Goal: Task Accomplishment & Management: Manage account settings

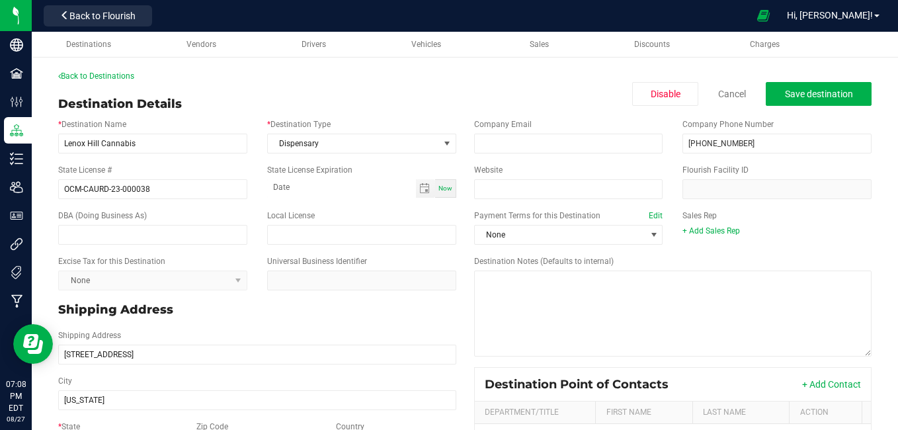
scroll to position [212, 0]
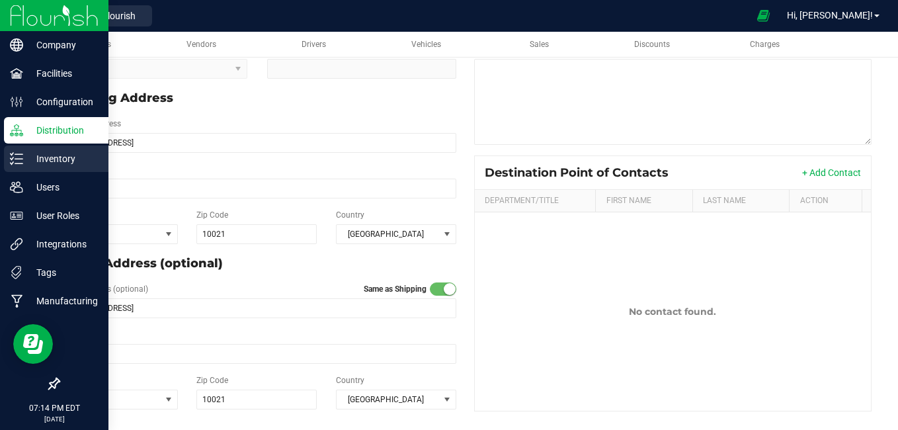
drag, startPoint x: 30, startPoint y: 159, endPoint x: 12, endPoint y: 160, distance: 18.6
click at [12, 159] on icon at bounding box center [12, 158] width 3 height 2
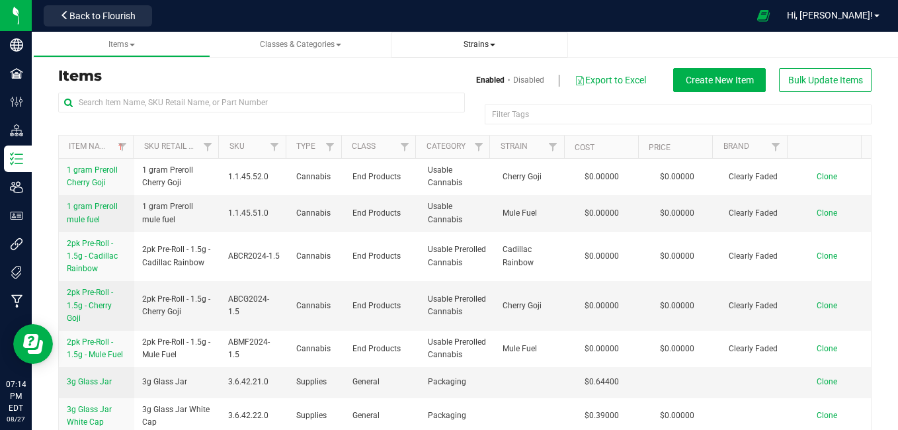
click at [473, 46] on span "Strains" at bounding box center [479, 44] width 32 height 9
click at [442, 80] on span "All strains" at bounding box center [431, 80] width 40 height 11
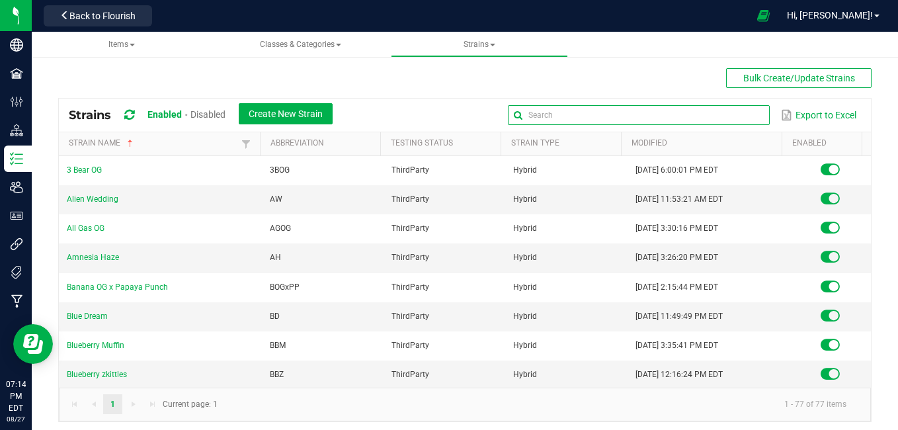
click at [726, 115] on input "text" at bounding box center [639, 115] width 262 height 20
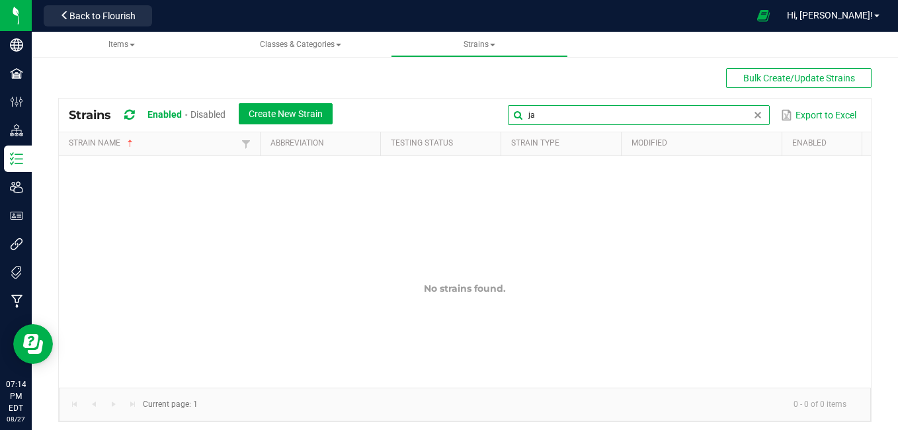
type input "j"
type input "p"
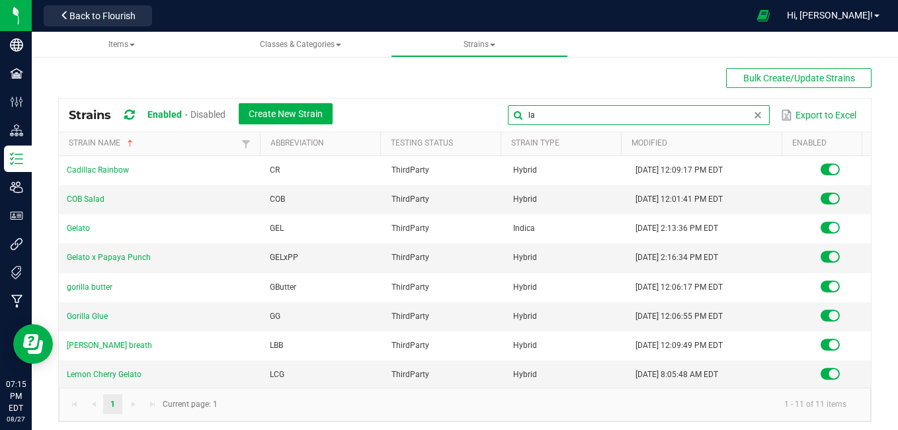
type input "l"
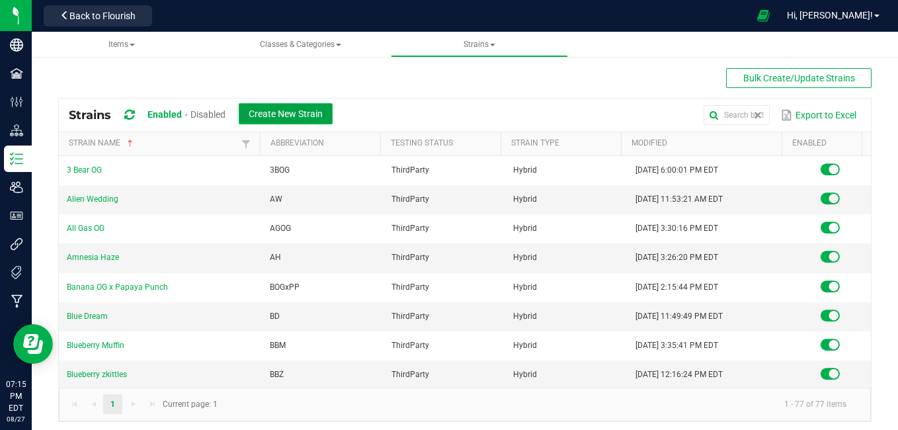
click at [297, 118] on span "Create New Strain" at bounding box center [286, 113] width 74 height 11
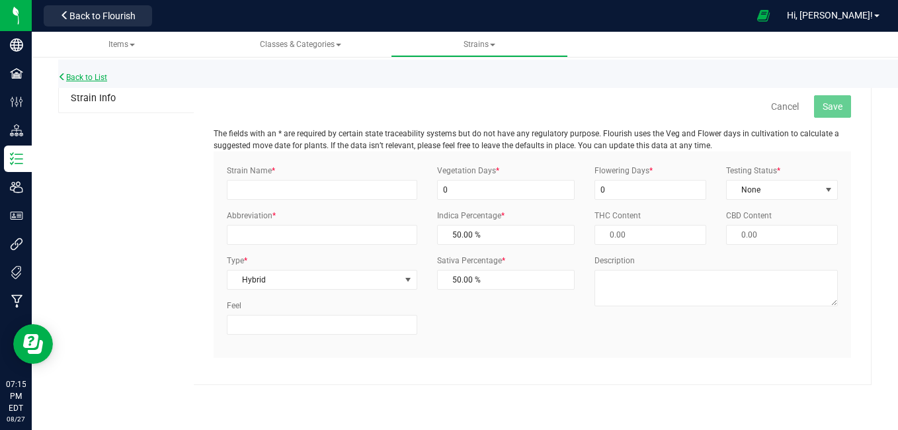
click at [99, 80] on link "Back to List" at bounding box center [82, 77] width 49 height 9
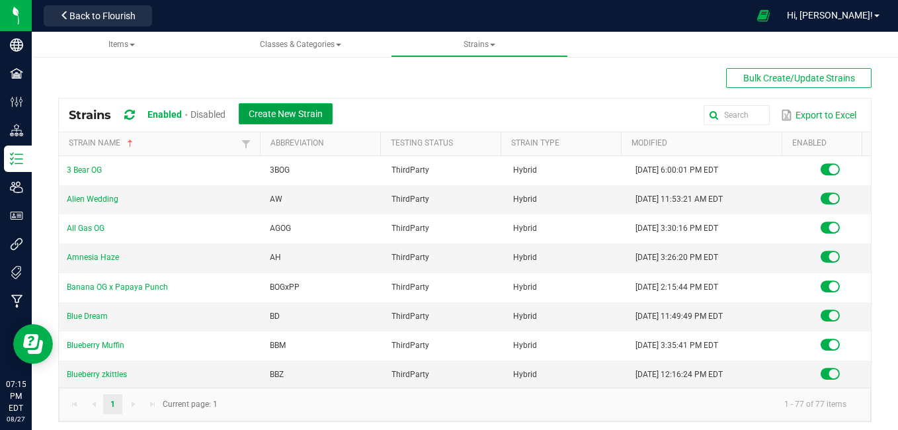
click at [315, 116] on span "Create New Strain" at bounding box center [286, 113] width 74 height 11
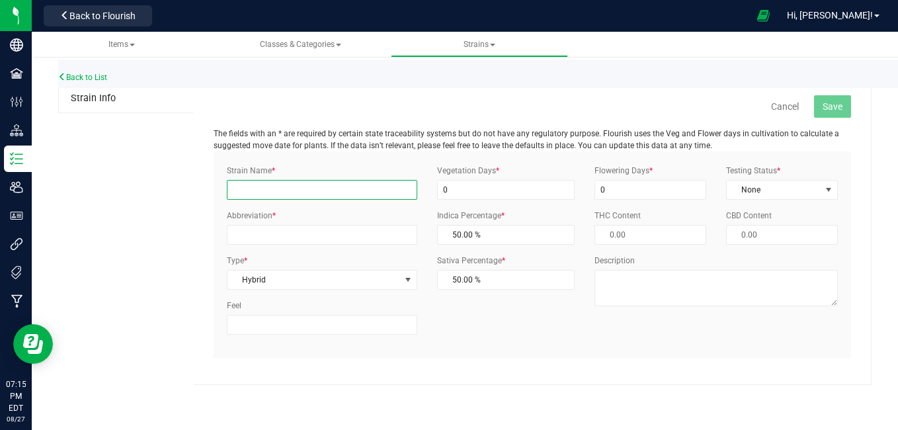
click at [274, 187] on input "Strain Name *" at bounding box center [322, 190] width 190 height 20
type input "LA Pop rocks"
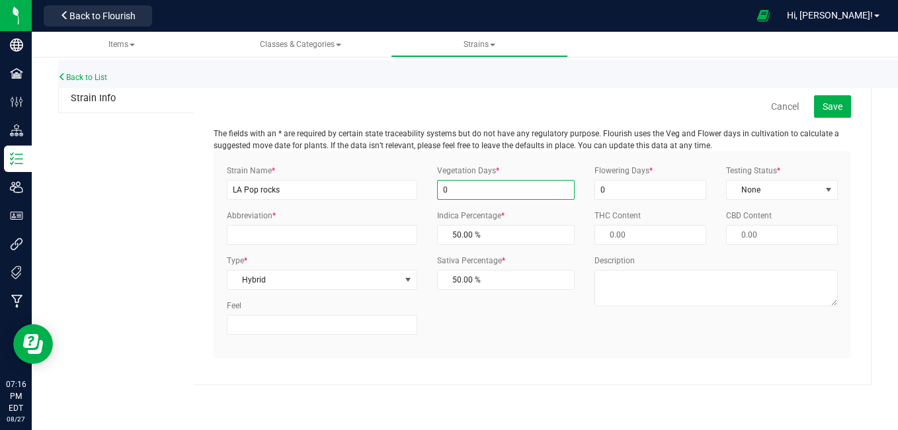
click at [506, 193] on input "0" at bounding box center [506, 190] width 138 height 20
click at [461, 185] on input "0" at bounding box center [506, 190] width 138 height 20
type input "0"
type input "4"
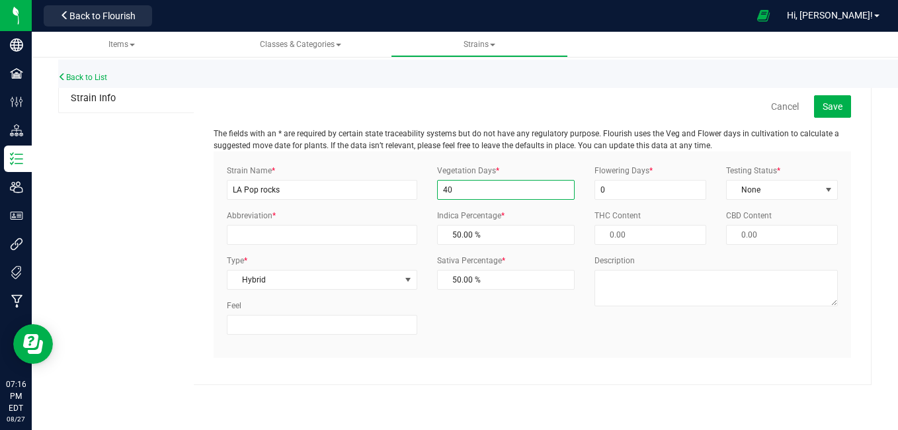
type input "4"
type input "30"
click at [666, 194] on input "0" at bounding box center [650, 190] width 112 height 20
type input "60"
click at [788, 190] on span "None" at bounding box center [774, 189] width 94 height 19
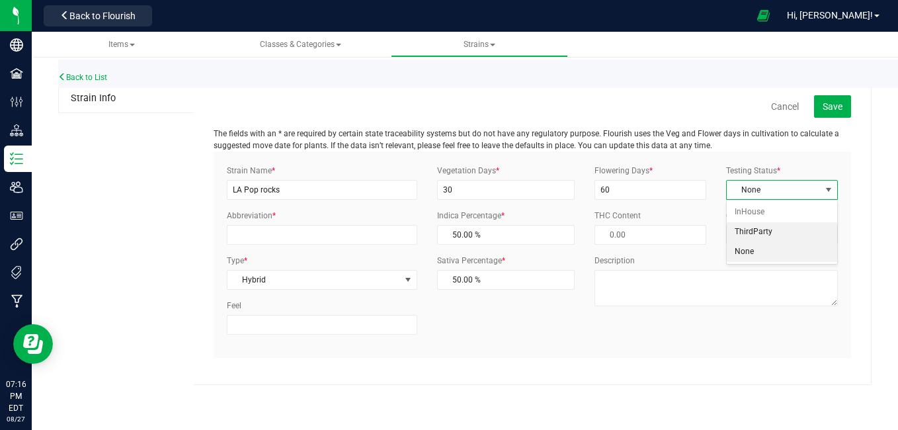
click at [756, 233] on li "ThirdParty" at bounding box center [782, 232] width 110 height 20
drag, startPoint x: 273, startPoint y: 237, endPoint x: 252, endPoint y: 236, distance: 21.2
click at [252, 236] on input "Abbreviation *" at bounding box center [322, 235] width 190 height 20
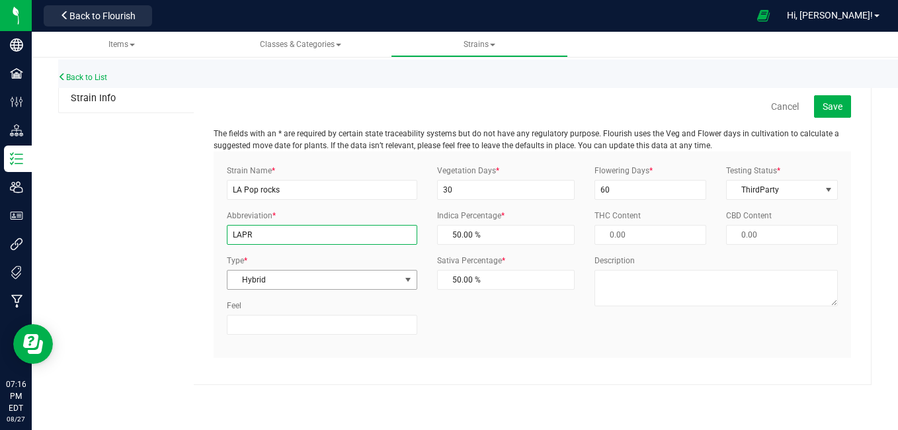
type input "LAPR"
click at [288, 278] on span "Hybrid" at bounding box center [313, 279] width 173 height 19
click at [268, 342] on li "Hybrid" at bounding box center [321, 342] width 189 height 20
drag, startPoint x: 828, startPoint y: 110, endPoint x: 824, endPoint y: 100, distance: 10.7
click at [824, 101] on span "Save" at bounding box center [832, 106] width 20 height 11
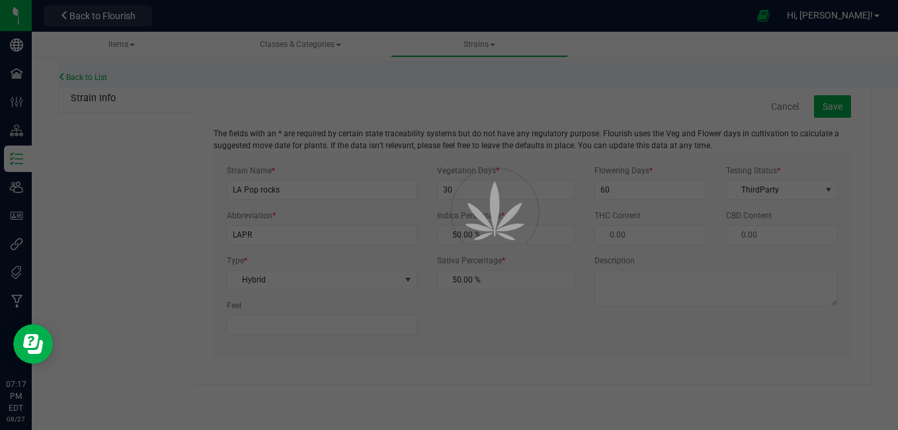
drag, startPoint x: 824, startPoint y: 100, endPoint x: 253, endPoint y: 134, distance: 572.9
click at [253, 134] on div at bounding box center [449, 215] width 898 height 430
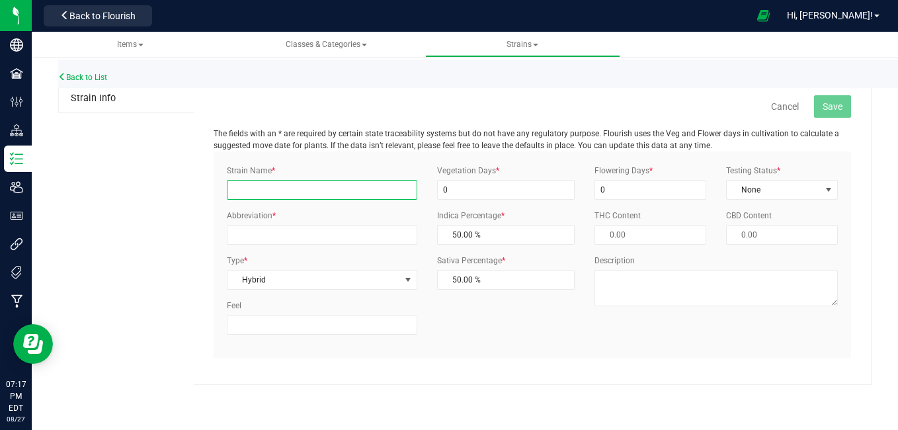
click at [292, 190] on input "Strain Name *" at bounding box center [322, 190] width 190 height 20
type input "[PERSON_NAME]"
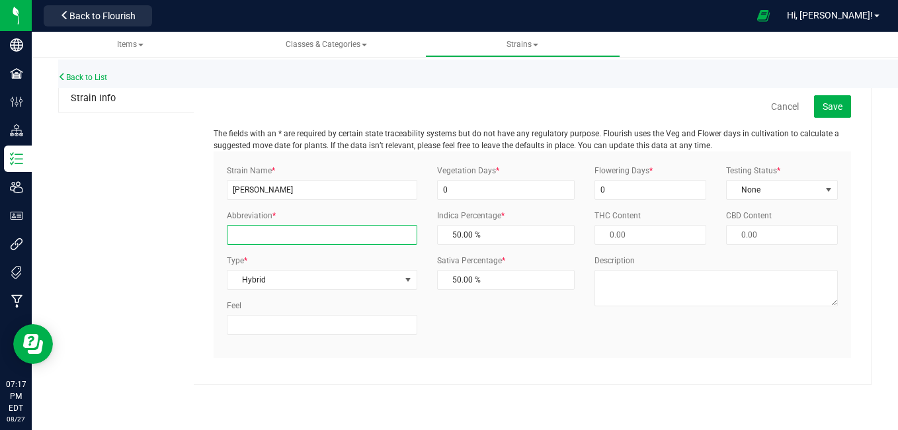
click at [284, 235] on input "Abbreviation *" at bounding box center [322, 235] width 190 height 20
type input "JW"
click at [479, 192] on input "0" at bounding box center [506, 190] width 138 height 20
type input "30"
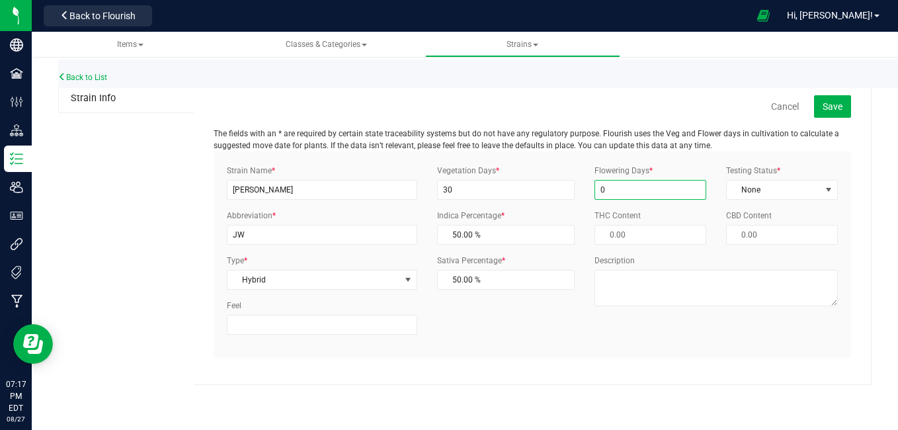
click at [608, 189] on input "0" at bounding box center [650, 190] width 112 height 20
type input "60"
click at [825, 188] on span "select" at bounding box center [828, 189] width 11 height 11
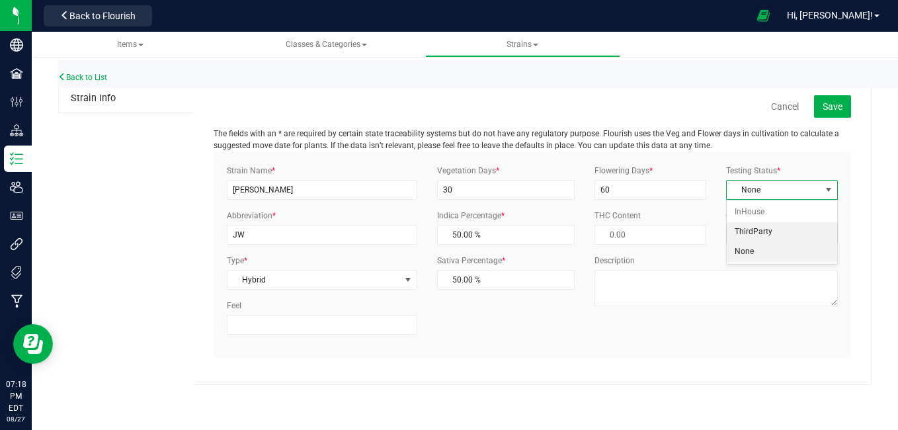
click at [760, 235] on li "ThirdParty" at bounding box center [782, 232] width 110 height 20
click at [836, 106] on span "Save" at bounding box center [832, 106] width 20 height 11
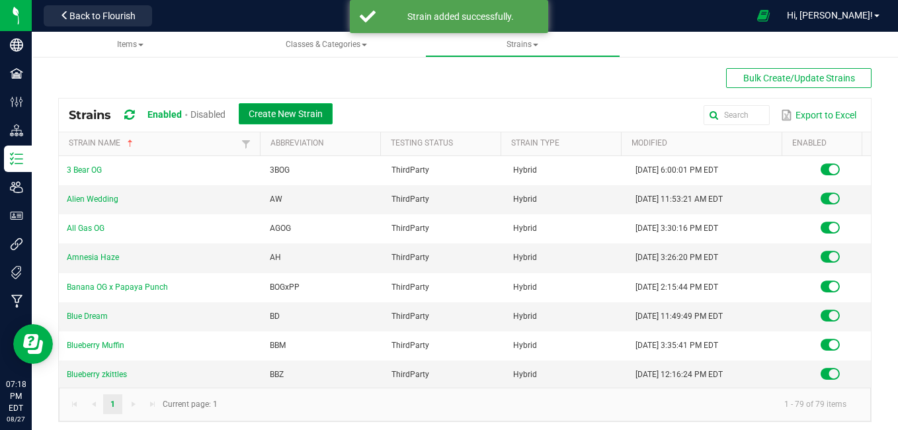
click at [275, 112] on span "Create New Strain" at bounding box center [286, 113] width 74 height 11
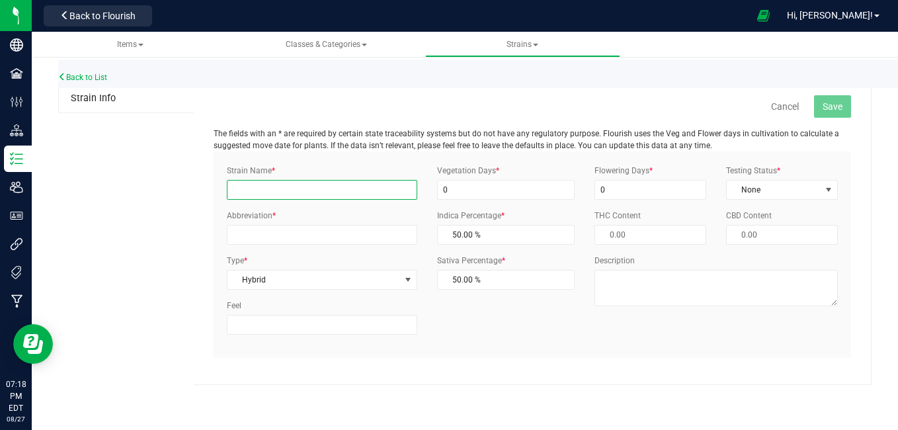
click at [271, 188] on input "Strain Name *" at bounding box center [322, 190] width 190 height 20
type input "[PERSON_NAME]"
type input "JW"
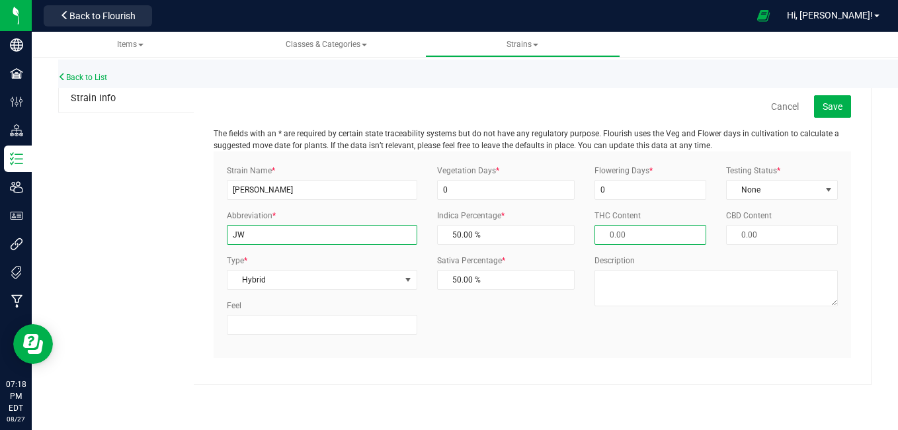
click at [288, 229] on input "JW" at bounding box center [322, 235] width 190 height 20
click at [298, 174] on div "Strain Name * Jack Walker" at bounding box center [322, 182] width 210 height 35
click at [298, 190] on input "[PERSON_NAME]" at bounding box center [322, 190] width 190 height 20
type input "J"
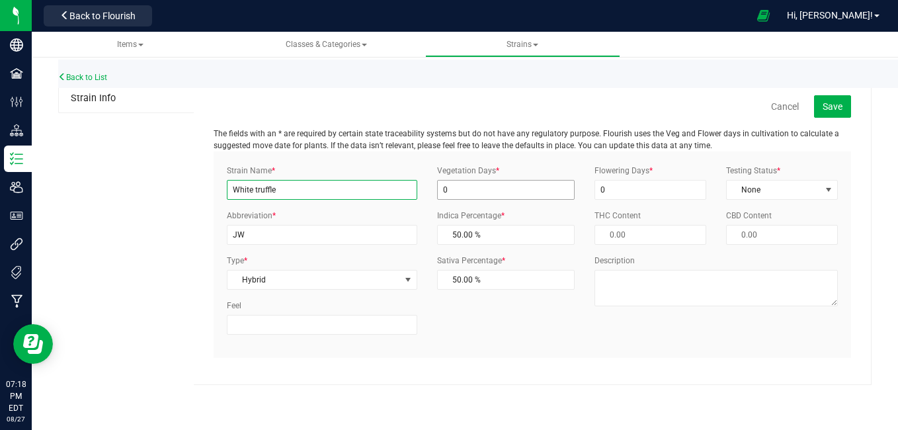
type input "White truffle"
click at [465, 192] on input "0" at bounding box center [506, 190] width 138 height 20
type input "30"
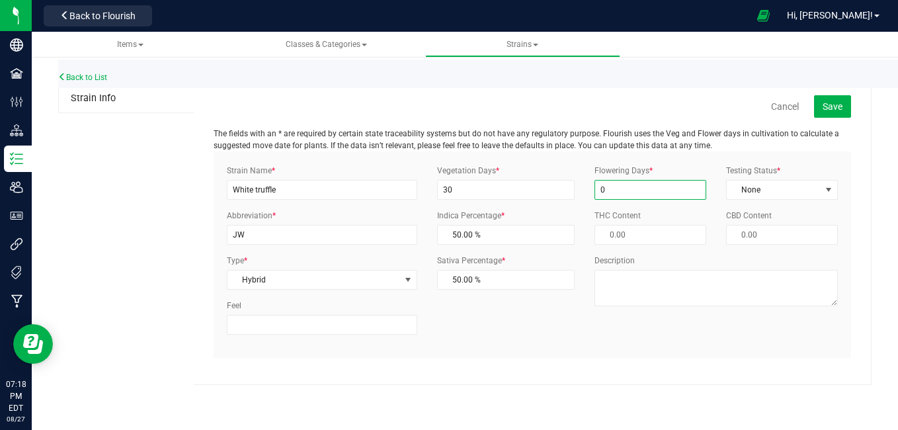
click at [661, 186] on input "0" at bounding box center [650, 190] width 112 height 20
type input "60"
click at [832, 188] on span "select" at bounding box center [828, 189] width 11 height 11
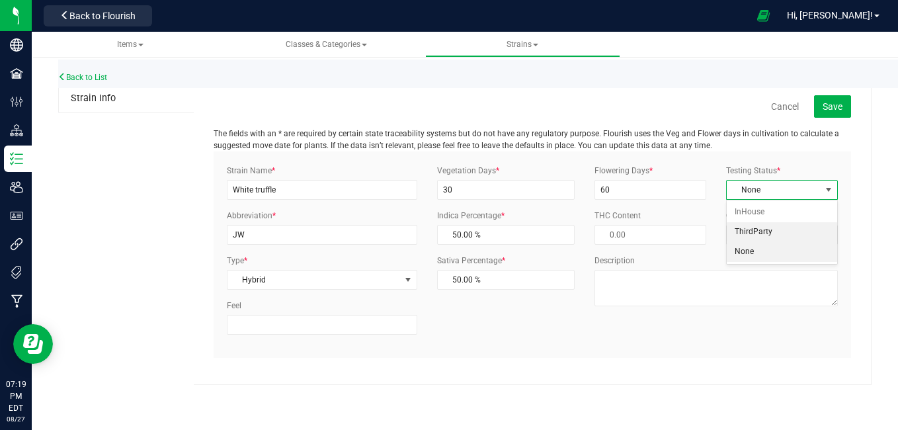
click at [772, 231] on li "ThirdParty" at bounding box center [782, 232] width 110 height 20
click at [276, 240] on input "JW" at bounding box center [322, 235] width 190 height 20
type input "J"
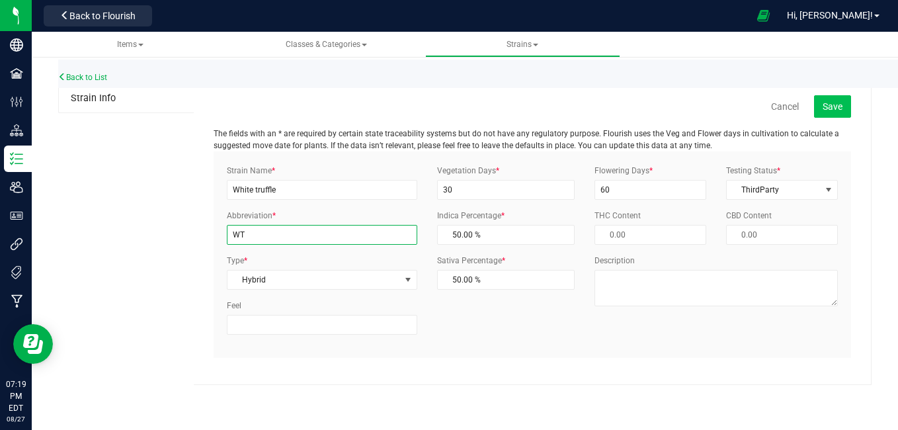
type input "WT"
click at [828, 112] on button "Save" at bounding box center [832, 106] width 37 height 22
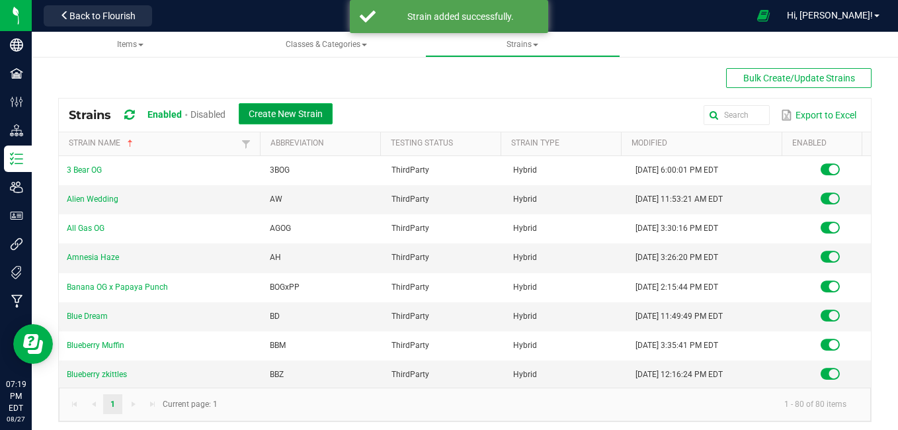
click at [293, 114] on span "Create New Strain" at bounding box center [286, 113] width 74 height 11
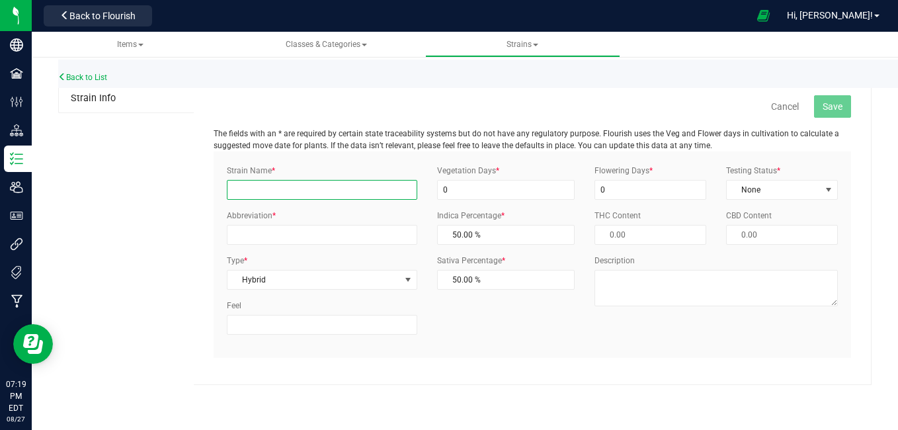
click at [268, 189] on input "Strain Name *" at bounding box center [322, 190] width 190 height 20
type input "White truffle"
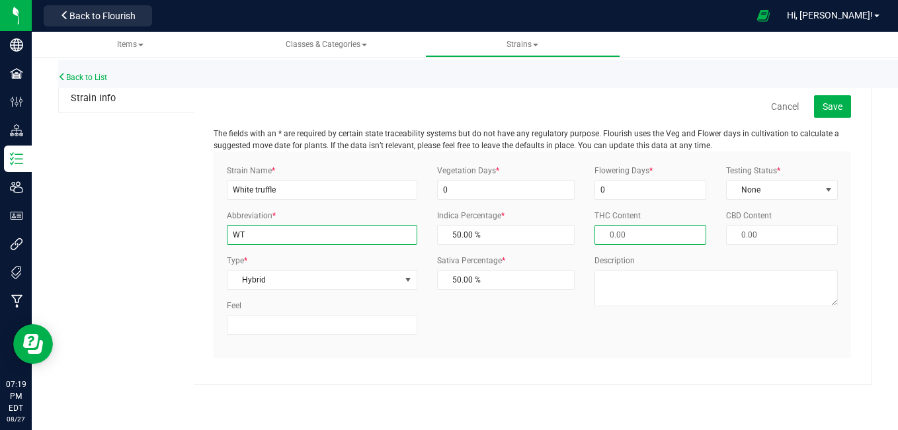
click at [283, 238] on input "WT" at bounding box center [322, 235] width 190 height 20
type input "W"
type input "p"
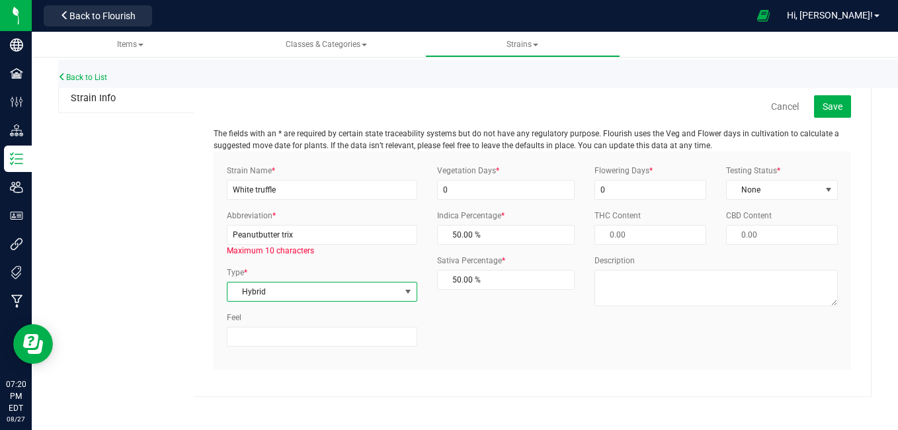
drag, startPoint x: 282, startPoint y: 296, endPoint x: 246, endPoint y: 294, distance: 35.8
click at [246, 294] on span "Hybrid" at bounding box center [313, 291] width 173 height 19
click at [409, 284] on span "select" at bounding box center [408, 291] width 17 height 19
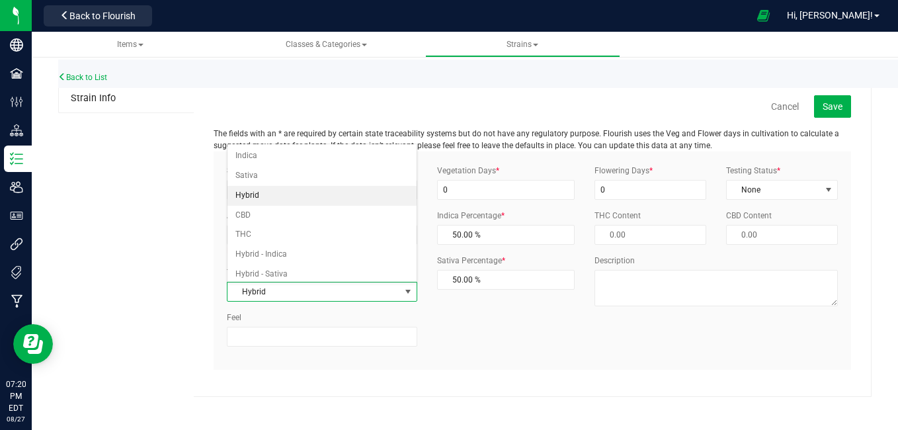
click at [326, 200] on li "Hybrid" at bounding box center [321, 196] width 189 height 20
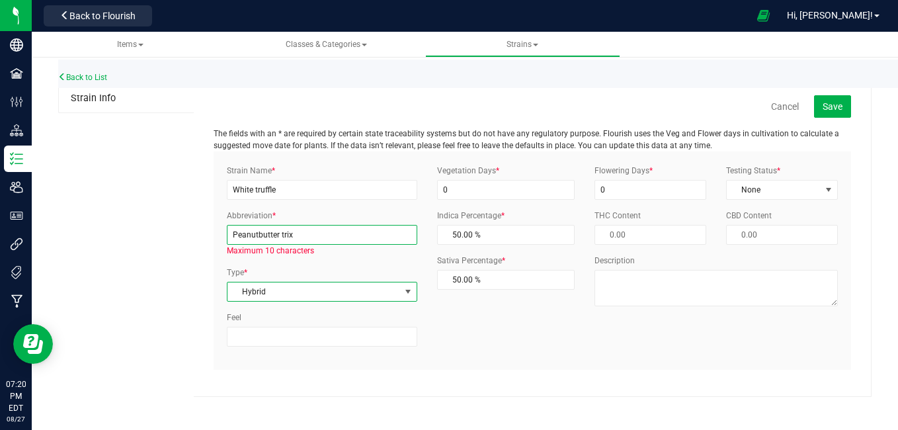
click at [361, 235] on input "Peanutbutter trix" at bounding box center [322, 235] width 190 height 20
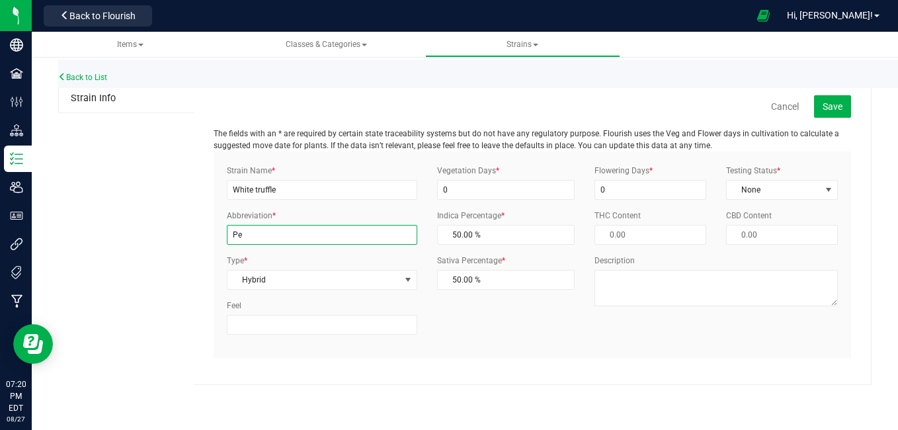
type input "P"
type input "p"
type input "P"
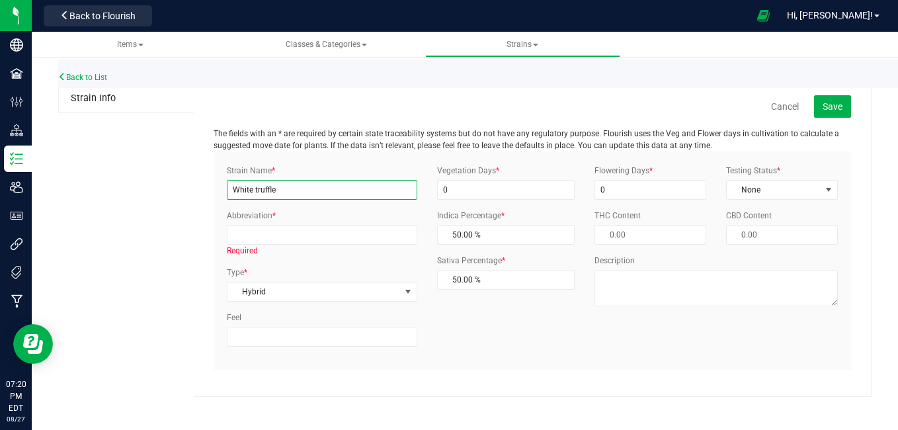
click at [347, 192] on input "White truffle" at bounding box center [322, 190] width 190 height 20
type input "W"
type input "peanut butter trix"
click at [309, 237] on input "Abbreviation *" at bounding box center [322, 235] width 190 height 20
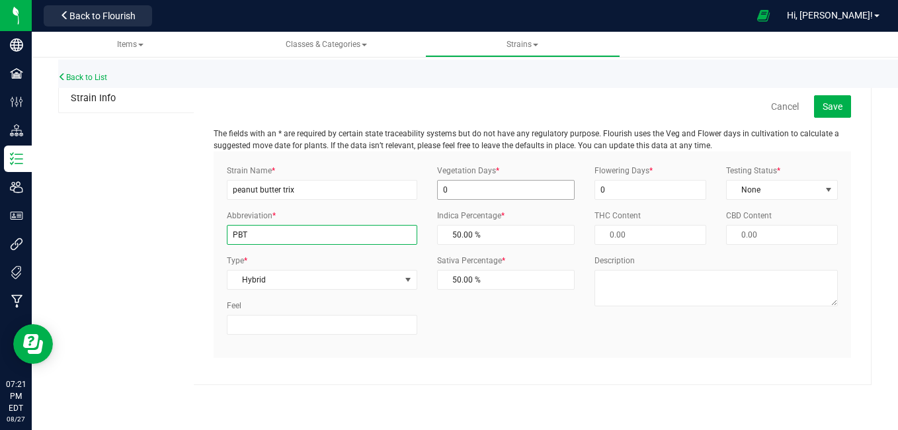
type input "PBT"
click at [442, 189] on input "0" at bounding box center [506, 190] width 138 height 20
type input "330"
click at [597, 191] on input "0" at bounding box center [650, 190] width 112 height 20
click at [831, 193] on span "select" at bounding box center [828, 189] width 11 height 11
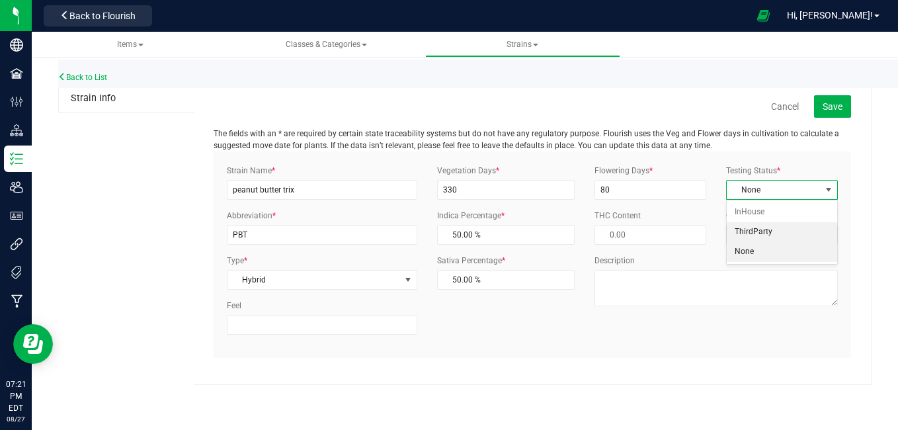
click at [769, 231] on li "ThirdParty" at bounding box center [782, 232] width 110 height 20
click at [607, 187] on input "80" at bounding box center [650, 190] width 112 height 20
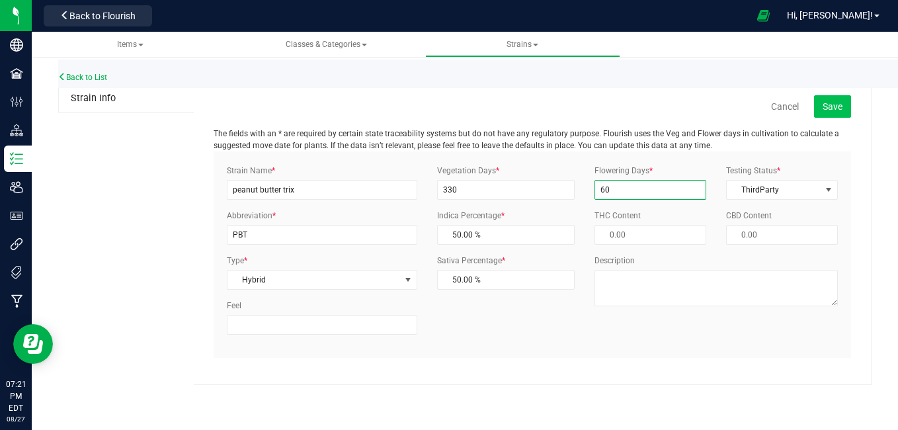
type input "60"
click at [828, 97] on button "Save" at bounding box center [832, 106] width 37 height 22
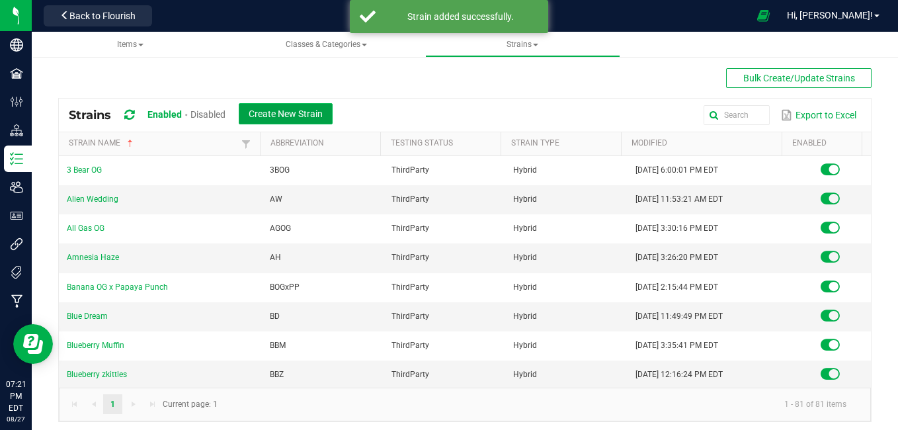
click at [295, 110] on span "Create New Strain" at bounding box center [286, 113] width 74 height 11
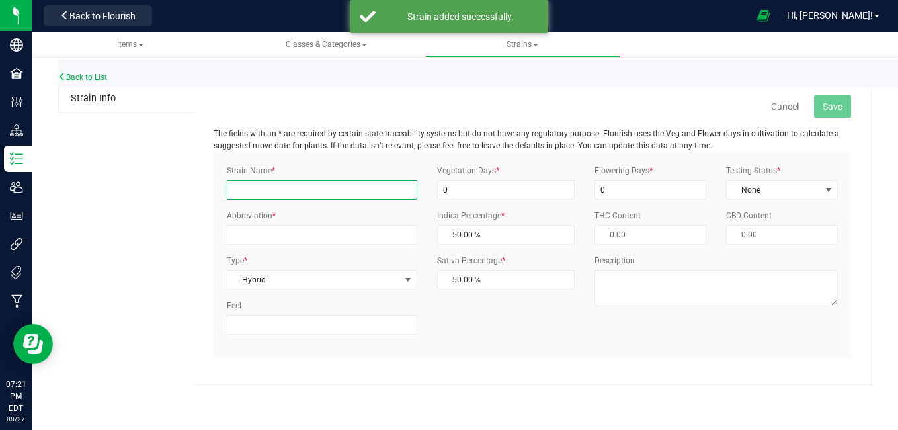
click at [261, 195] on input "Strain Name *" at bounding box center [322, 190] width 190 height 20
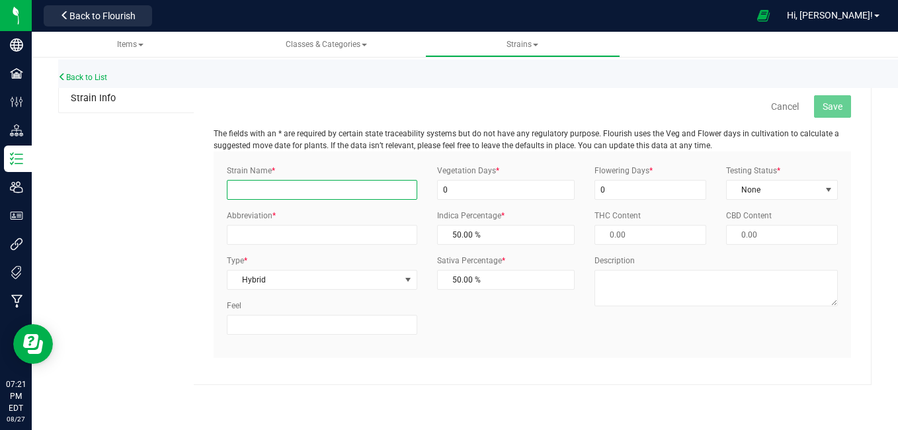
type input "peanut butter trix"
type input "PBT"
click at [303, 190] on input "peanut butter trix" at bounding box center [322, 190] width 190 height 20
type input "p"
type input "g"
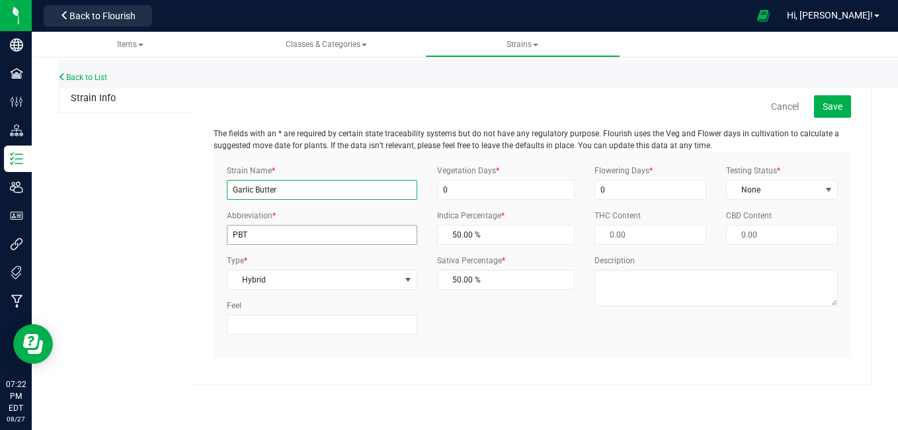
type input "Garlic Butter"
click at [313, 228] on input "PBT" at bounding box center [322, 235] width 190 height 20
type input "P"
drag, startPoint x: 313, startPoint y: 355, endPoint x: 260, endPoint y: 229, distance: 136.3
click at [260, 229] on input "GB" at bounding box center [322, 235] width 190 height 20
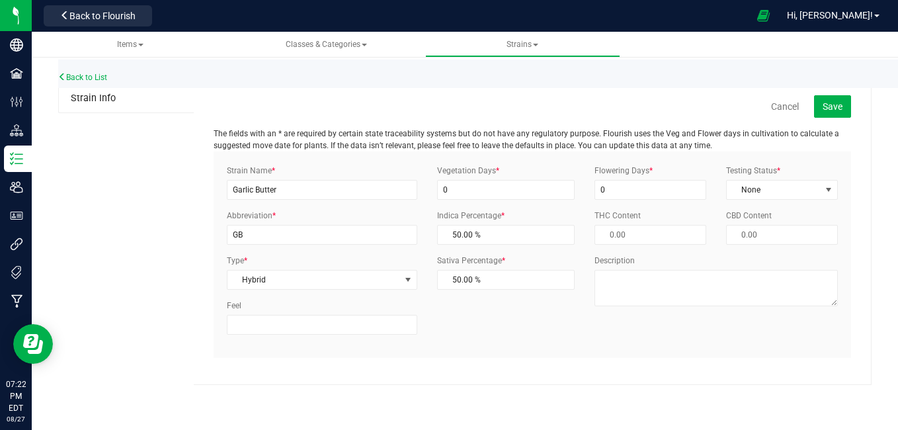
click at [106, 289] on div "Strain Info Cancel Save The fields with an * are required by certain state trac…" at bounding box center [464, 235] width 813 height 300
click at [253, 237] on input "GB" at bounding box center [322, 235] width 190 height 20
type input "GButter"
click at [469, 188] on input "0" at bounding box center [506, 190] width 138 height 20
type input "30"
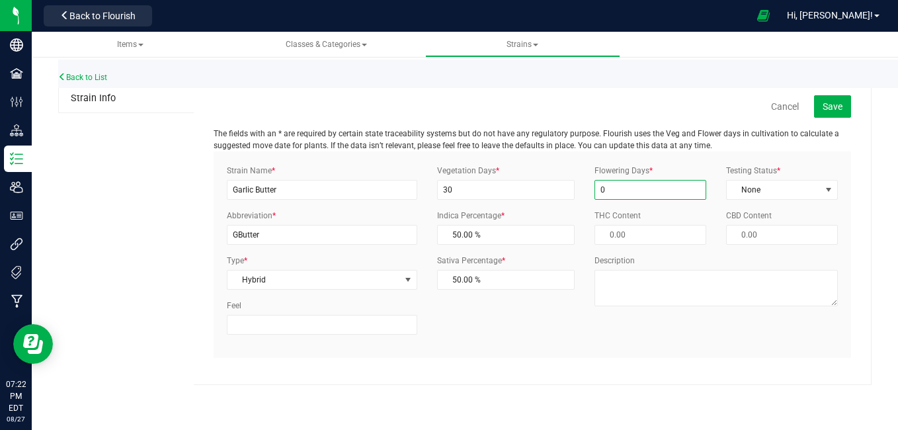
click at [597, 189] on input "0" at bounding box center [650, 190] width 112 height 20
type input "60"
click at [830, 186] on span "select" at bounding box center [828, 189] width 11 height 11
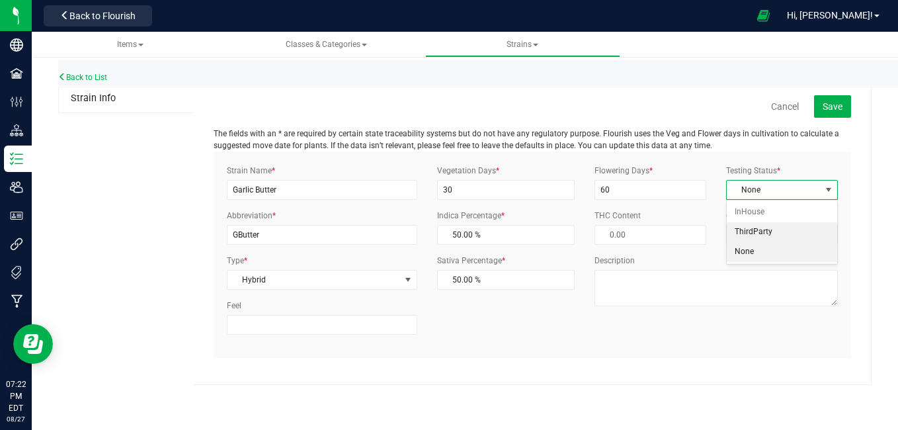
click at [781, 229] on li "ThirdParty" at bounding box center [782, 232] width 110 height 20
click at [830, 102] on span "Save" at bounding box center [832, 106] width 20 height 11
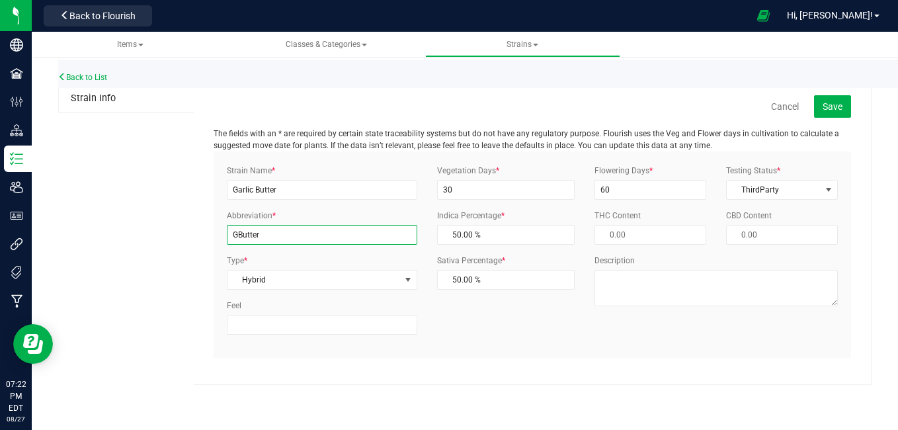
click at [282, 233] on input "GButter" at bounding box center [322, 235] width 190 height 20
type input "G"
click at [282, 188] on input "Garlic Butter" at bounding box center [322, 190] width 190 height 20
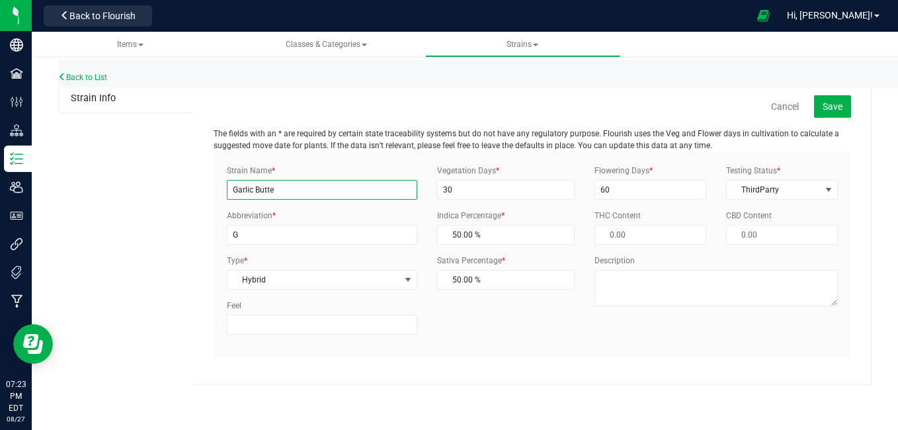
type input "Garlic Butter"
click at [282, 225] on input "G" at bounding box center [322, 235] width 190 height 20
type input "GB"
click at [465, 395] on div "Back to List Strain Info Cancel Save The fields with an * are required by certa…" at bounding box center [465, 218] width 866 height 360
click at [826, 111] on span "Save" at bounding box center [832, 106] width 20 height 11
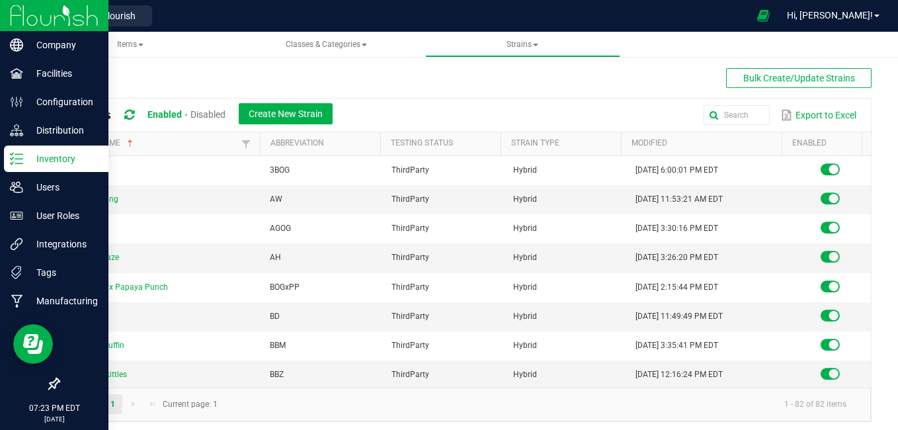
click at [10, 162] on icon at bounding box center [16, 158] width 13 height 13
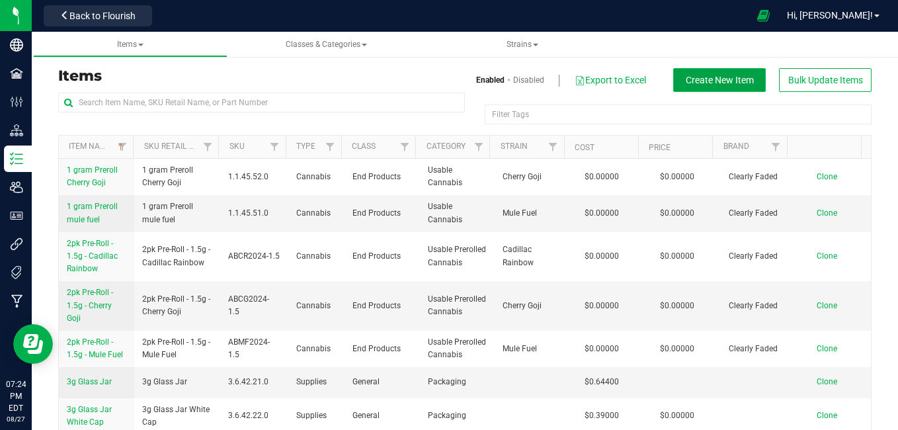
click at [688, 78] on span "Create New Item" at bounding box center [720, 80] width 68 height 11
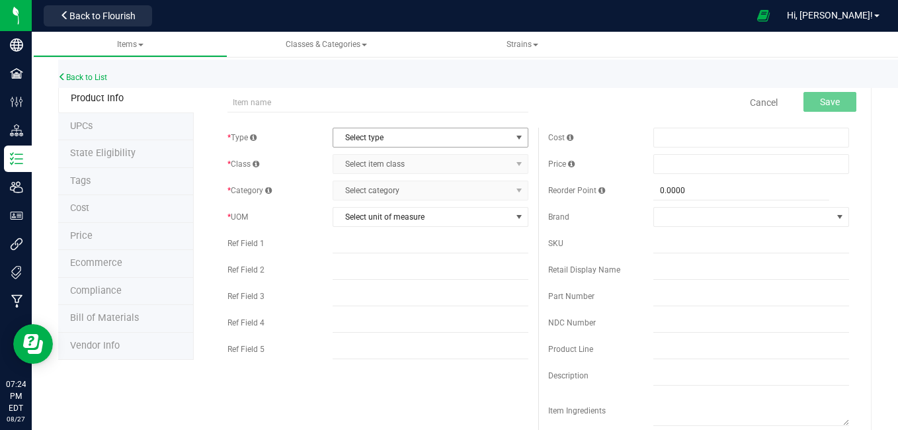
click at [514, 134] on span "select" at bounding box center [519, 137] width 11 height 11
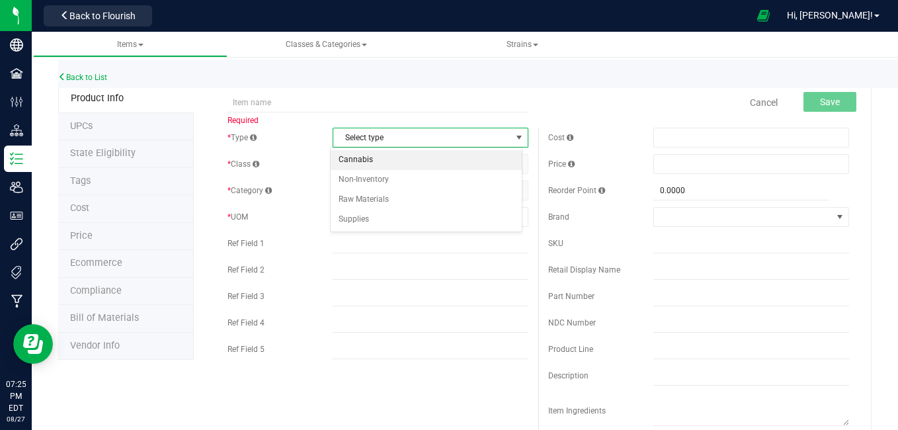
click at [381, 165] on li "Cannabis" at bounding box center [427, 160] width 192 height 20
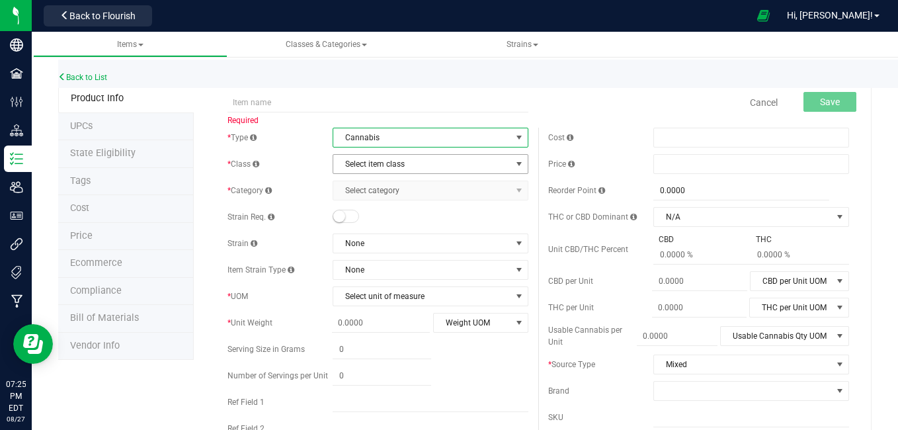
click at [381, 165] on span "Select item class" at bounding box center [422, 164] width 178 height 19
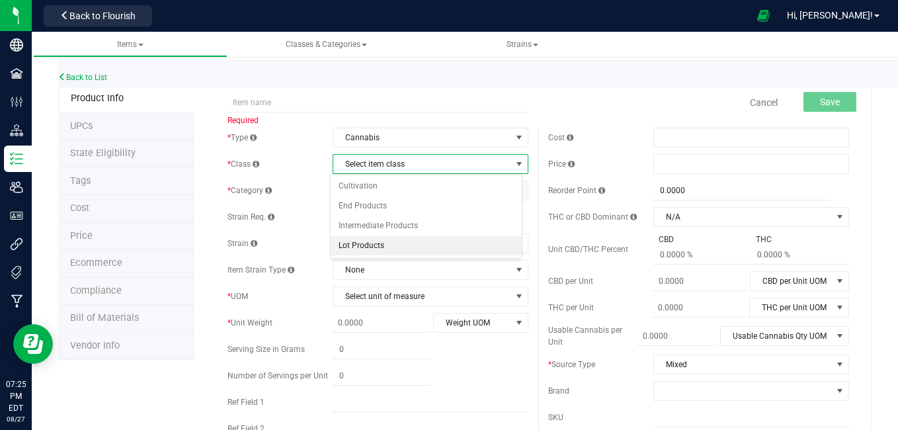
click at [362, 248] on li "Lot Products" at bounding box center [427, 246] width 192 height 20
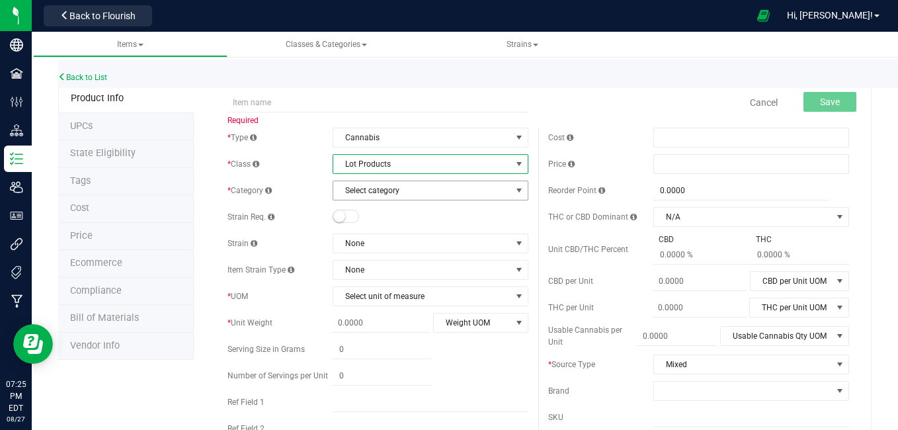
click at [516, 190] on span "select" at bounding box center [519, 190] width 11 height 11
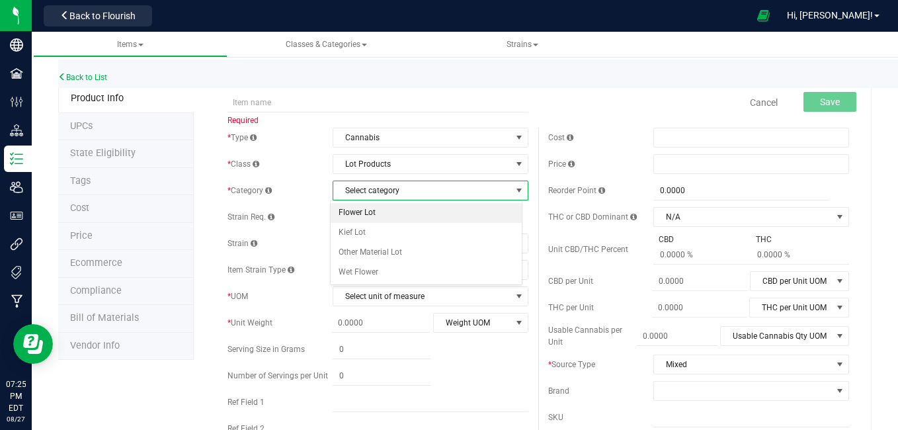
click at [424, 210] on li "Flower Lot" at bounding box center [427, 213] width 192 height 20
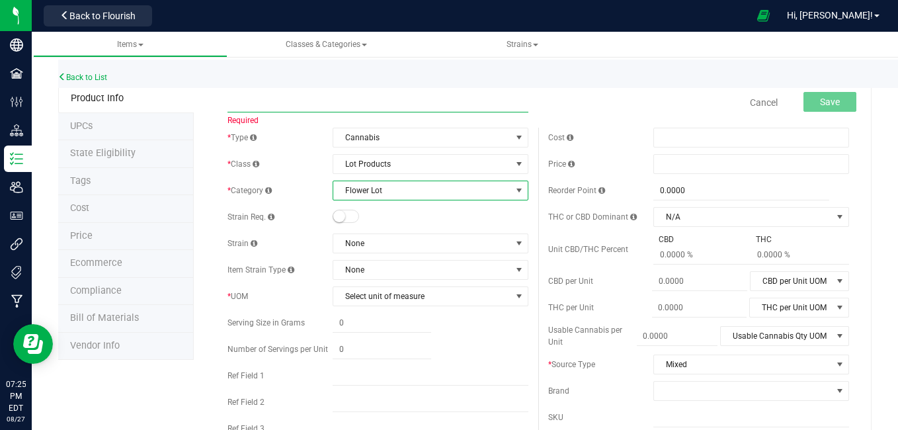
click at [373, 105] on input "text" at bounding box center [377, 103] width 301 height 20
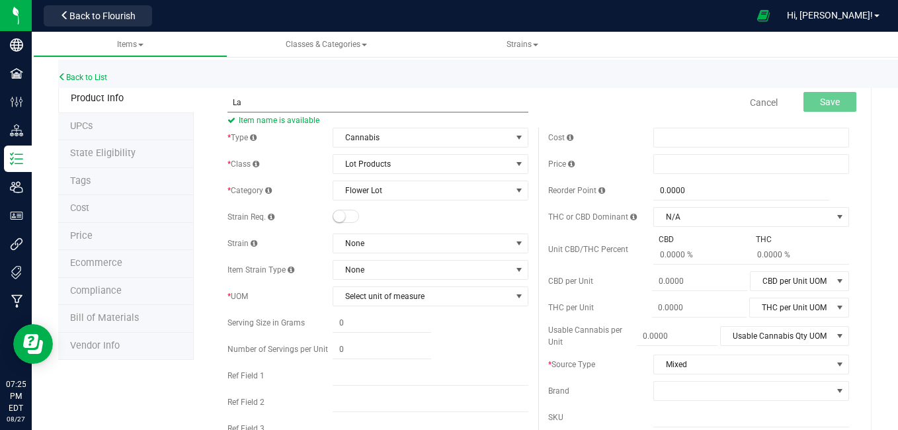
type input "L"
type input "b"
type input "bulk flower lot LA pop rocks"
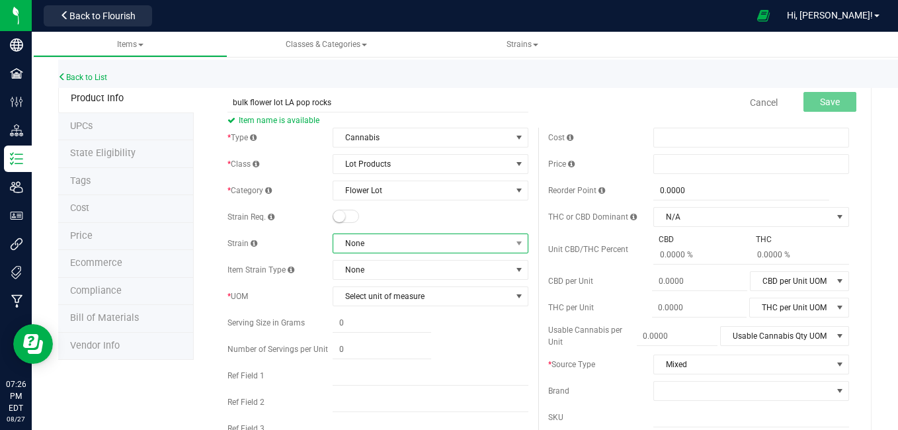
click at [356, 247] on span "None" at bounding box center [422, 243] width 178 height 19
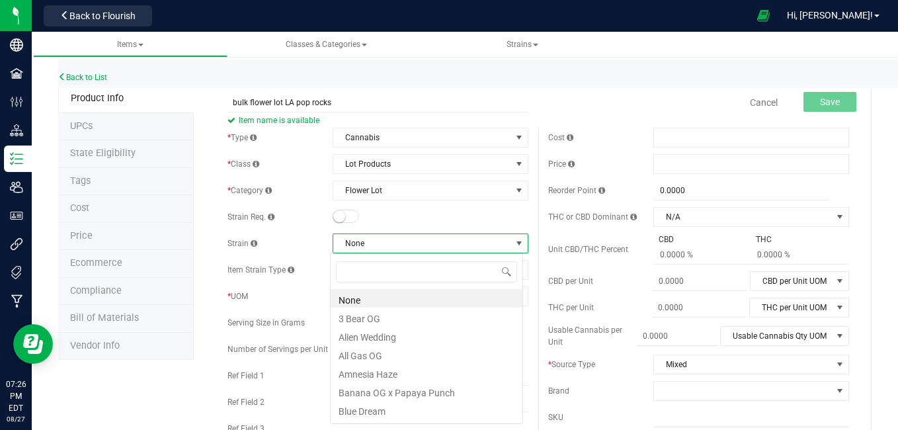
scroll to position [20, 192]
type input "la"
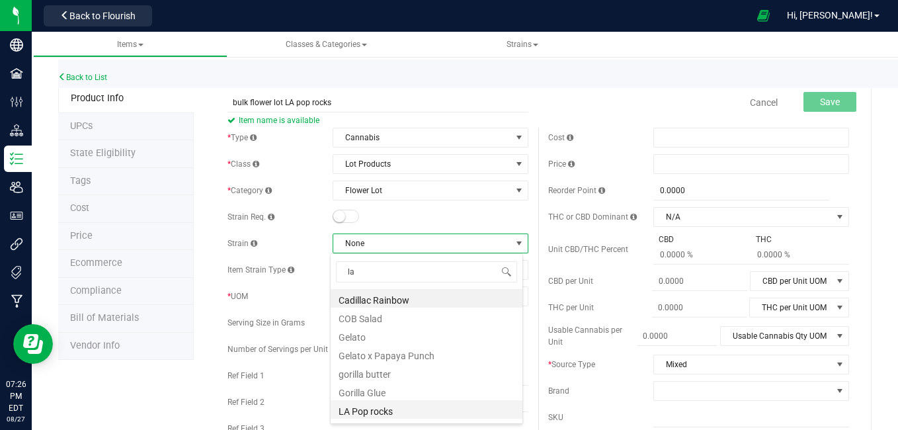
click at [357, 413] on li "LA Pop rocks" at bounding box center [427, 409] width 192 height 19
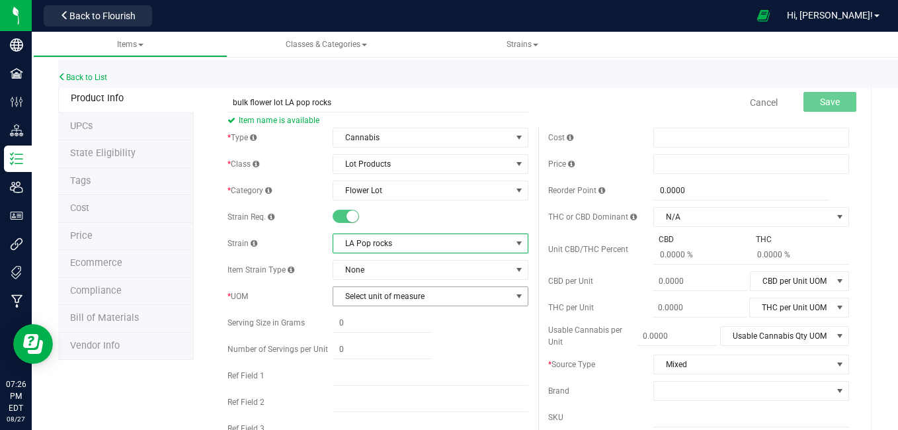
click at [514, 300] on span "select" at bounding box center [519, 296] width 11 height 11
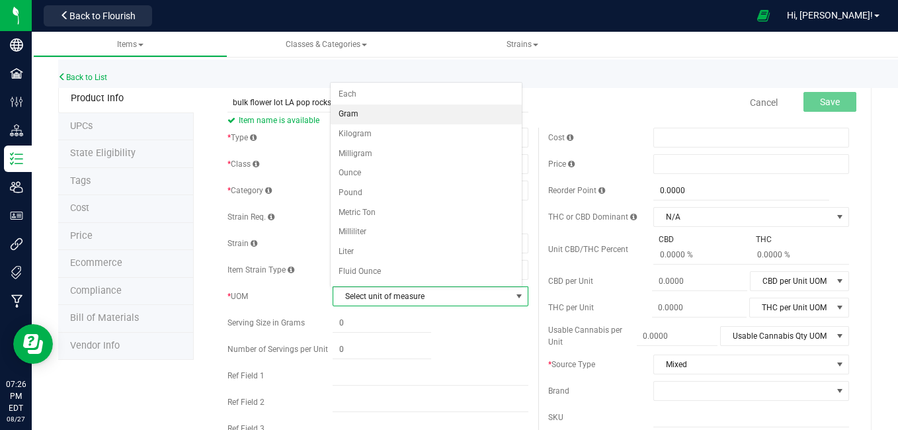
click at [399, 114] on li "Gram" at bounding box center [427, 114] width 192 height 20
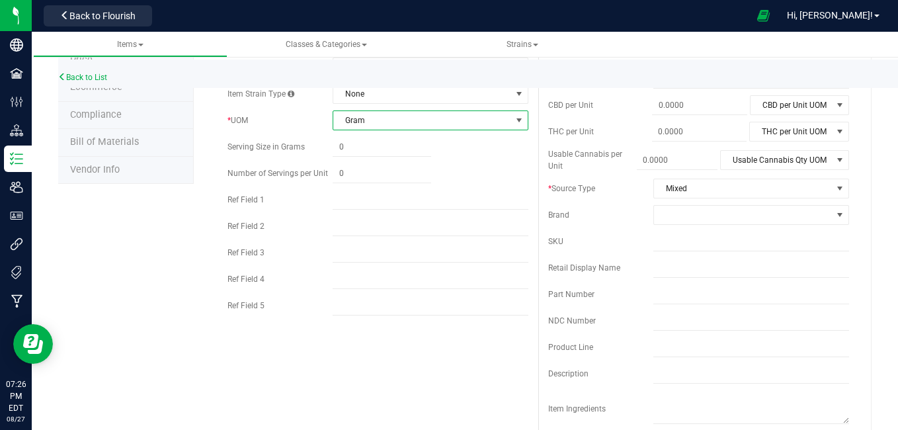
scroll to position [161, 0]
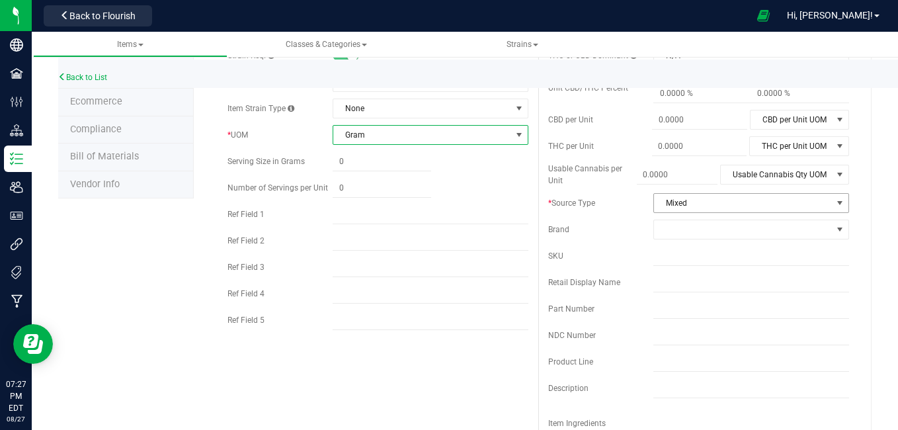
click at [834, 203] on span "select" at bounding box center [839, 203] width 11 height 11
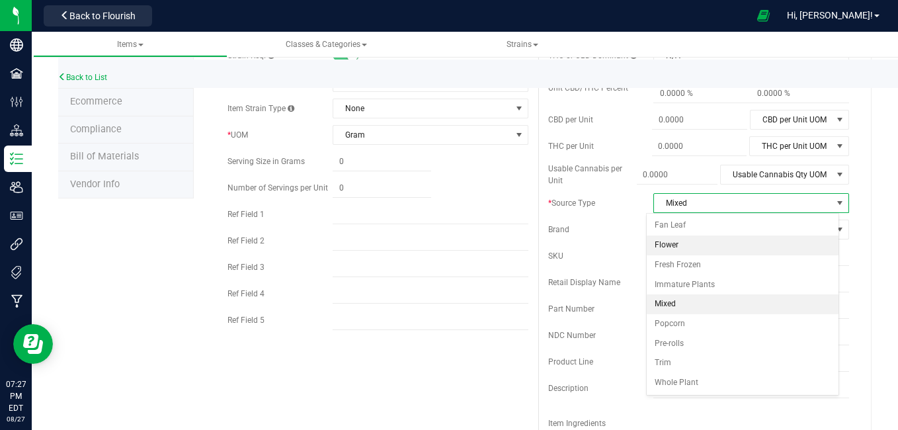
click at [685, 244] on li "Flower" at bounding box center [743, 245] width 192 height 20
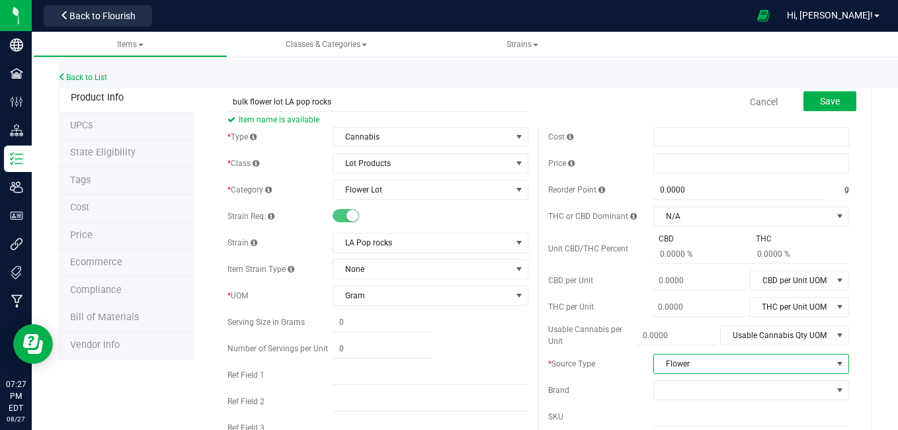
scroll to position [0, 0]
click at [820, 98] on span "Save" at bounding box center [830, 102] width 20 height 11
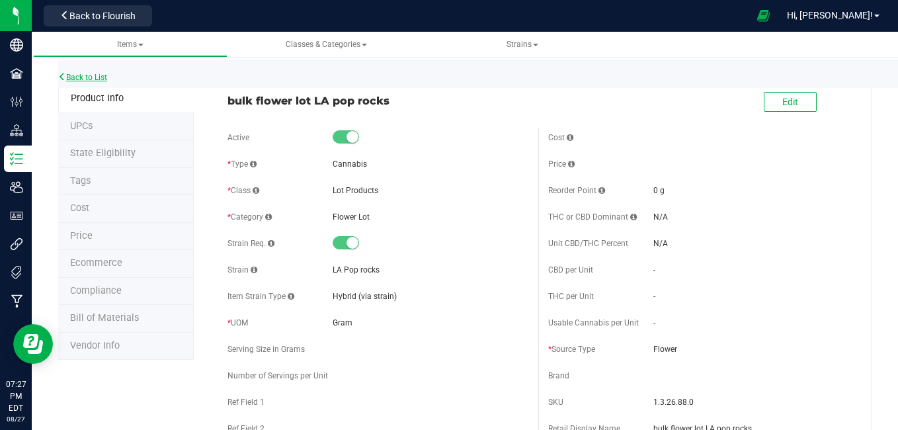
click at [98, 81] on link "Back to List" at bounding box center [82, 77] width 49 height 9
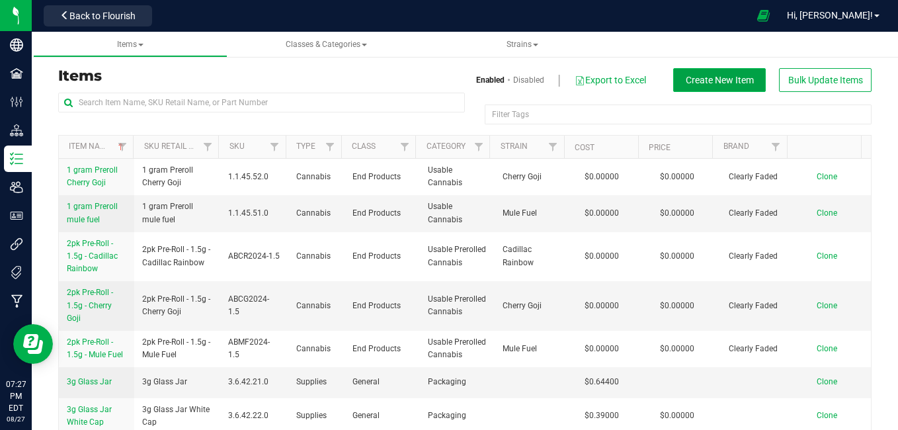
click at [686, 76] on span "Create New Item" at bounding box center [720, 80] width 68 height 11
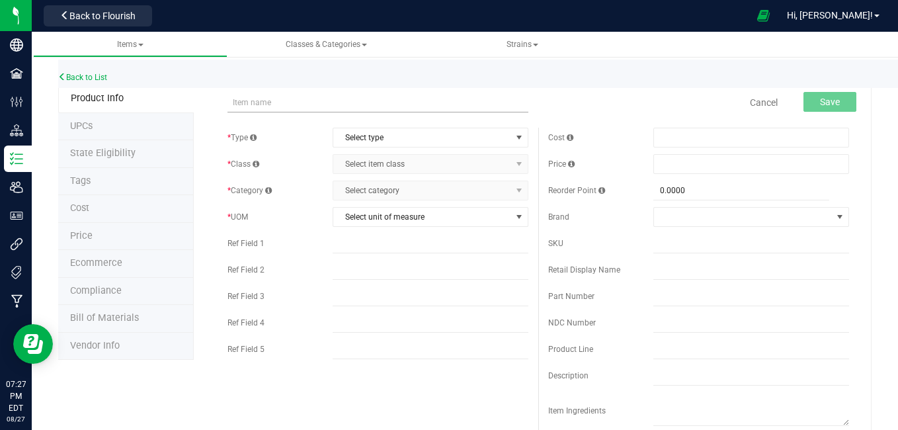
click at [278, 109] on input "text" at bounding box center [377, 103] width 301 height 20
click at [233, 102] on input "text" at bounding box center [377, 103] width 301 height 20
click at [244, 108] on input "text" at bounding box center [377, 103] width 301 height 20
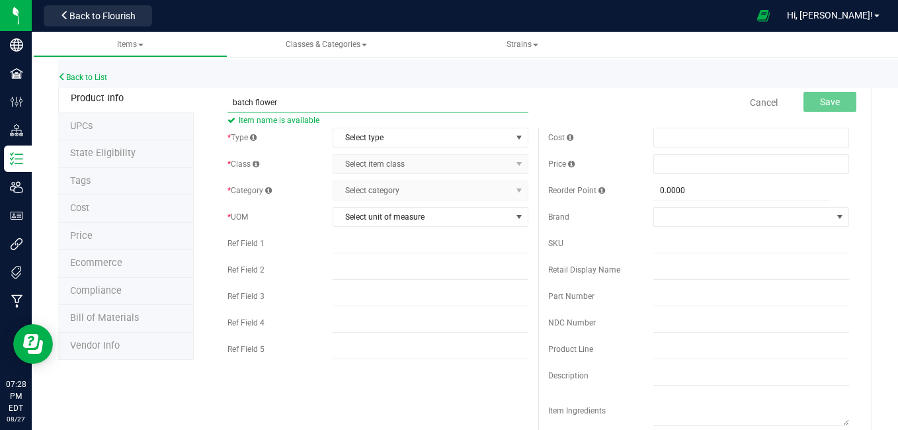
click at [448, 110] on input "batch flower" at bounding box center [377, 103] width 301 height 20
click at [438, 110] on input "batch flower" at bounding box center [377, 103] width 301 height 20
click at [267, 100] on input "batch flower" at bounding box center [377, 103] width 301 height 20
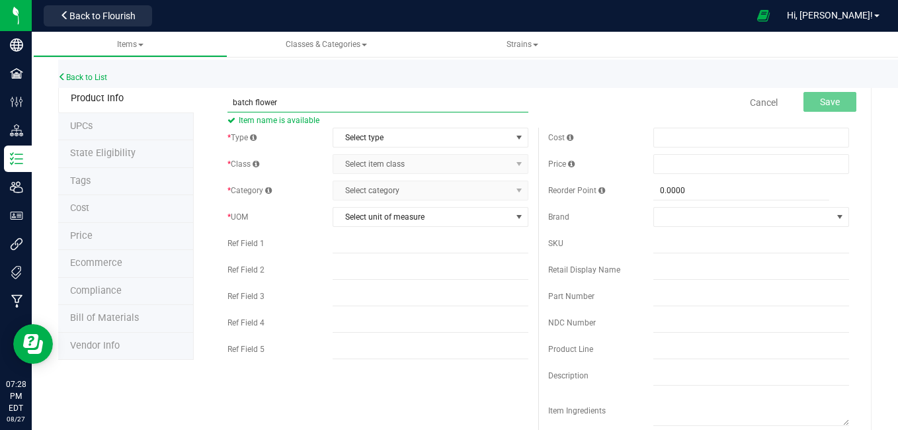
click at [290, 102] on input "batch flower" at bounding box center [377, 103] width 301 height 20
type input "batch flower lot [PERSON_NAME]"
click at [409, 136] on span "Select type" at bounding box center [422, 137] width 178 height 19
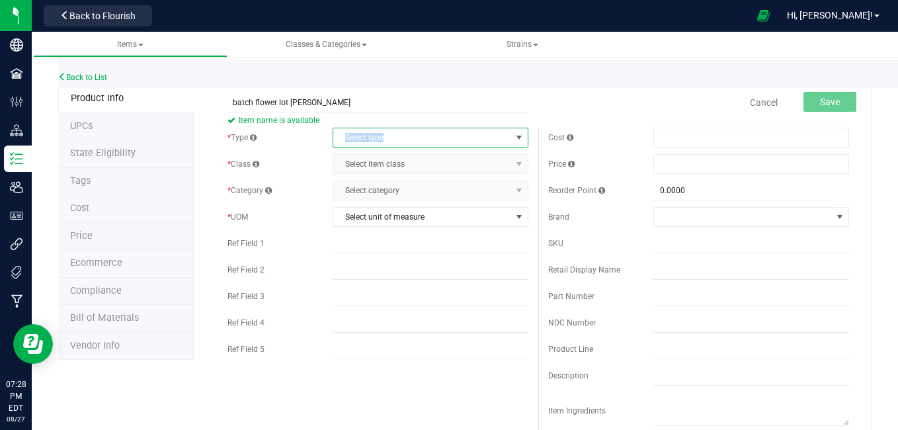
click at [516, 137] on span "select" at bounding box center [519, 137] width 11 height 11
click at [366, 159] on li "Cannabis" at bounding box center [427, 160] width 192 height 20
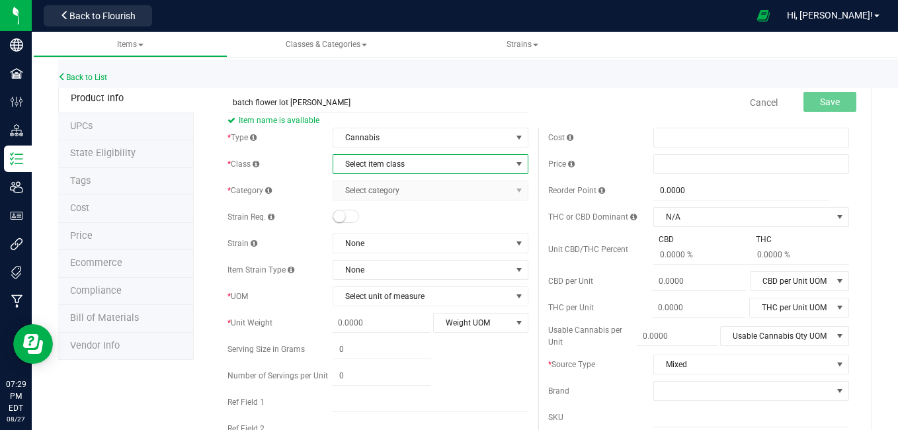
click at [518, 163] on span "select" at bounding box center [519, 164] width 11 height 11
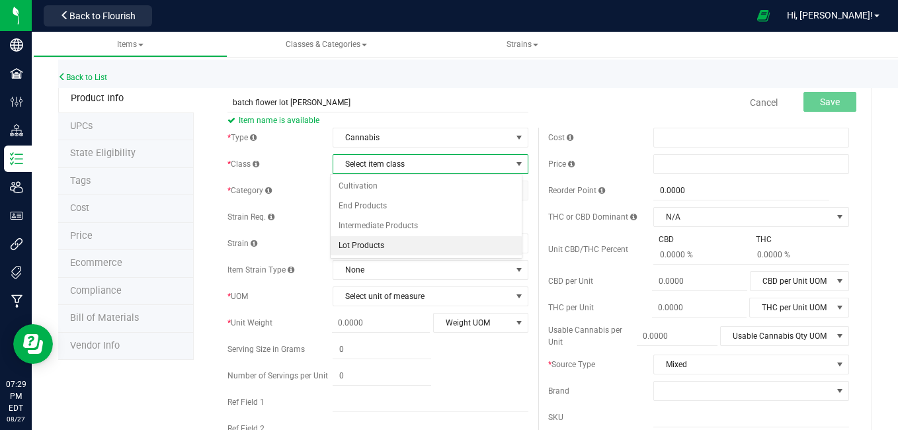
click at [374, 245] on li "Lot Products" at bounding box center [427, 246] width 192 height 20
click at [362, 247] on span "None" at bounding box center [422, 243] width 178 height 19
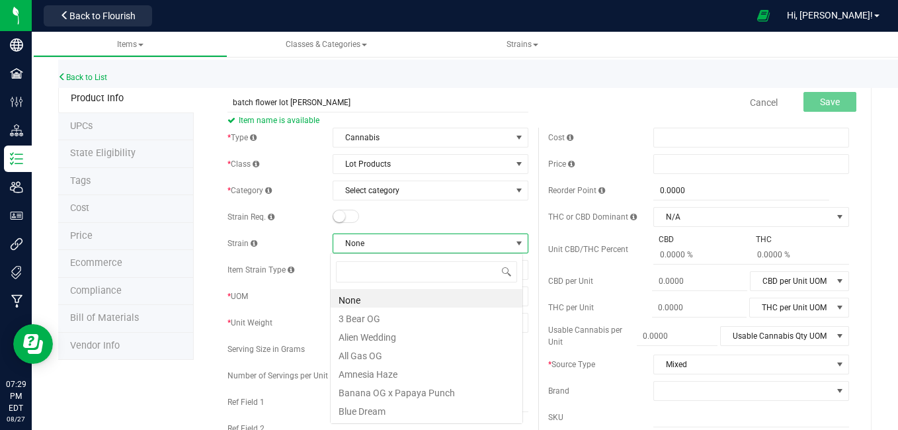
scroll to position [20, 192]
type input "j"
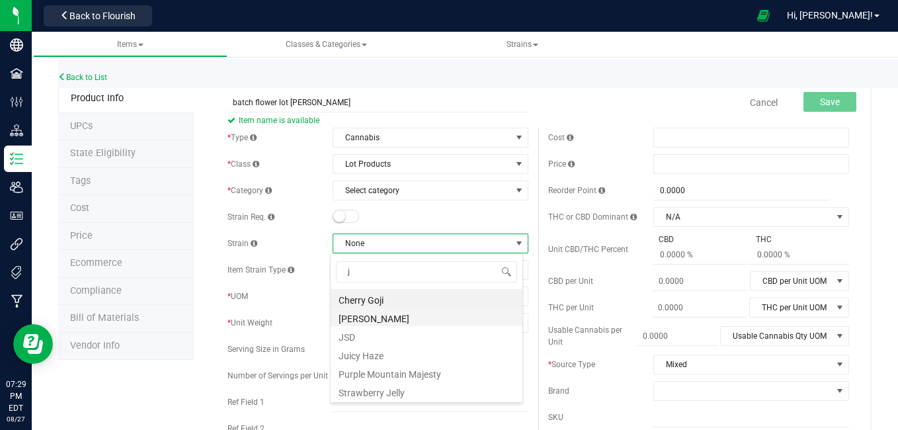
click at [363, 317] on li "[PERSON_NAME]" at bounding box center [427, 316] width 192 height 19
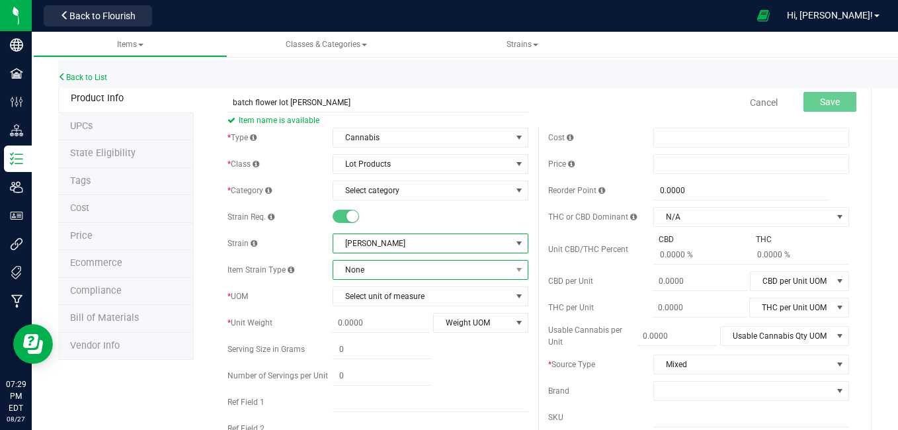
click at [363, 276] on span "None" at bounding box center [422, 269] width 178 height 19
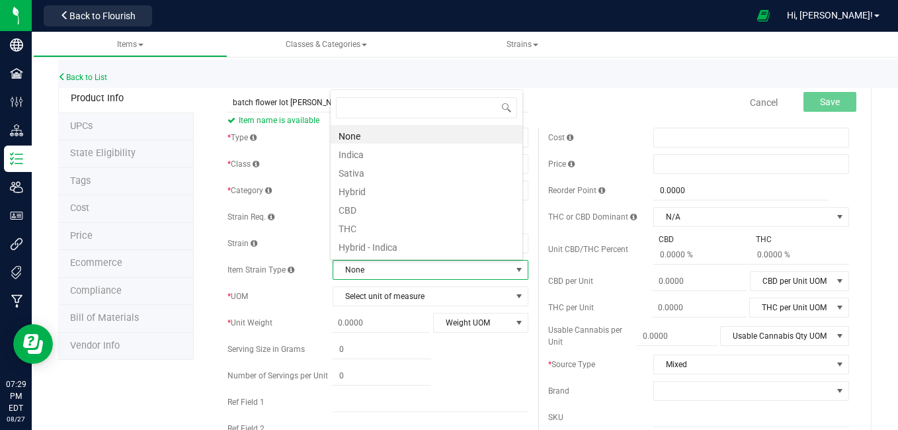
scroll to position [20, 190]
click at [359, 194] on li "Hybrid" at bounding box center [427, 189] width 192 height 19
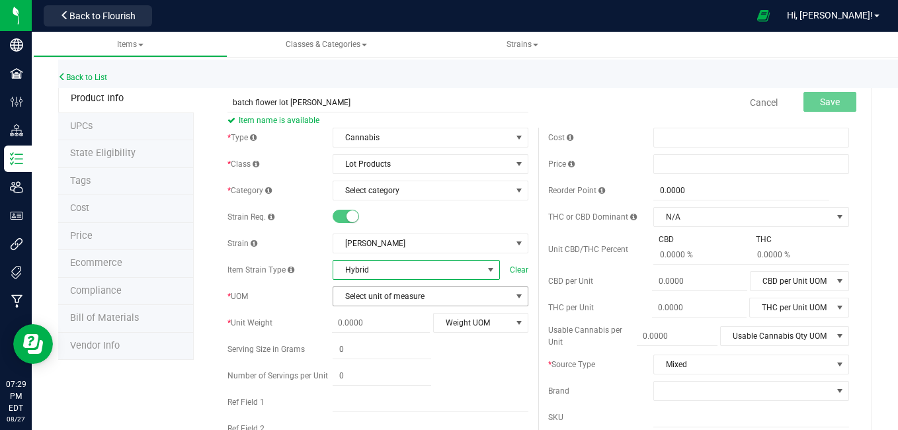
click at [410, 296] on span "Select unit of measure" at bounding box center [422, 296] width 178 height 19
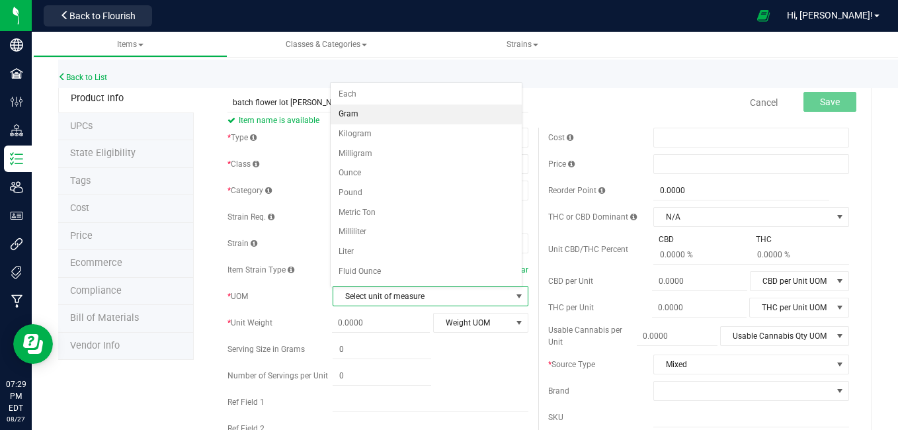
click at [371, 120] on li "Gram" at bounding box center [427, 114] width 192 height 20
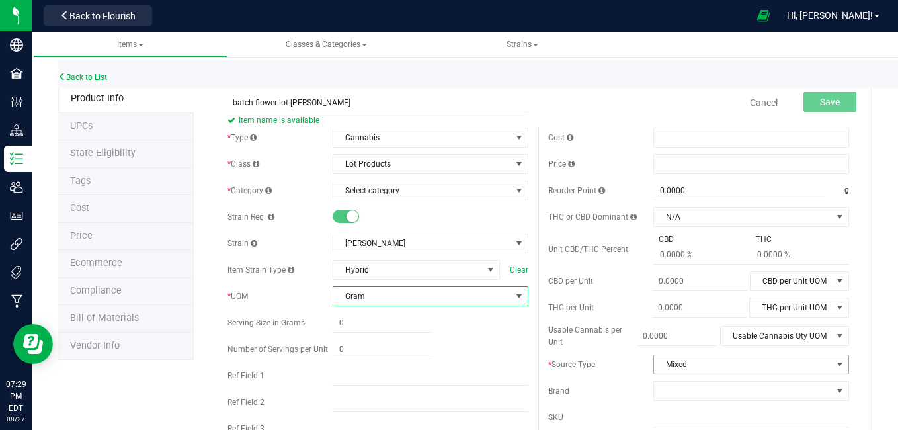
click at [834, 364] on span "select" at bounding box center [839, 364] width 11 height 11
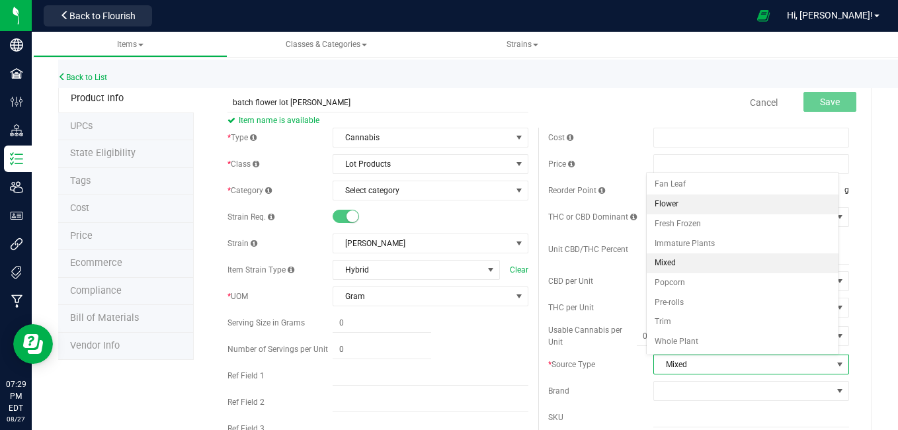
click at [678, 206] on li "Flower" at bounding box center [743, 204] width 192 height 20
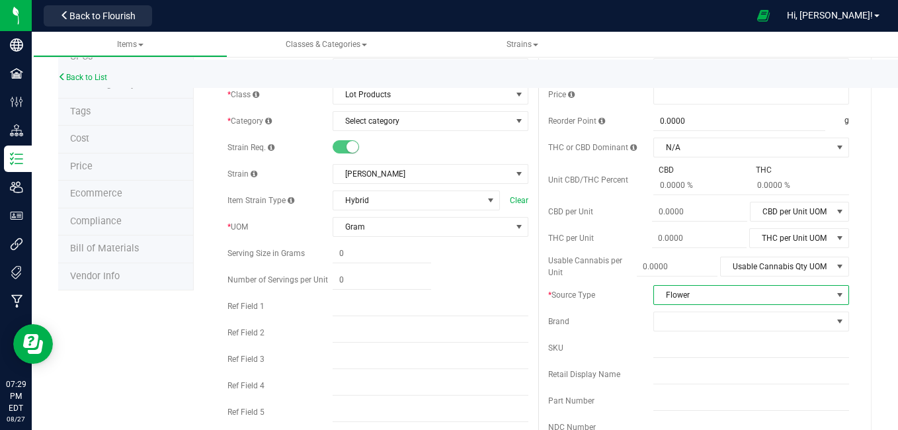
scroll to position [81, 0]
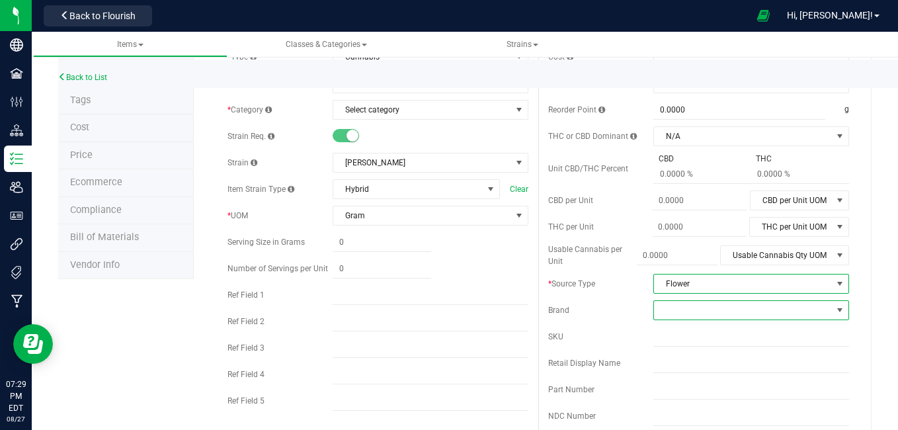
click at [834, 306] on span at bounding box center [839, 310] width 11 height 11
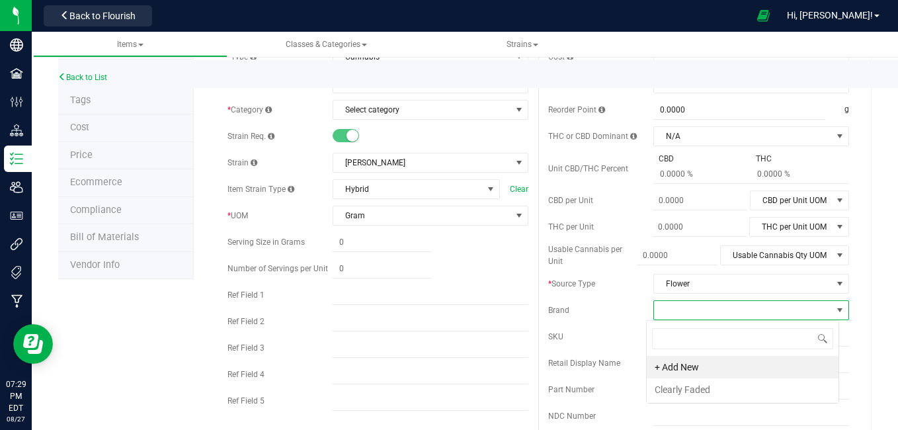
scroll to position [20, 192]
click at [703, 391] on li "Clearly Faded" at bounding box center [743, 389] width 192 height 22
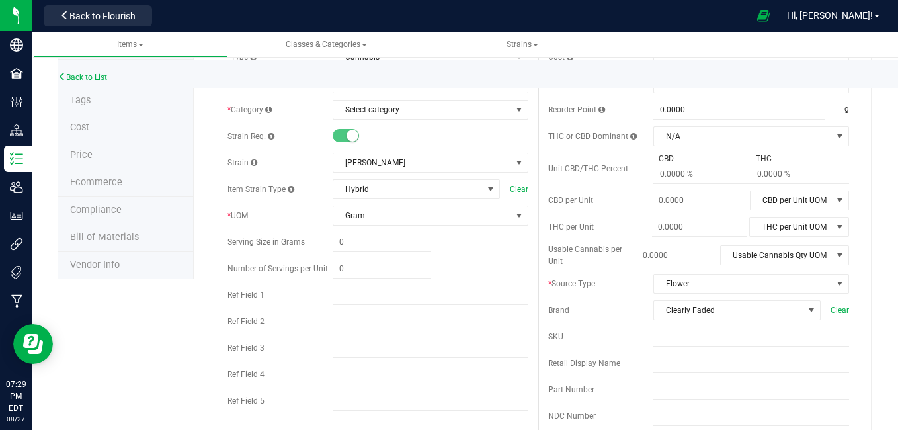
click at [670, 74] on div "Back to List" at bounding box center [507, 74] width 898 height 28
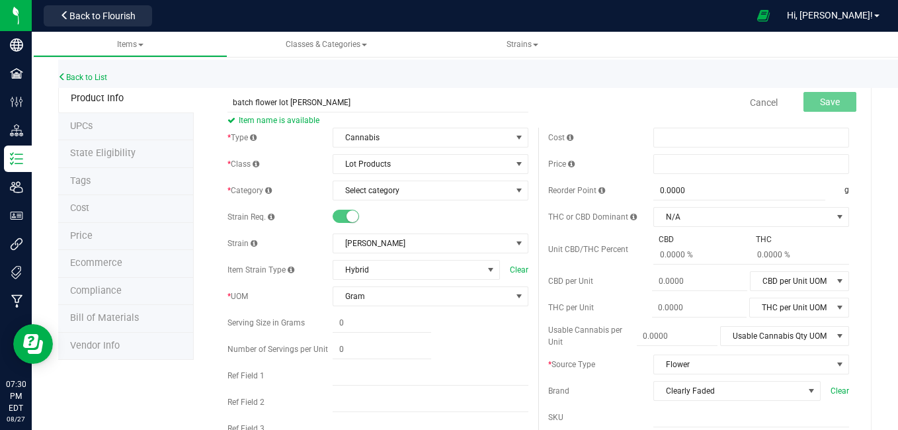
click at [346, 216] on small at bounding box center [352, 216] width 12 height 12
click at [387, 193] on span "Select category" at bounding box center [422, 190] width 178 height 19
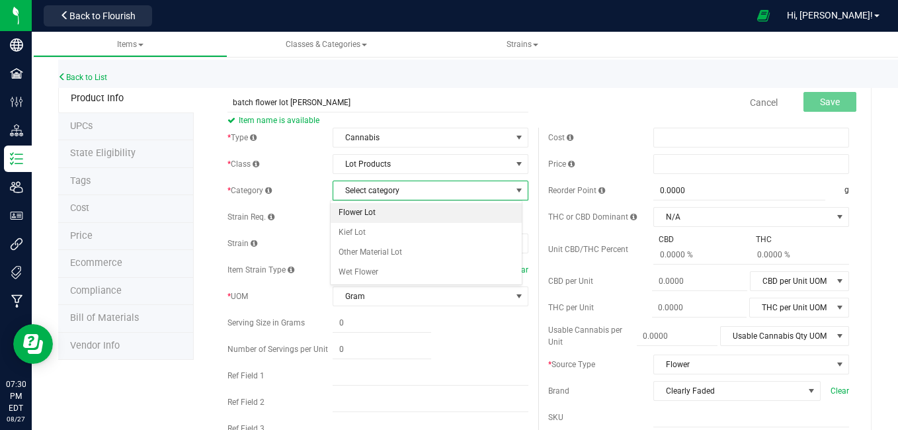
click at [370, 218] on li "Flower Lot" at bounding box center [427, 213] width 192 height 20
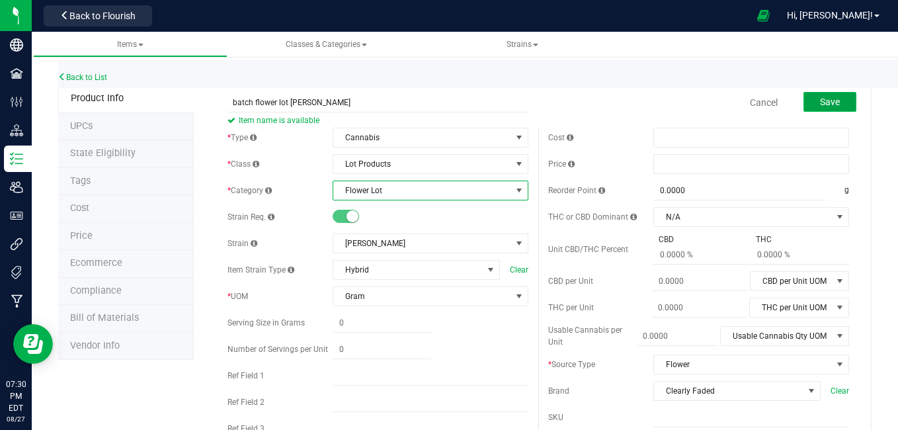
click at [820, 102] on span "Save" at bounding box center [830, 102] width 20 height 11
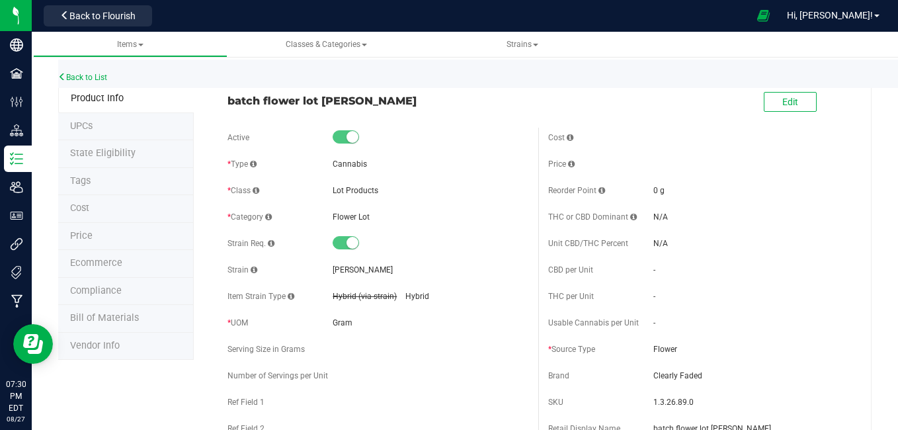
click at [223, 99] on div "batch flower lot [PERSON_NAME]" at bounding box center [378, 97] width 321 height 22
drag, startPoint x: 227, startPoint y: 99, endPoint x: 389, endPoint y: 108, distance: 161.6
click at [389, 108] on span "batch flower lot [PERSON_NAME]" at bounding box center [377, 101] width 301 height 16
drag, startPoint x: 389, startPoint y: 108, endPoint x: 358, endPoint y: 99, distance: 31.8
copy span "batch flower lot [PERSON_NAME]"
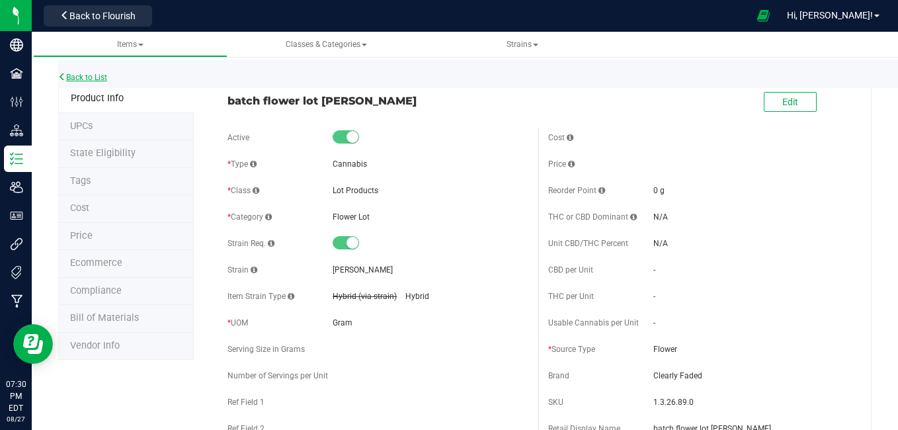
click at [95, 74] on link "Back to List" at bounding box center [82, 77] width 49 height 9
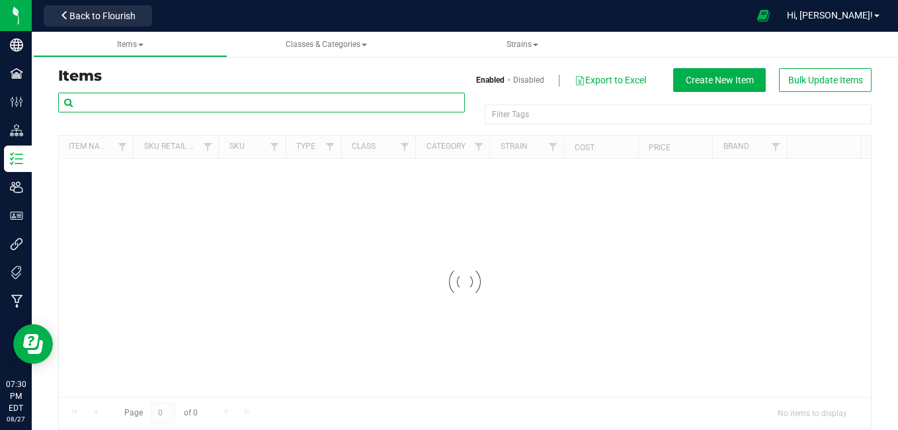
click at [137, 102] on input "text" at bounding box center [261, 103] width 407 height 20
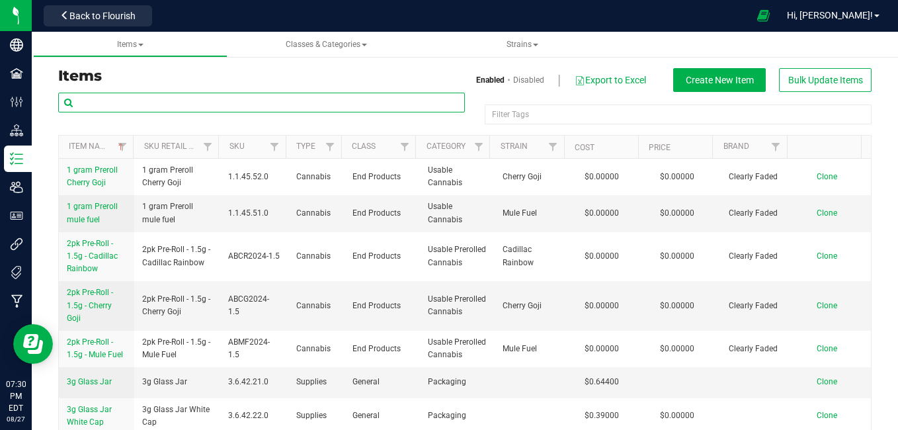
paste input "batch flower lot [PERSON_NAME]"
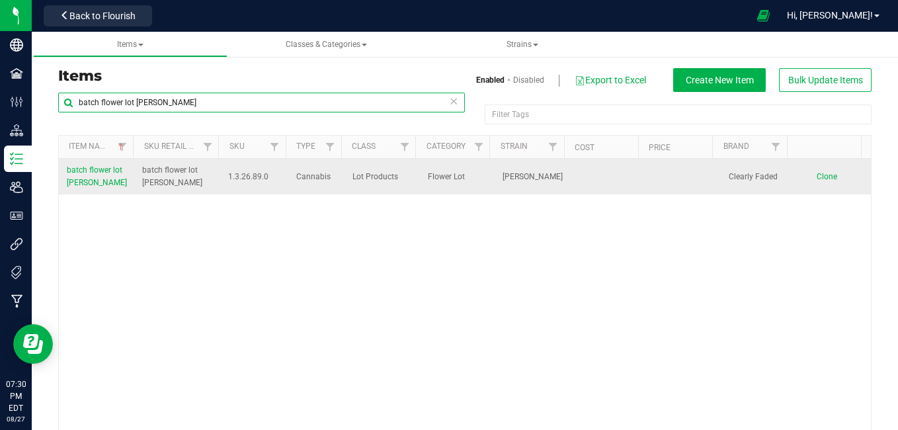
type input "batch flower lot [PERSON_NAME]"
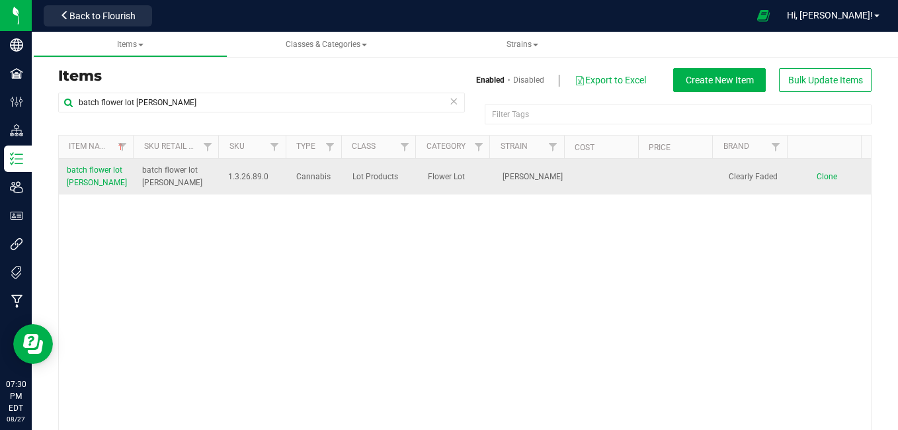
click at [817, 173] on span "Clone" at bounding box center [827, 176] width 20 height 9
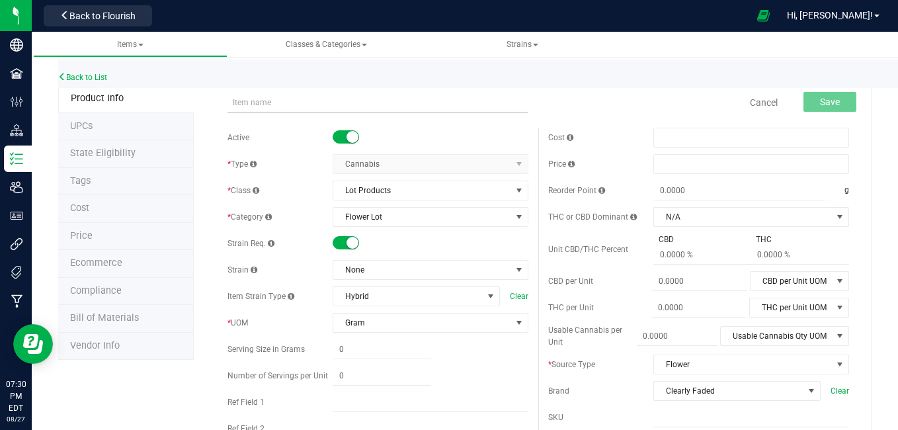
click at [309, 106] on input "text" at bounding box center [377, 103] width 301 height 20
type input "batch flower lot [PERSON_NAME]"
type input "0.0000"
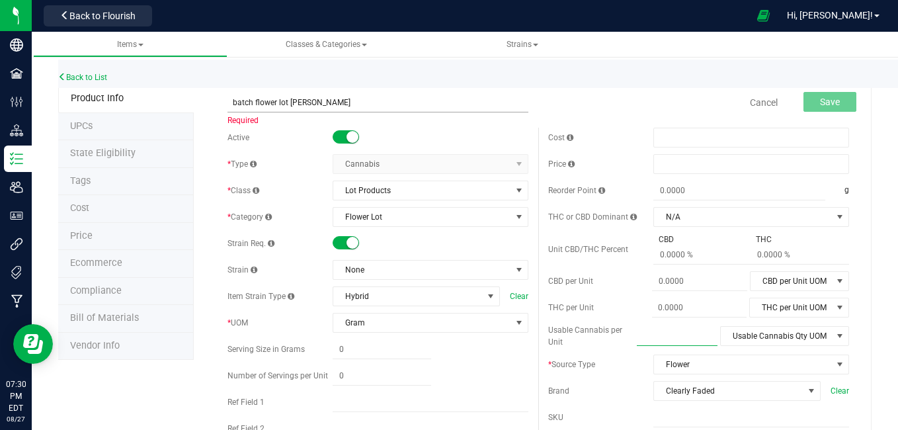
type input "0.0000"
click at [349, 97] on input "batch flower lot [PERSON_NAME]" at bounding box center [377, 103] width 301 height 20
type input "batch flower lot White Truffle"
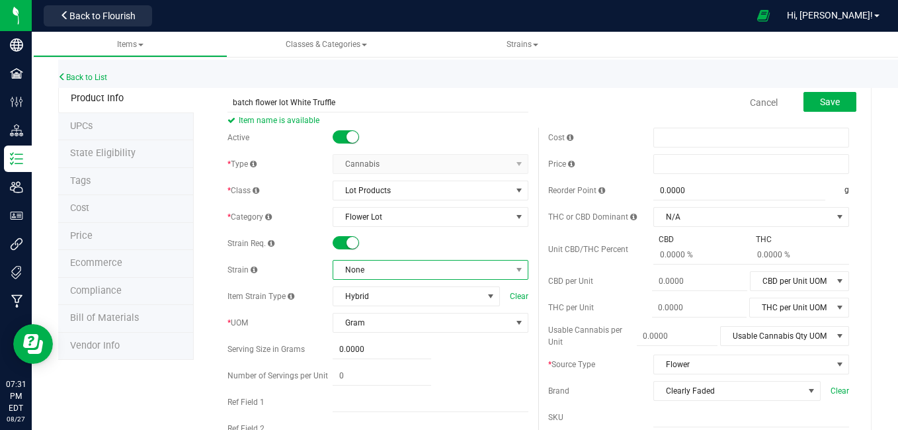
click at [381, 271] on span "None" at bounding box center [422, 269] width 178 height 19
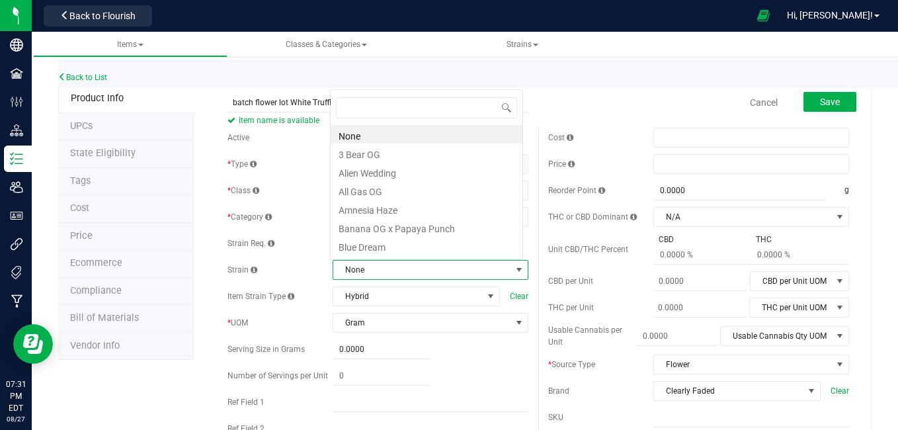
scroll to position [20, 190]
type input "wh"
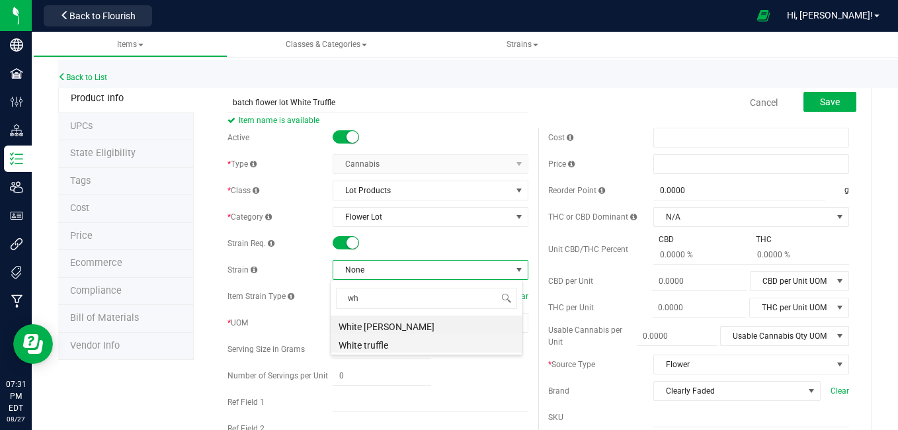
click at [377, 345] on li "White truffle" at bounding box center [427, 343] width 192 height 19
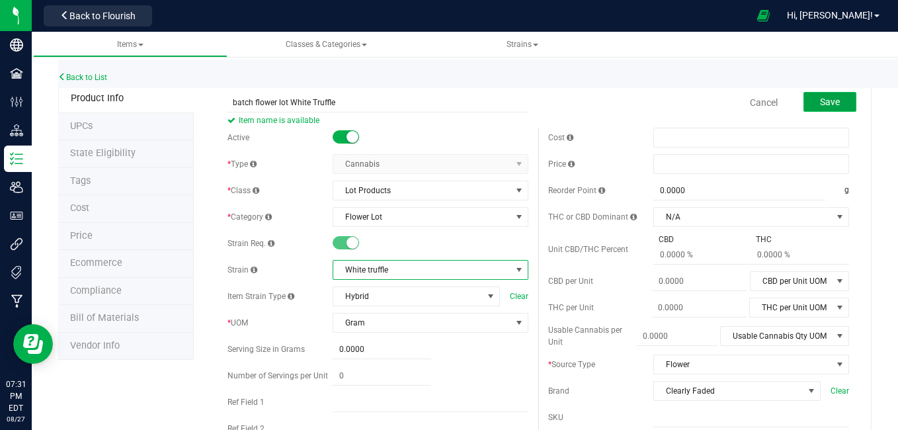
click at [805, 103] on button "Save" at bounding box center [829, 102] width 53 height 20
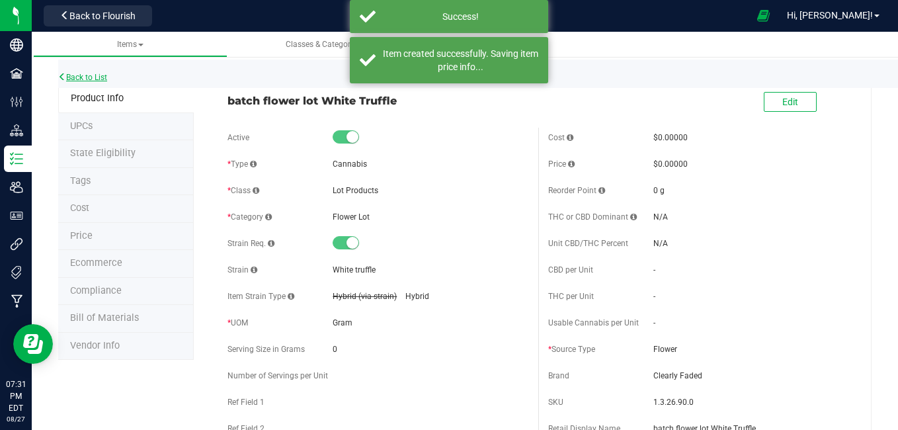
click at [84, 78] on link "Back to List" at bounding box center [82, 77] width 49 height 9
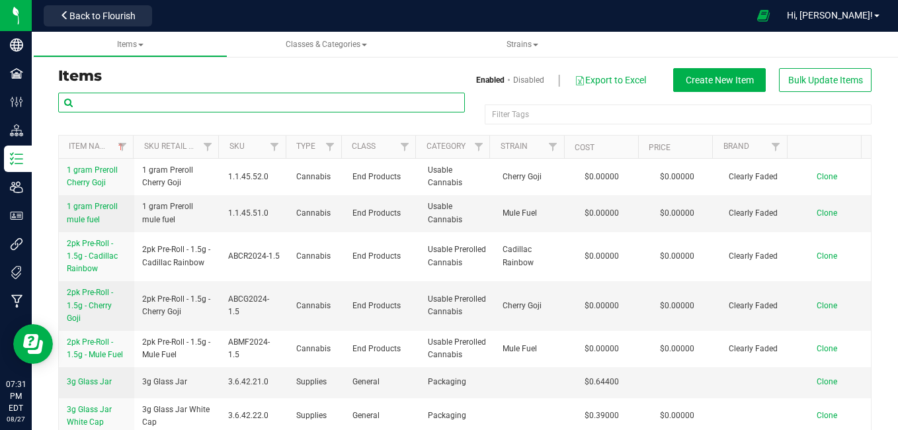
click at [274, 97] on input "text" at bounding box center [261, 103] width 407 height 20
paste input "batch flower lot [PERSON_NAME]"
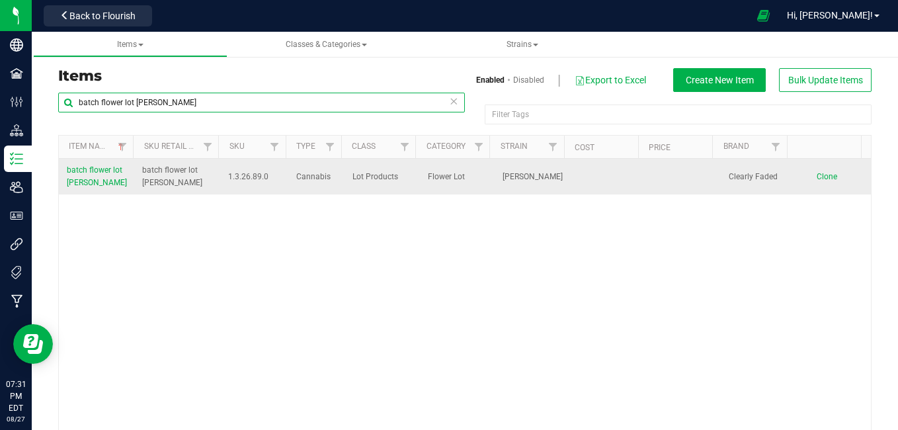
type input "batch flower lot [PERSON_NAME]"
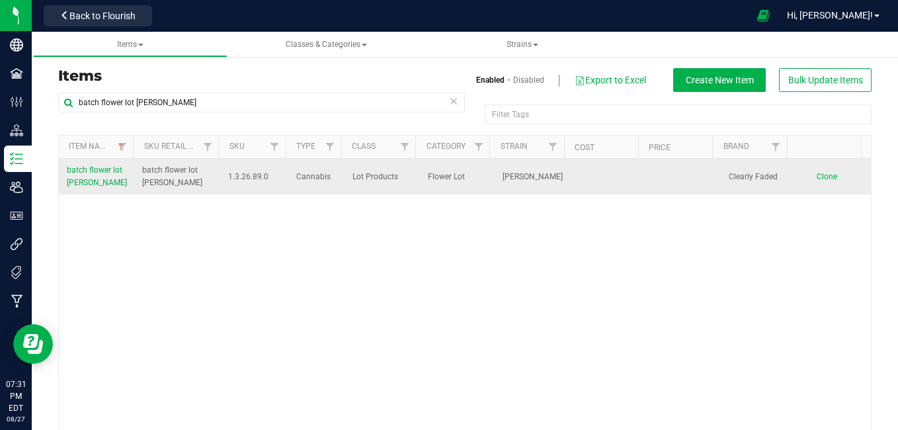
click at [817, 172] on span "Clone" at bounding box center [827, 176] width 20 height 9
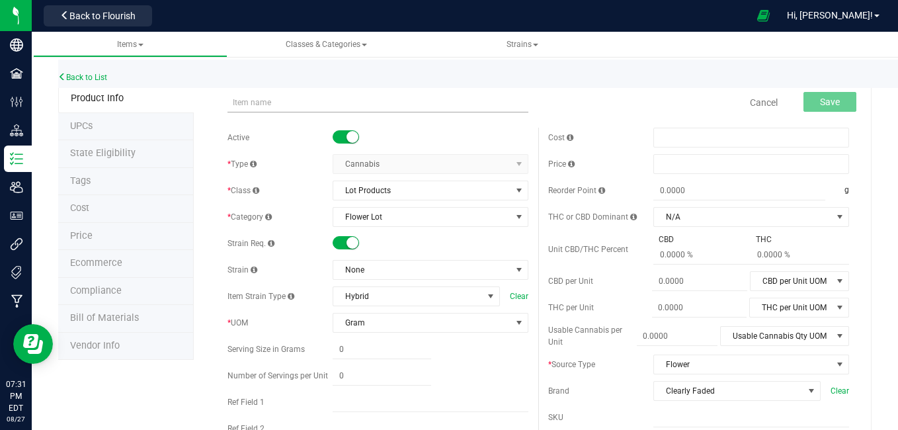
click at [310, 106] on input "text" at bounding box center [377, 103] width 301 height 20
type input "batch flower lot [PERSON_NAME]"
type input "0.0000"
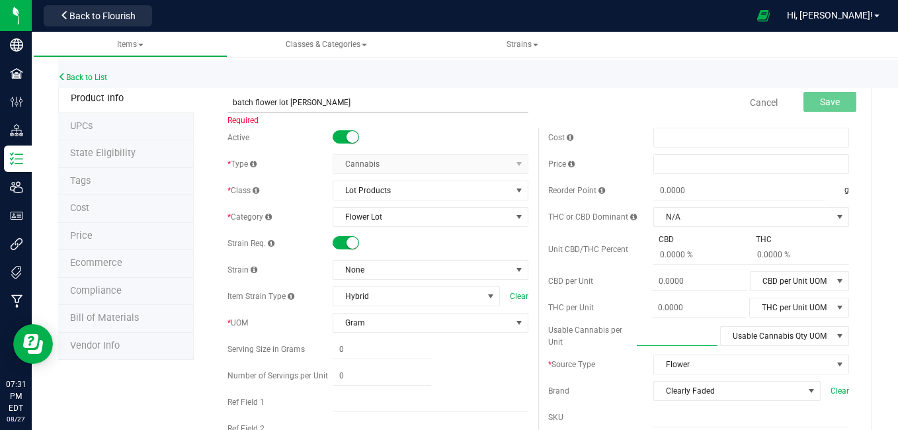
type input "0.0000"
click at [371, 106] on input "batch flower lot [PERSON_NAME]" at bounding box center [377, 103] width 301 height 20
type input "batch flower lot Cadilac Rainbow"
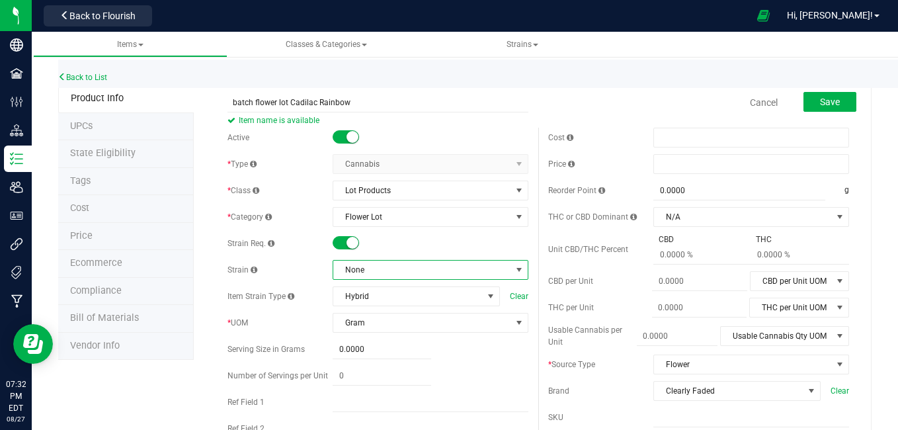
click at [370, 271] on span "None" at bounding box center [422, 269] width 178 height 19
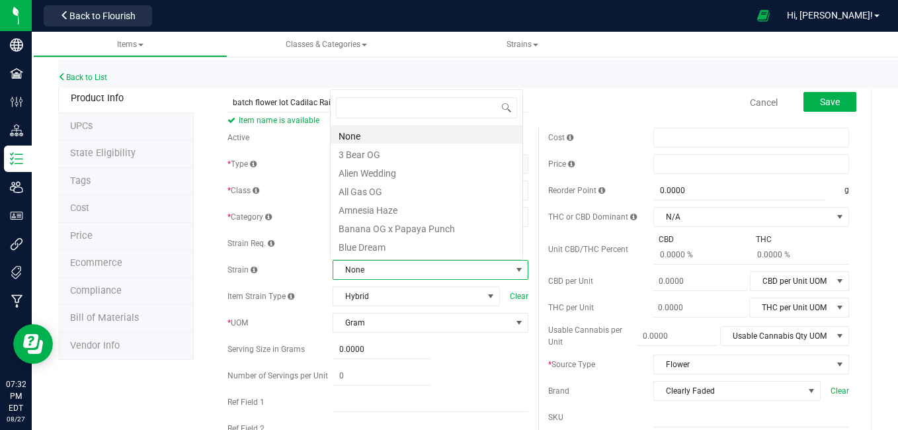
scroll to position [20, 190]
type input "ca"
click at [380, 136] on li "Cadillac Rainbow" at bounding box center [427, 134] width 192 height 19
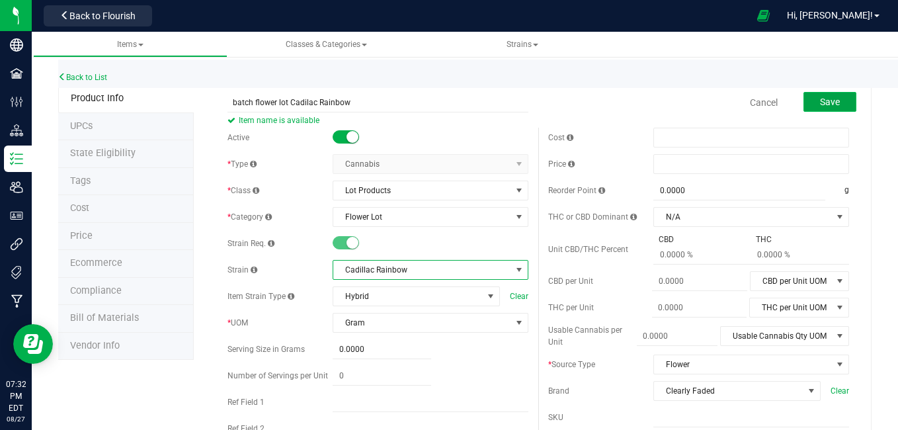
click at [820, 103] on span "Save" at bounding box center [830, 102] width 20 height 11
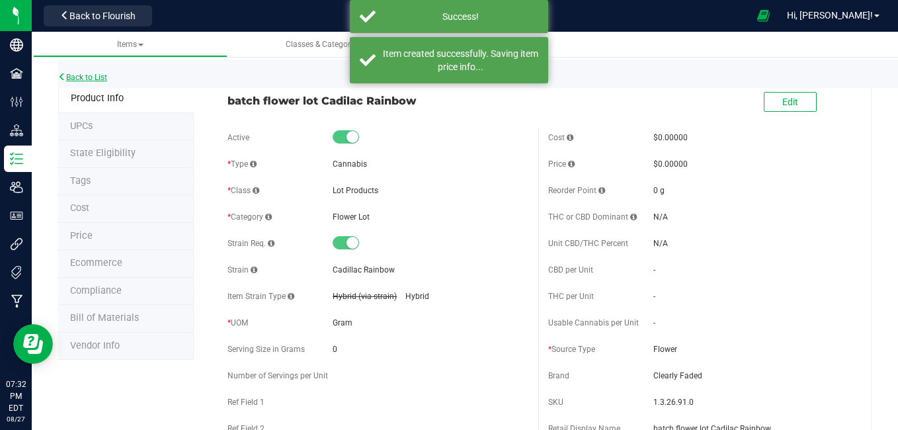
click at [88, 73] on link "Back to List" at bounding box center [82, 77] width 49 height 9
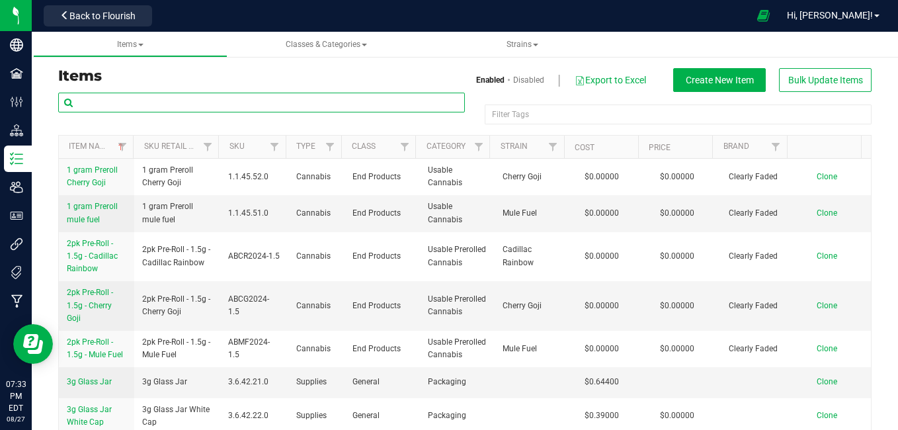
click at [250, 99] on input "text" at bounding box center [261, 103] width 407 height 20
paste input "batch flower lot [PERSON_NAME]"
type input "batch flower lot [PERSON_NAME]"
click at [277, 206] on td "1.1.45.51.0" at bounding box center [253, 213] width 67 height 36
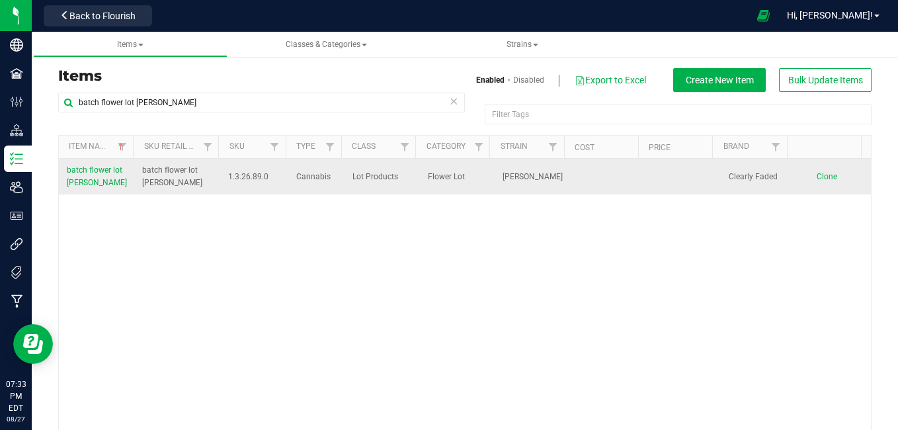
click at [806, 171] on td "Clone" at bounding box center [832, 177] width 75 height 36
click at [817, 175] on span "Clone" at bounding box center [827, 176] width 20 height 9
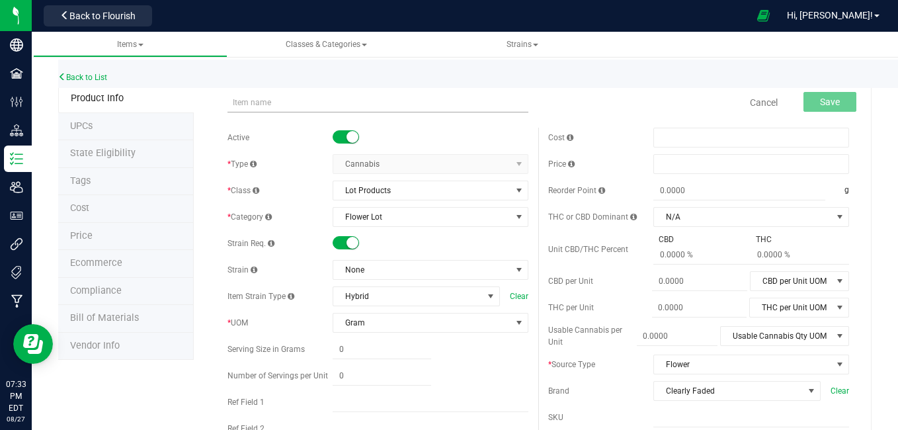
click at [252, 95] on input "text" at bounding box center [377, 103] width 301 height 20
type input "batch flower lot [PERSON_NAME]"
type input "0.0000"
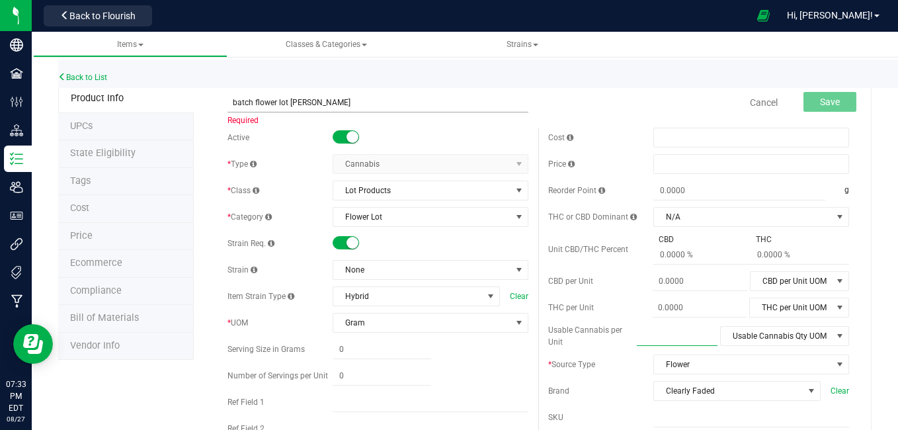
type input "0.0000"
click at [339, 106] on input "batch flower lot [PERSON_NAME]" at bounding box center [377, 103] width 301 height 20
type input "batch flower lot Peanut Butter trix"
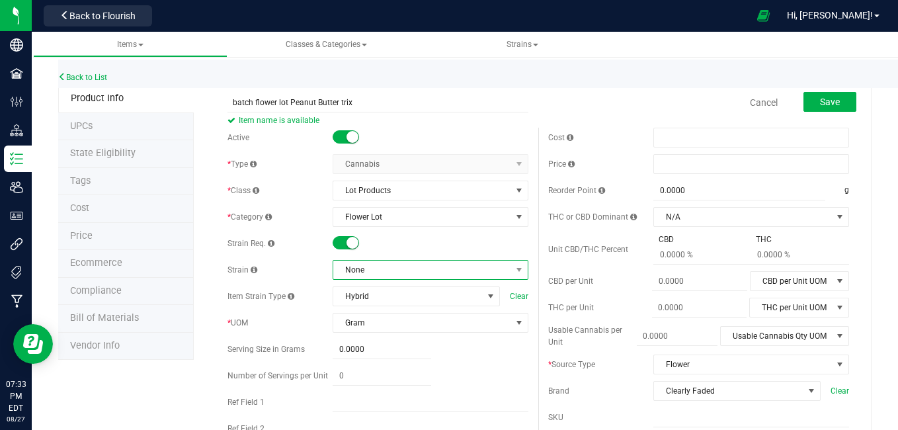
click at [379, 276] on span "None" at bounding box center [422, 269] width 178 height 19
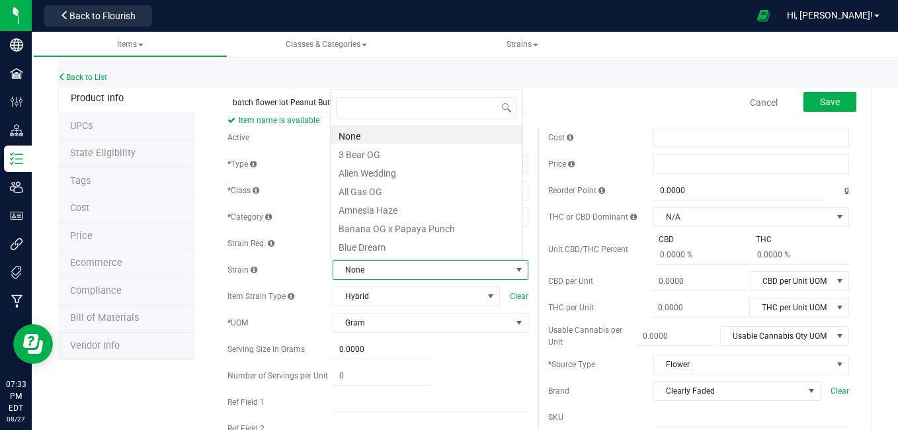
scroll to position [20, 190]
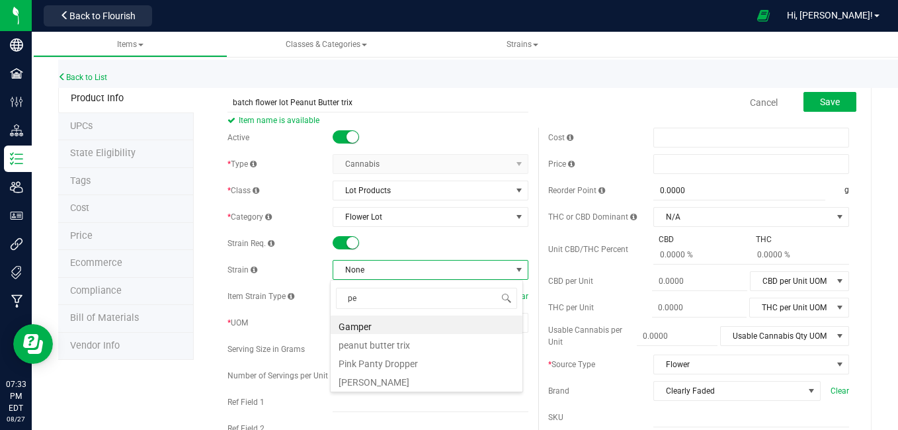
type input "pe"
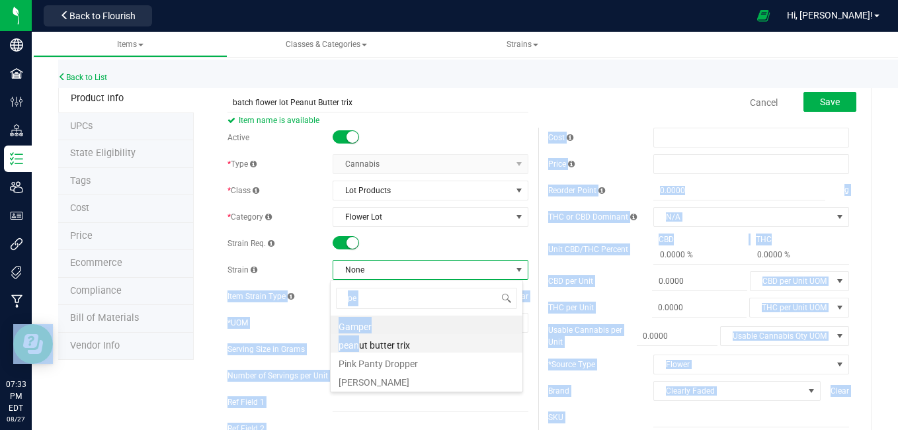
drag, startPoint x: 379, startPoint y: 276, endPoint x: 358, endPoint y: 346, distance: 73.0
click at [358, 346] on body "Company Facilities Configuration Distribution Inventory Users User Roles Integr…" at bounding box center [449, 215] width 898 height 430
drag, startPoint x: 358, startPoint y: 346, endPoint x: 390, endPoint y: 340, distance: 32.2
click at [390, 340] on li "peanut butter trix" at bounding box center [427, 343] width 192 height 19
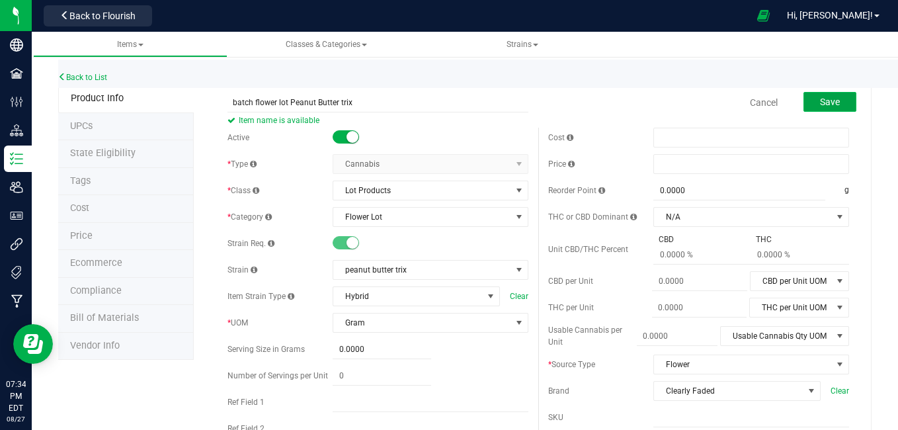
click at [825, 110] on button "Save" at bounding box center [829, 102] width 53 height 20
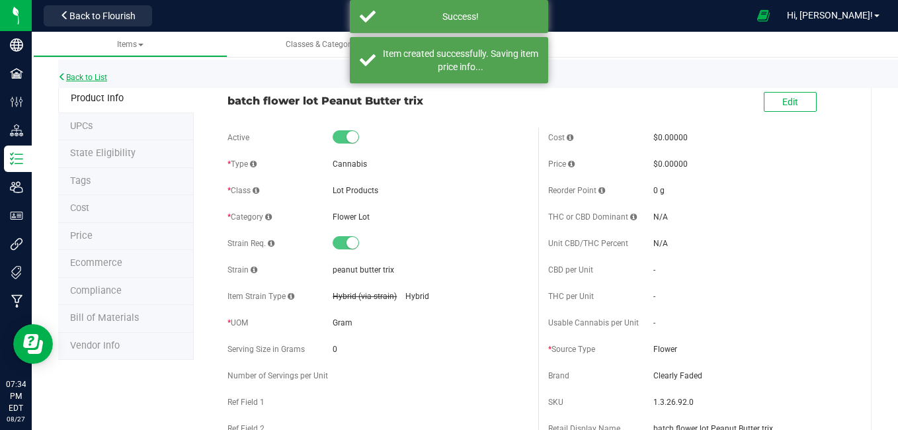
click at [99, 78] on link "Back to List" at bounding box center [82, 77] width 49 height 9
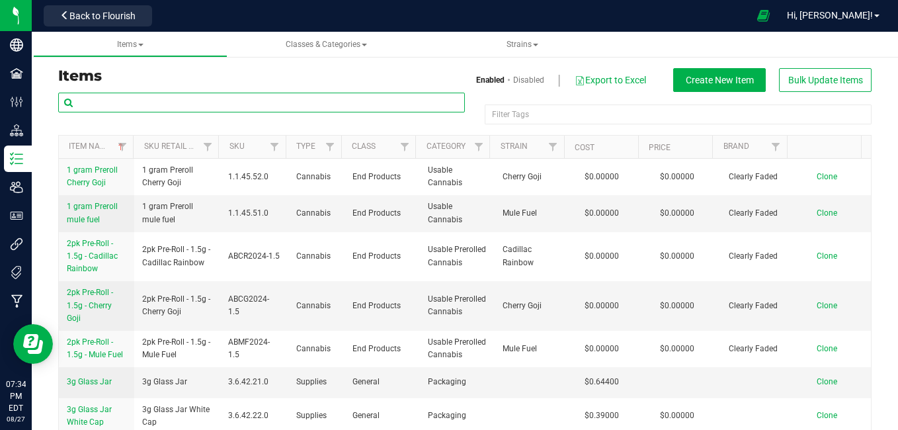
paste input "batch flower lot [PERSON_NAME]"
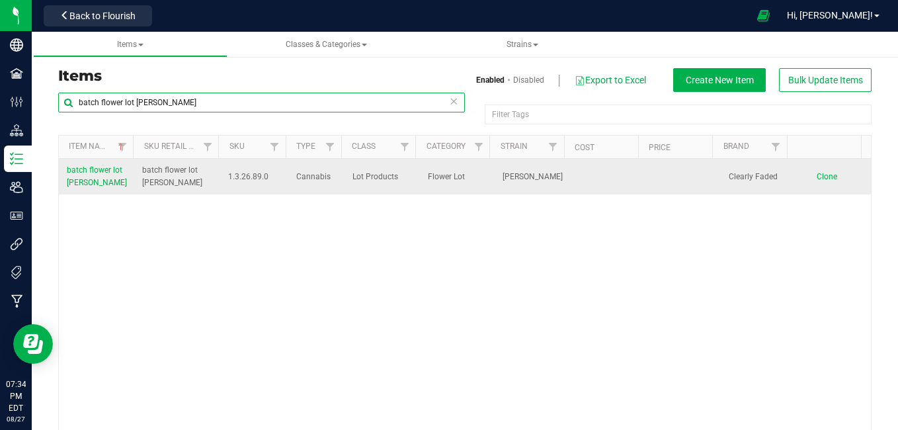
type input "batch flower lot [PERSON_NAME]"
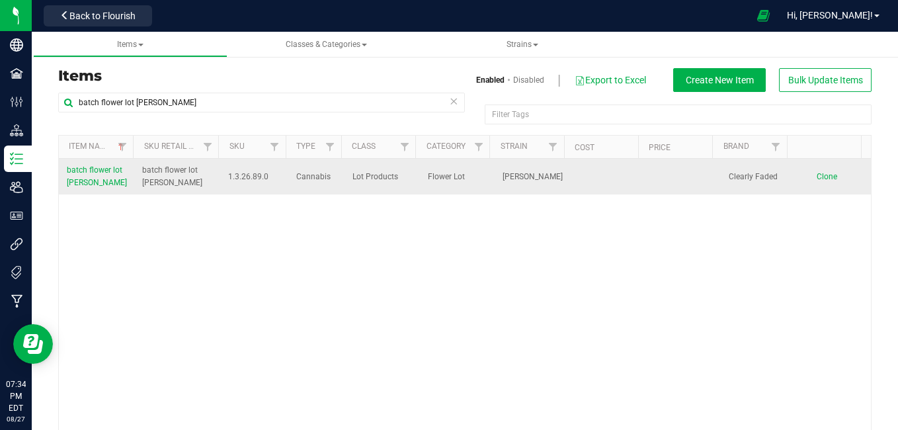
click at [817, 177] on span "Clone" at bounding box center [827, 176] width 20 height 9
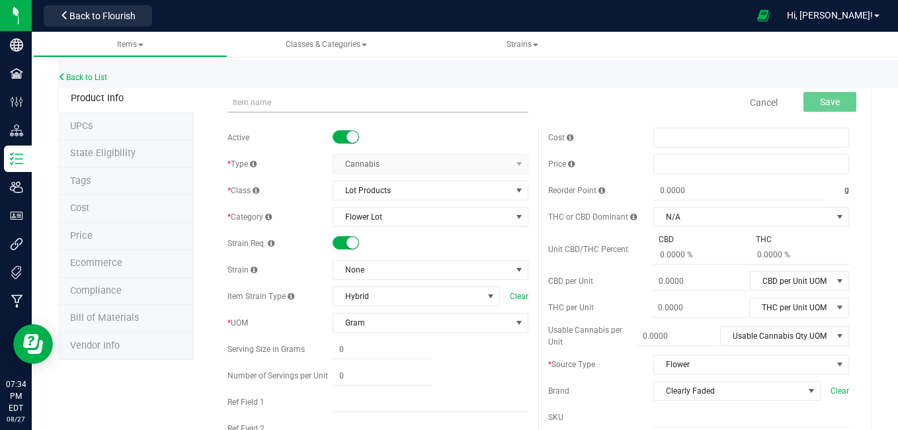
click at [278, 100] on input "text" at bounding box center [377, 103] width 301 height 20
type input "batch flower lot [PERSON_NAME]"
type input "0.0000"
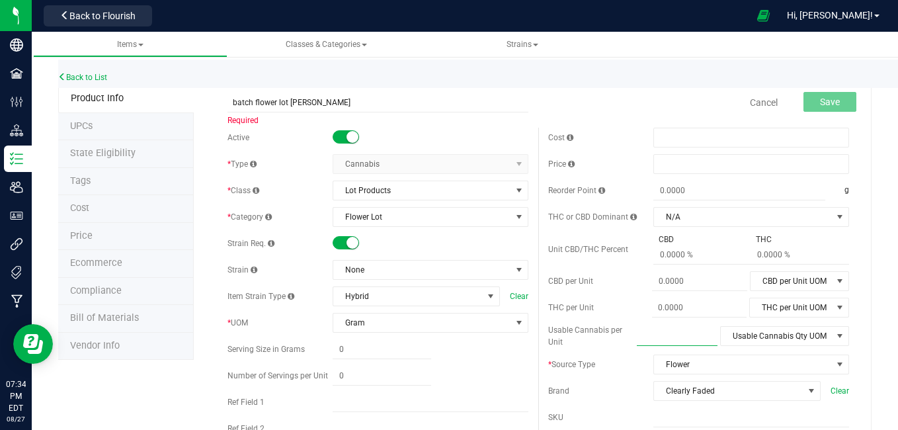
type input "0.0000"
click at [370, 101] on input "batch flower lot [PERSON_NAME]" at bounding box center [377, 103] width 301 height 20
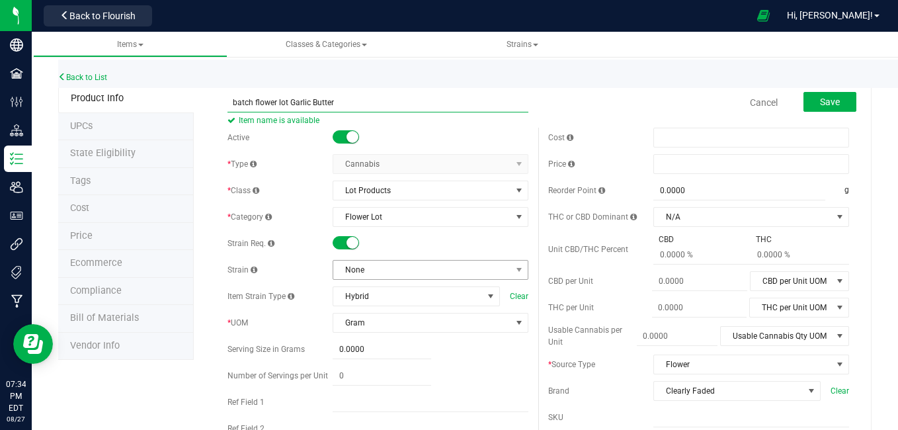
type input "batch flower lot Garlic Butter"
click at [396, 277] on span "None" at bounding box center [422, 269] width 178 height 19
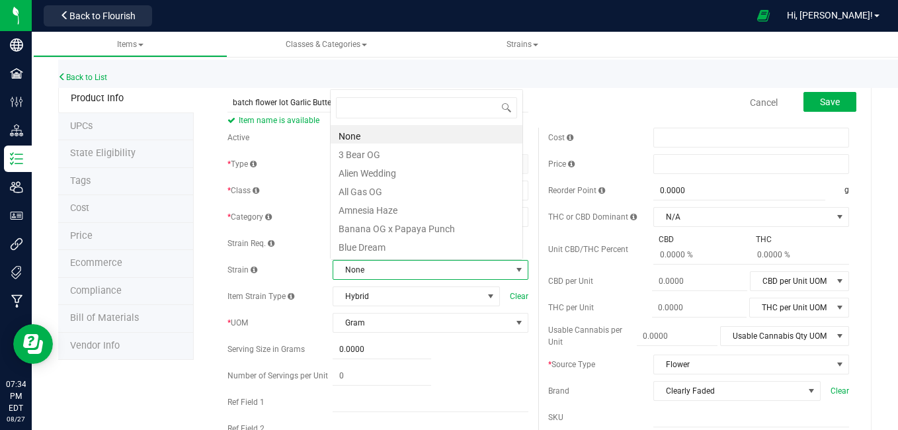
scroll to position [20, 190]
type input "ga"
click at [379, 173] on li "Garlic Butter" at bounding box center [427, 171] width 192 height 19
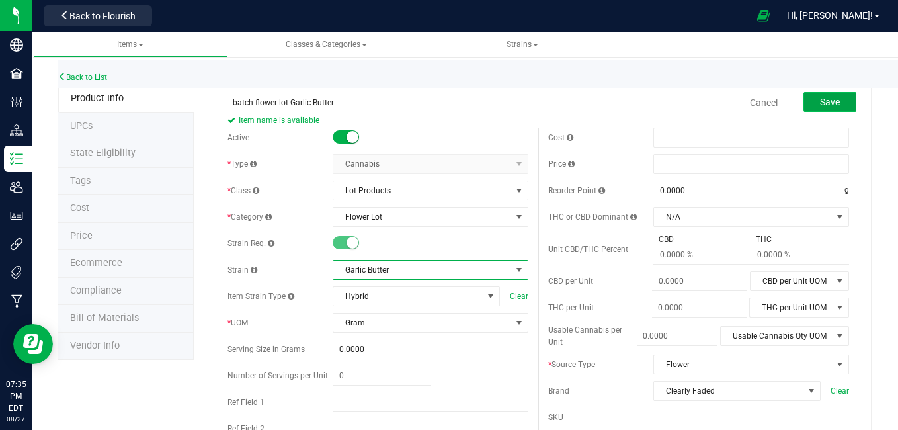
click at [803, 103] on button "Save" at bounding box center [829, 102] width 53 height 20
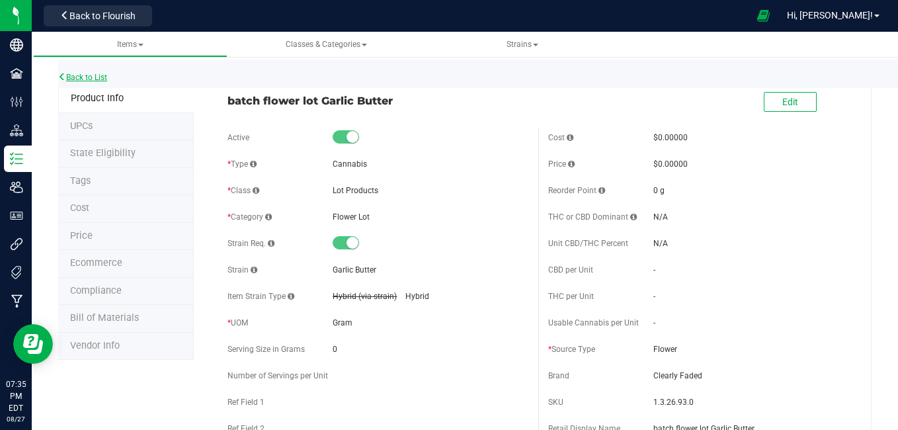
click at [83, 81] on link "Back to List" at bounding box center [82, 77] width 49 height 9
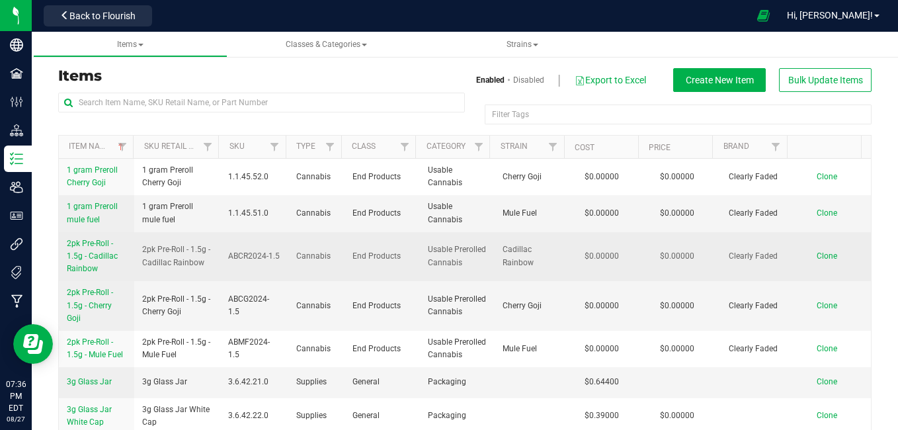
drag, startPoint x: 325, startPoint y: 270, endPoint x: 325, endPoint y: 251, distance: 19.8
click at [325, 251] on td "Cannabis" at bounding box center [316, 257] width 56 height 50
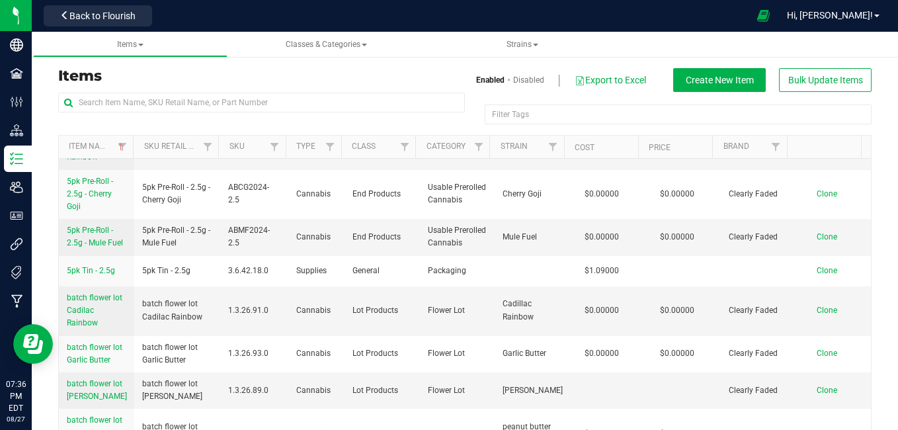
scroll to position [315, 0]
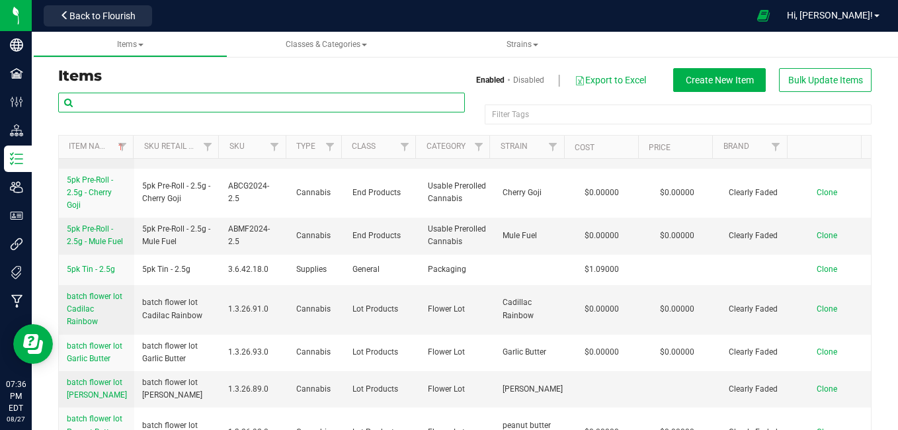
click at [260, 99] on input "text" at bounding box center [261, 103] width 407 height 20
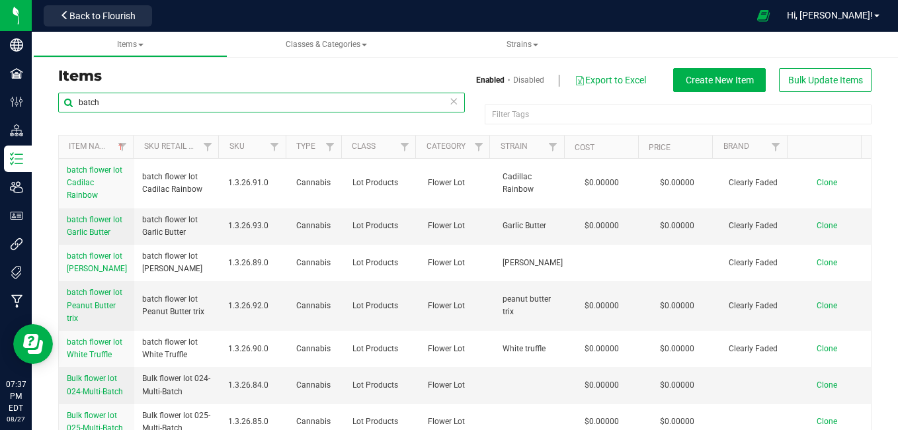
click at [215, 105] on input "batch" at bounding box center [261, 103] width 407 height 20
type input "b"
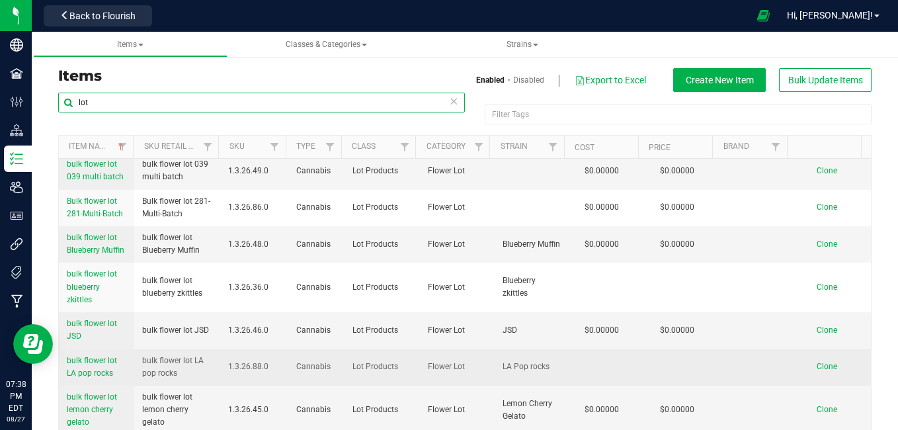
scroll to position [291, 0]
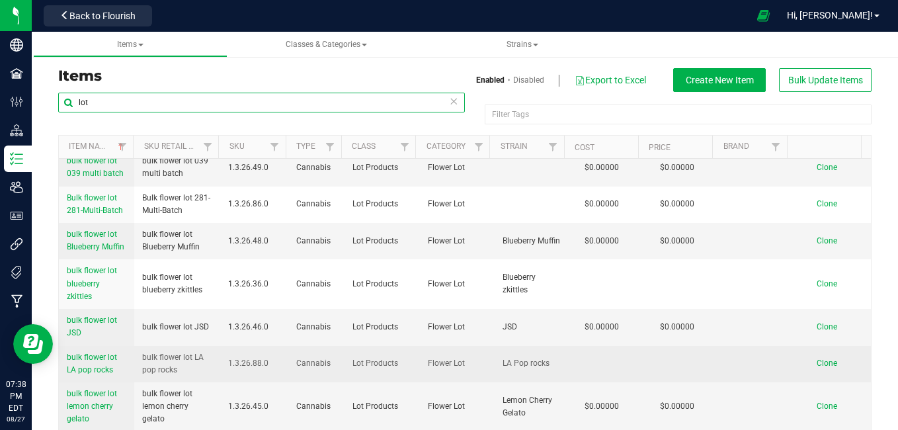
type input "lot"
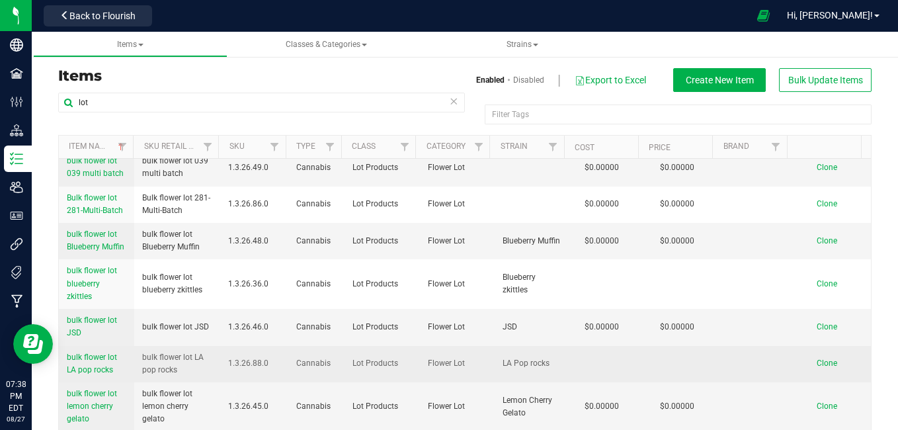
click at [99, 374] on span "bulk flower lot LA pop rocks" at bounding box center [92, 363] width 50 height 22
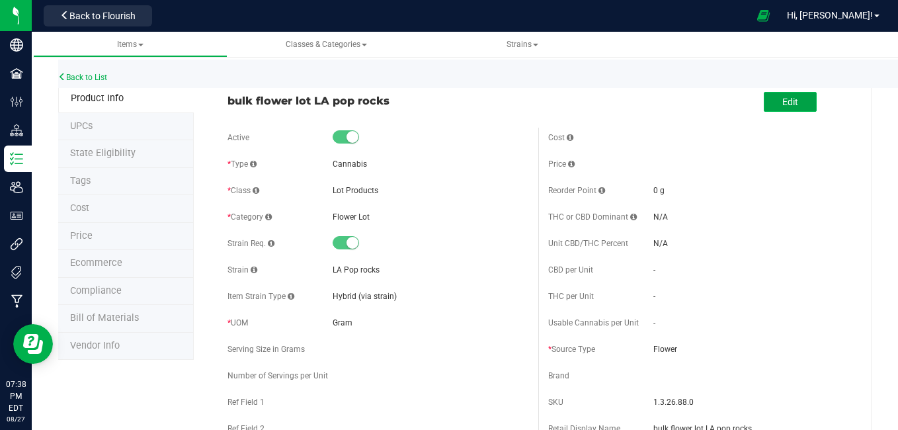
click at [782, 102] on span "Edit" at bounding box center [790, 102] width 16 height 11
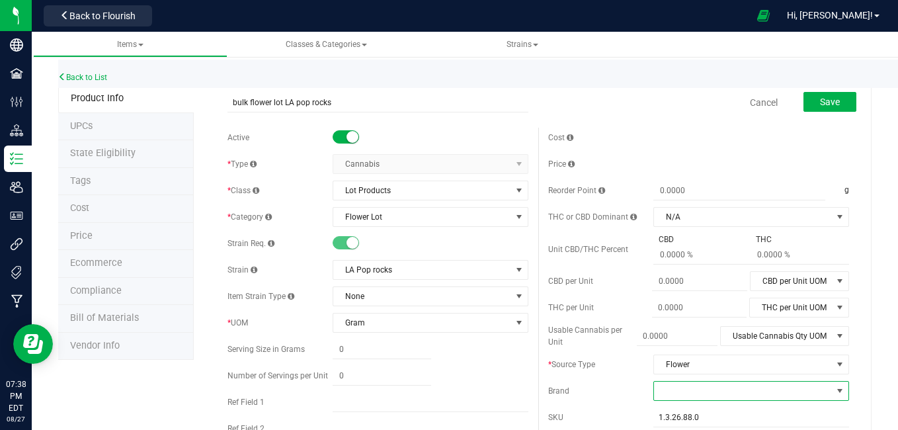
click at [834, 389] on span at bounding box center [839, 390] width 11 height 11
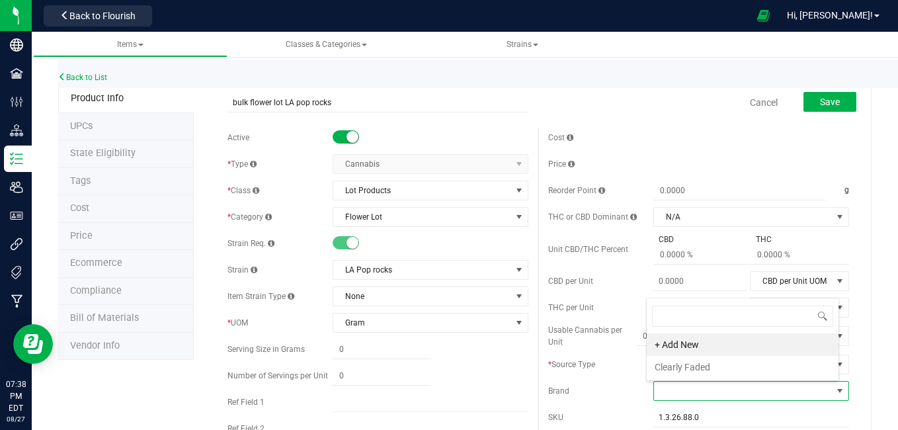
scroll to position [20, 190]
click at [778, 365] on li "Clearly Faded" at bounding box center [743, 367] width 192 height 22
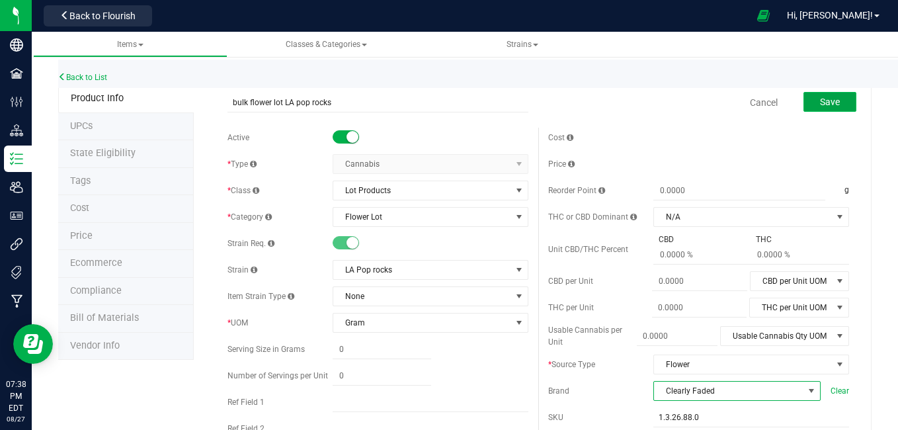
click at [820, 104] on span "Save" at bounding box center [830, 102] width 20 height 11
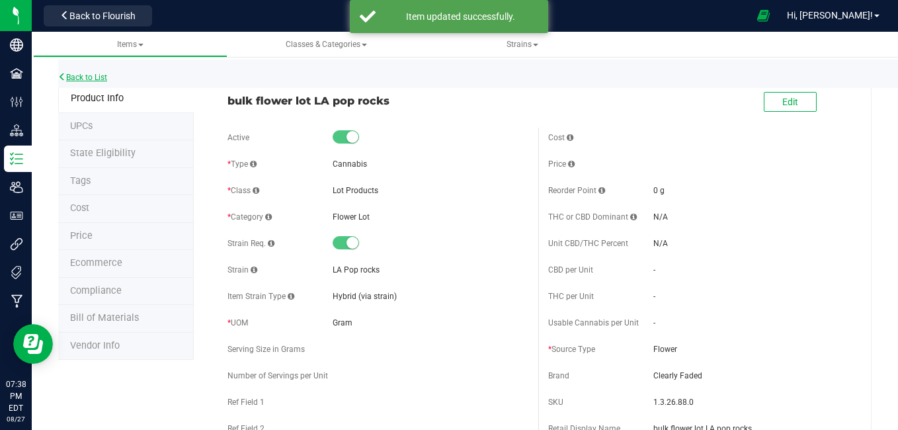
click at [82, 76] on link "Back to List" at bounding box center [82, 77] width 49 height 9
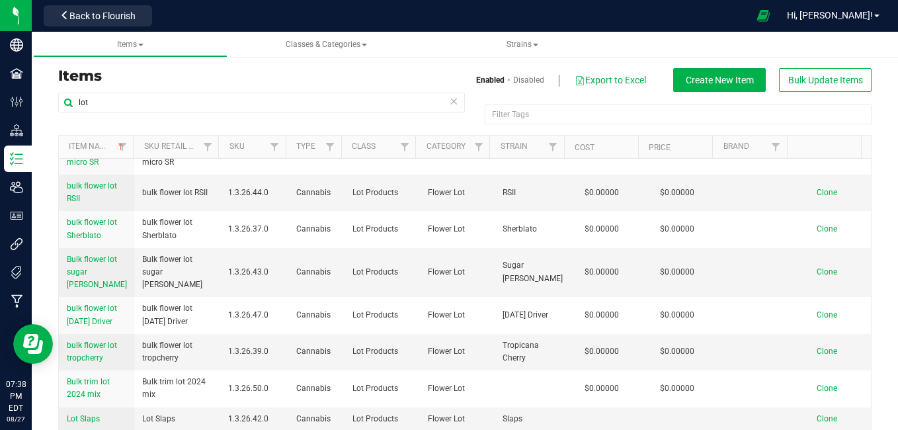
scroll to position [585, 0]
click at [97, 19] on span "Back to Flourish" at bounding box center [102, 16] width 66 height 11
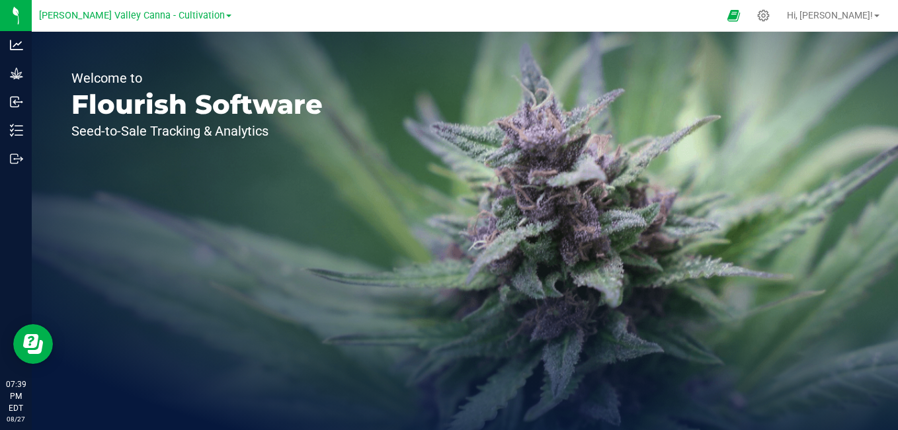
click at [97, 19] on span "[PERSON_NAME] Valley Canna - Cultivation" at bounding box center [132, 15] width 186 height 11
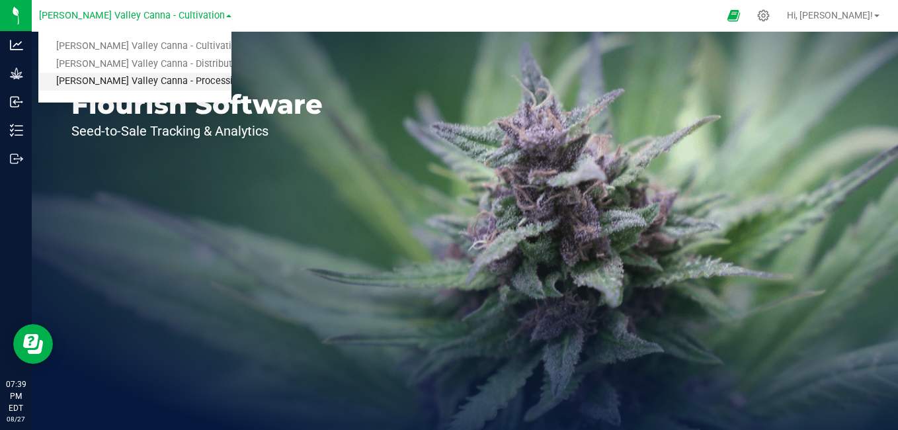
click at [107, 77] on link "[PERSON_NAME] Valley Canna - Processing" at bounding box center [134, 82] width 193 height 18
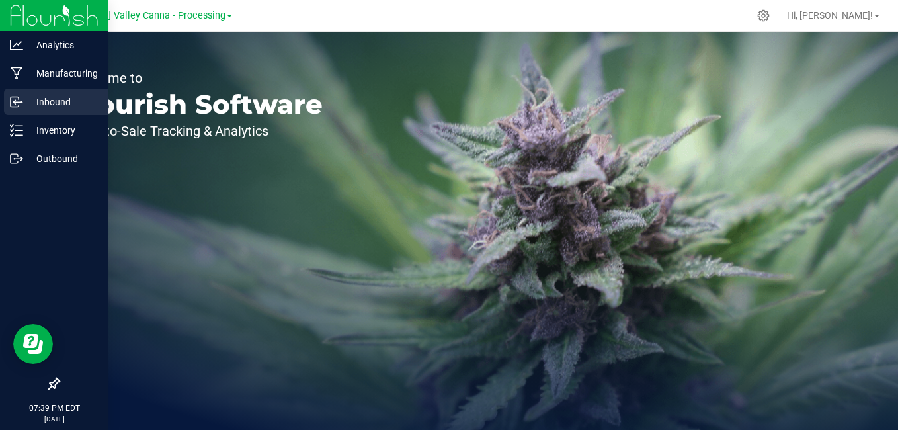
click at [47, 102] on p "Inbound" at bounding box center [62, 102] width 79 height 16
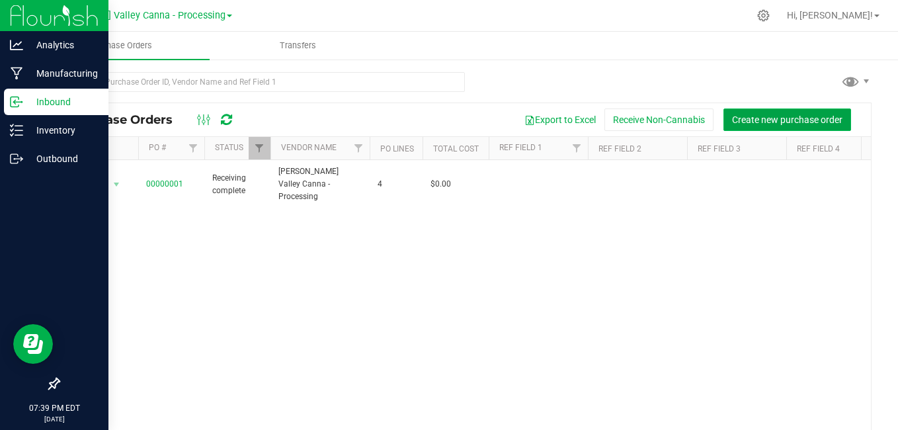
click at [795, 122] on span "Create new purchase order" at bounding box center [787, 119] width 110 height 11
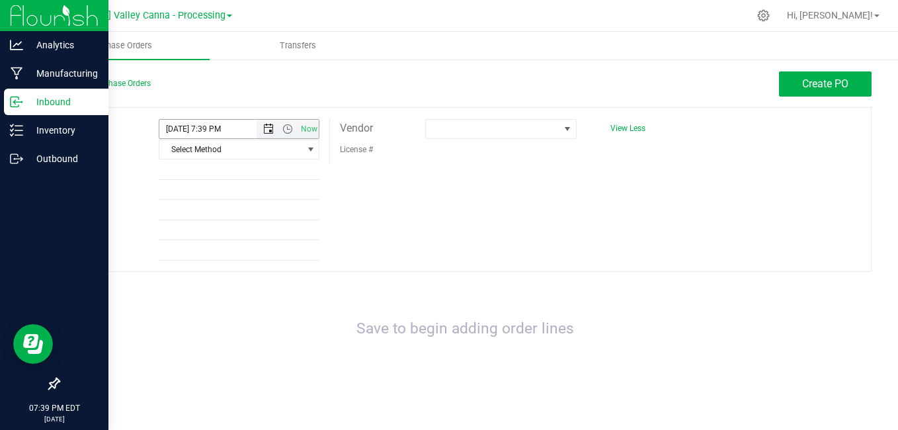
click at [270, 128] on span "Open the date view" at bounding box center [268, 129] width 11 height 11
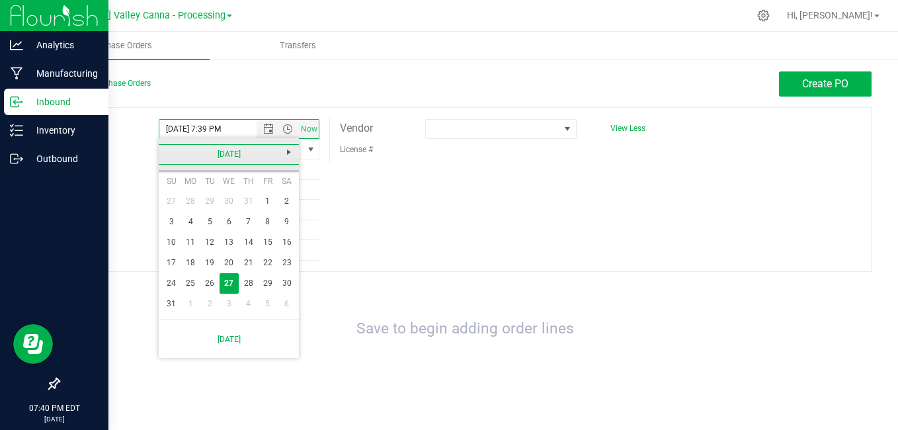
click at [170, 155] on link "[DATE]" at bounding box center [229, 154] width 142 height 20
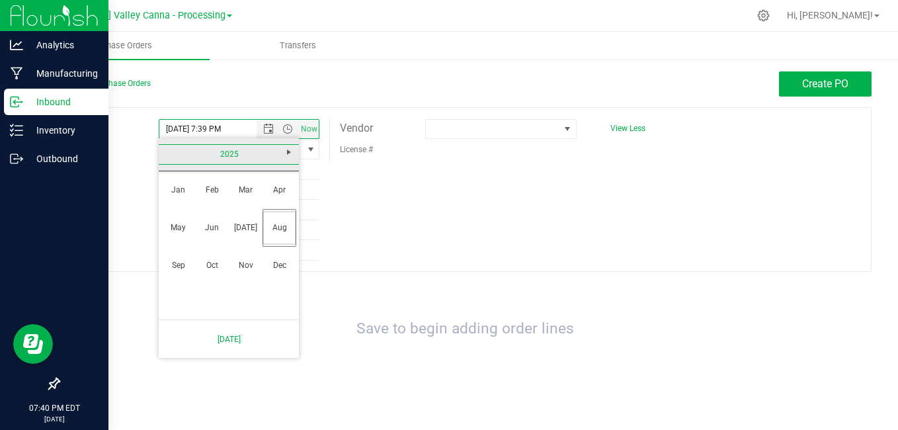
click at [170, 155] on link "2025" at bounding box center [229, 154] width 142 height 20
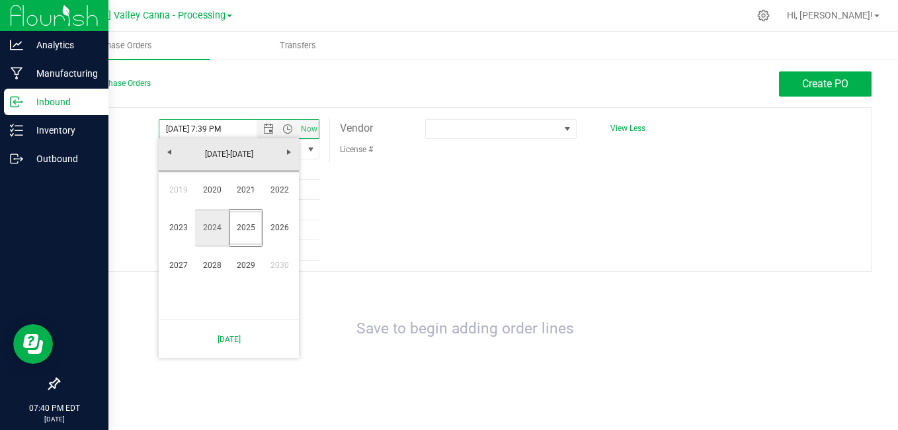
click at [216, 230] on link "2024" at bounding box center [212, 228] width 34 height 34
click at [211, 264] on link "Oct" at bounding box center [212, 266] width 34 height 34
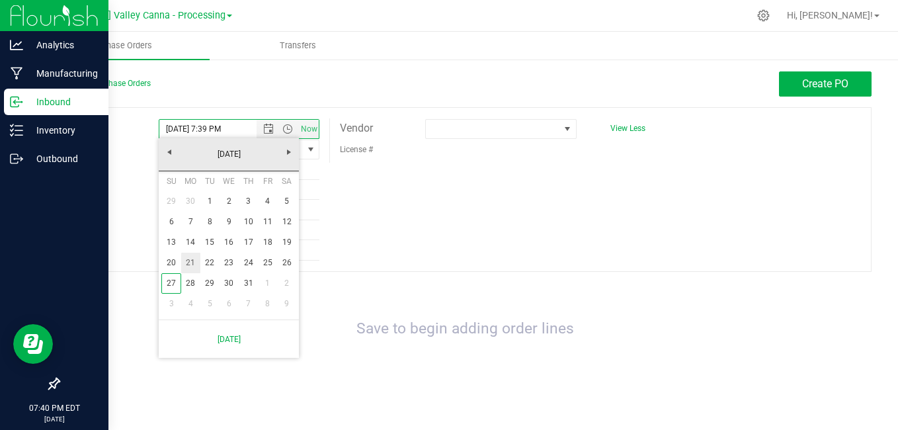
click at [192, 264] on link "21" at bounding box center [190, 263] width 19 height 20
type input "10/21/2024 7:39 PM"
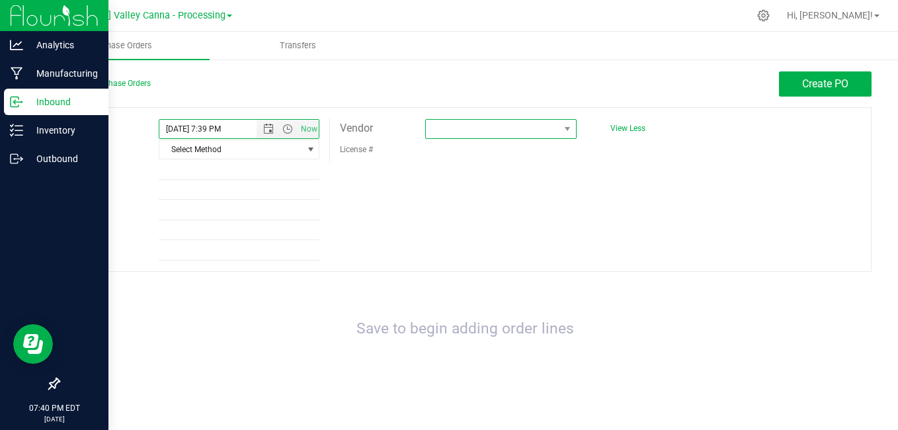
click at [571, 137] on span at bounding box center [567, 129] width 17 height 19
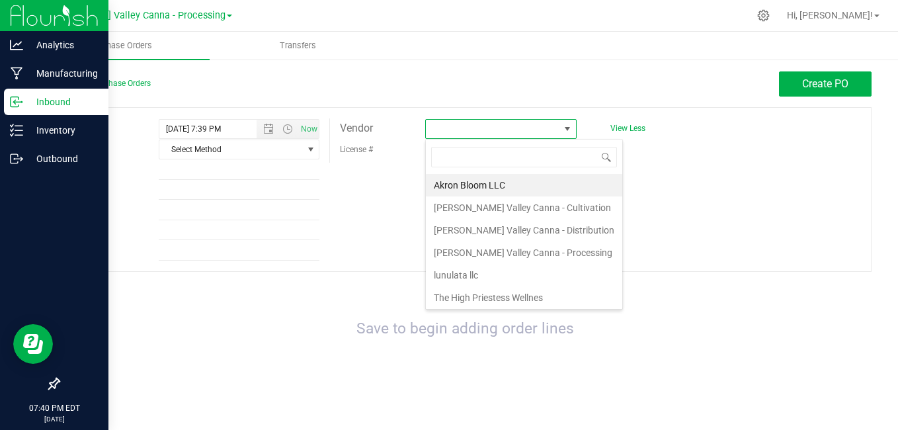
scroll to position [20, 151]
type input "a"
click at [497, 190] on li "Akron Bloom LLC" at bounding box center [524, 185] width 196 height 22
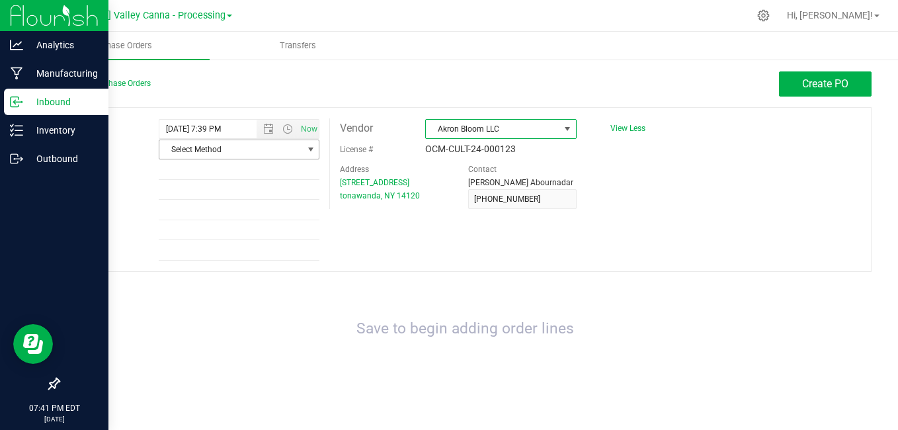
click at [310, 150] on span "select" at bounding box center [310, 149] width 11 height 11
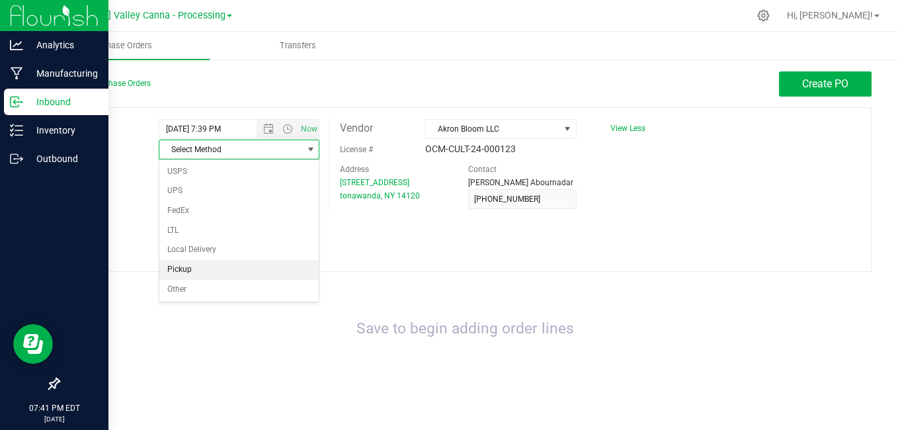
click at [191, 266] on li "Pickup" at bounding box center [238, 270] width 159 height 20
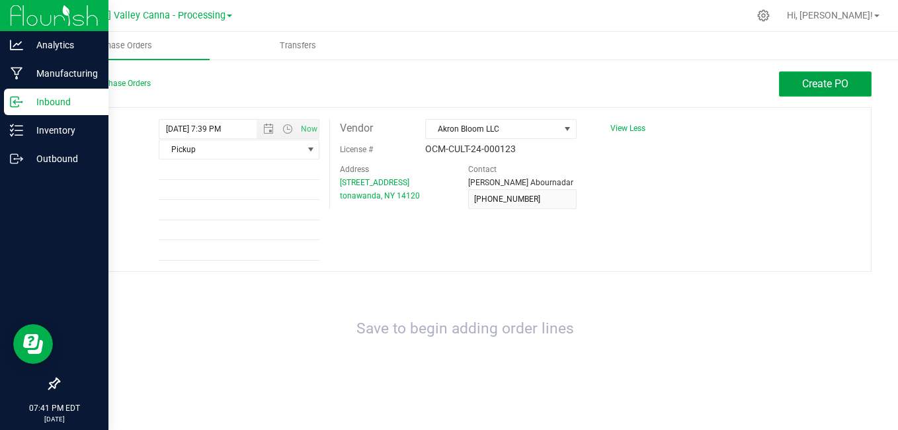
click at [802, 85] on span "Create PO" at bounding box center [825, 83] width 46 height 13
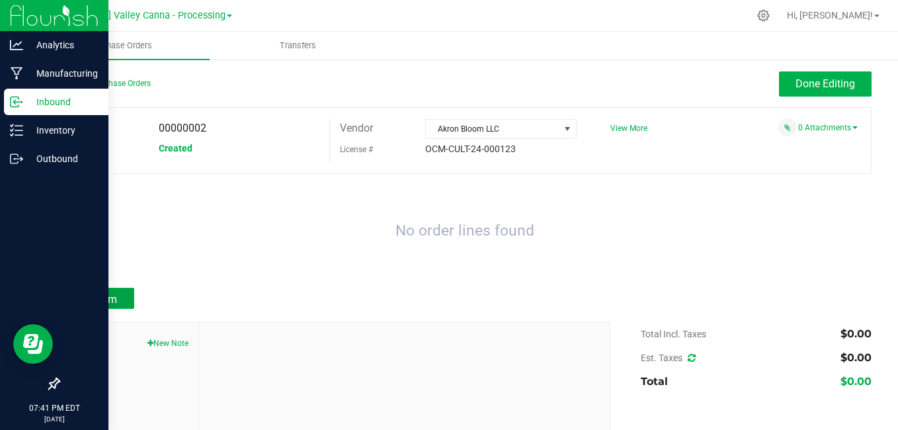
click at [104, 295] on span "Add Item" at bounding box center [96, 299] width 42 height 13
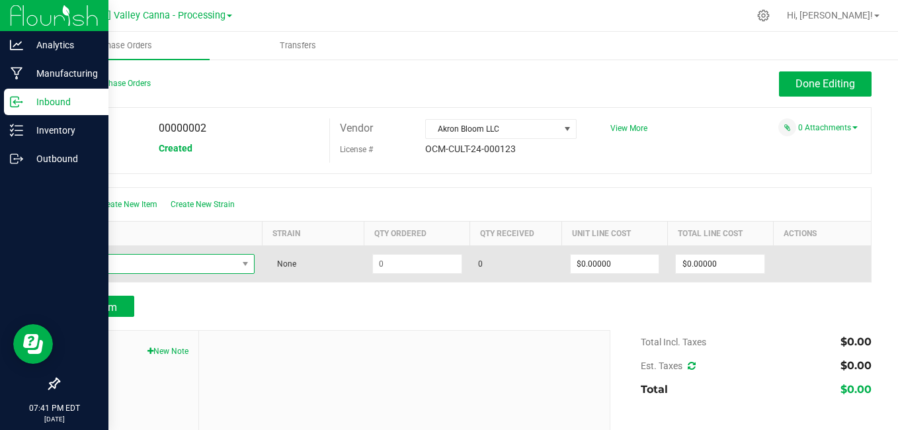
click at [210, 260] on span "NO DATA FOUND" at bounding box center [152, 264] width 169 height 19
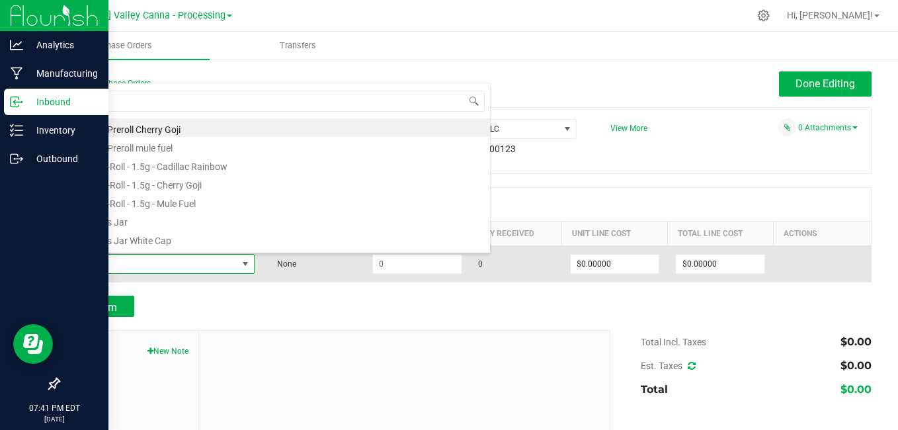
scroll to position [20, 183]
type input "bat"
click at [210, 260] on span at bounding box center [152, 264] width 169 height 19
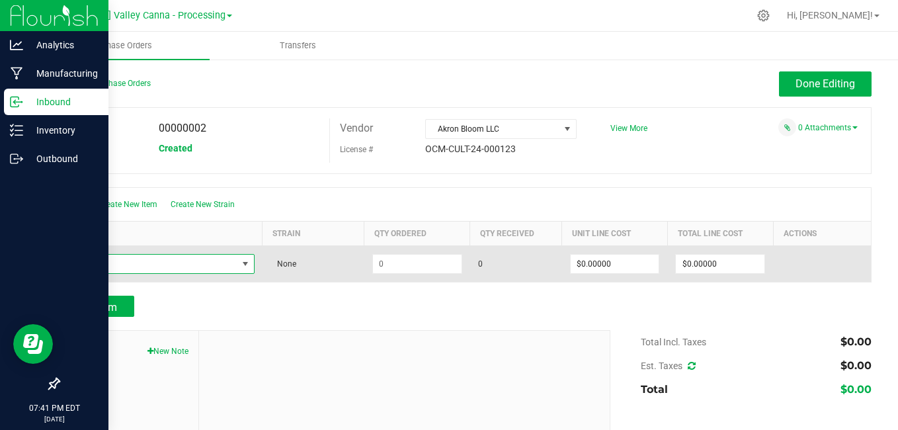
click at [210, 260] on span "NO DATA FOUND" at bounding box center [152, 264] width 169 height 19
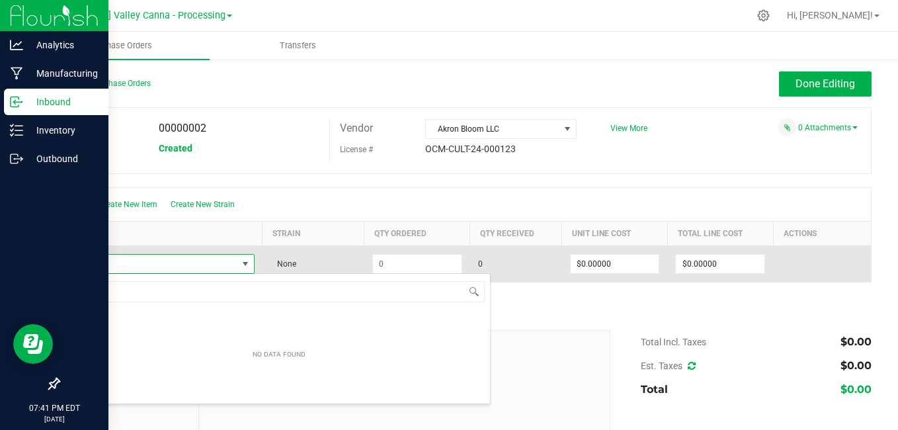
type input "bat"
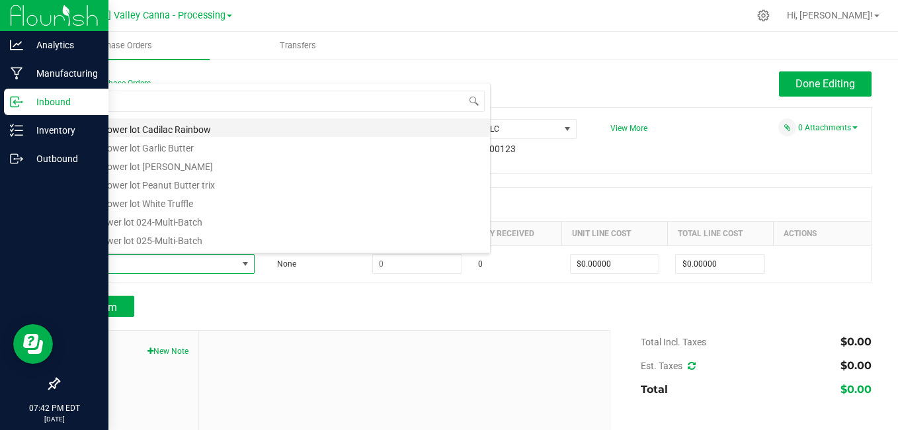
click at [161, 130] on li "batch flower lot Cadilac Rainbow" at bounding box center [279, 127] width 422 height 19
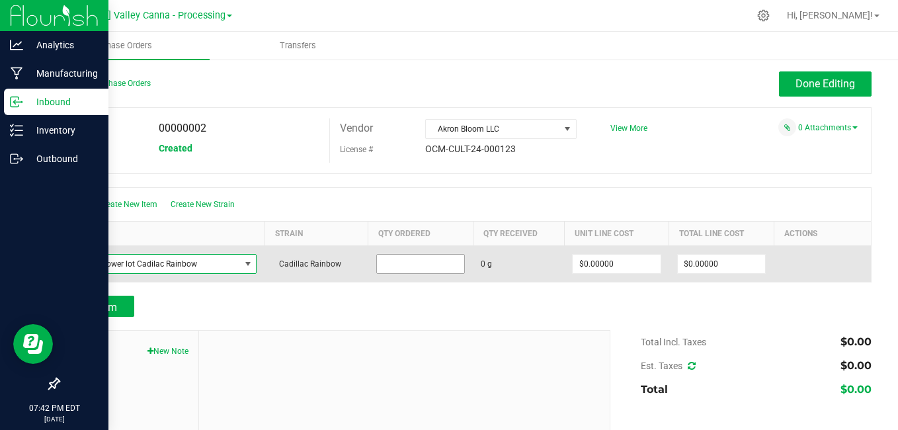
click at [413, 265] on input at bounding box center [421, 264] width 88 height 19
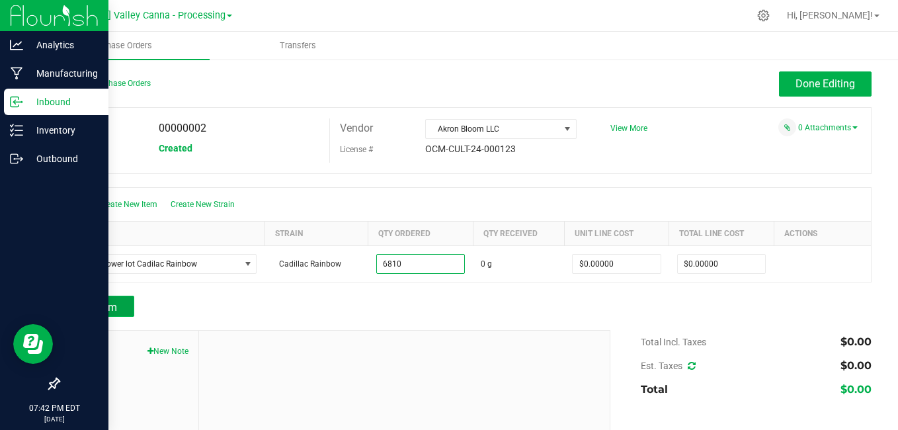
type input "6810.0000 g"
click at [101, 304] on span "Add Item" at bounding box center [96, 307] width 42 height 13
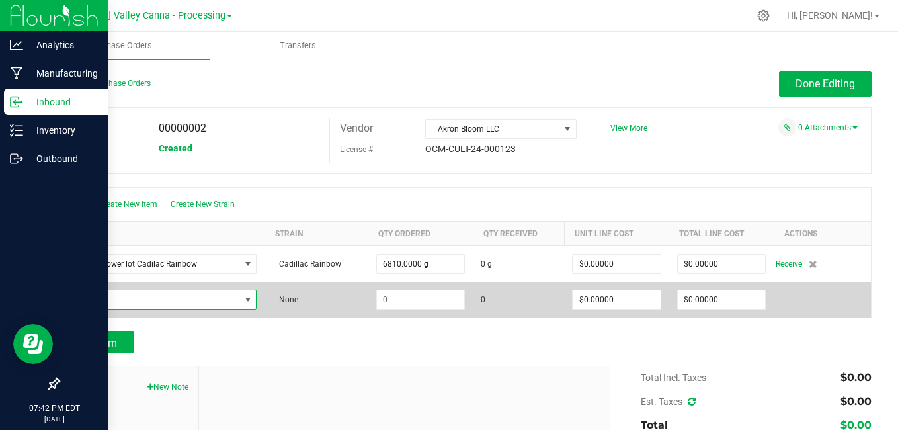
drag, startPoint x: 245, startPoint y: 299, endPoint x: 216, endPoint y: 301, distance: 29.2
click at [216, 301] on span "NO DATA FOUND" at bounding box center [154, 299] width 172 height 19
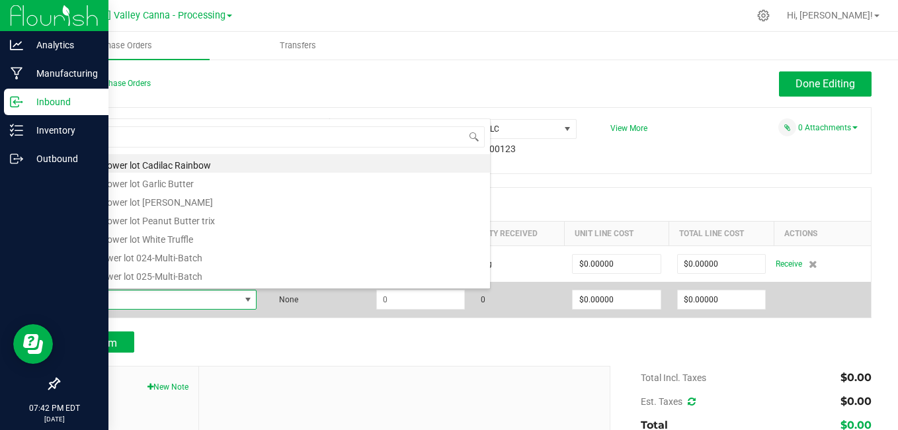
type input "bat"
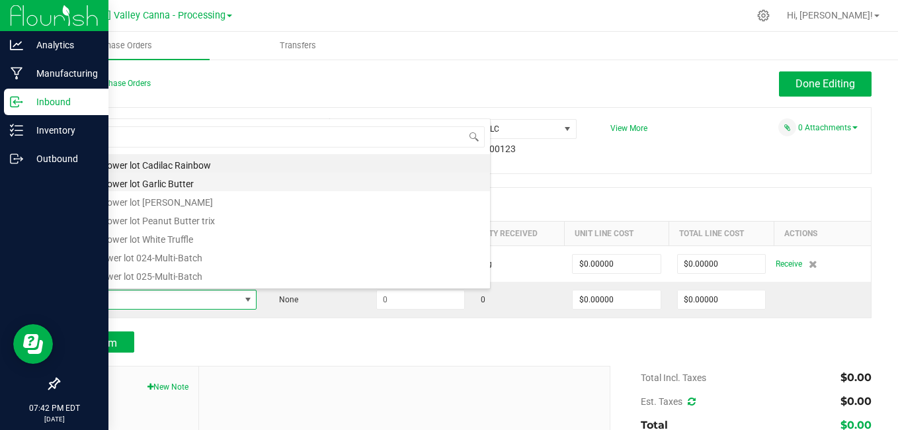
click at [158, 181] on li "batch flower lot Garlic Butter" at bounding box center [279, 182] width 422 height 19
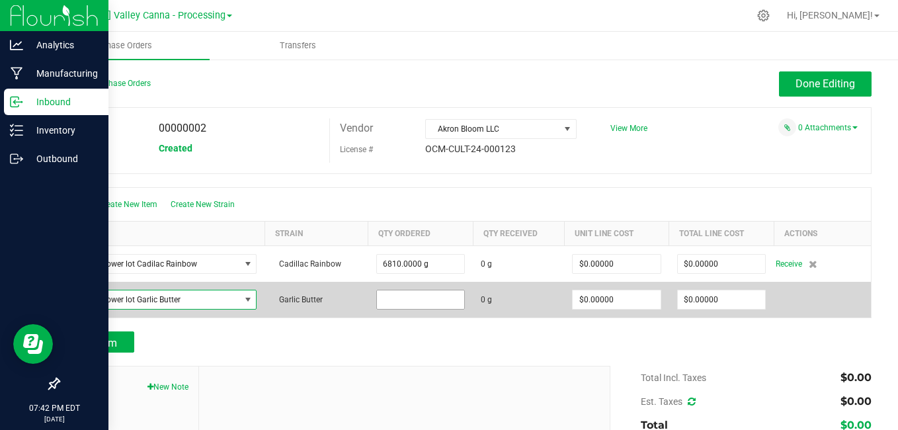
click at [406, 293] on input at bounding box center [421, 299] width 88 height 19
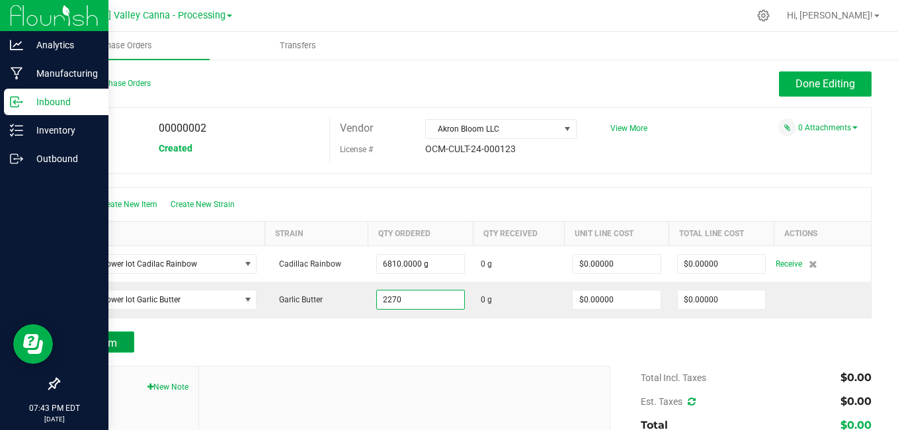
type input "2270.0000 g"
click at [107, 348] on span "Add Item" at bounding box center [96, 343] width 42 height 13
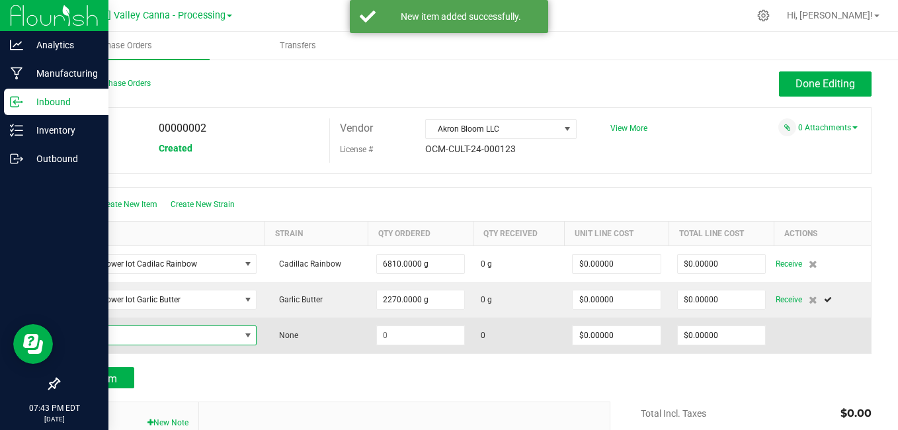
click at [112, 339] on span "NO DATA FOUND" at bounding box center [154, 335] width 172 height 19
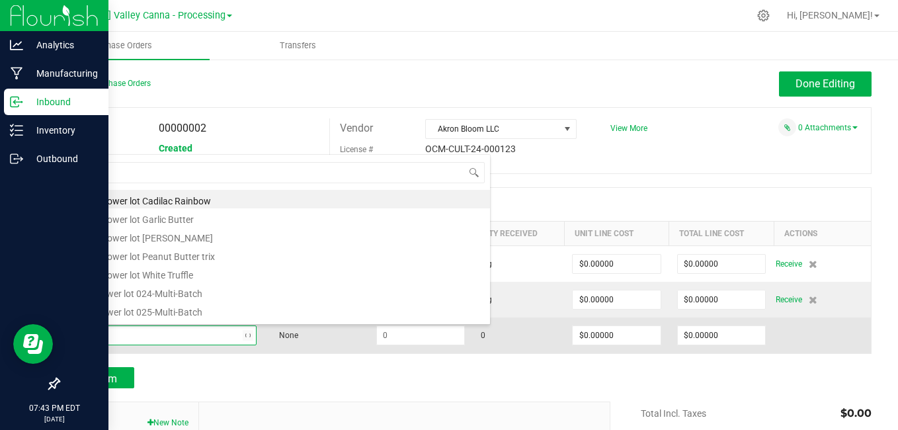
type input "batc"
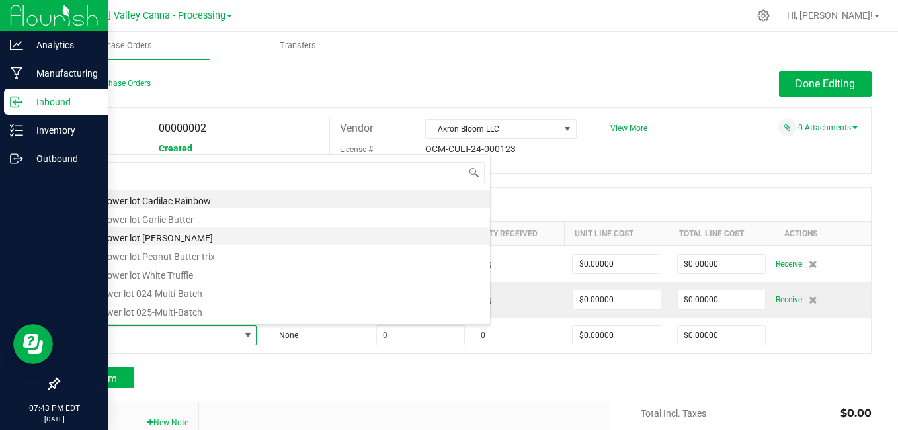
click at [132, 241] on li "batch flower lot [PERSON_NAME]" at bounding box center [279, 236] width 422 height 19
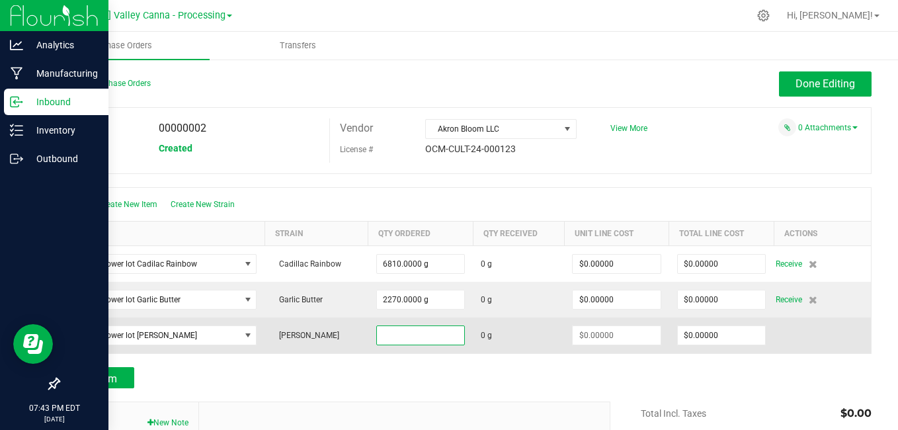
click at [409, 342] on input at bounding box center [421, 335] width 88 height 19
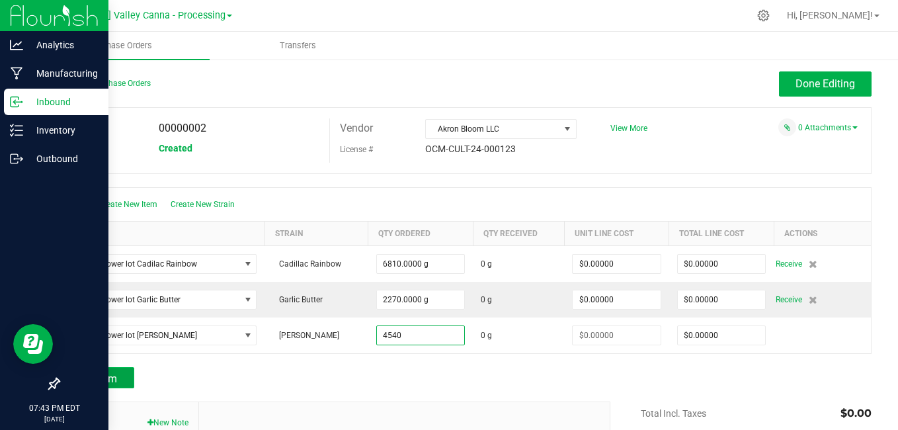
type input "4540.0000 g"
click at [75, 382] on span "Add Item" at bounding box center [96, 378] width 42 height 13
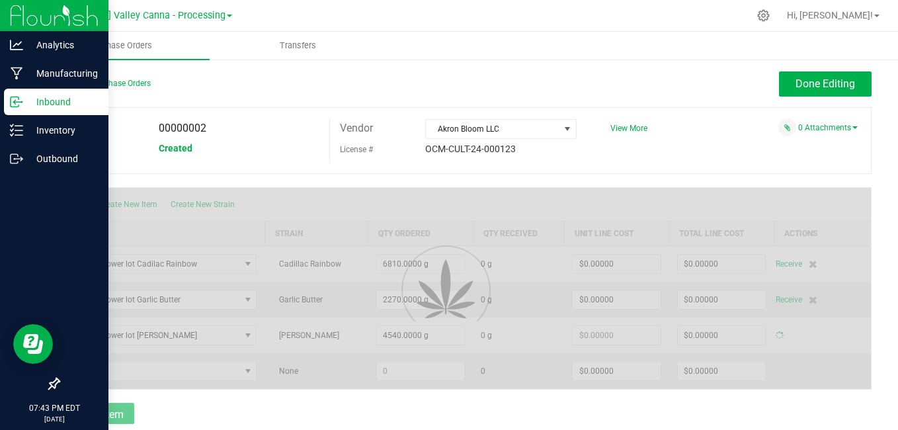
type input "$0.00000"
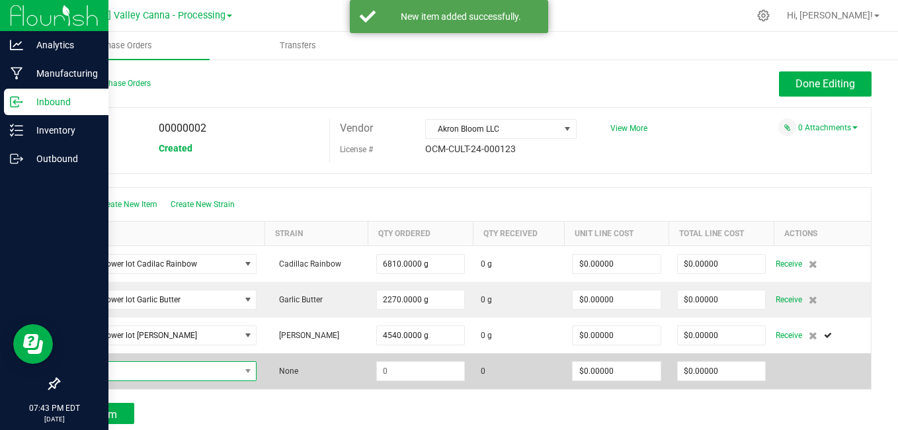
click at [110, 370] on span "NO DATA FOUND" at bounding box center [154, 371] width 172 height 19
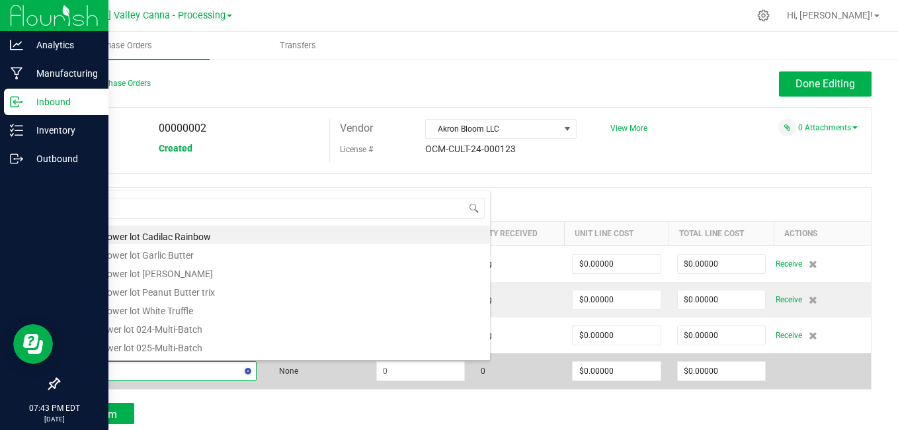
type input "batch"
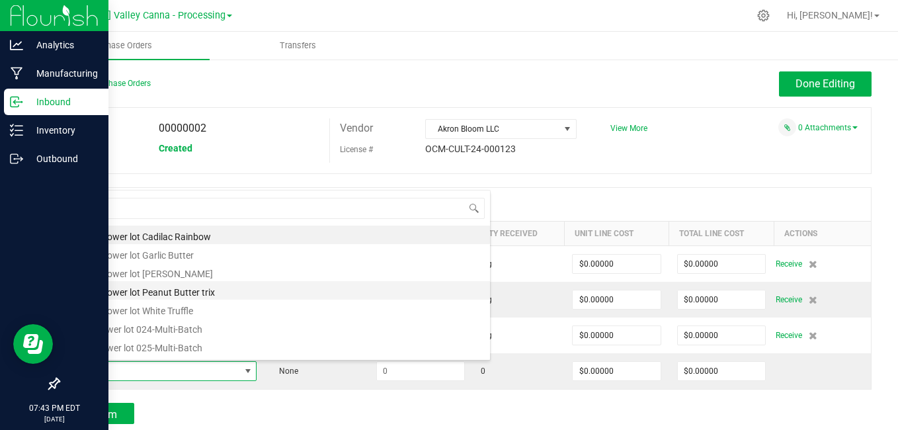
click at [143, 290] on li "batch flower lot Peanut Butter trix" at bounding box center [279, 290] width 422 height 19
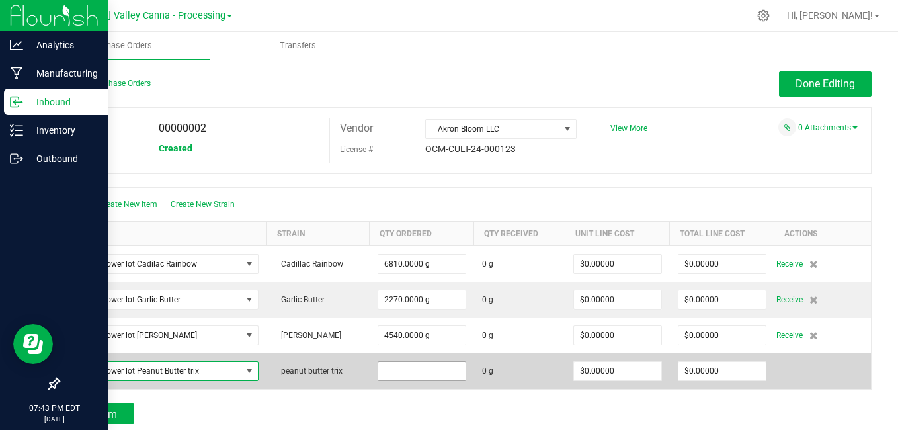
click at [413, 375] on input at bounding box center [421, 371] width 87 height 19
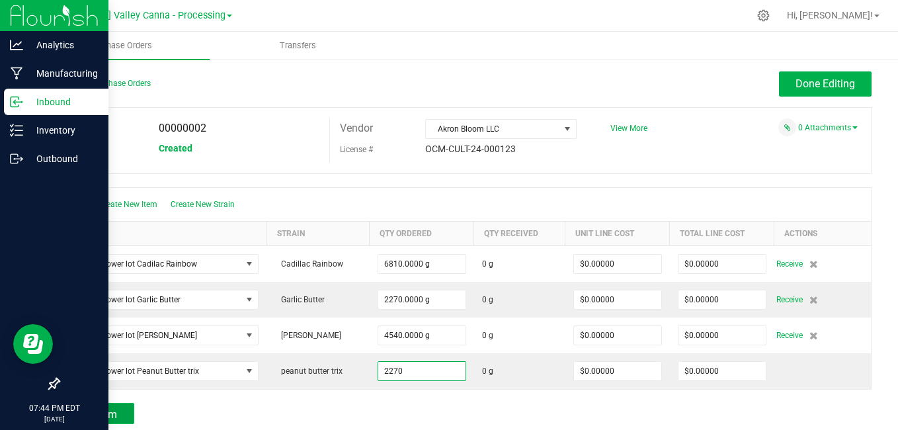
type input "2270.0000 g"
click at [105, 408] on span "Add Item" at bounding box center [96, 414] width 42 height 13
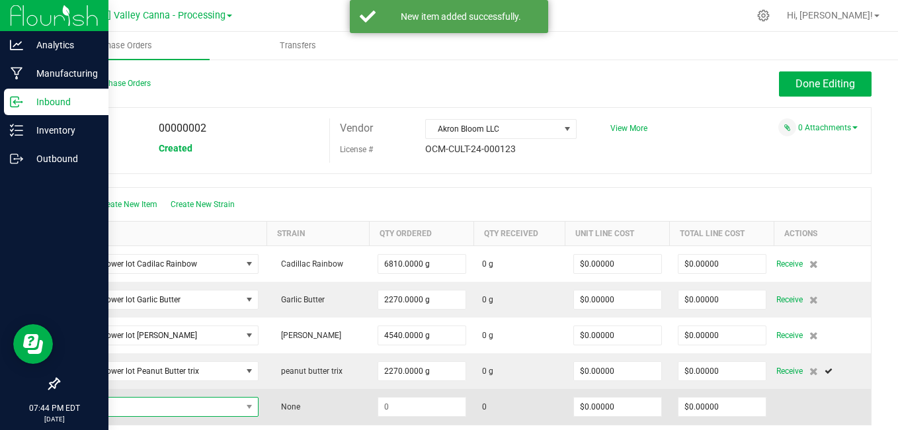
click at [99, 410] on span "NO DATA FOUND" at bounding box center [155, 406] width 174 height 19
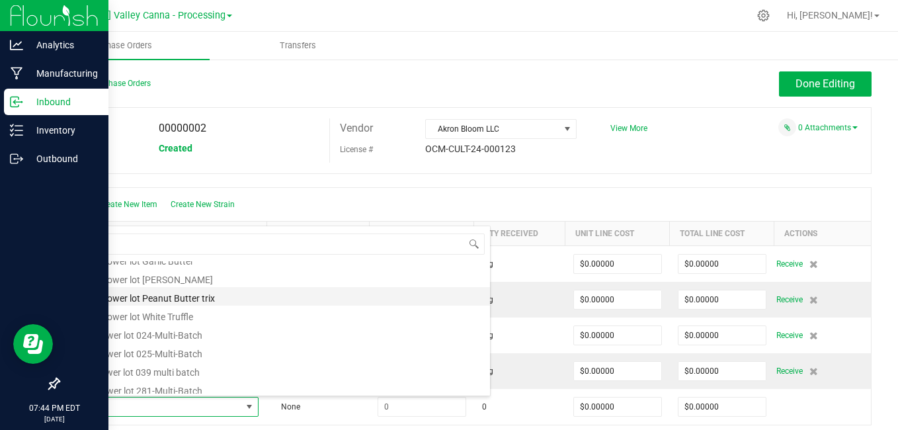
scroll to position [22, 0]
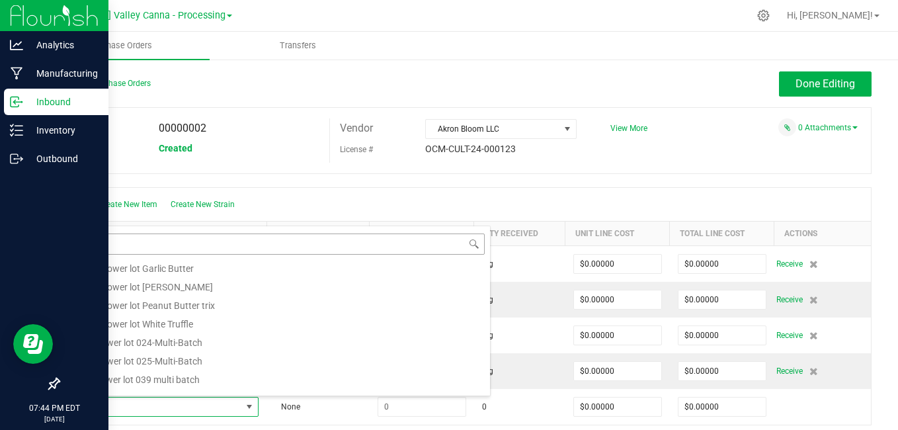
click at [117, 243] on input "bat" at bounding box center [278, 243] width 411 height 20
type input "b"
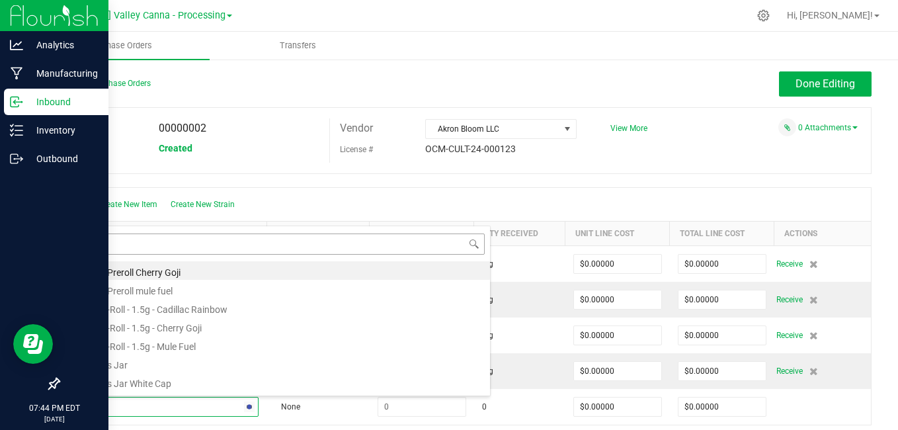
type input "lot"
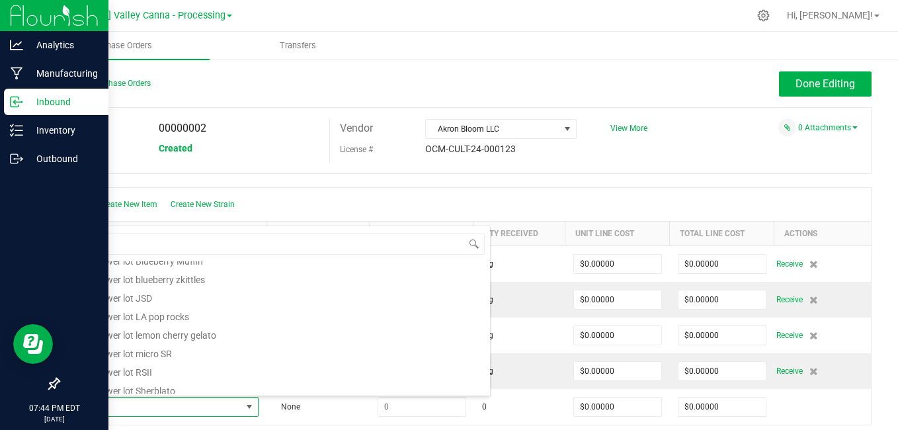
scroll to position [173, 0]
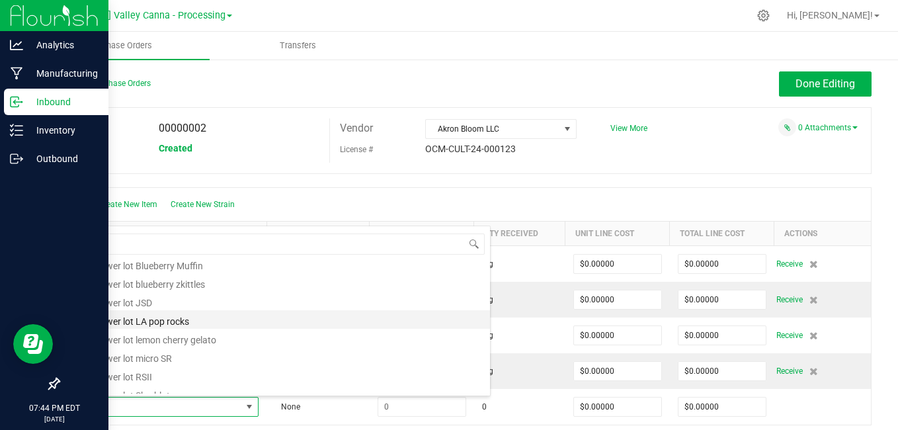
click at [131, 322] on li "bulk flower lot LA pop rocks" at bounding box center [279, 319] width 422 height 19
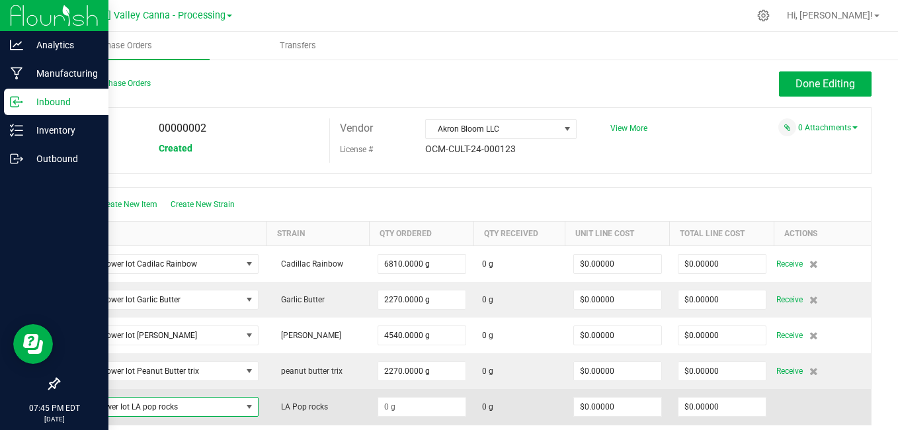
click at [798, 413] on td at bounding box center [822, 407] width 97 height 36
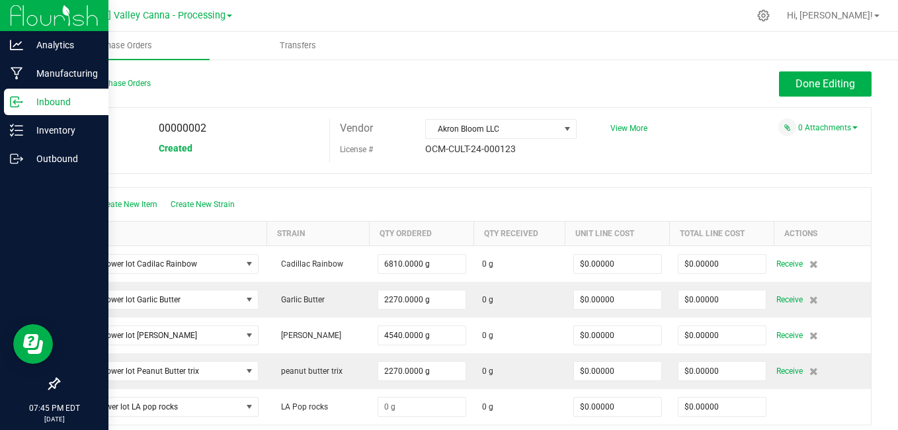
click at [881, 393] on div "Back to Purchase Orders Done Editing PO 00000002 Status Created Vendor Akron Bl…" at bounding box center [465, 361] width 866 height 606
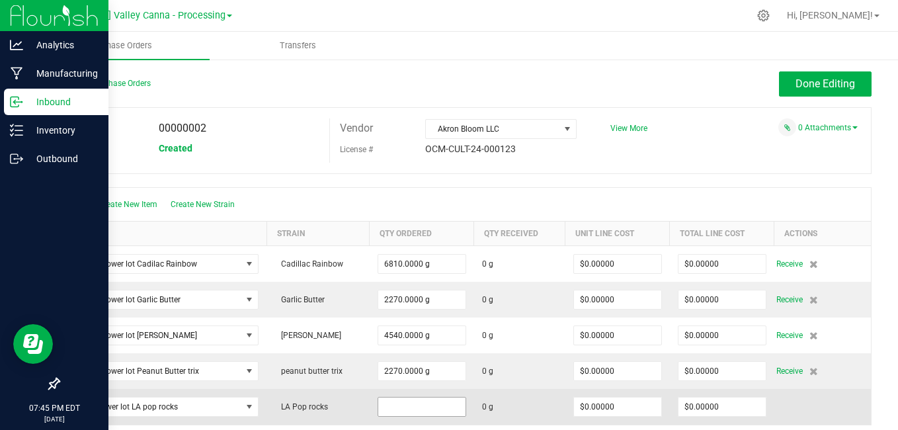
click at [415, 409] on input at bounding box center [421, 406] width 87 height 19
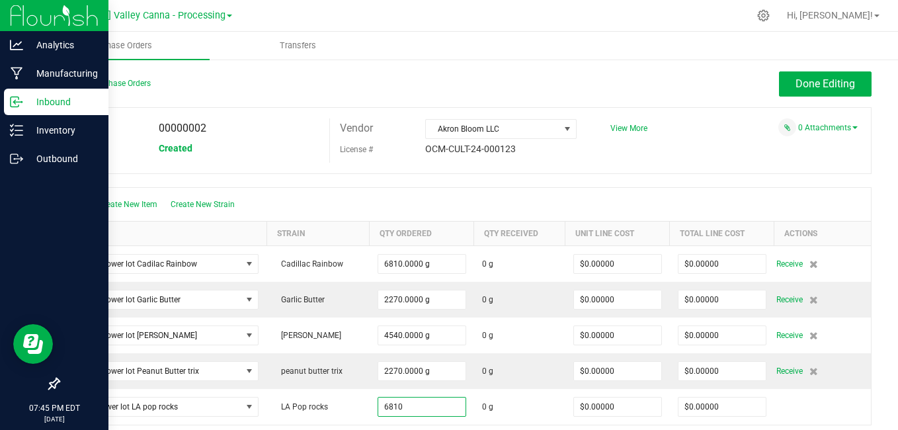
type input "6810.0000 g"
click at [576, 195] on div "Create New Item Create New Strain" at bounding box center [465, 204] width 812 height 33
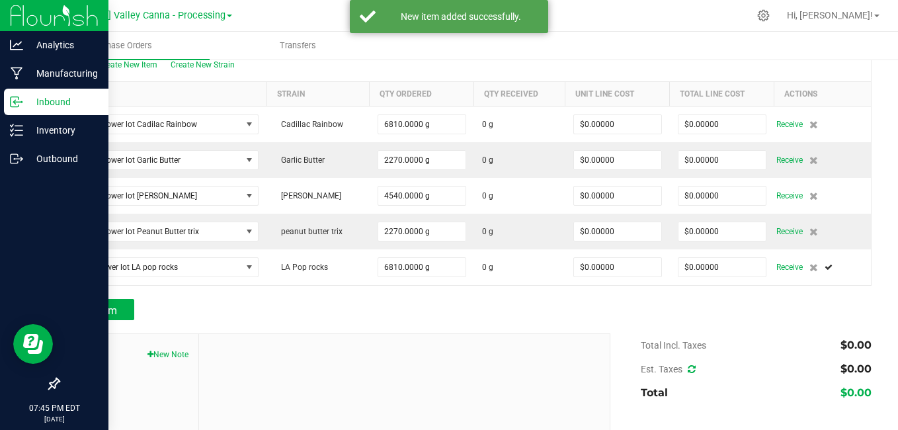
scroll to position [141, 0]
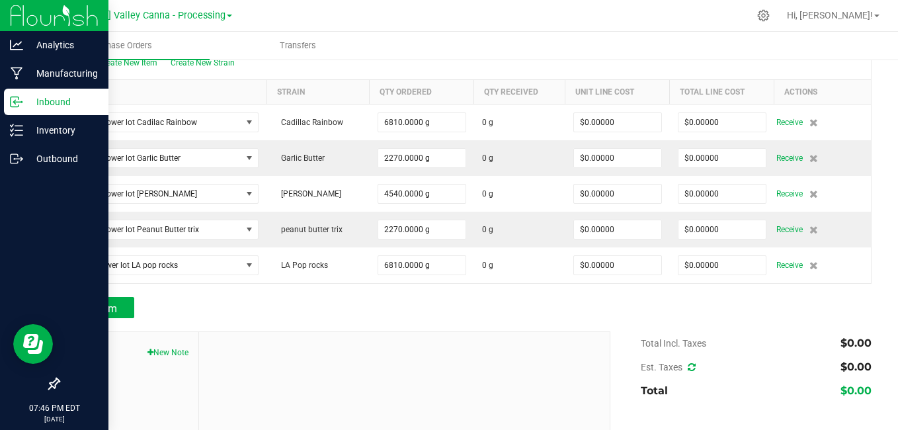
click at [227, 17] on span at bounding box center [229, 16] width 5 height 3
click at [182, 60] on link "[PERSON_NAME] Valley Canna - Distribution" at bounding box center [135, 65] width 194 height 18
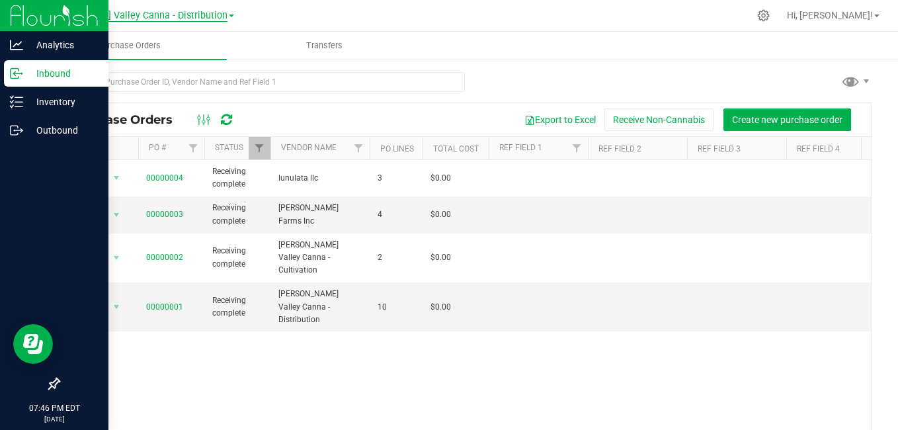
click at [198, 12] on span "[PERSON_NAME] Valley Canna - Distribution" at bounding box center [132, 16] width 189 height 12
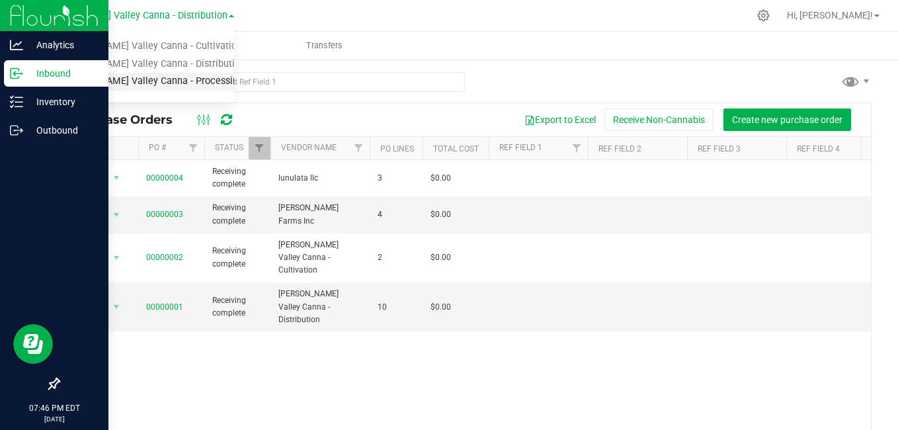
click at [171, 77] on link "[PERSON_NAME] Valley Canna - Processing" at bounding box center [136, 82] width 196 height 18
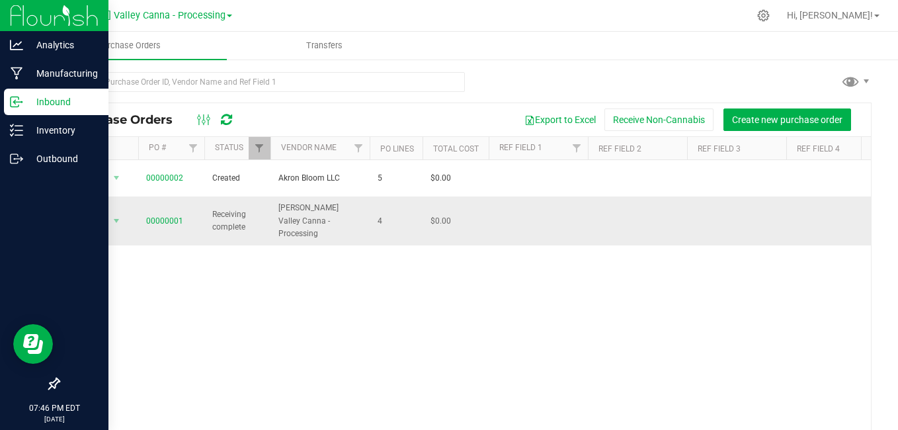
click at [167, 215] on span "00000001" at bounding box center [164, 221] width 37 height 13
click at [164, 216] on link "00000001" at bounding box center [164, 220] width 37 height 9
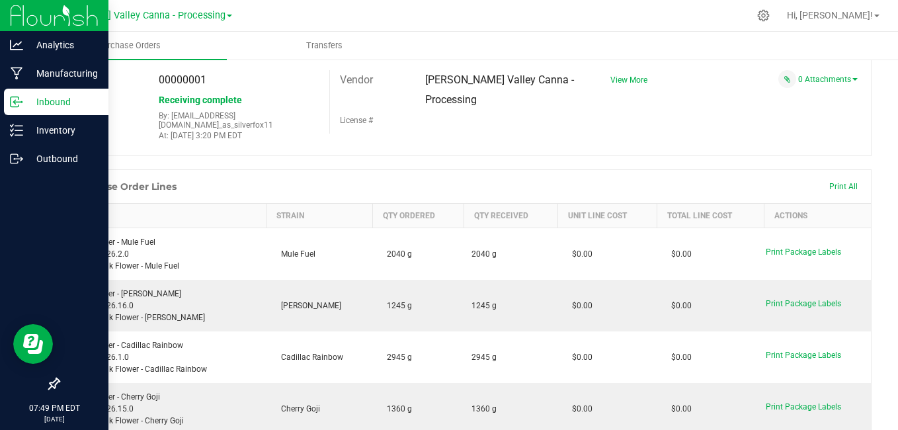
scroll to position [44, 0]
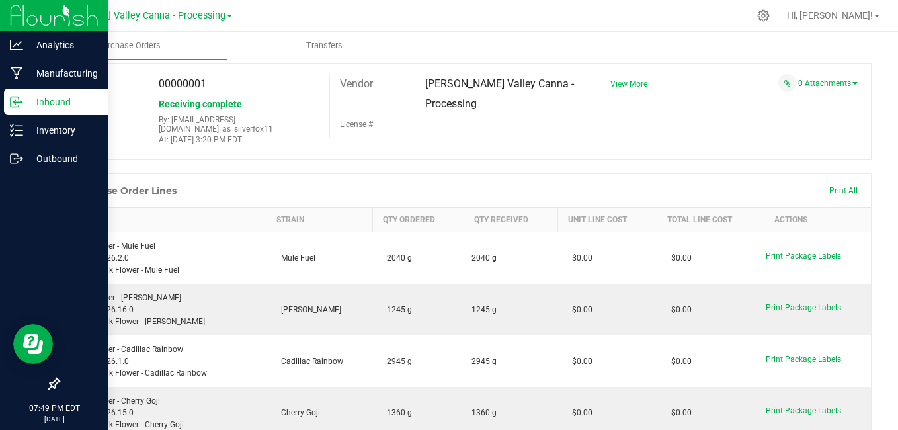
click at [619, 87] on span "View More" at bounding box center [628, 83] width 37 height 9
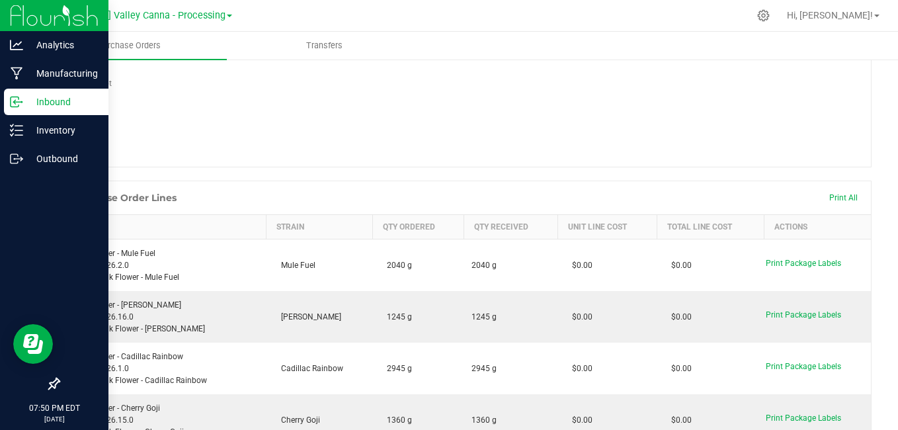
scroll to position [179, 0]
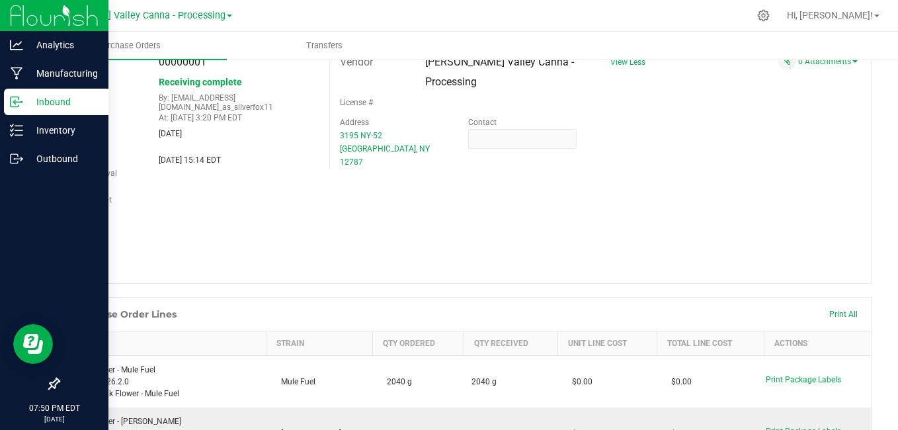
click at [344, 287] on div at bounding box center [464, 290] width 813 height 13
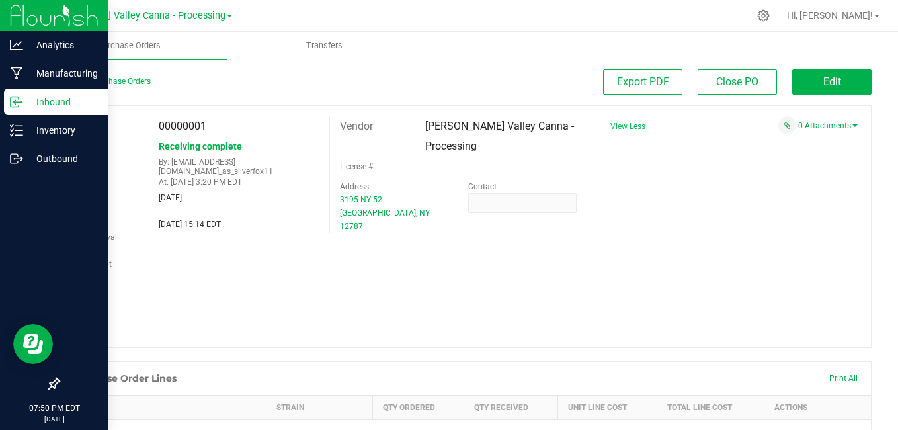
scroll to position [0, 0]
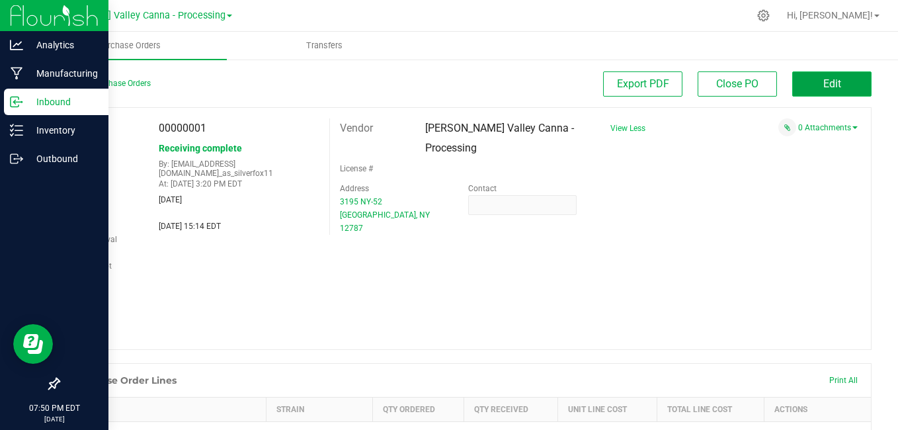
click at [803, 89] on button "Edit" at bounding box center [831, 83] width 79 height 25
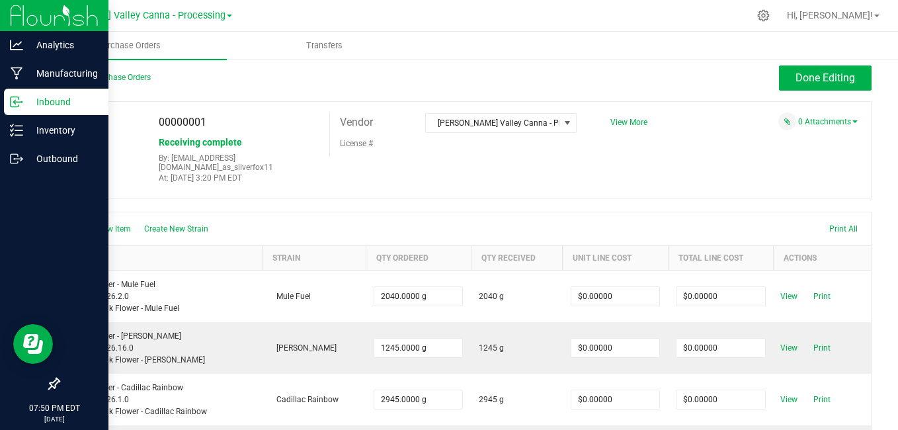
scroll to position [4, 0]
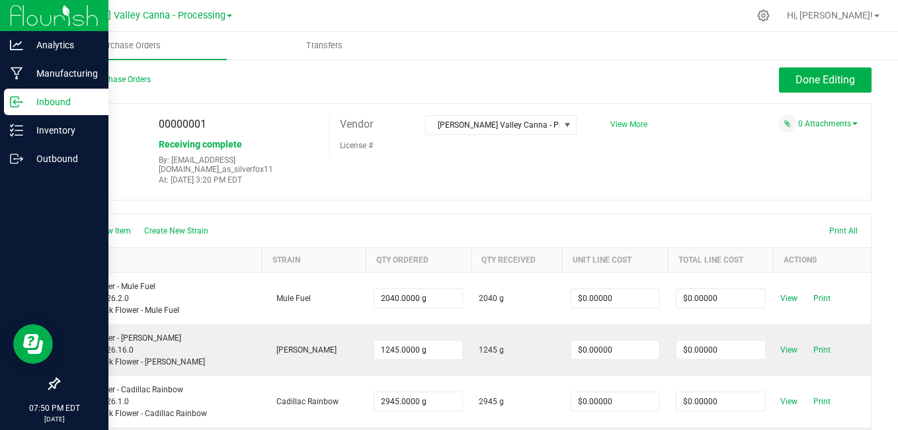
click at [625, 127] on span "View More" at bounding box center [628, 124] width 37 height 9
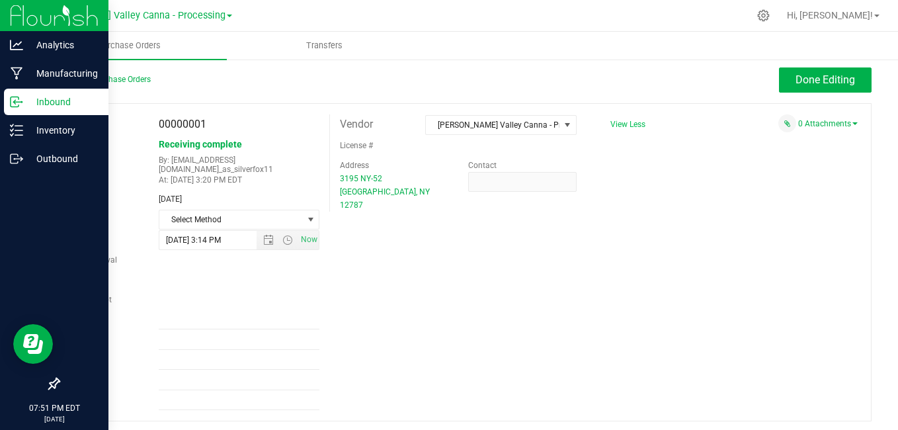
click at [624, 127] on span "View Less" at bounding box center [627, 124] width 35 height 9
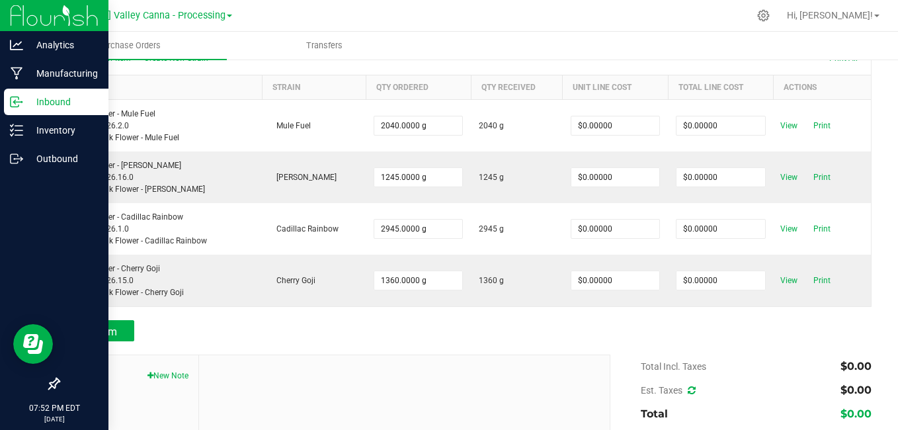
scroll to position [180, 0]
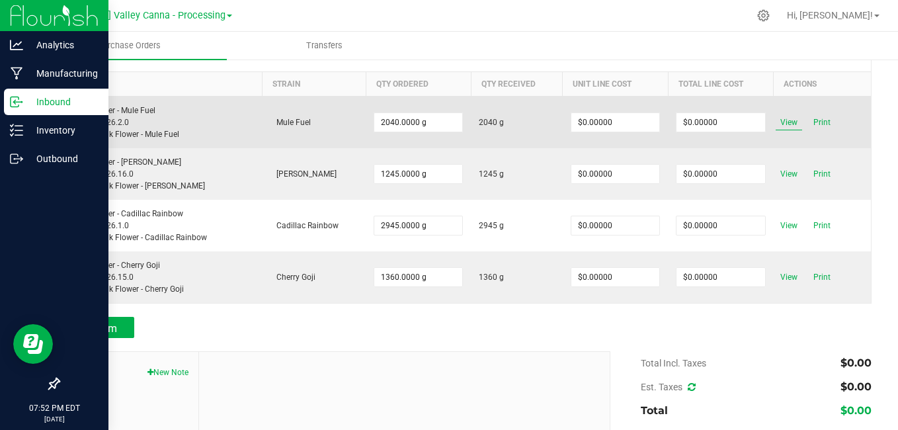
click at [780, 114] on span "View" at bounding box center [789, 122] width 26 height 16
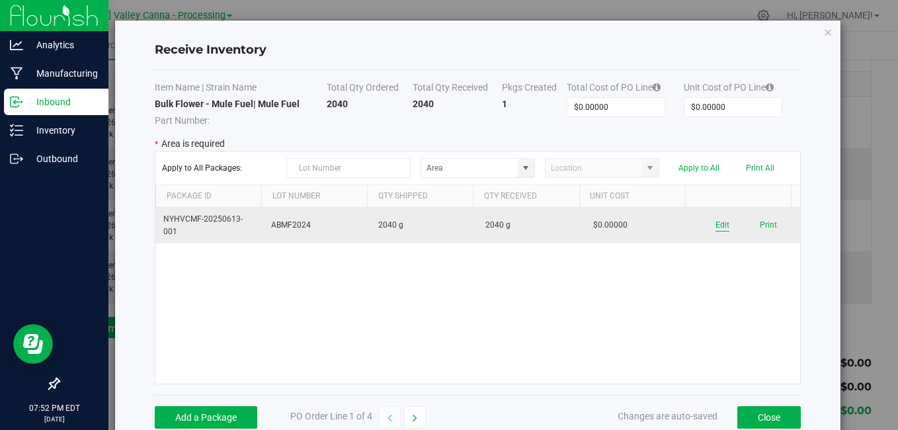
click at [715, 223] on button "Edit" at bounding box center [722, 225] width 14 height 13
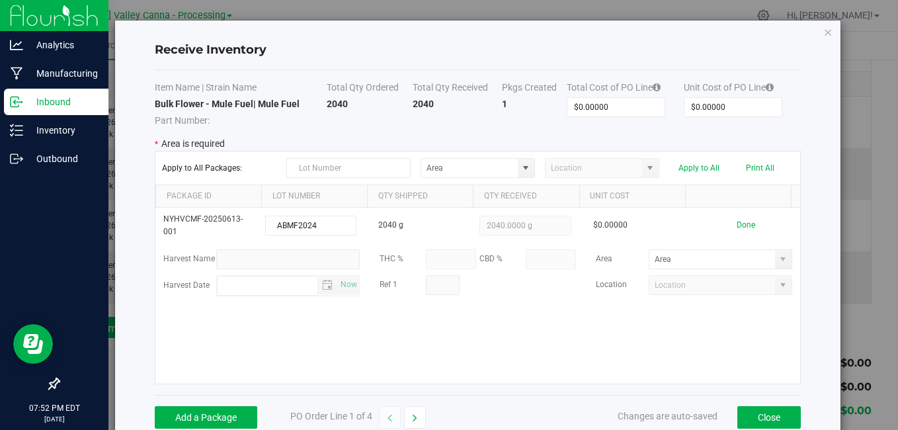
click at [813, 174] on div "Receive Inventory Item Name | Strain Name Total Qty Ordered Total Qty Received …" at bounding box center [477, 229] width 725 height 419
click at [823, 32] on icon "Close modal" at bounding box center [827, 32] width 9 height 16
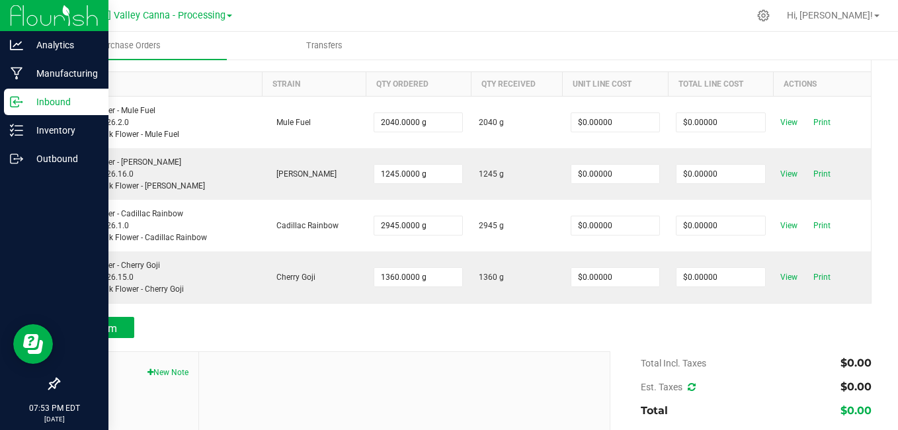
scroll to position [0, 0]
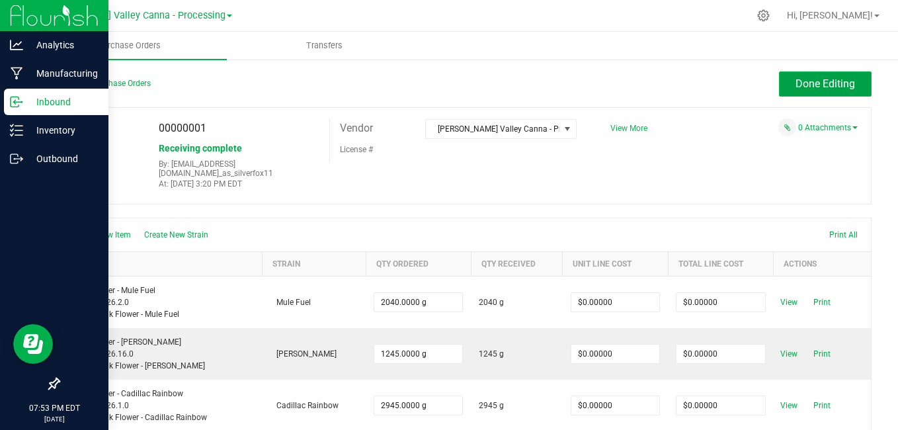
click at [806, 85] on span "Done Editing" at bounding box center [825, 83] width 60 height 13
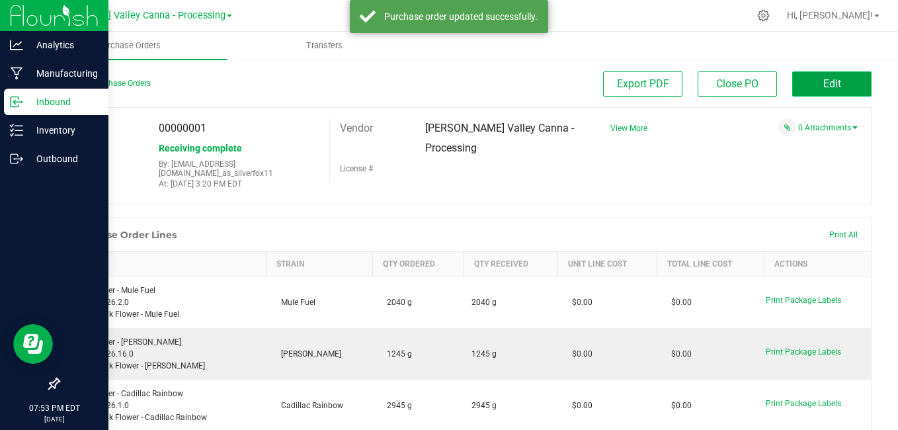
click at [801, 86] on button "Edit" at bounding box center [831, 83] width 79 height 25
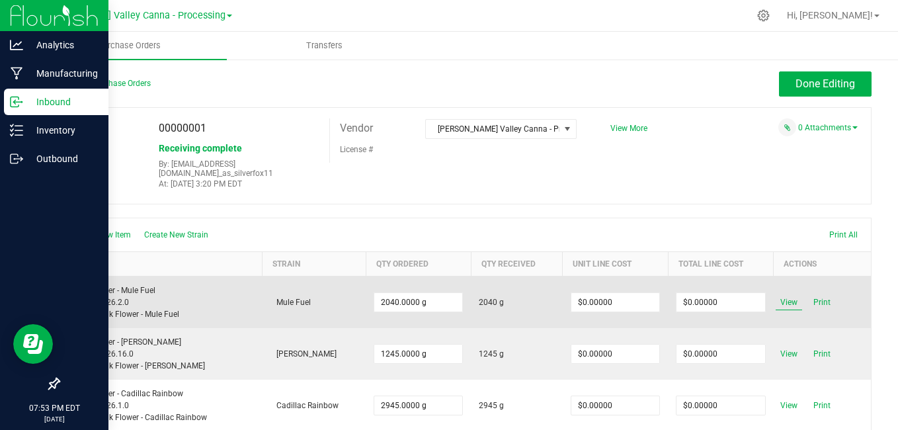
click at [778, 294] on span "View" at bounding box center [789, 302] width 26 height 16
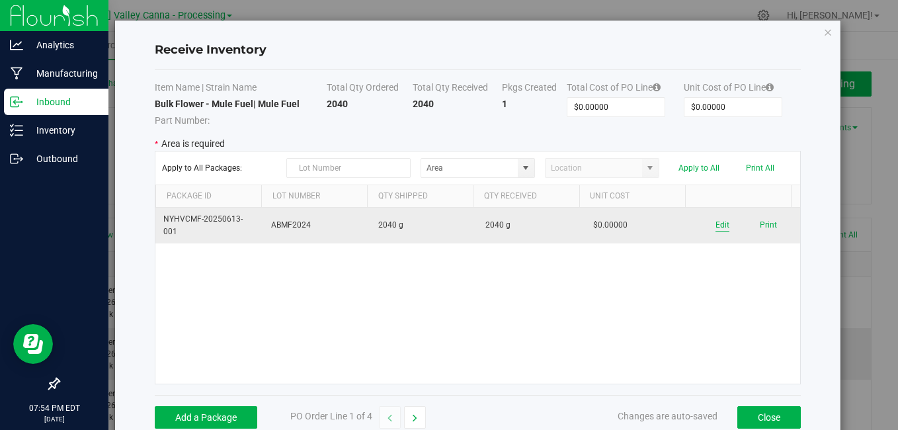
click at [715, 225] on button "Edit" at bounding box center [722, 225] width 14 height 13
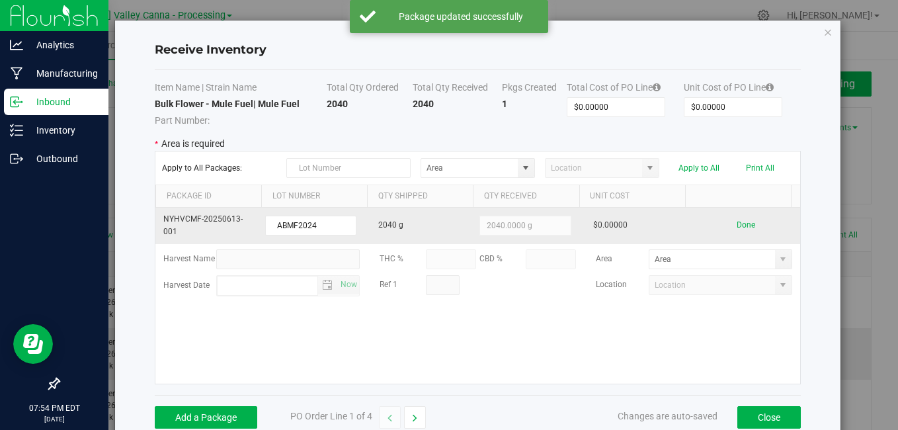
click at [497, 223] on kendo-numerictextbox "2040.0000 g" at bounding box center [524, 226] width 91 height 20
click at [554, 220] on kendo-numerictextbox "2040.0000 g" at bounding box center [524, 226] width 91 height 20
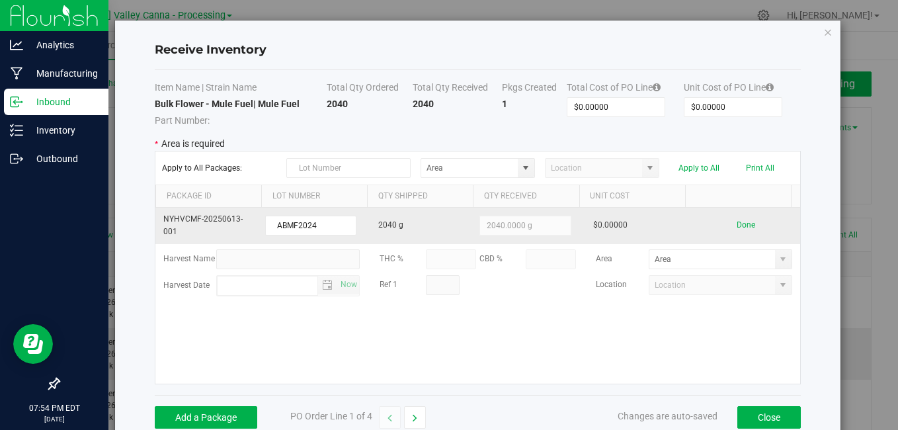
click at [554, 220] on kendo-numerictextbox "2040.0000 g" at bounding box center [524, 226] width 91 height 20
drag, startPoint x: 554, startPoint y: 220, endPoint x: 532, endPoint y: 230, distance: 24.8
click at [532, 230] on kendo-numerictextbox "2040.0000 g" at bounding box center [524, 226] width 91 height 20
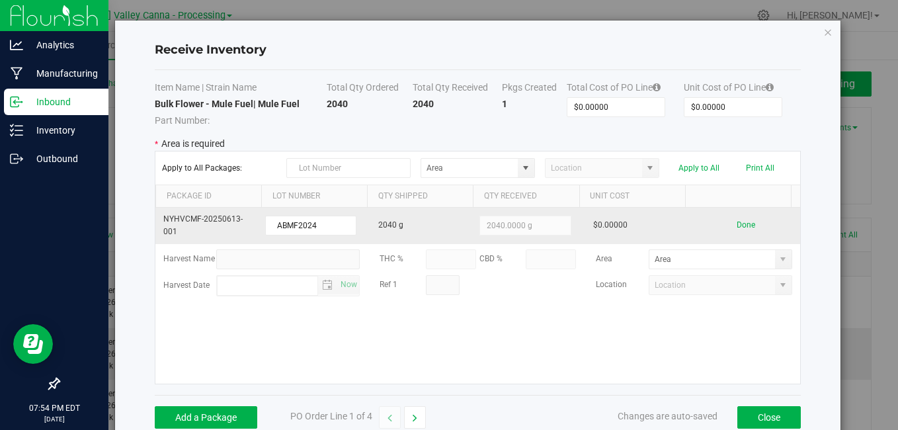
click at [524, 225] on kendo-numerictextbox "2040.0000 g" at bounding box center [524, 226] width 91 height 20
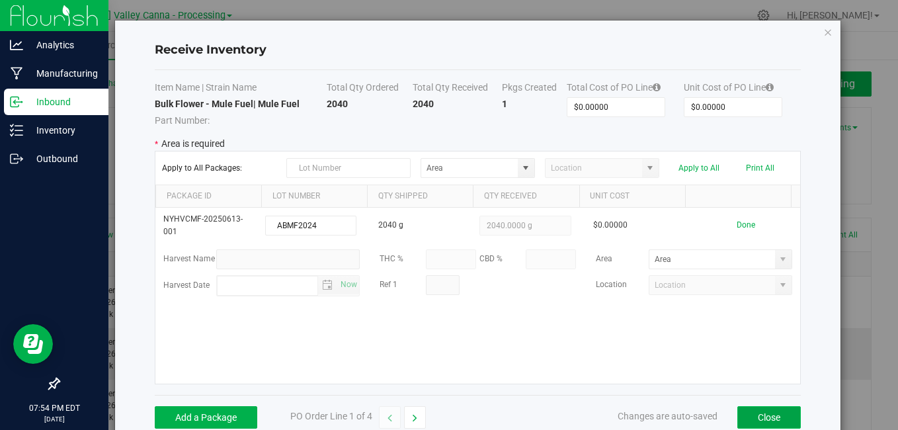
click at [761, 414] on button "Close" at bounding box center [768, 417] width 63 height 22
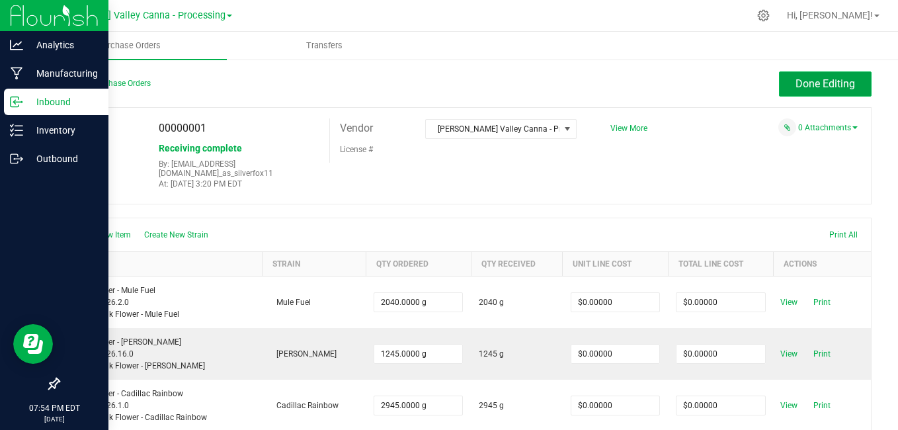
click at [808, 87] on span "Done Editing" at bounding box center [825, 83] width 60 height 13
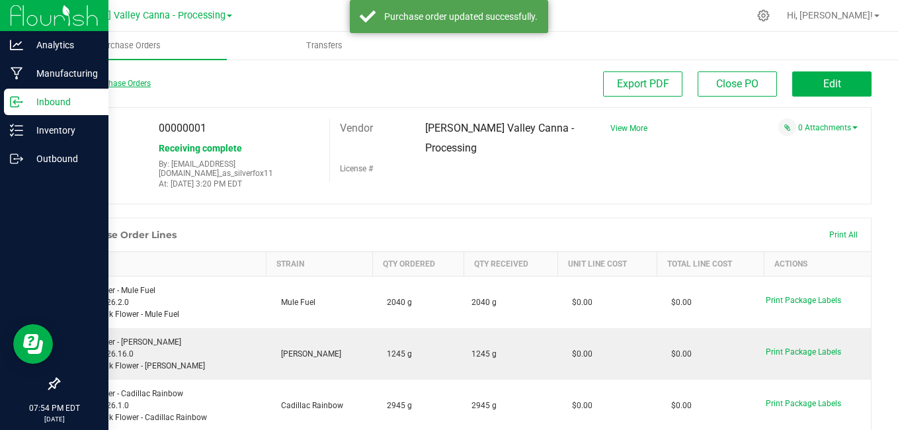
click at [83, 85] on link "Back to Purchase Orders" at bounding box center [104, 83] width 93 height 9
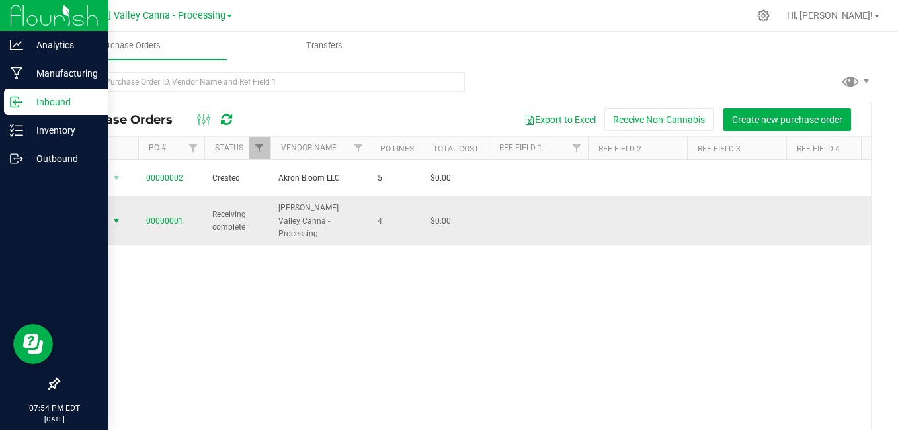
click at [117, 216] on span "select" at bounding box center [116, 221] width 11 height 11
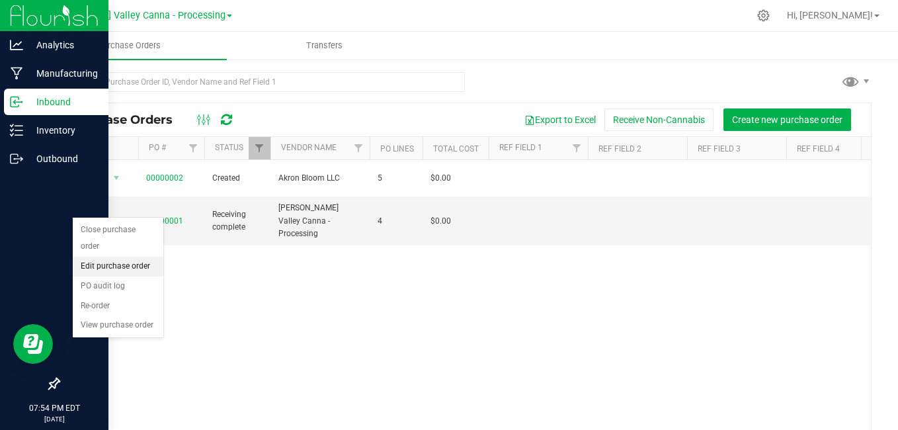
click at [122, 266] on li "Edit purchase order" at bounding box center [118, 267] width 91 height 20
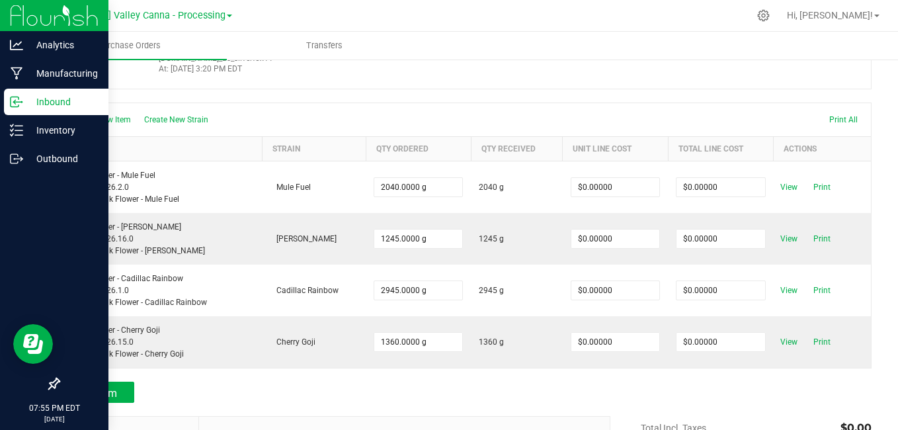
scroll to position [117, 0]
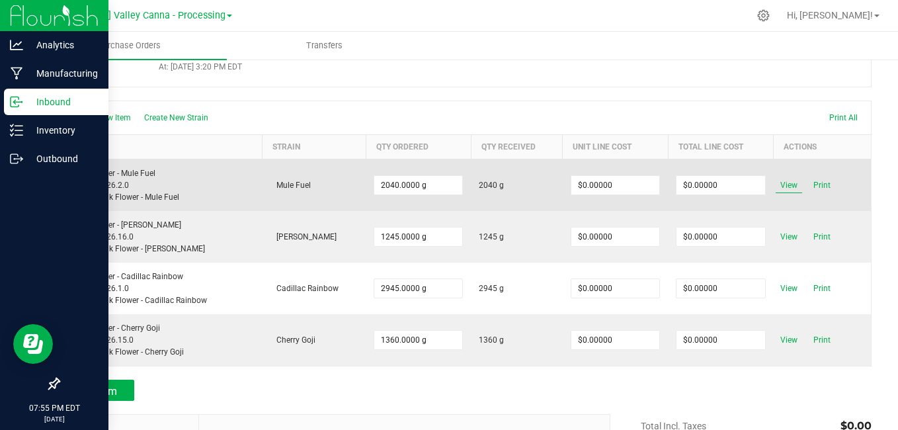
click at [781, 180] on span "View" at bounding box center [789, 185] width 26 height 16
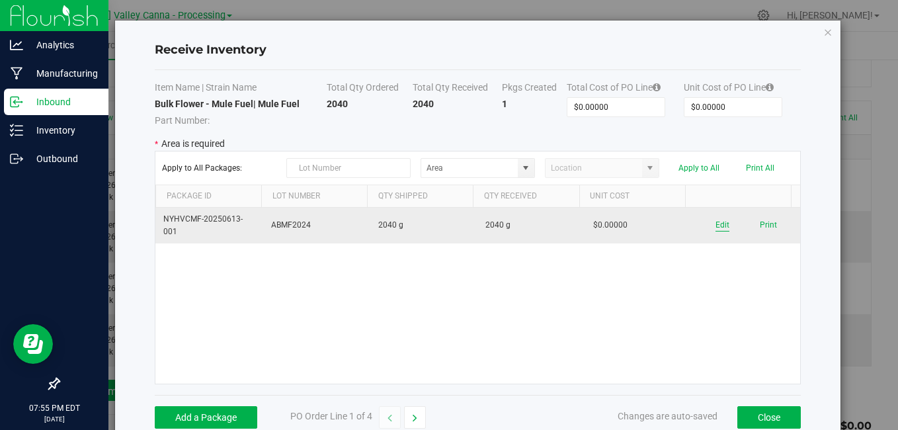
click at [715, 226] on button "Edit" at bounding box center [722, 225] width 14 height 13
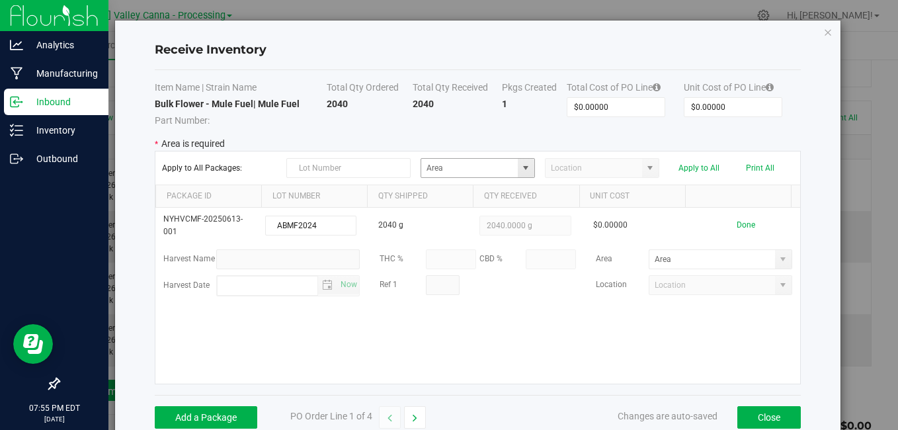
click at [520, 167] on span at bounding box center [525, 168] width 11 height 11
click at [643, 167] on kendo-combobox at bounding box center [602, 168] width 114 height 20
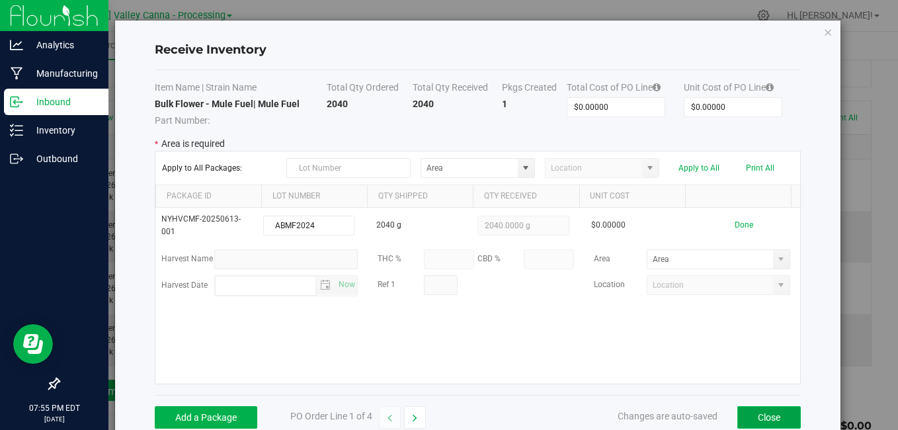
click at [766, 409] on button "Close" at bounding box center [768, 417] width 63 height 22
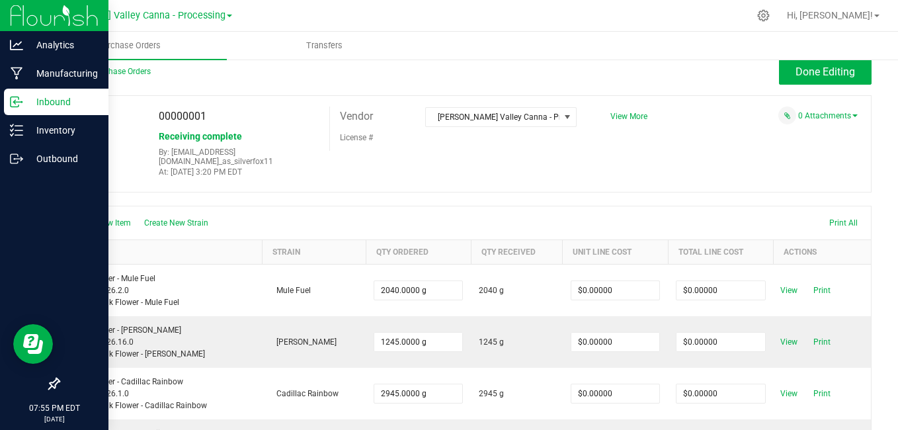
scroll to position [0, 0]
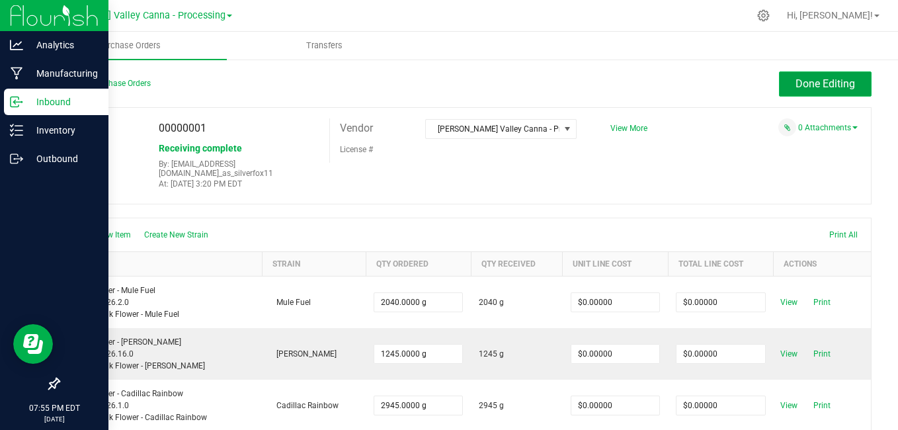
click at [817, 81] on span "Done Editing" at bounding box center [825, 83] width 60 height 13
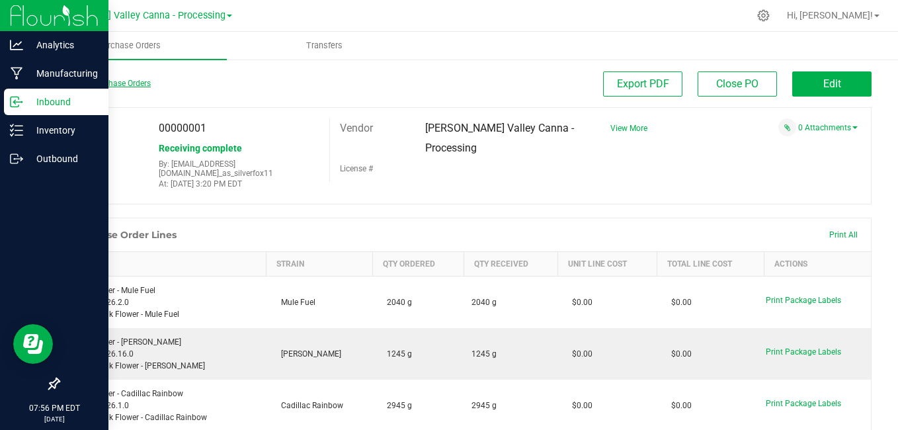
click at [126, 82] on link "Back to Purchase Orders" at bounding box center [104, 83] width 93 height 9
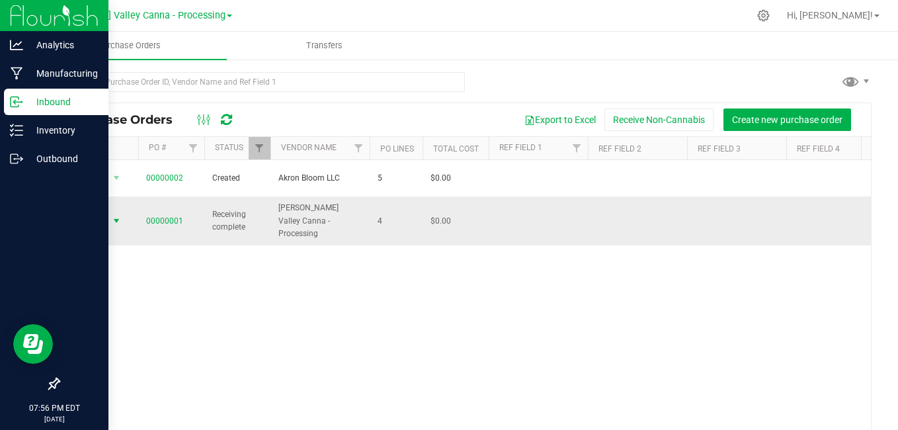
click at [116, 216] on span "select" at bounding box center [116, 221] width 11 height 11
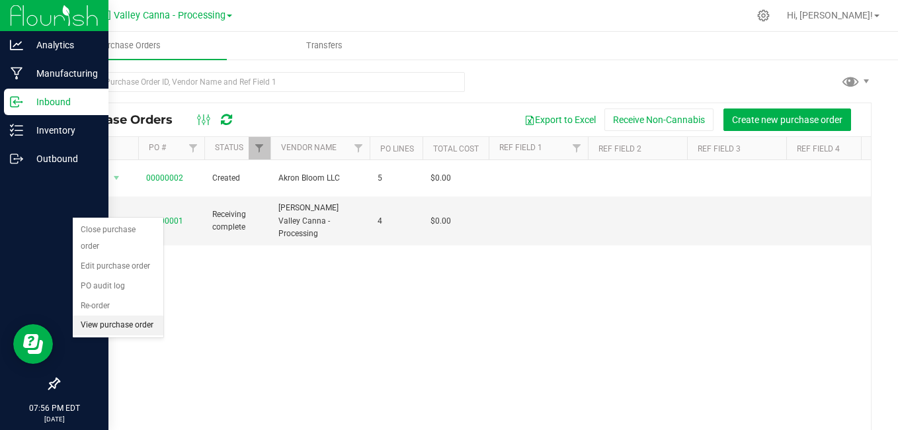
click at [120, 328] on li "View purchase order" at bounding box center [118, 325] width 91 height 20
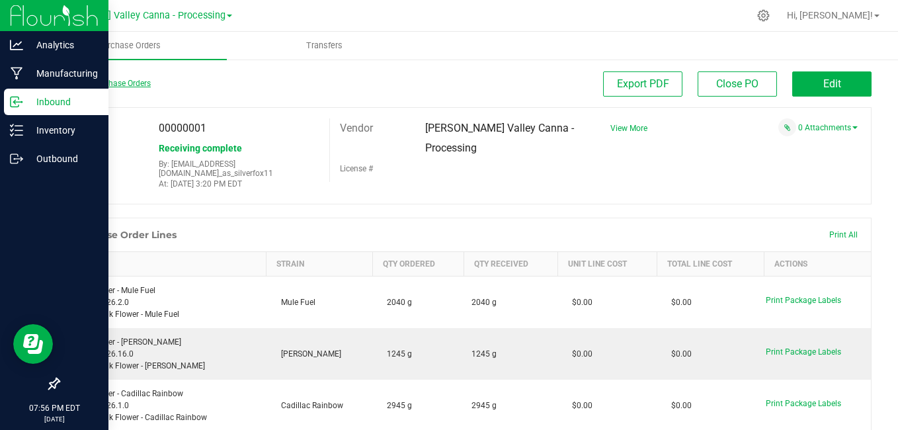
click at [90, 79] on link "Back to Purchase Orders" at bounding box center [104, 83] width 93 height 9
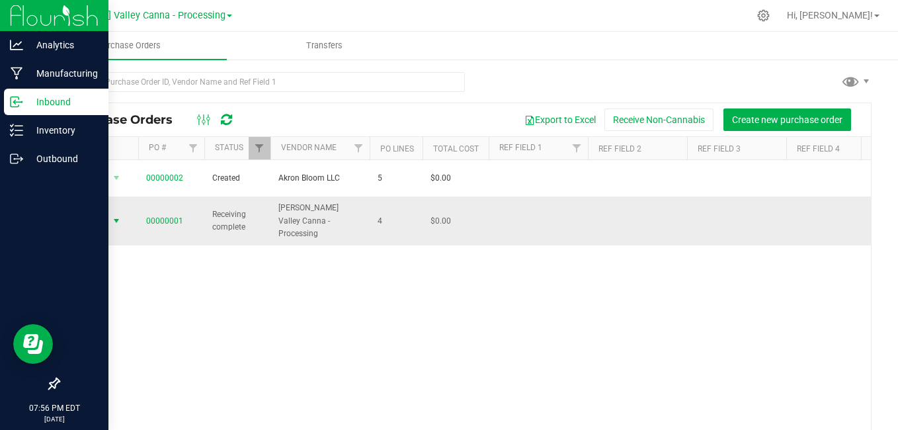
click at [114, 216] on span "select" at bounding box center [116, 221] width 11 height 11
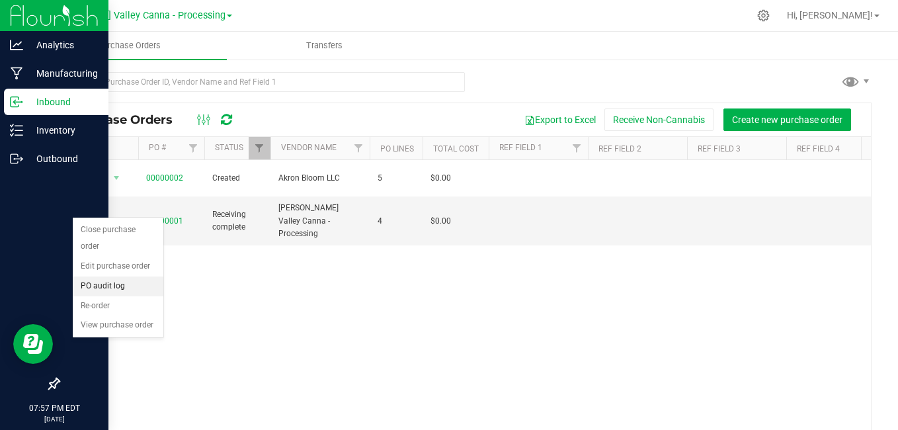
click at [116, 286] on li "PO audit log" at bounding box center [118, 286] width 91 height 20
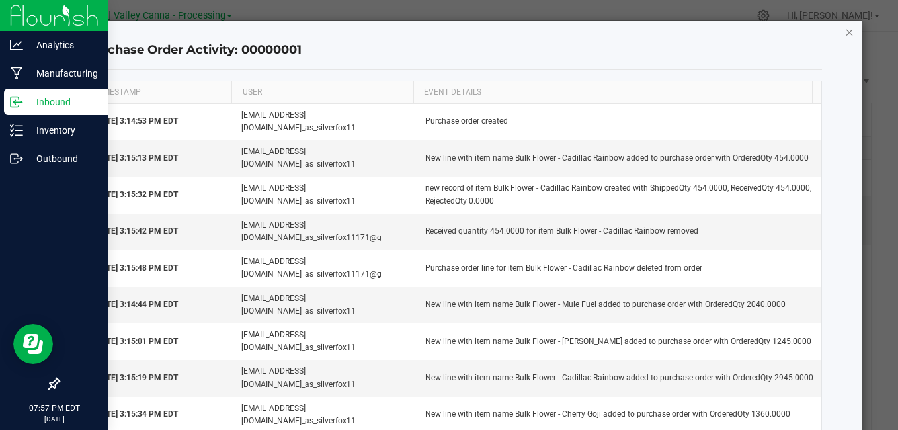
click at [845, 32] on icon "button" at bounding box center [849, 32] width 9 height 16
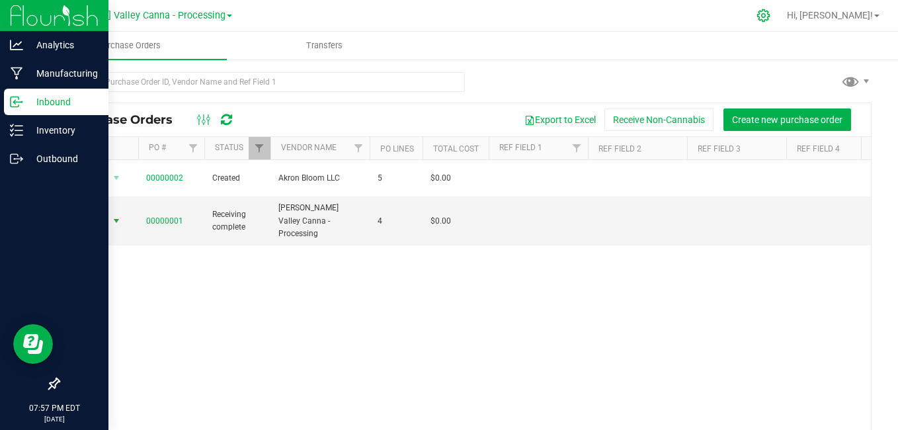
click at [770, 14] on icon at bounding box center [763, 15] width 13 height 13
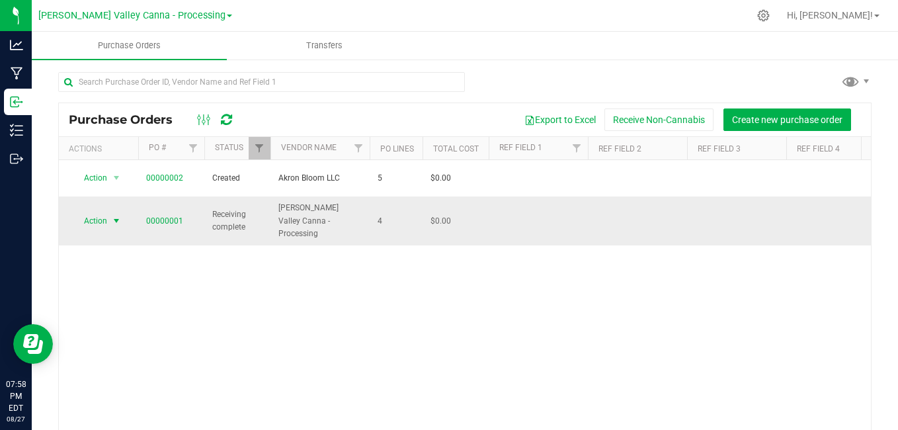
click at [115, 216] on span "select" at bounding box center [116, 221] width 11 height 11
click at [90, 266] on li "Edit purchase order" at bounding box center [118, 267] width 91 height 20
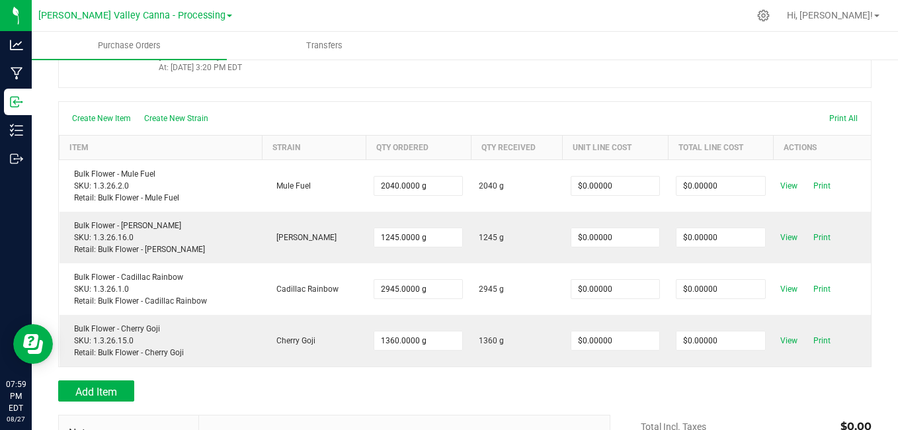
scroll to position [117, 0]
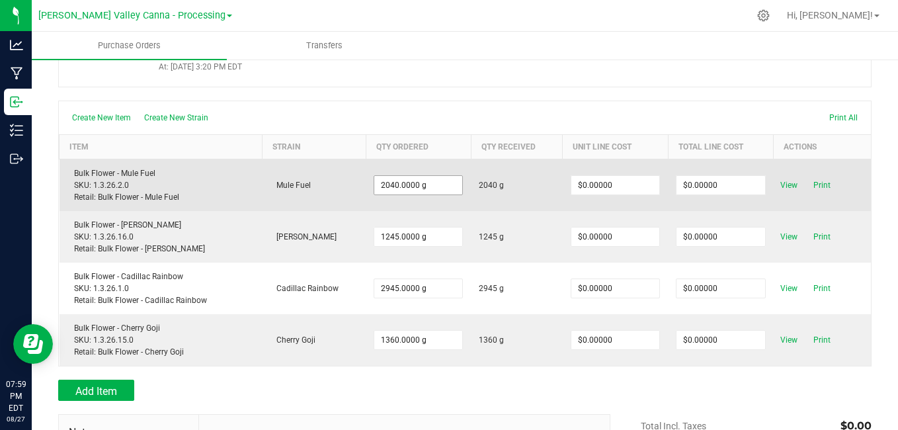
click at [391, 176] on input "2040.0000 g" at bounding box center [418, 185] width 88 height 19
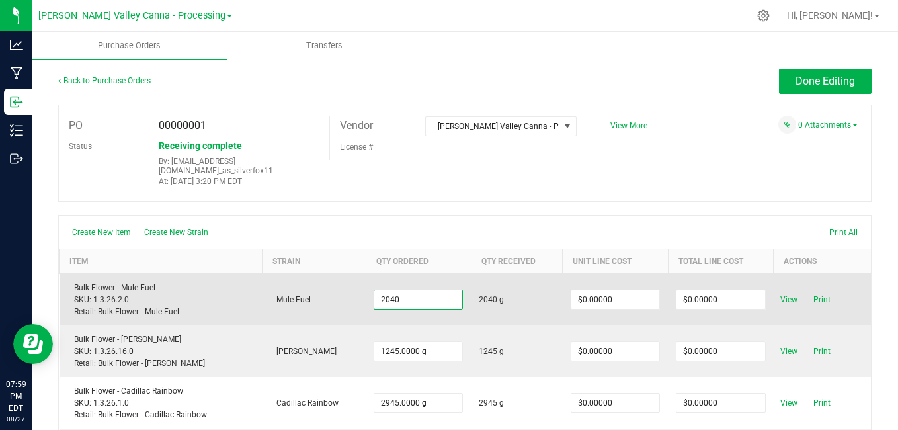
scroll to position [0, 0]
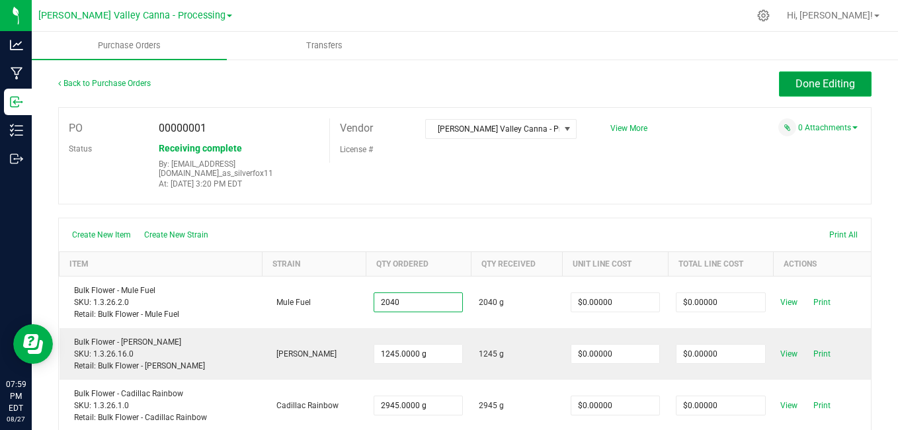
click at [803, 85] on span "Done Editing" at bounding box center [825, 83] width 60 height 13
type input "2040.0000 g"
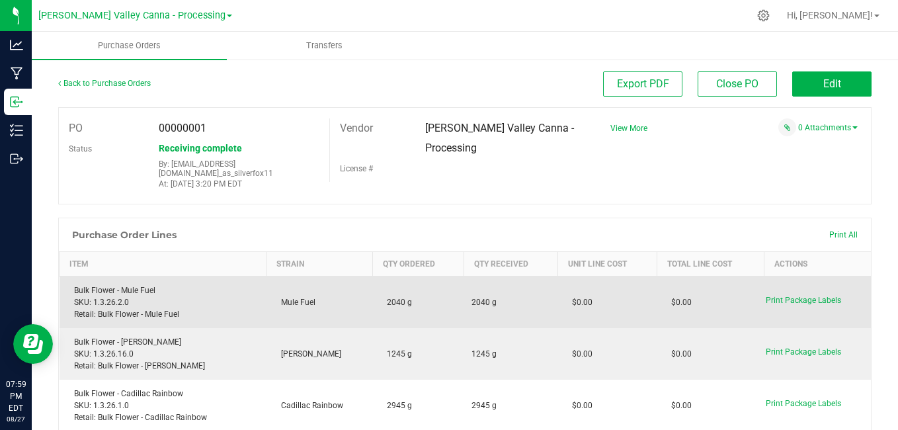
click at [95, 290] on div "Bulk Flower - Mule Fuel SKU: 1.3.26.2.0 Retail: Bulk Flower - Mule Fuel" at bounding box center [162, 302] width 191 height 36
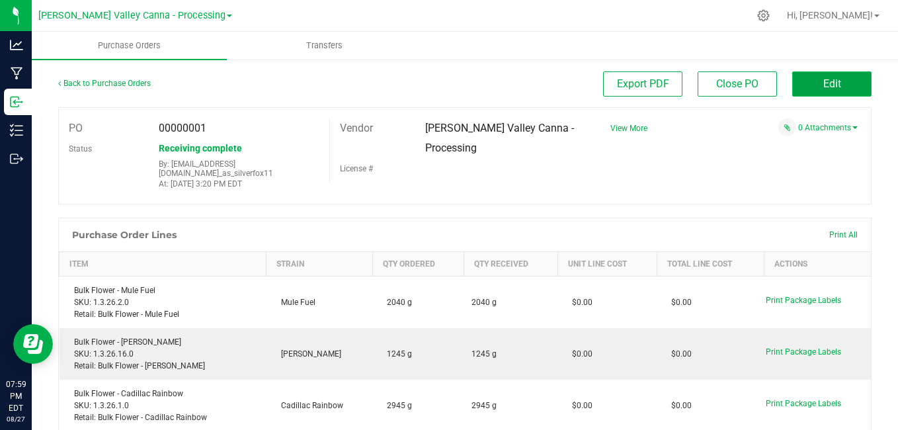
click at [811, 84] on button "Edit" at bounding box center [831, 83] width 79 height 25
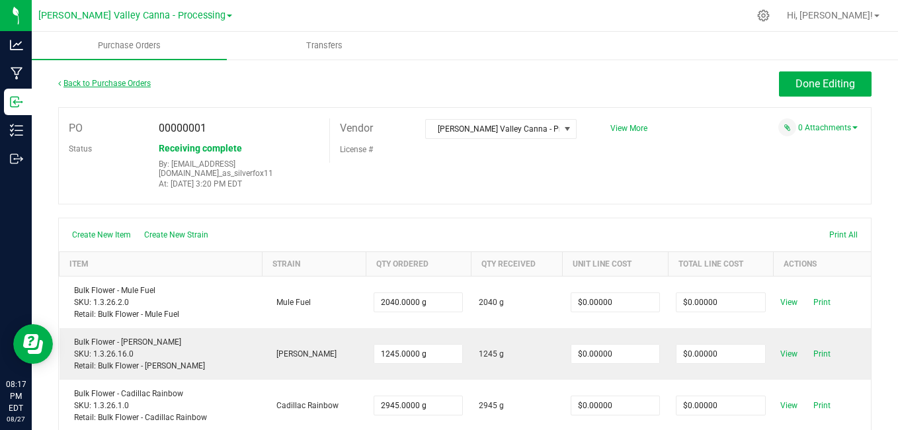
click at [97, 85] on link "Back to Purchase Orders" at bounding box center [104, 83] width 93 height 9
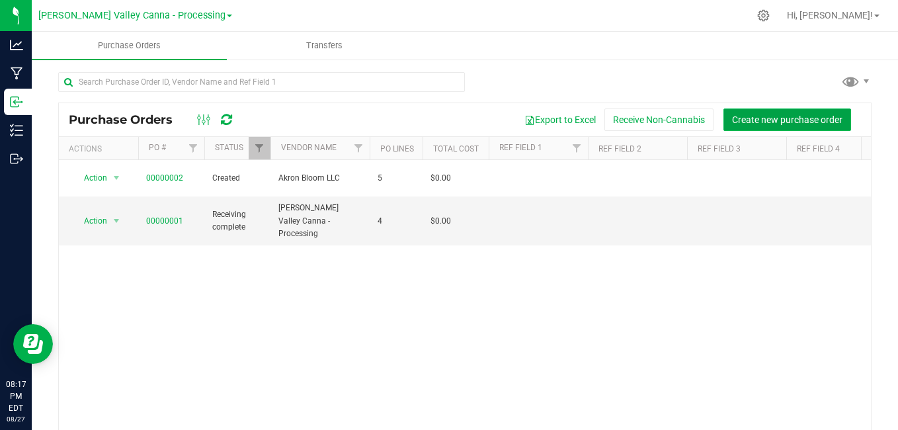
click at [762, 122] on span "Create new purchase order" at bounding box center [787, 119] width 110 height 11
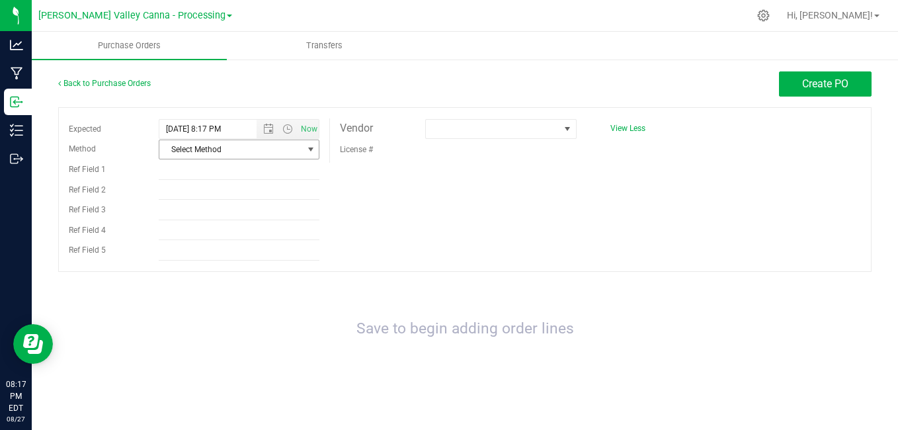
click at [309, 151] on span "select" at bounding box center [310, 149] width 11 height 11
click at [221, 266] on li "Pickup" at bounding box center [238, 270] width 159 height 20
click at [270, 128] on span "Open the date view" at bounding box center [268, 129] width 11 height 11
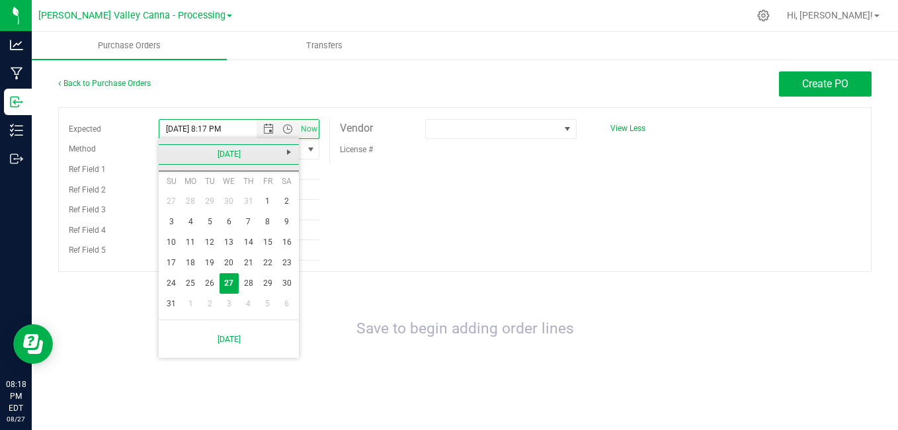
click at [171, 154] on link "[DATE]" at bounding box center [229, 154] width 142 height 20
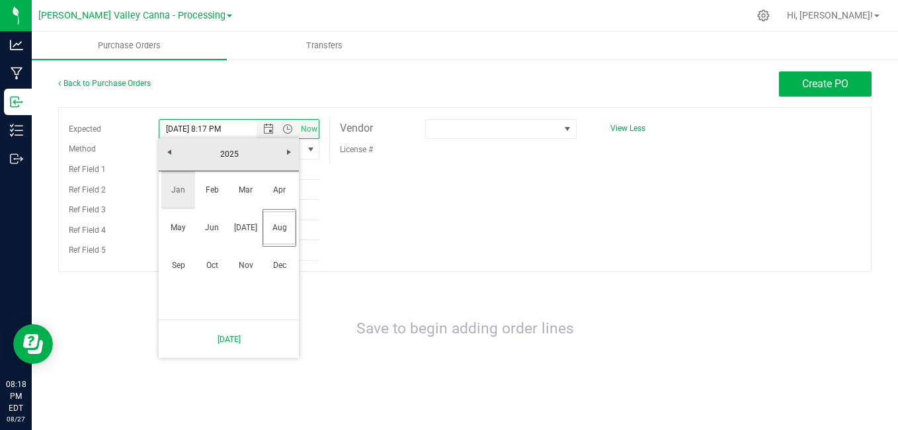
click at [180, 187] on link "Jan" at bounding box center [178, 190] width 34 height 34
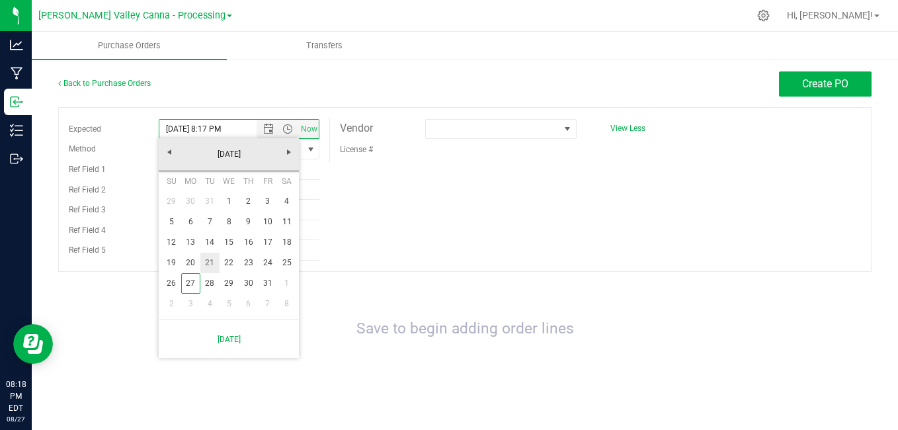
click at [206, 260] on link "21" at bounding box center [209, 263] width 19 height 20
type input "[DATE] 8:17 PM"
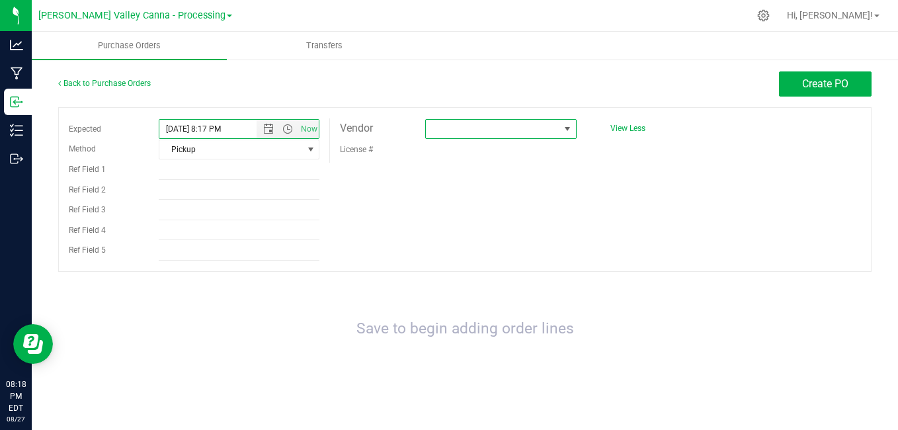
click at [565, 124] on span at bounding box center [567, 129] width 11 height 11
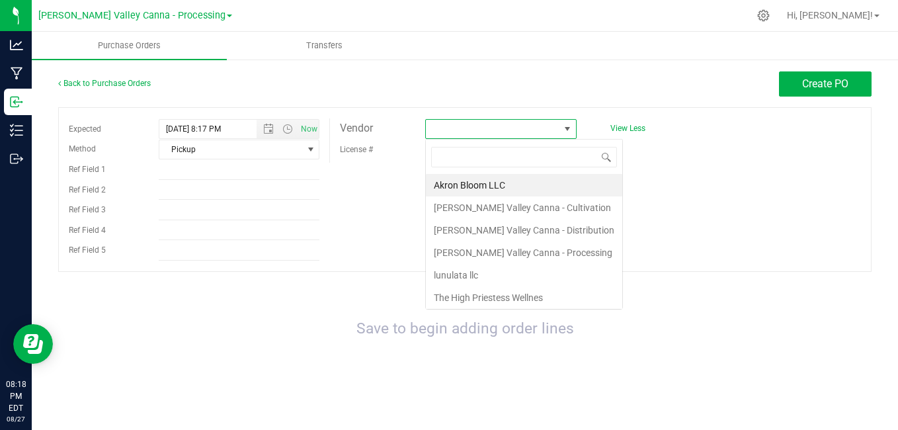
scroll to position [20, 151]
click at [563, 67] on div "Back to Purchase Orders Create PO Expected [DATE] 8:17 PM Now Method Pickup Sel…" at bounding box center [465, 235] width 866 height 354
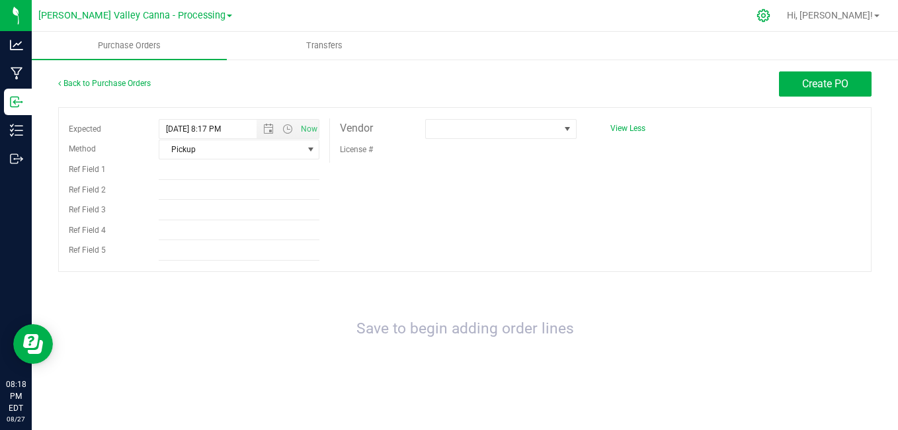
click at [770, 13] on icon at bounding box center [763, 16] width 14 height 14
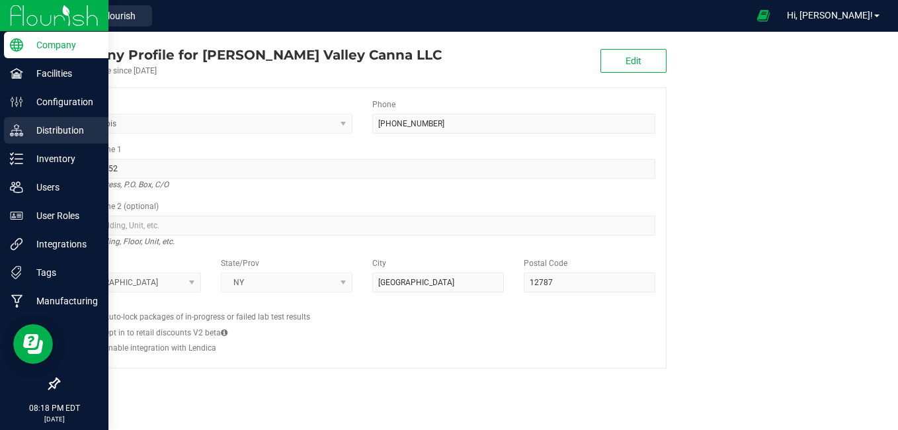
click at [34, 130] on p "Distribution" at bounding box center [62, 130] width 79 height 16
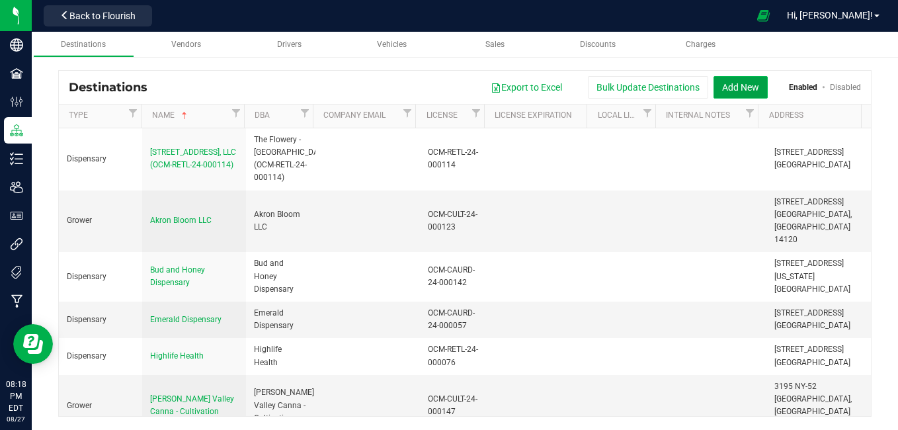
click at [730, 89] on button "Add New" at bounding box center [740, 87] width 54 height 22
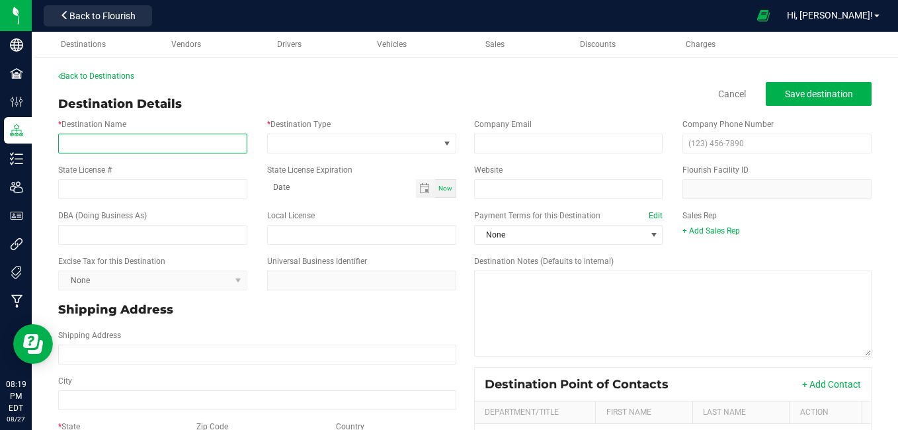
click at [133, 144] on input "* Destination Name" at bounding box center [152, 144] width 189 height 20
type input "AHAVA farms LLC"
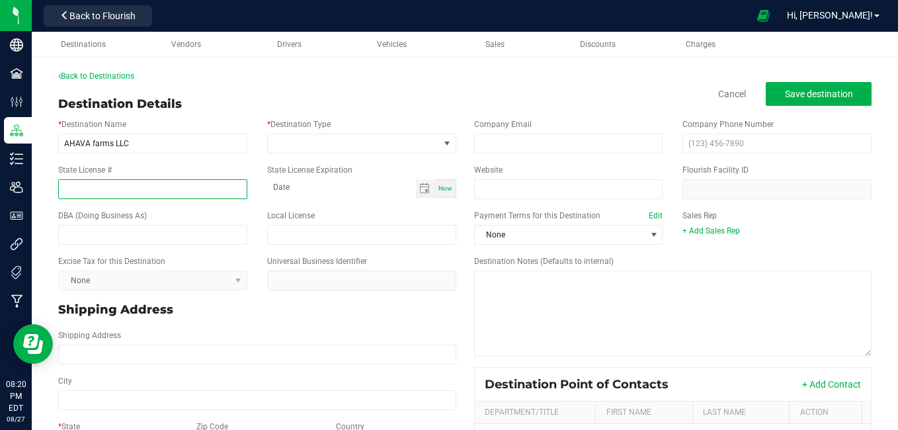
click at [83, 185] on input "State License #" at bounding box center [152, 189] width 189 height 20
type input "OCM-CULT-24-000069"
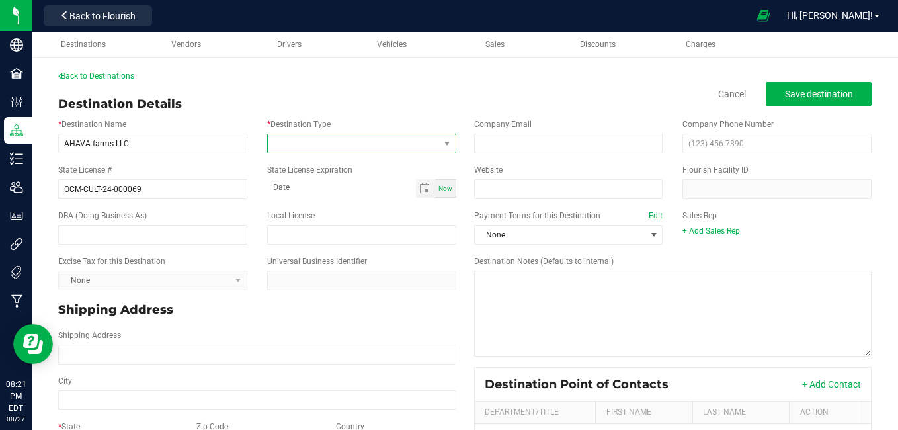
click at [296, 141] on span at bounding box center [353, 143] width 171 height 19
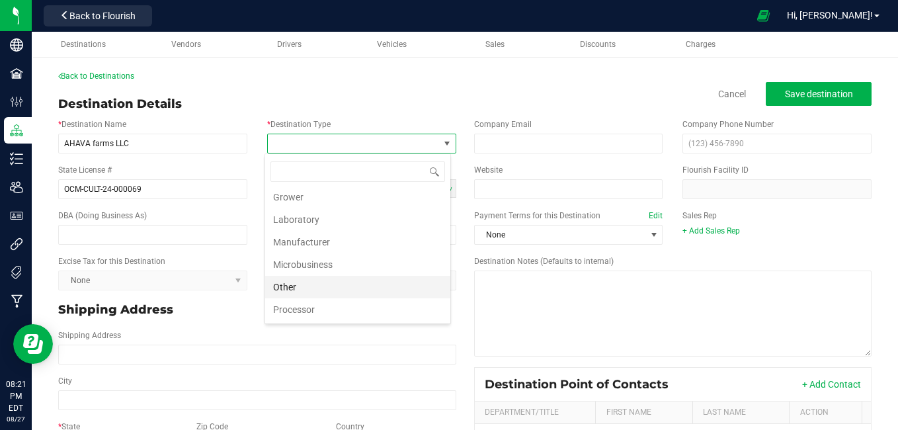
click at [368, 293] on li "Other" at bounding box center [357, 287] width 185 height 22
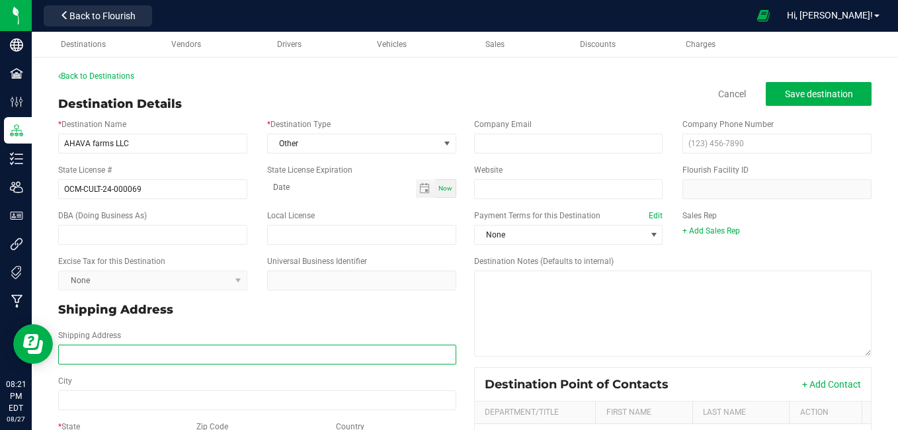
click at [72, 352] on input "Shipping Address" at bounding box center [257, 354] width 398 height 20
type input "[STREET_ADDRESS]"
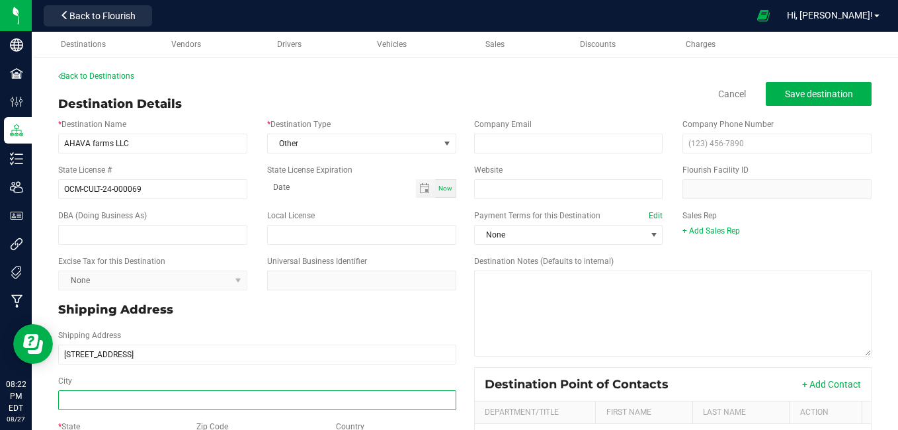
type input "[STREET_ADDRESS]"
click at [73, 393] on input "City" at bounding box center [257, 400] width 398 height 20
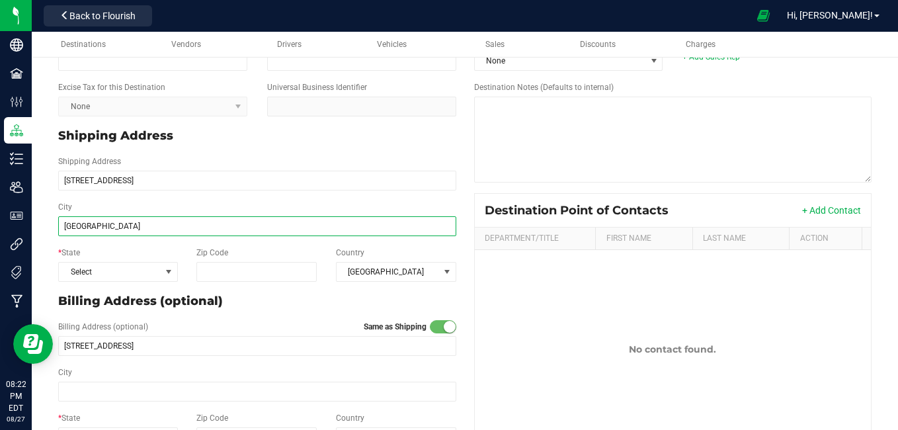
scroll to position [182, 0]
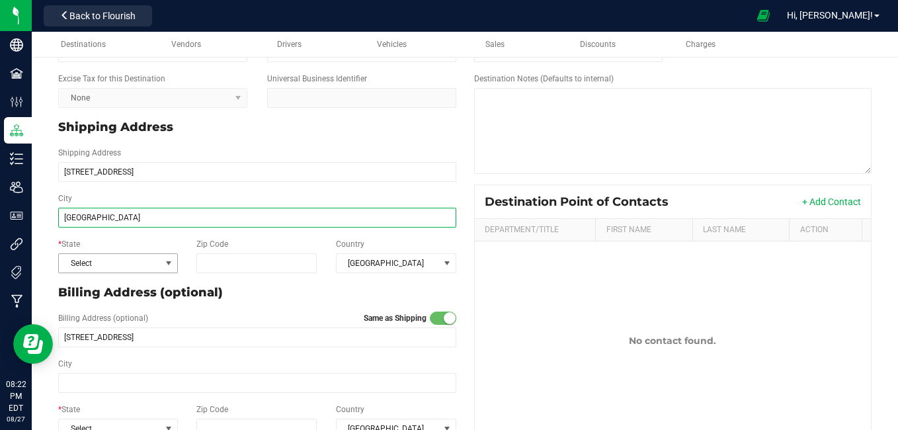
type input "[GEOGRAPHIC_DATA]"
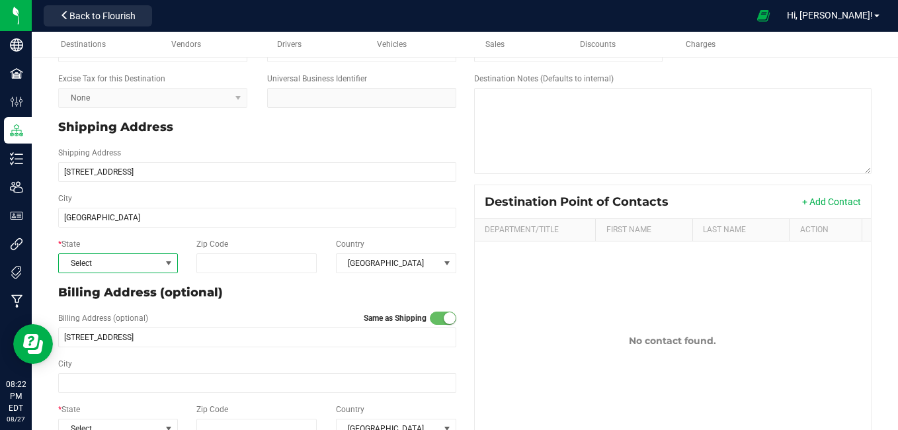
click at [165, 264] on span at bounding box center [168, 263] width 11 height 11
type input "[GEOGRAPHIC_DATA]"
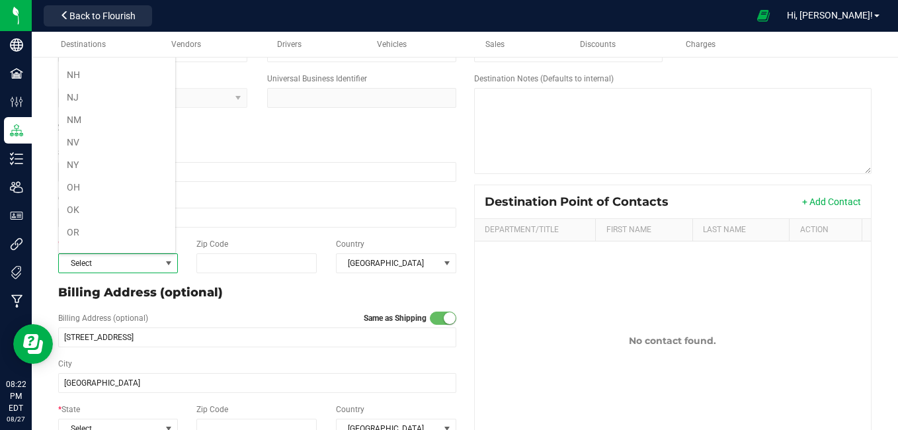
scroll to position [658, 0]
click at [112, 168] on li "NY" at bounding box center [117, 169] width 116 height 22
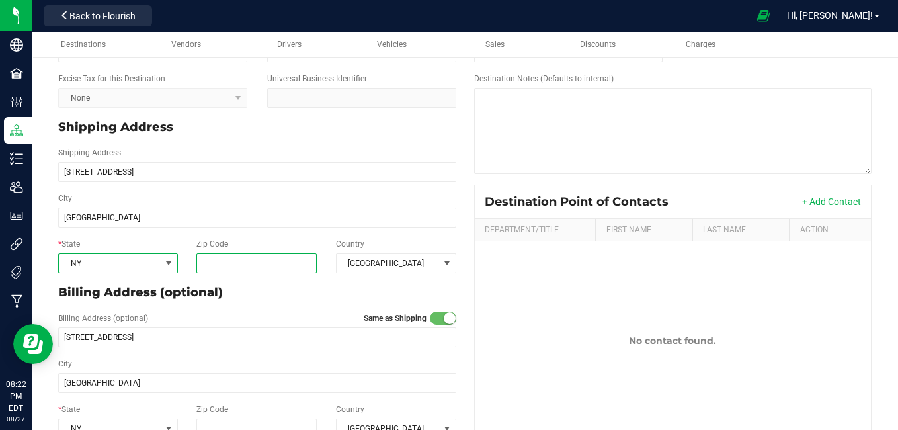
click at [260, 260] on input "Zip Code" at bounding box center [256, 263] width 120 height 20
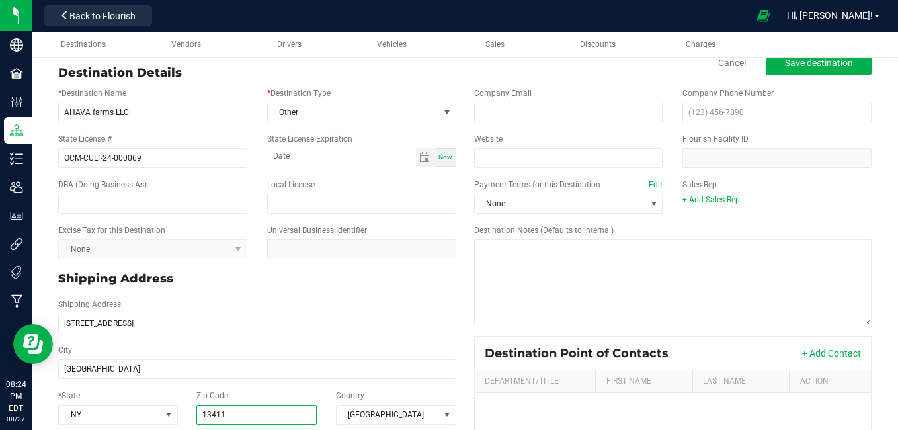
scroll to position [13, 0]
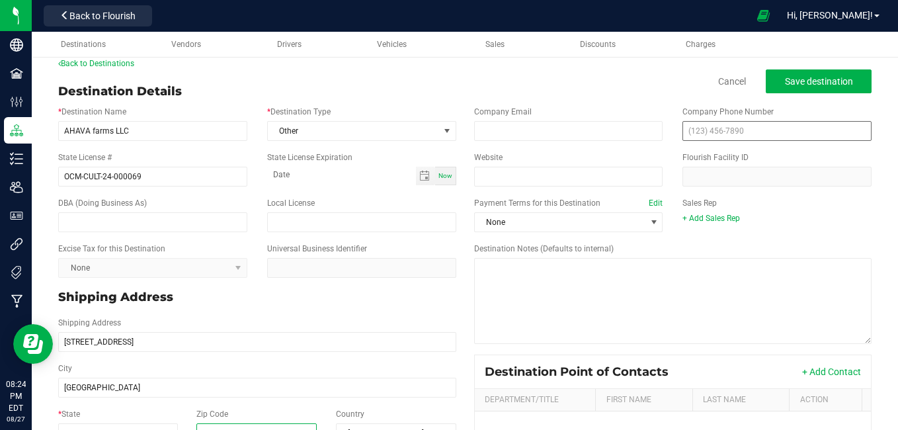
type input "13411"
click at [687, 132] on input "text" at bounding box center [776, 131] width 189 height 20
type input "(310) 220-7612"
click at [785, 91] on button "Save destination" at bounding box center [819, 81] width 106 height 24
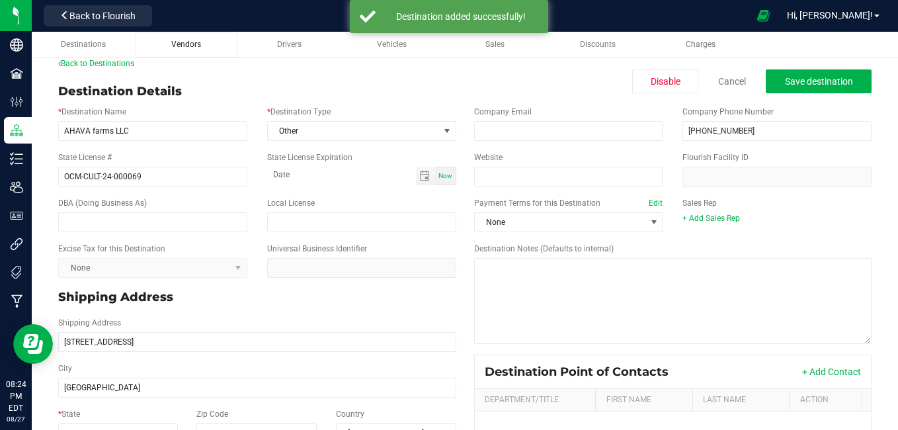
click at [188, 45] on span "Vendors" at bounding box center [186, 44] width 30 height 9
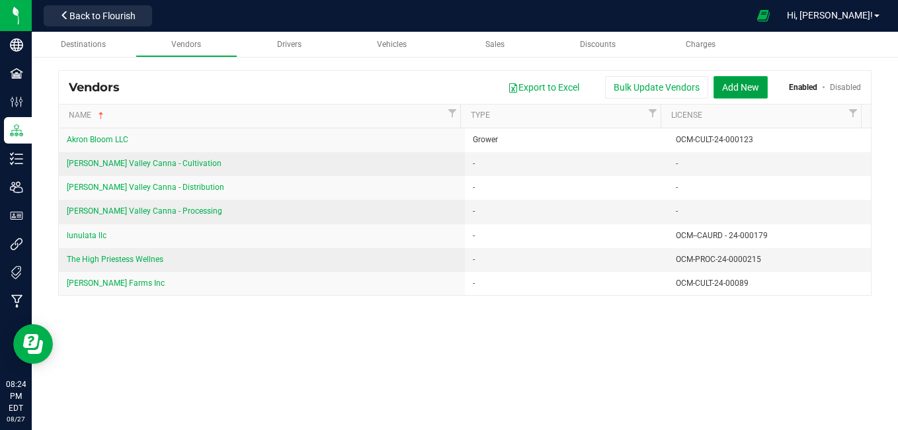
click at [746, 89] on button "Add New" at bounding box center [740, 87] width 54 height 22
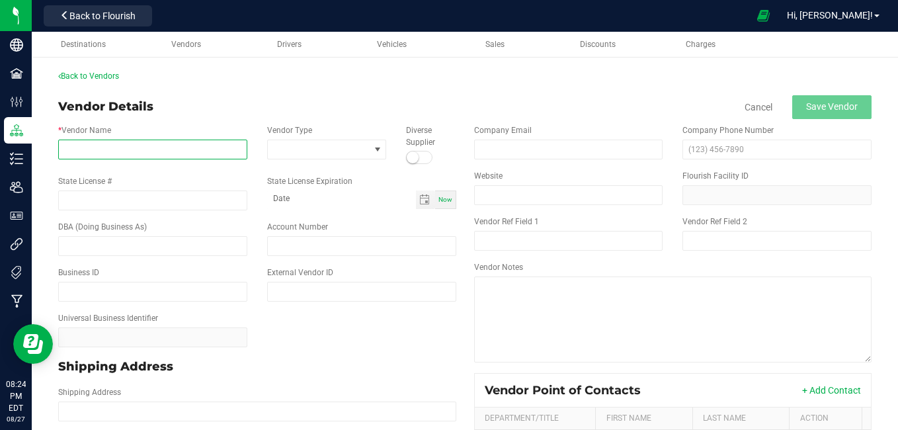
click at [167, 155] on input "* Vendor Name" at bounding box center [152, 150] width 189 height 20
type input "AHAVA Farms LLC"
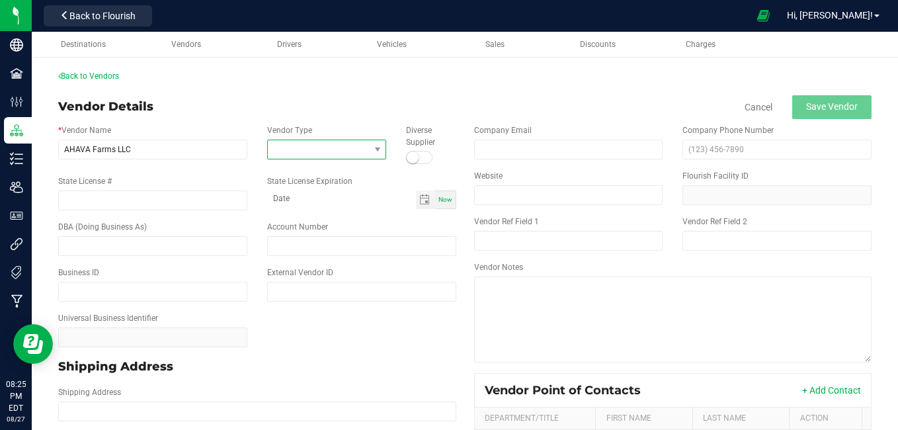
click at [292, 149] on span at bounding box center [319, 149] width 102 height 19
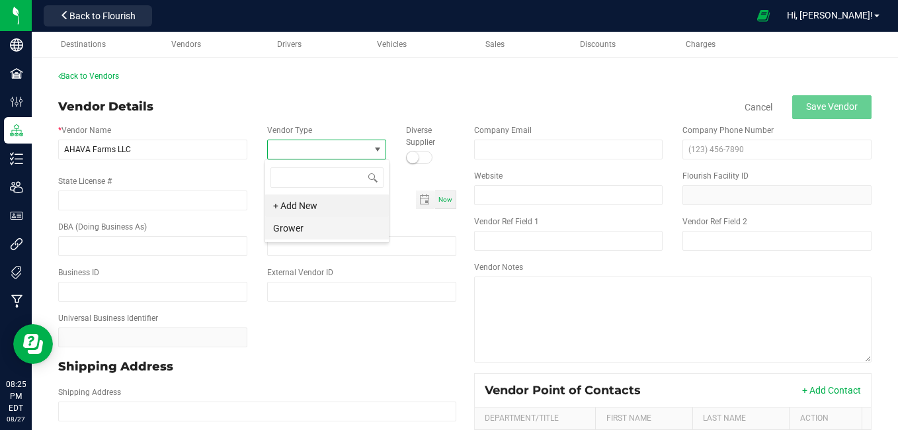
click at [299, 228] on li "Grower" at bounding box center [327, 228] width 124 height 22
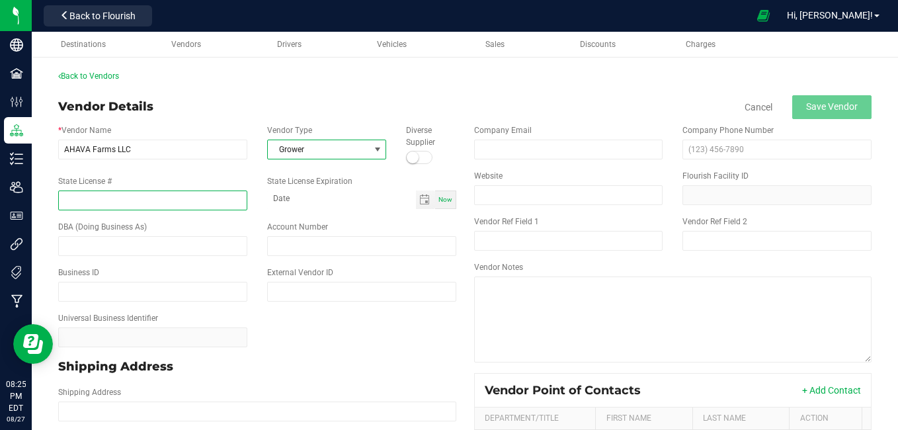
click at [102, 197] on input "State License #" at bounding box center [152, 200] width 189 height 20
type input "OCM-CULT-24-000069"
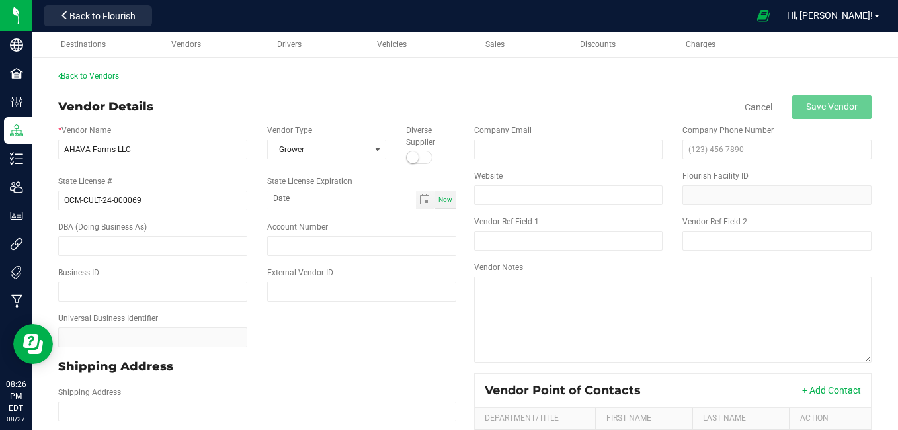
click at [422, 159] on div at bounding box center [419, 157] width 26 height 13
click at [687, 151] on input "text" at bounding box center [776, 150] width 189 height 20
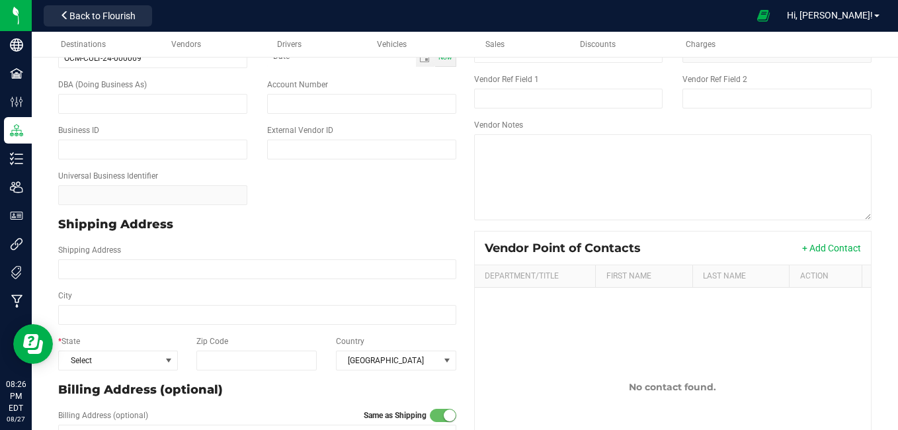
scroll to position [152, 0]
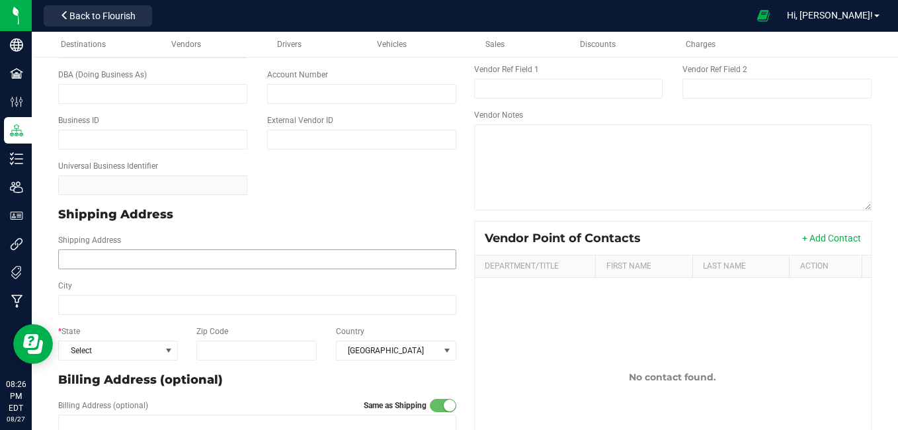
type input "(310) 220-7612"
click at [93, 263] on input "Shipping Address" at bounding box center [257, 259] width 398 height 20
type input "2008 County Rd 24"
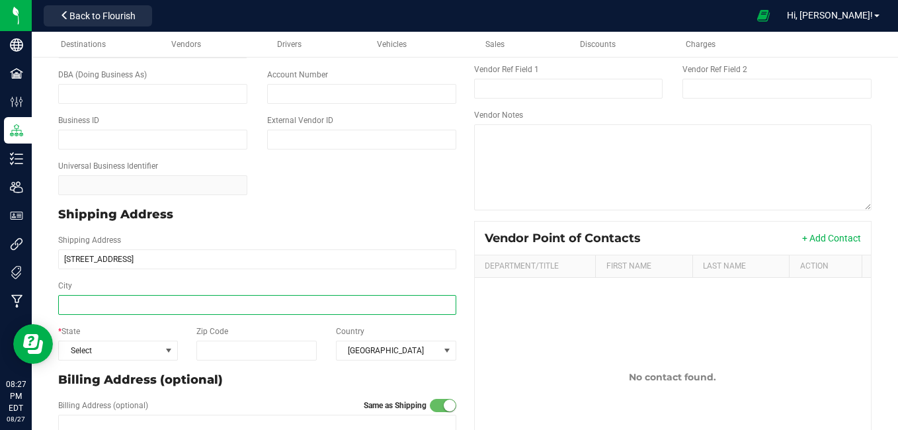
type input "2008 County Rd 24"
click at [99, 305] on input "City" at bounding box center [257, 305] width 398 height 20
type input "N"
type input "Berlin"
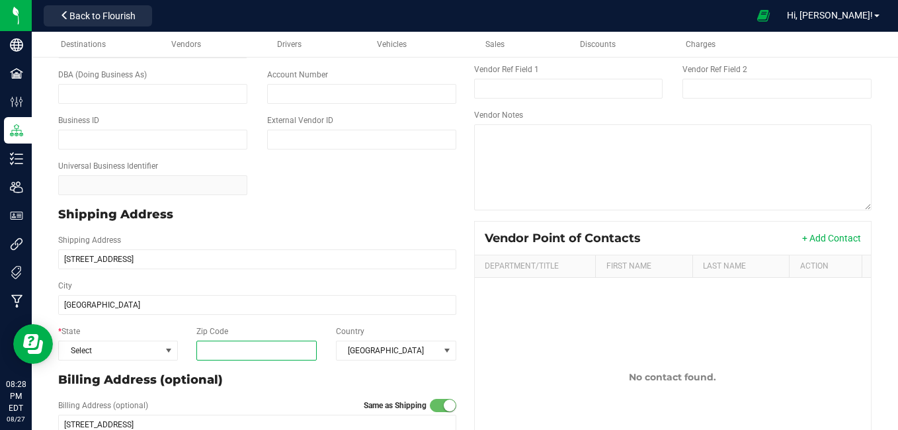
click at [202, 351] on input "Zip Code" at bounding box center [256, 350] width 120 height 20
type input "Berlin"
type input "13411"
click at [165, 350] on span at bounding box center [168, 350] width 11 height 11
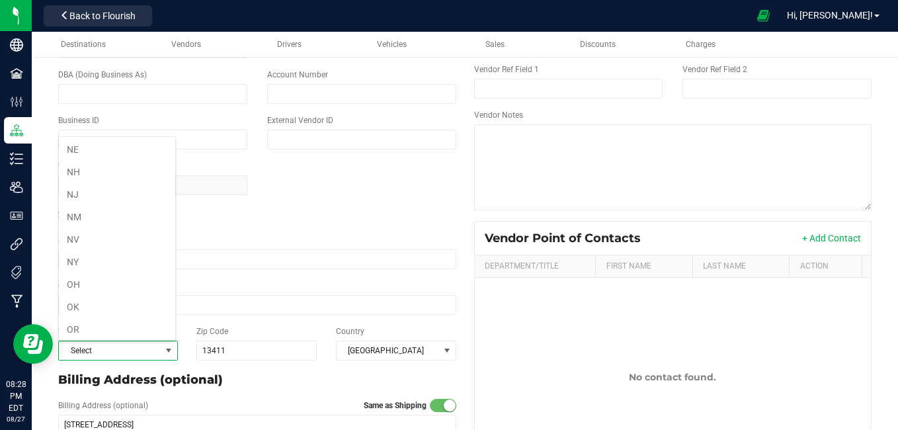
scroll to position [693, 0]
click at [129, 220] on li "NY" at bounding box center [117, 221] width 116 height 22
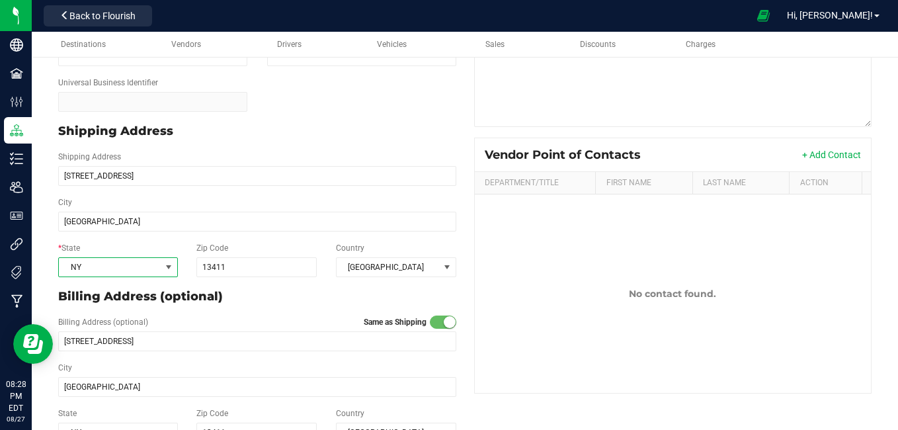
scroll to position [266, 0]
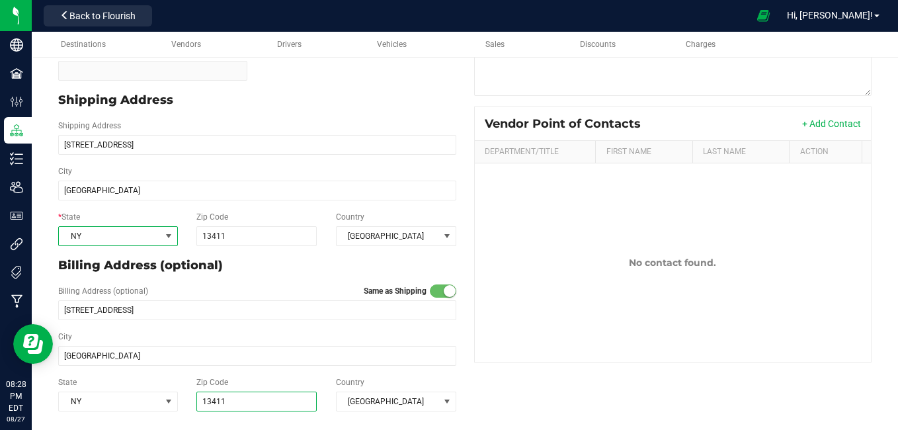
click at [241, 405] on input "13411" at bounding box center [256, 401] width 120 height 20
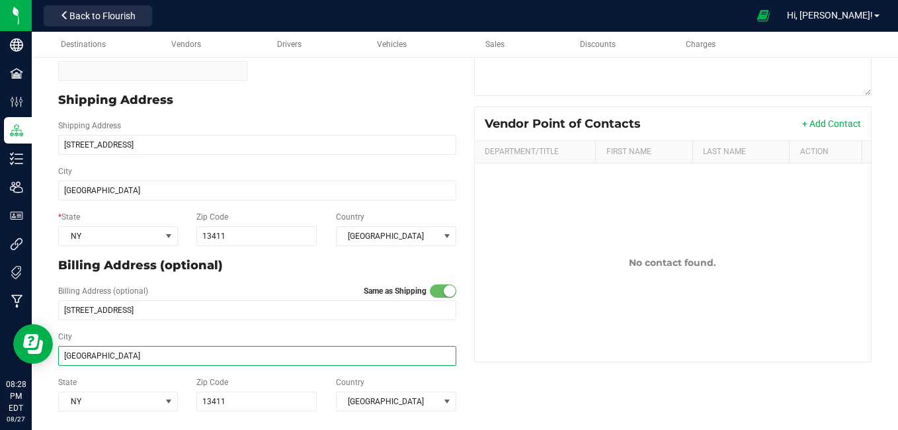
click at [64, 356] on input "Berlin" at bounding box center [257, 356] width 398 height 20
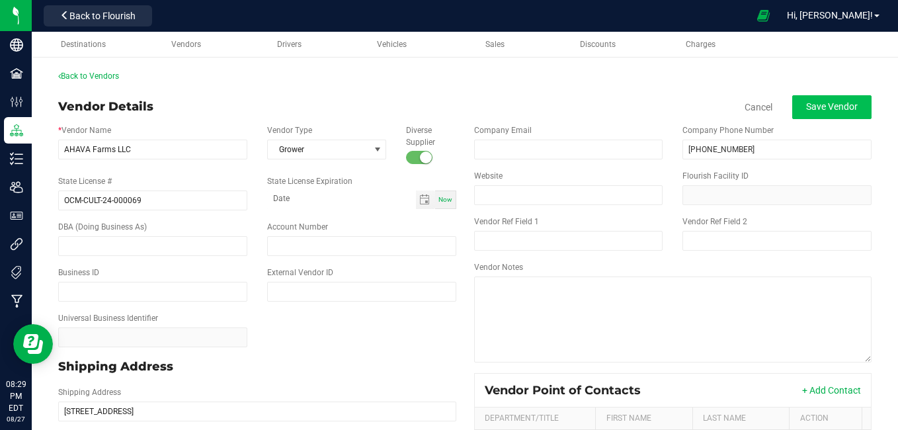
type input "New Berlin"
click at [809, 99] on button "Save Vendor" at bounding box center [831, 107] width 79 height 24
click at [100, 46] on span "Destinations" at bounding box center [83, 44] width 45 height 9
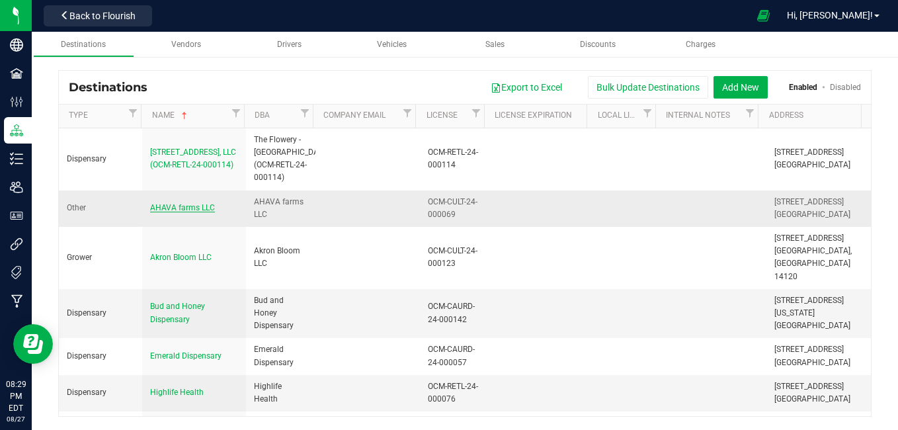
click at [170, 211] on span "AHAVA farms LLC" at bounding box center [182, 207] width 65 height 9
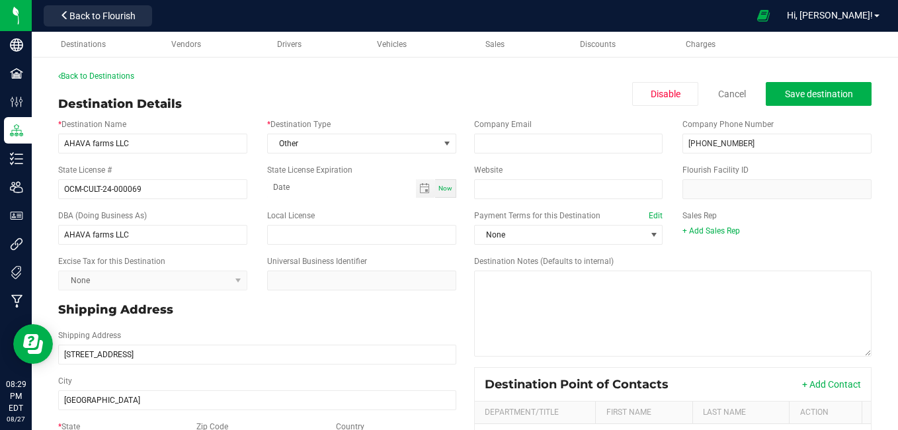
scroll to position [212, 0]
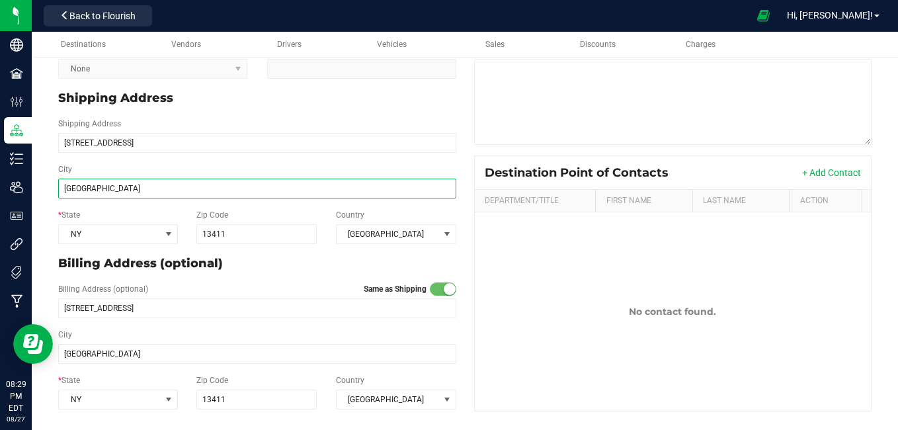
click at [63, 186] on input "Berlin" at bounding box center [257, 189] width 398 height 20
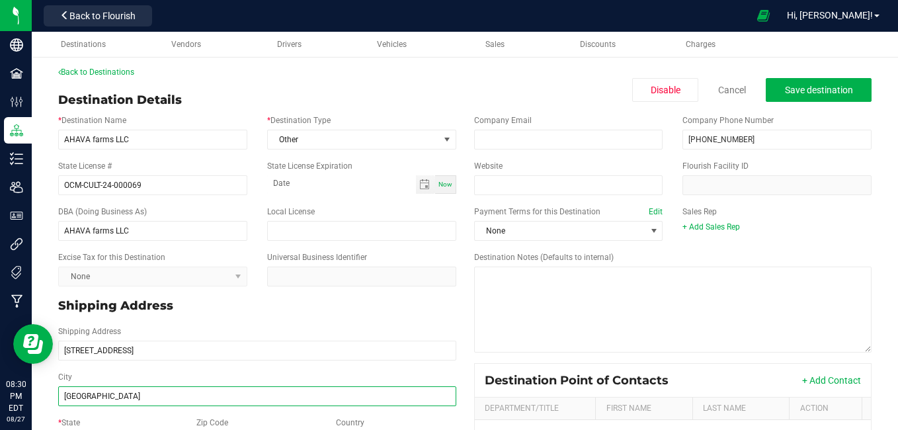
scroll to position [0, 0]
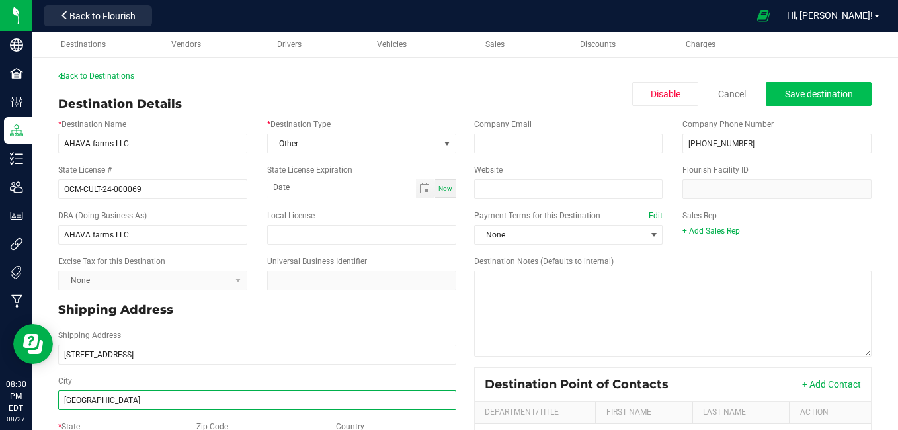
type input "New Berlin"
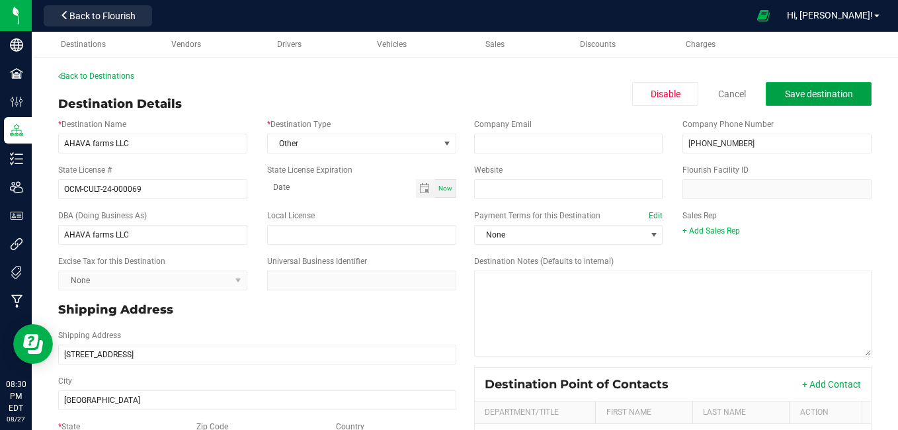
type input "New Berlin"
click at [817, 92] on span "Save destination" at bounding box center [819, 94] width 68 height 11
click at [112, 79] on link "Back to Destinations" at bounding box center [96, 75] width 76 height 9
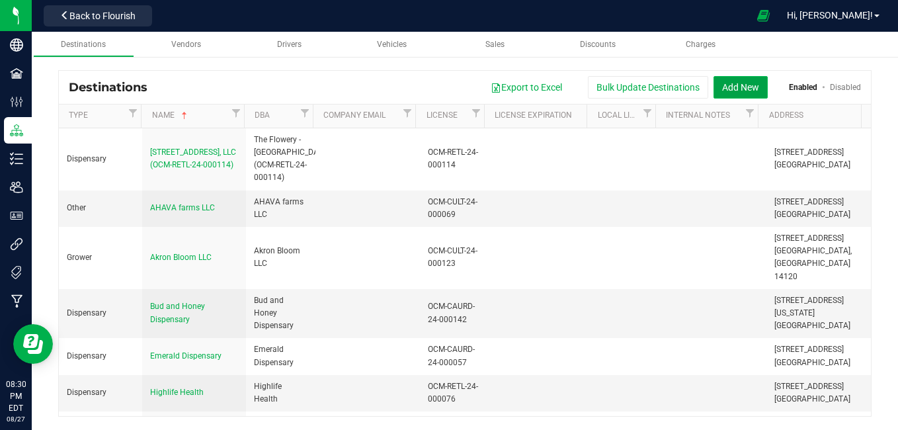
click at [739, 88] on button "Add New" at bounding box center [740, 87] width 54 height 22
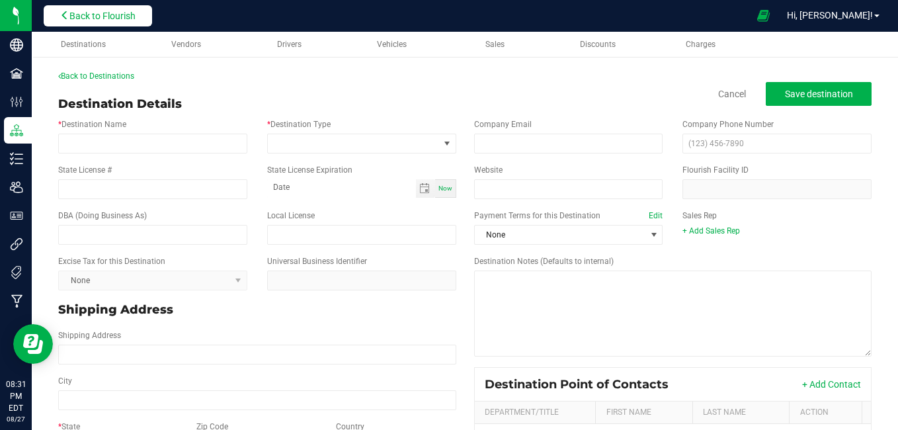
click at [77, 26] on button "Back to Flourish" at bounding box center [98, 15] width 108 height 21
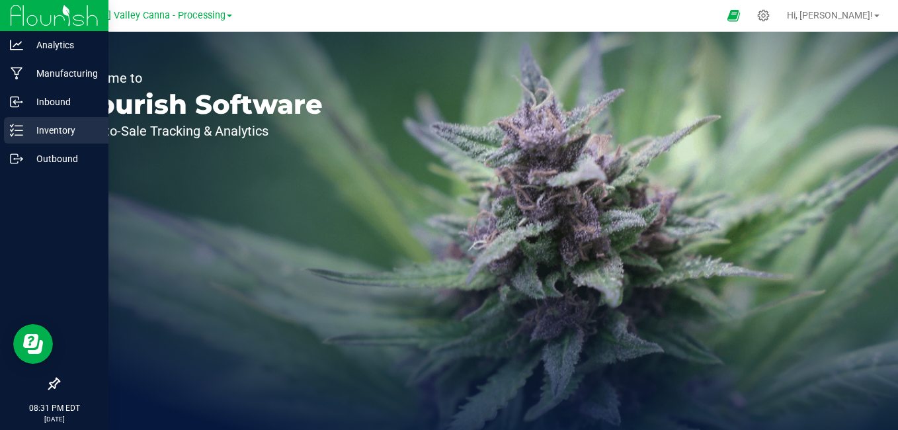
click at [50, 134] on p "Inventory" at bounding box center [62, 130] width 79 height 16
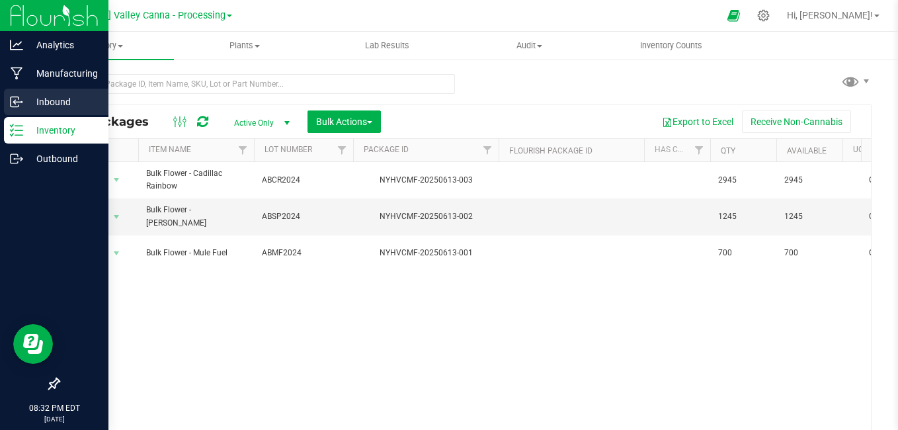
click at [24, 100] on p "Inbound" at bounding box center [62, 102] width 79 height 16
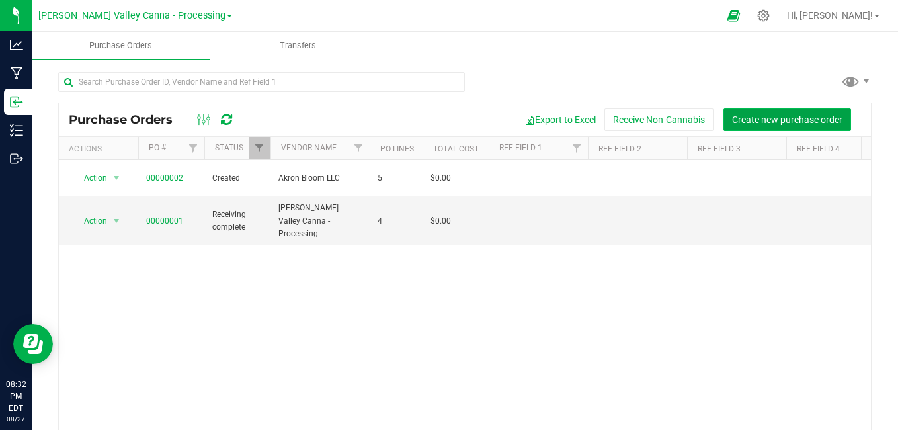
click at [793, 116] on span "Create new purchase order" at bounding box center [787, 119] width 110 height 11
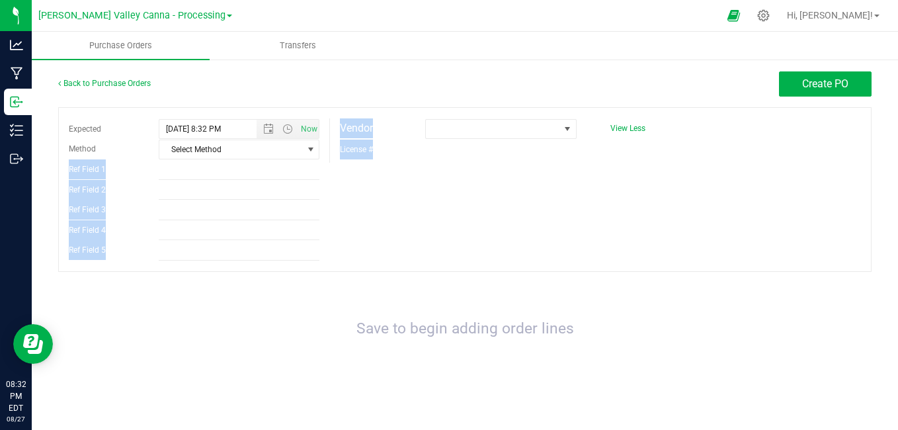
drag, startPoint x: 793, startPoint y: 116, endPoint x: 325, endPoint y: 145, distance: 469.0
click at [325, 145] on div "Expected 8/27/2025 8:32 PM Now Method Select Method Select Method USPS UPS FedE…" at bounding box center [464, 189] width 813 height 165
click at [455, 246] on div "Expected 8/27/2025 8:32 PM Now Method Select Method Select Method USPS UPS FedE…" at bounding box center [464, 189] width 813 height 165
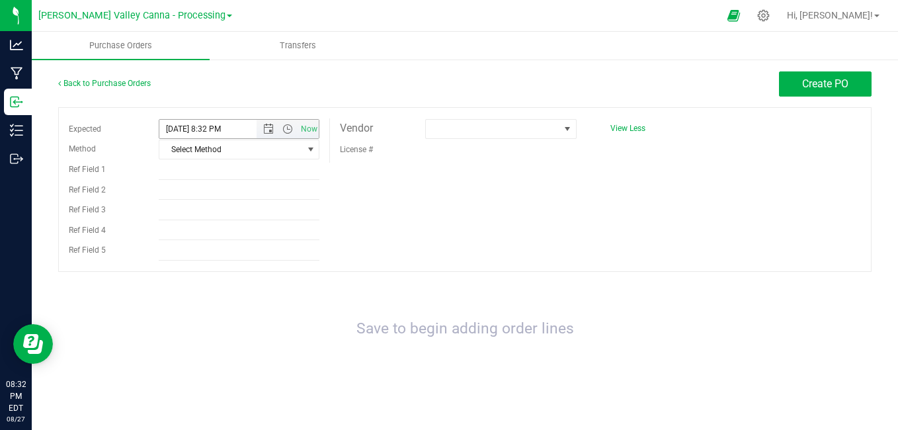
click at [223, 129] on input "8/27/2025 8:32 PM" at bounding box center [219, 129] width 120 height 19
drag, startPoint x: 206, startPoint y: 130, endPoint x: 129, endPoint y: 130, distance: 76.7
click at [129, 130] on div "Expected 8/27/2025 8:32 PM Now" at bounding box center [194, 128] width 270 height 20
click at [272, 128] on span "Open the date view" at bounding box center [268, 129] width 11 height 11
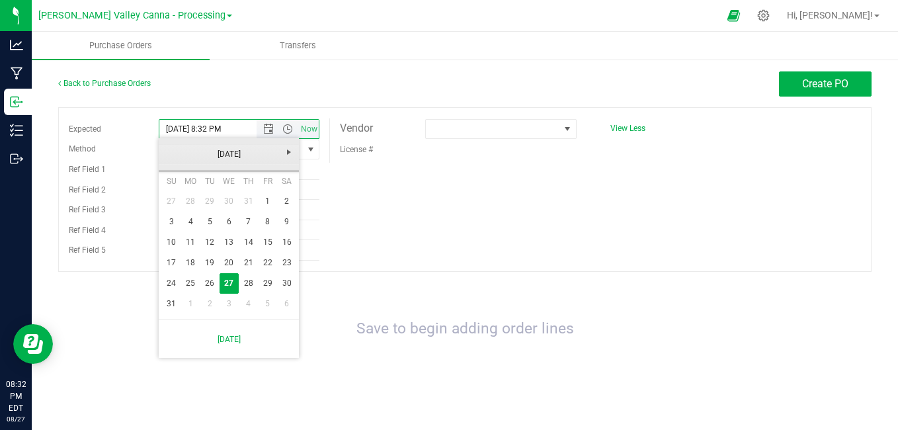
click at [171, 150] on link "[DATE]" at bounding box center [229, 154] width 142 height 20
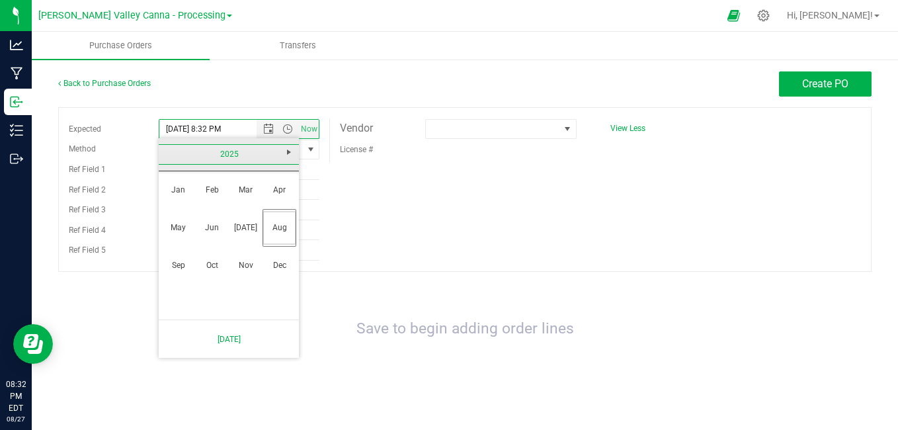
click at [180, 185] on link "Jan" at bounding box center [178, 190] width 34 height 34
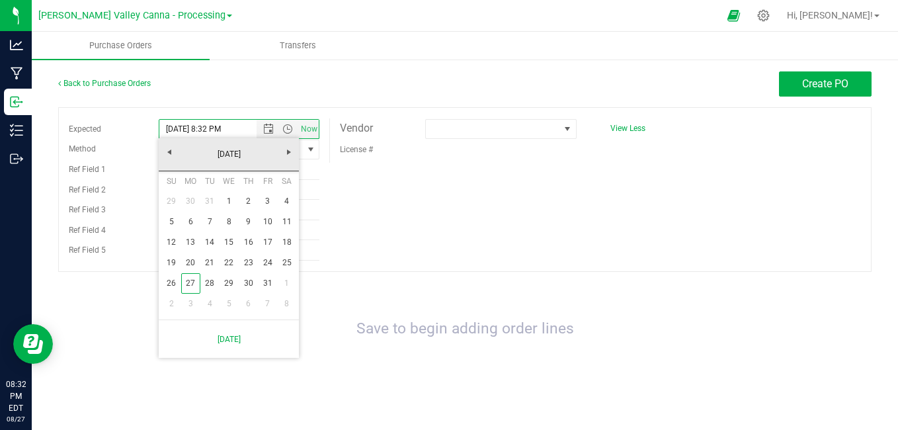
click at [214, 259] on link "21" at bounding box center [209, 263] width 19 height 20
type input "1/21/2025 8:32 PM"
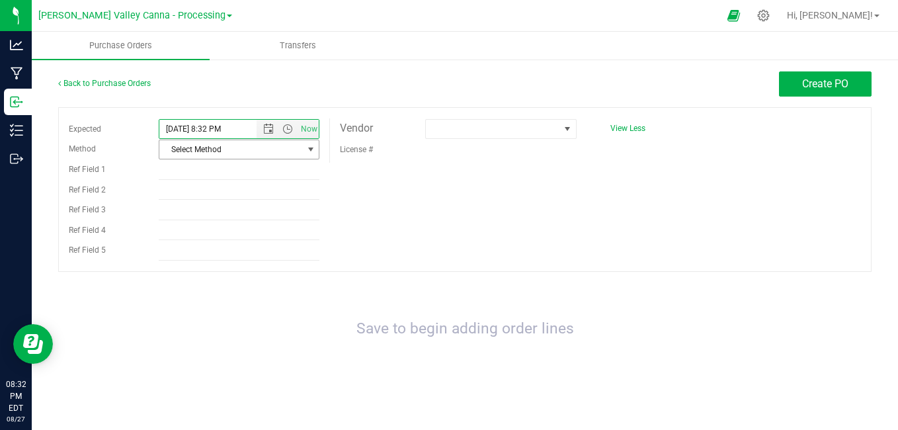
click at [256, 143] on span "Select Method" at bounding box center [230, 149] width 143 height 19
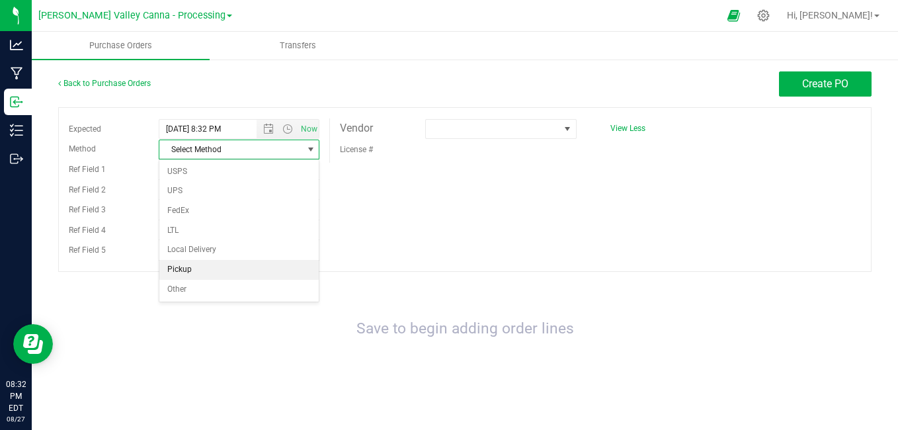
click at [202, 275] on li "Pickup" at bounding box center [238, 270] width 159 height 20
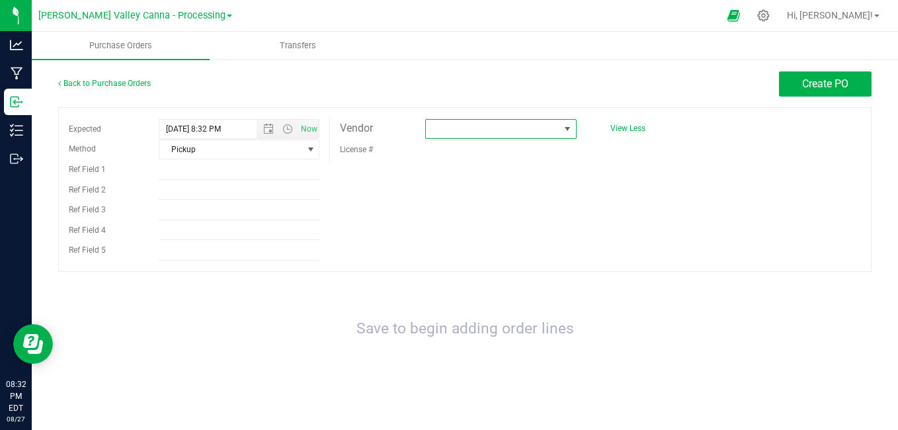
drag, startPoint x: 496, startPoint y: 130, endPoint x: 444, endPoint y: 130, distance: 51.6
click at [444, 130] on span at bounding box center [492, 129] width 133 height 19
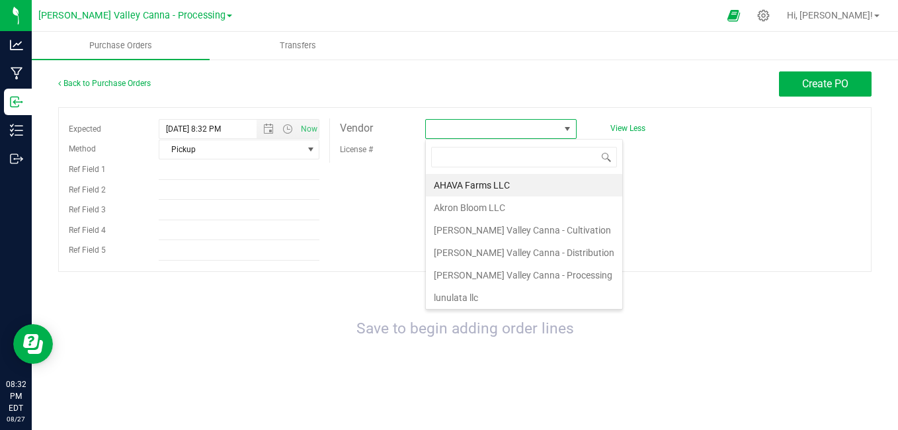
scroll to position [20, 151]
click at [452, 180] on li "AHAVA Farms LLC" at bounding box center [524, 185] width 196 height 22
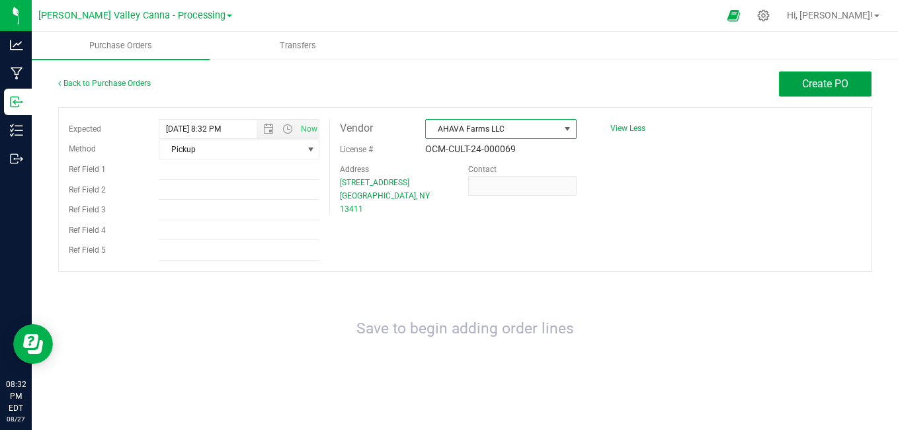
click at [805, 91] on button "Create PO" at bounding box center [825, 83] width 93 height 25
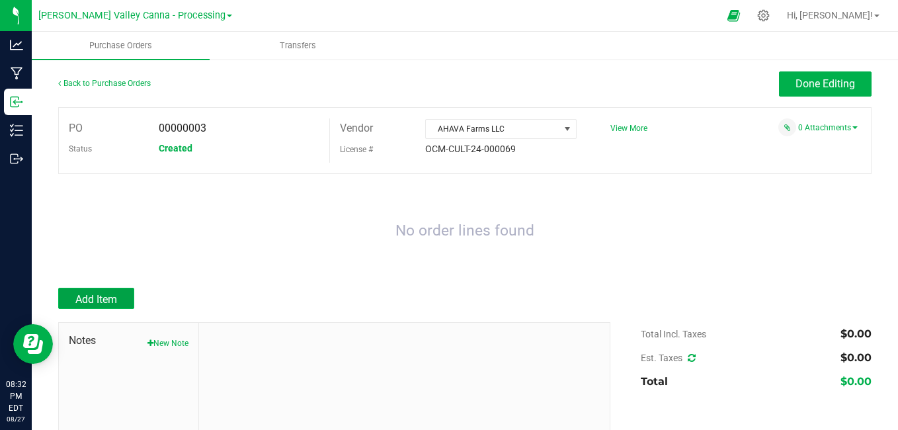
click at [77, 300] on span "Add Item" at bounding box center [96, 299] width 42 height 13
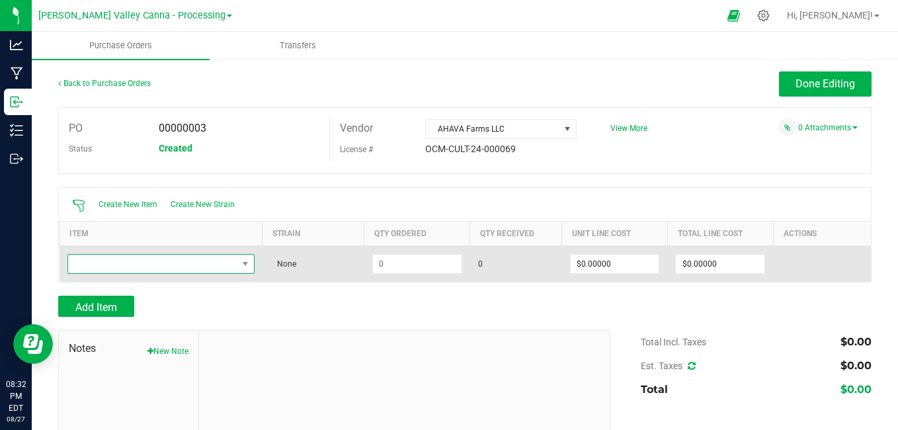
click at [123, 260] on span "NO DATA FOUND" at bounding box center [152, 264] width 169 height 19
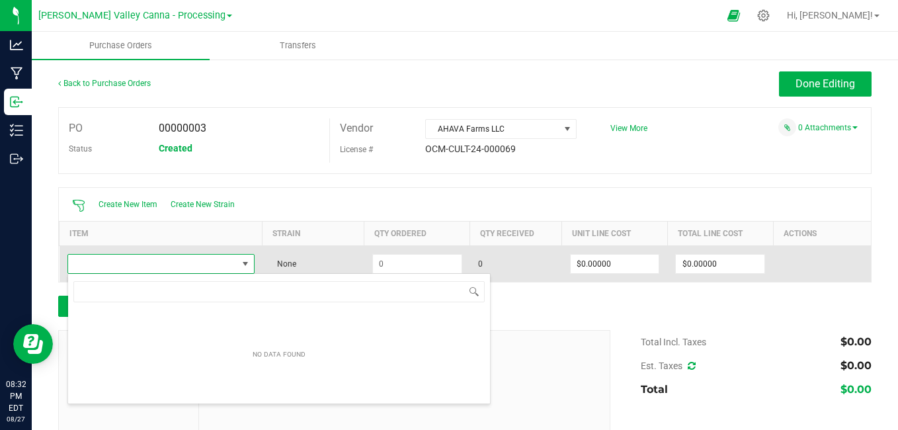
scroll to position [20, 183]
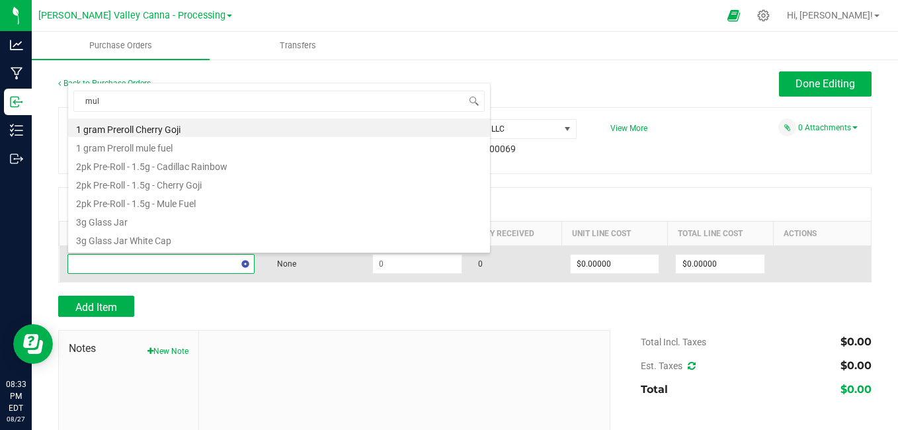
type input "mule"
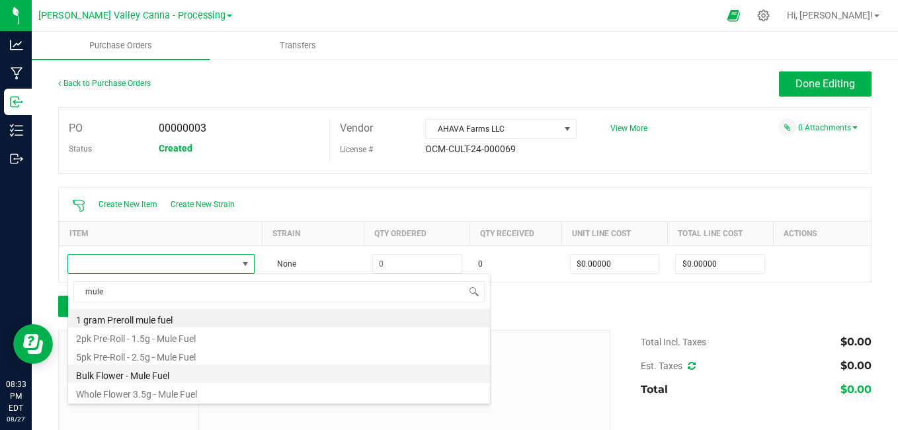
click at [196, 370] on li "Bulk Flower - Mule Fuel" at bounding box center [279, 373] width 422 height 19
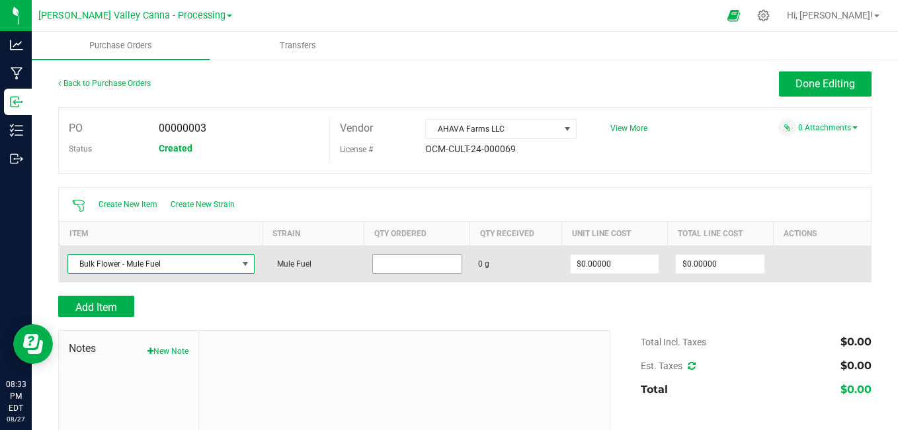
click at [379, 261] on input at bounding box center [417, 264] width 89 height 19
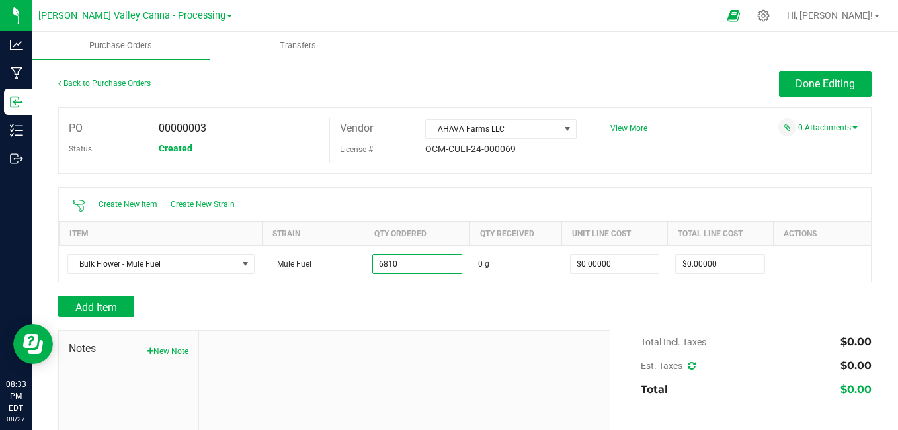
type input "6810.0000 g"
click at [565, 323] on div at bounding box center [464, 323] width 813 height 13
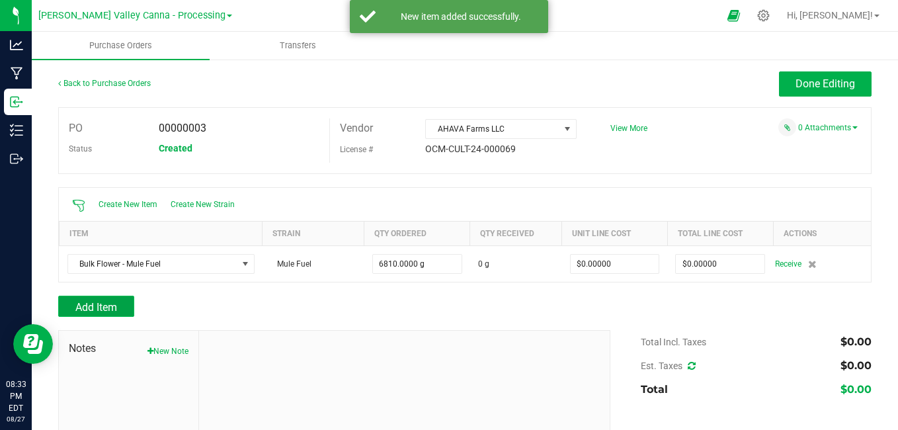
click at [73, 308] on button "Add Item" at bounding box center [96, 306] width 76 height 21
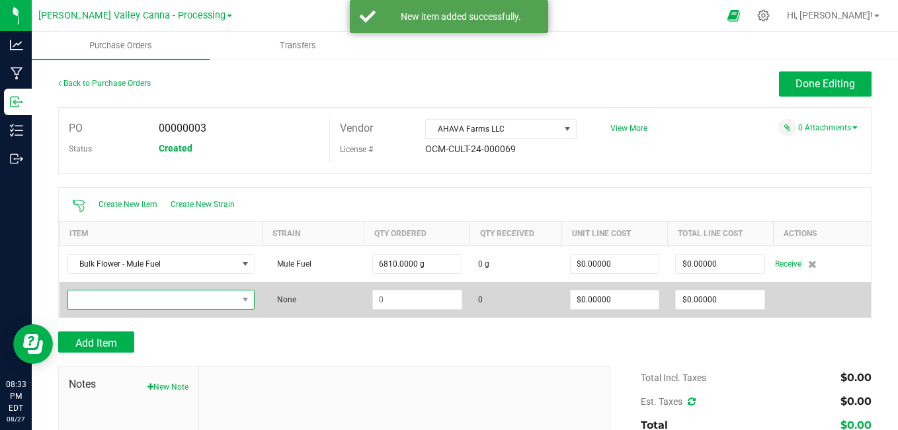
click at [89, 298] on span "NO DATA FOUND" at bounding box center [152, 299] width 169 height 19
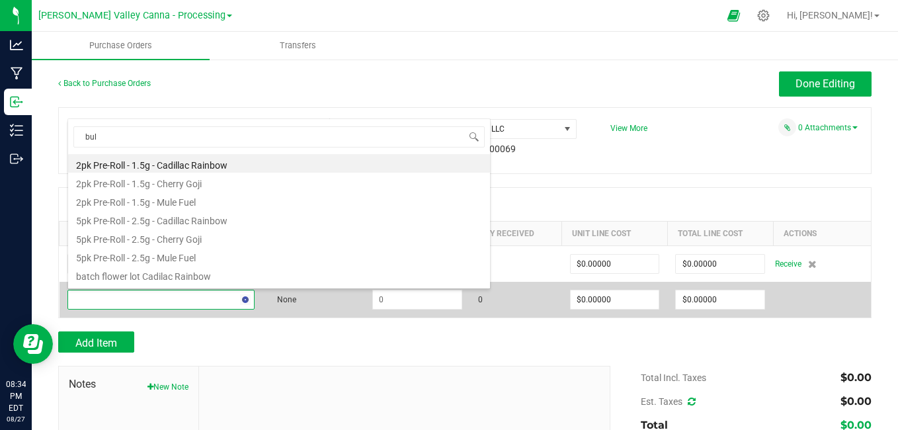
type input "bulk"
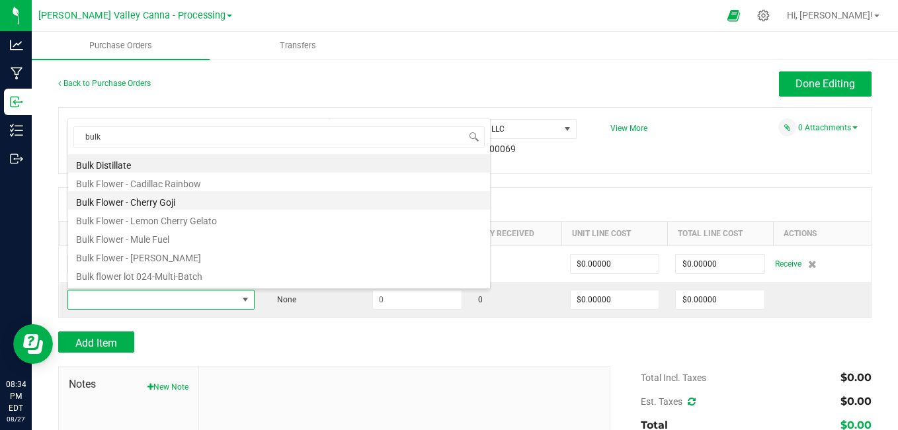
click at [104, 206] on li "Bulk Flower - Cherry Goji" at bounding box center [279, 200] width 422 height 19
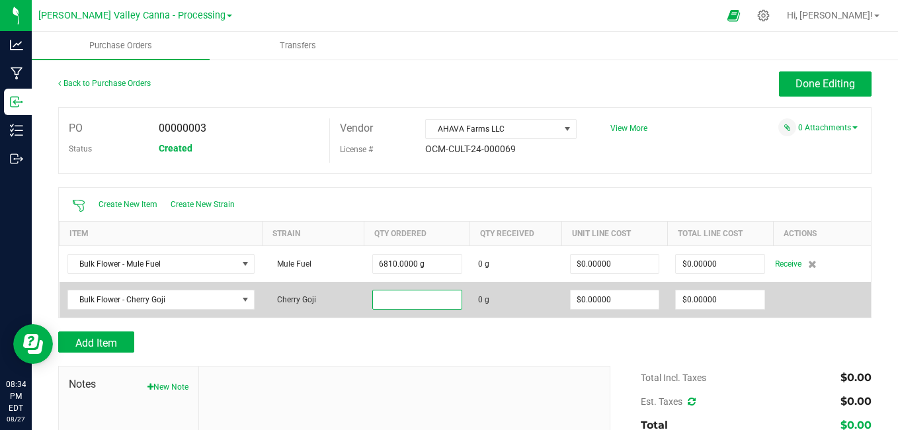
click at [379, 296] on input at bounding box center [417, 299] width 89 height 19
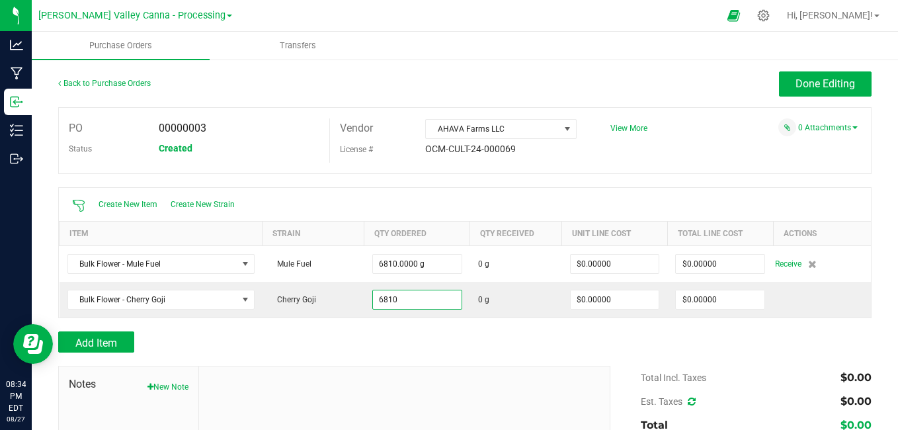
type input "6810.0000 g"
click at [166, 356] on div at bounding box center [464, 358] width 813 height 13
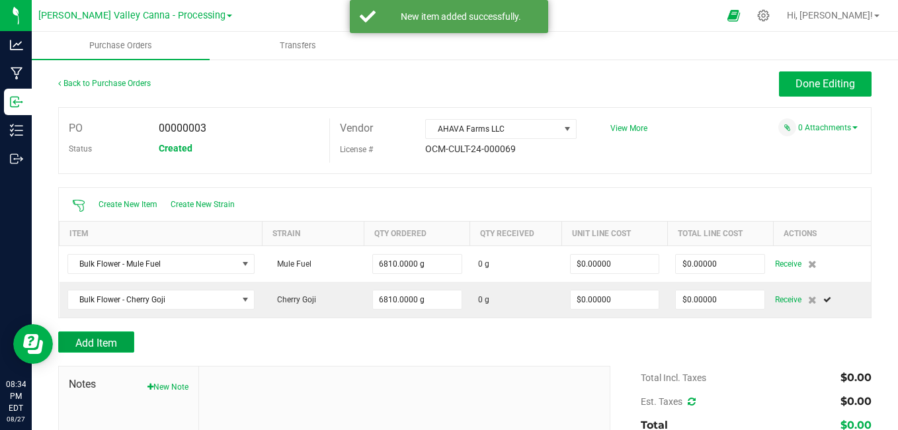
click at [88, 340] on span "Add Item" at bounding box center [96, 343] width 42 height 13
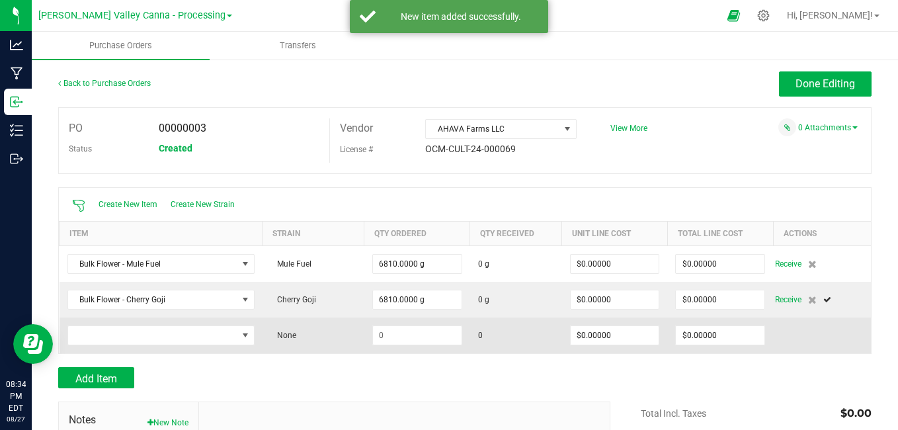
click at [87, 324] on td at bounding box center [161, 335] width 203 height 36
click at [87, 343] on span "NO DATA FOUND" at bounding box center [152, 335] width 169 height 19
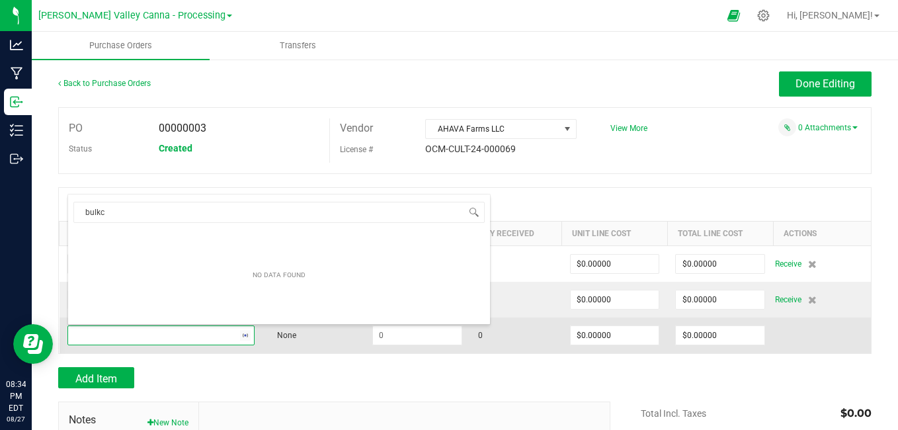
type input "bulk"
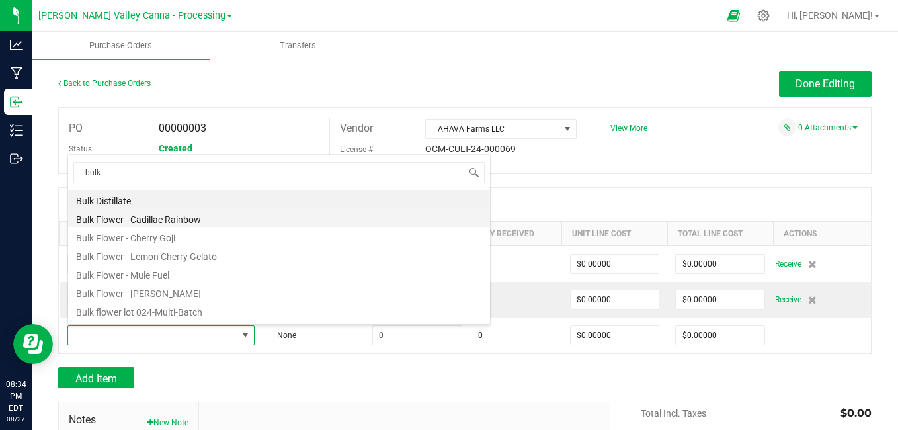
click at [136, 220] on li "Bulk Flower - Cadillac Rainbow" at bounding box center [279, 217] width 422 height 19
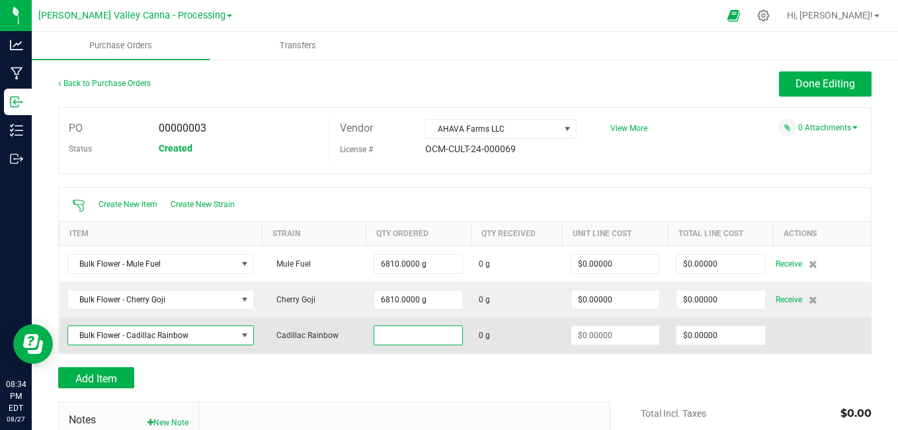
click at [383, 335] on input at bounding box center [418, 335] width 88 height 19
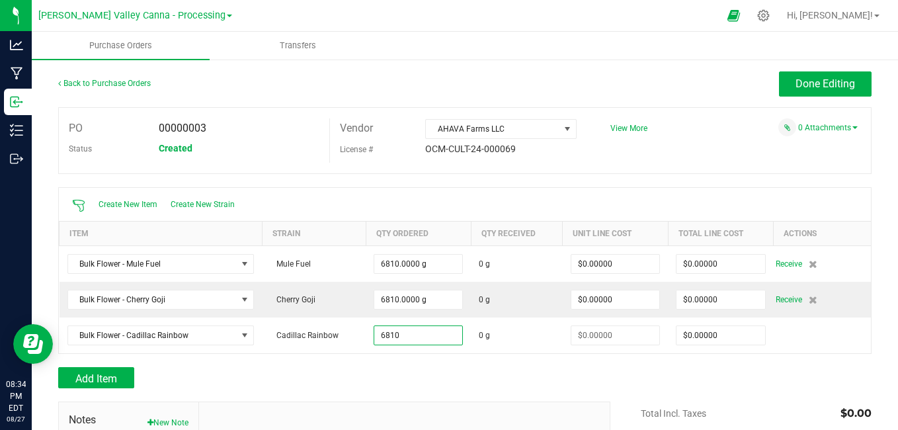
type input "6810.0000 g"
type input "$0.00000"
click at [105, 376] on span "Add Item" at bounding box center [96, 378] width 42 height 13
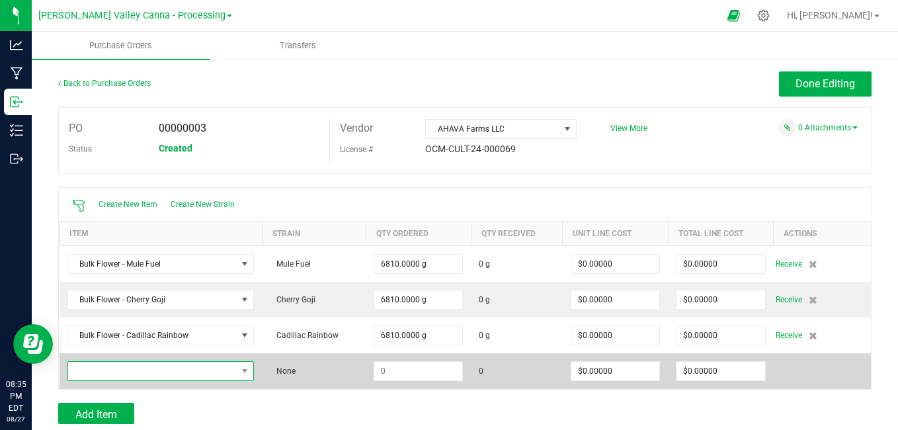
click at [93, 370] on span "NO DATA FOUND" at bounding box center [152, 371] width 169 height 19
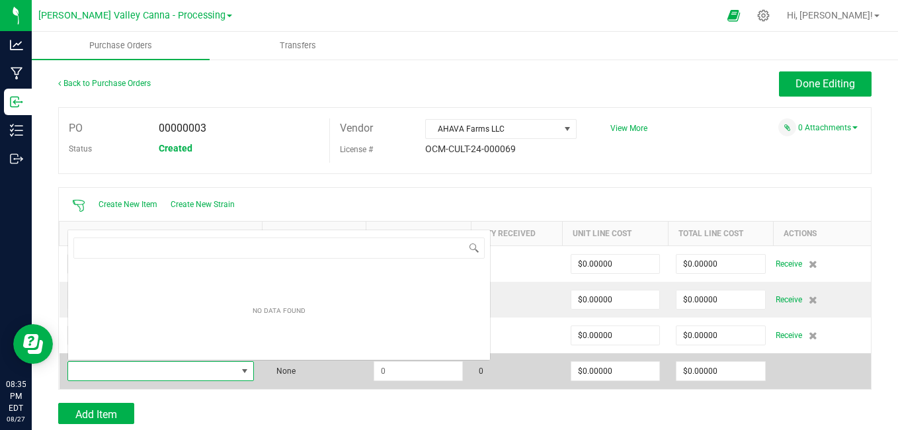
scroll to position [20, 182]
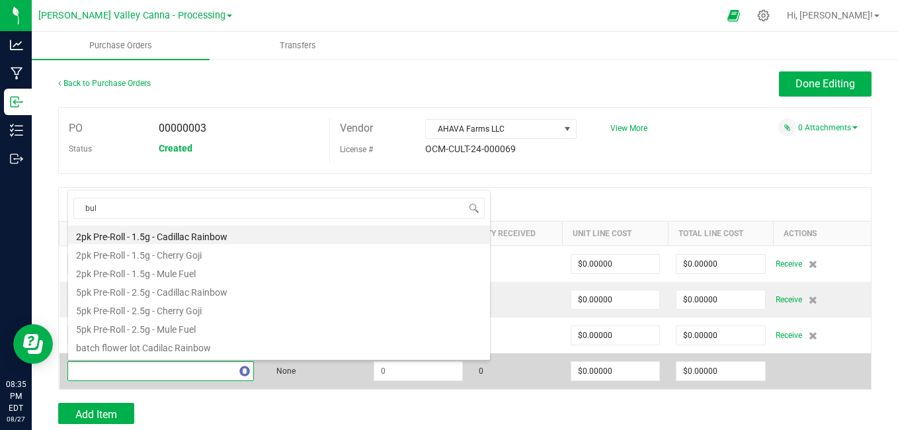
type input "bulk"
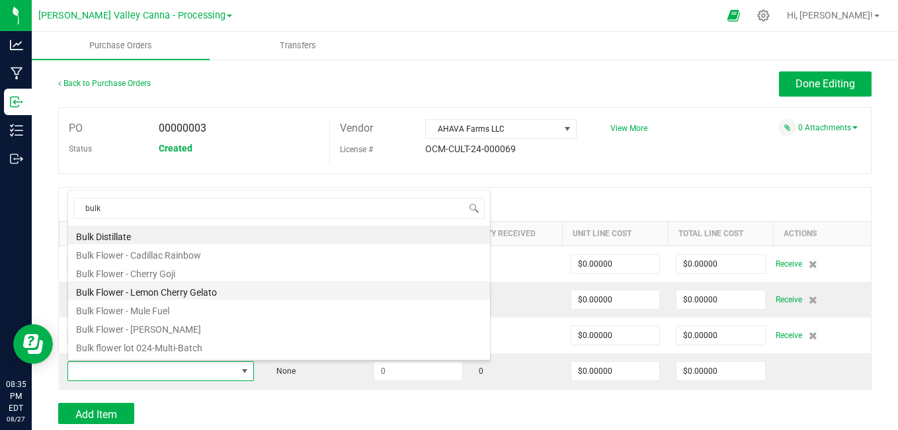
click at [101, 288] on li "Bulk Flower - Lemon Cherry Gelato" at bounding box center [279, 290] width 422 height 19
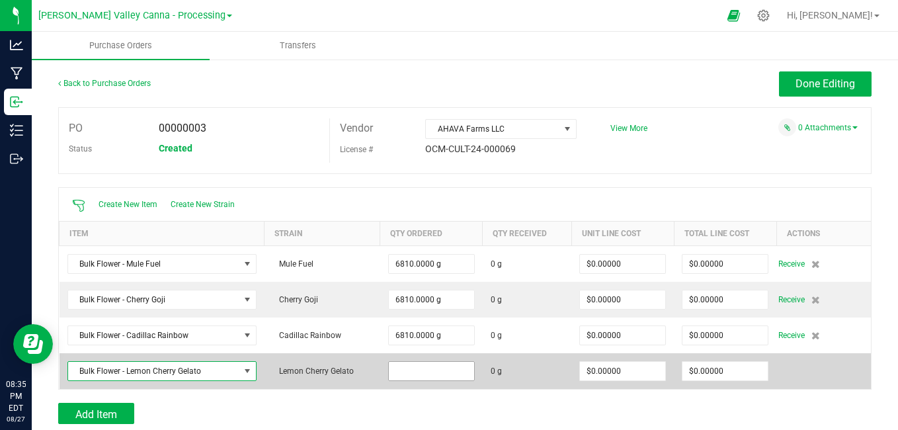
click at [393, 371] on input at bounding box center [431, 371] width 85 height 19
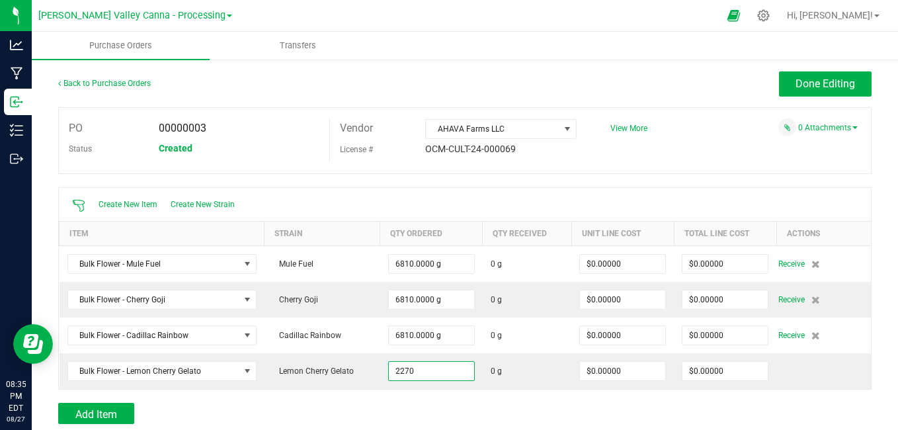
type input "2270.0000 g"
click at [363, 407] on div "Add Item" at bounding box center [329, 413] width 542 height 21
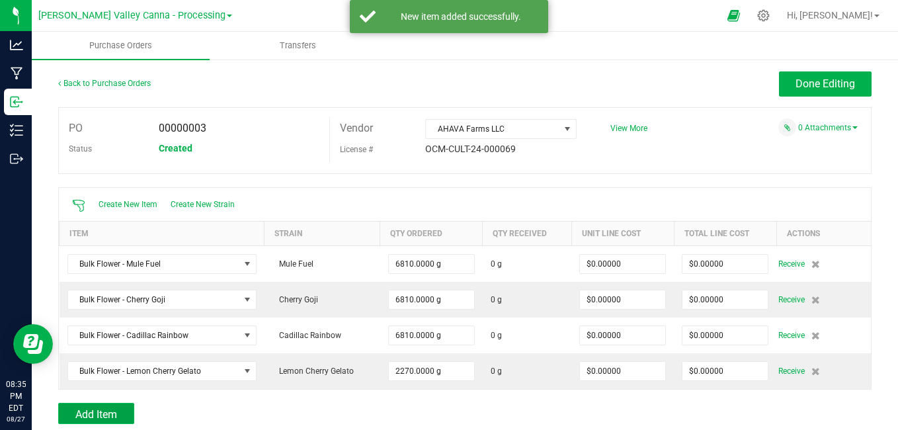
click at [122, 413] on button "Add Item" at bounding box center [96, 413] width 76 height 21
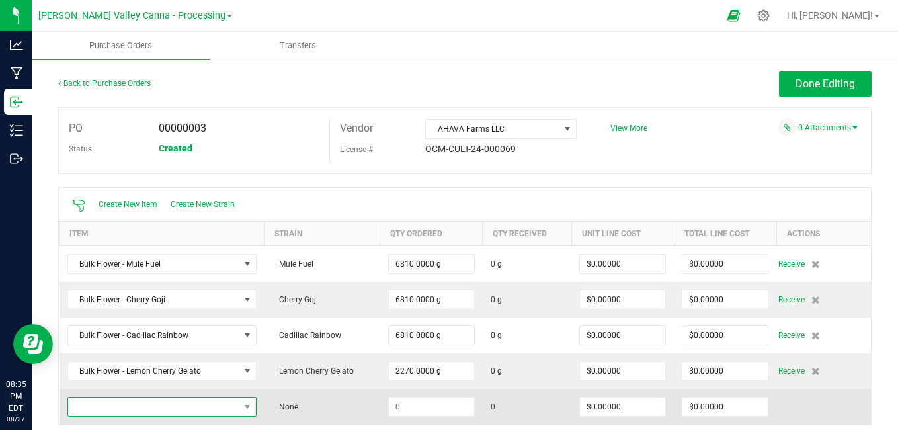
click at [122, 412] on span "NO DATA FOUND" at bounding box center [153, 406] width 171 height 19
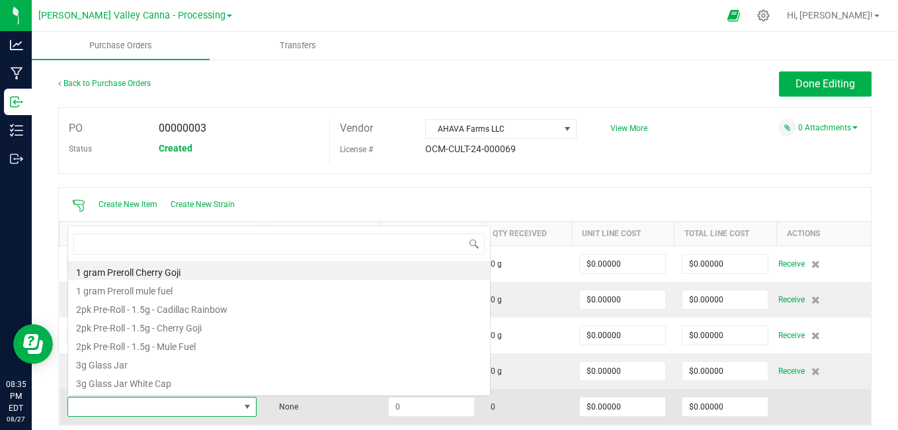
scroll to position [20, 184]
type input "bulk"
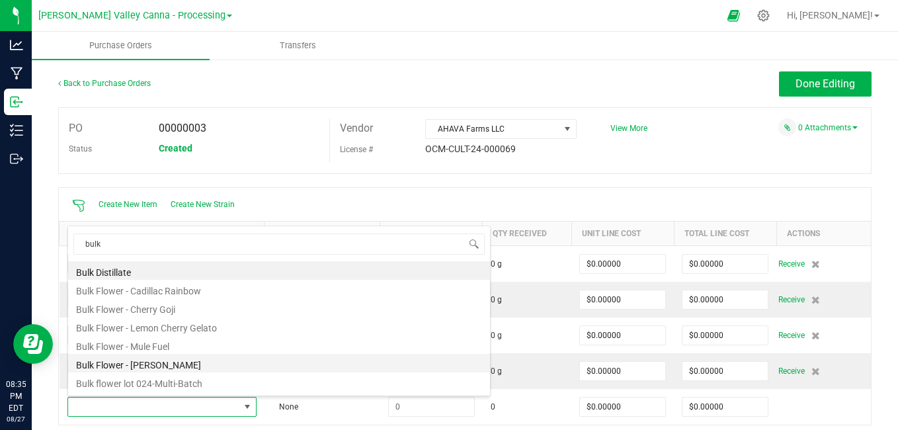
click at [115, 365] on li "Bulk Flower - [PERSON_NAME]" at bounding box center [279, 363] width 422 height 19
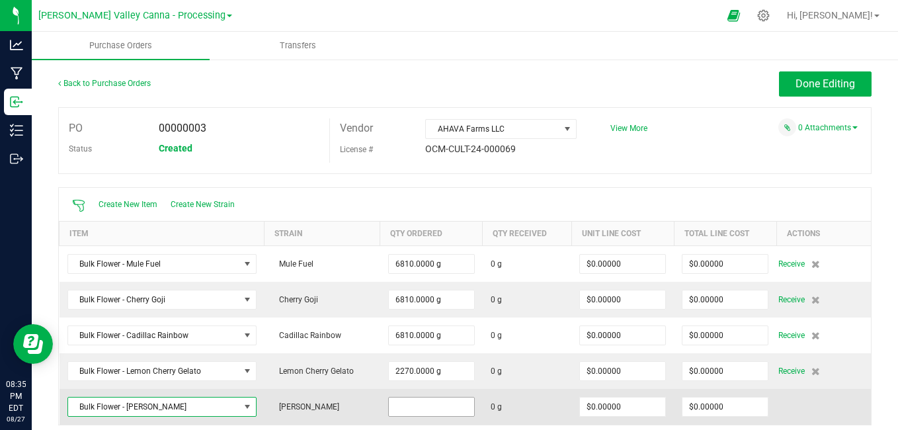
click at [395, 407] on input at bounding box center [431, 406] width 85 height 19
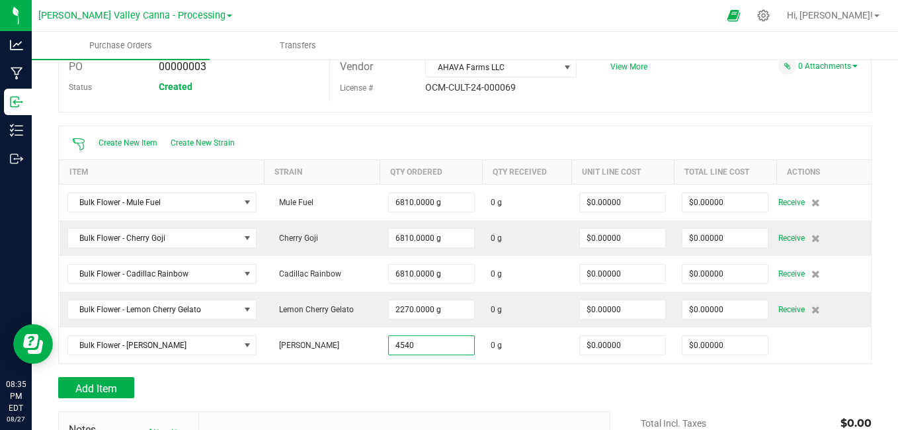
scroll to position [88, 0]
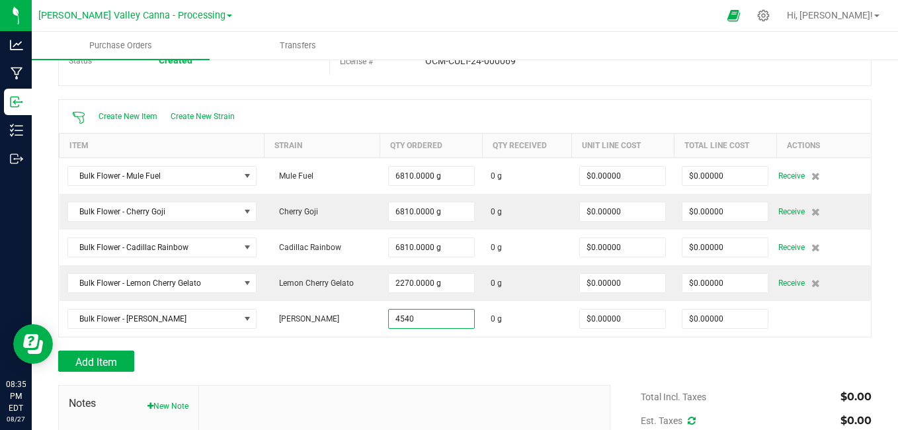
type input "4540.0000 g"
click at [368, 350] on div "Add Item" at bounding box center [329, 360] width 542 height 21
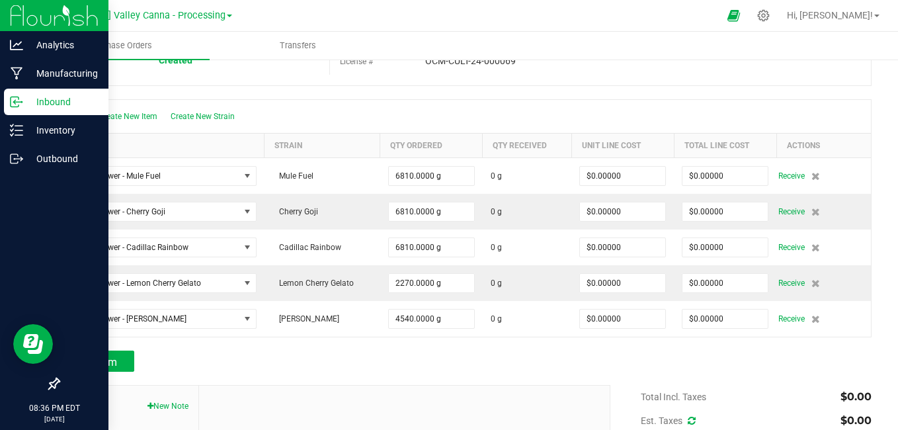
click at [67, 100] on p "Inbound" at bounding box center [62, 102] width 79 height 16
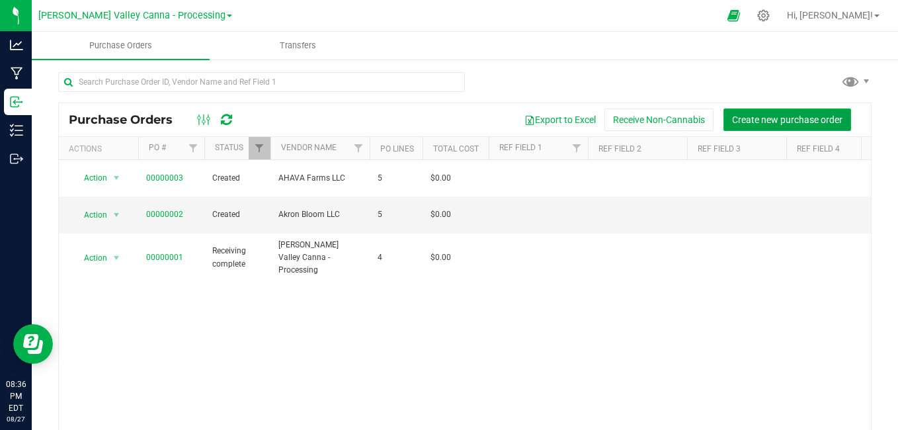
click at [752, 110] on button "Create new purchase order" at bounding box center [787, 119] width 128 height 22
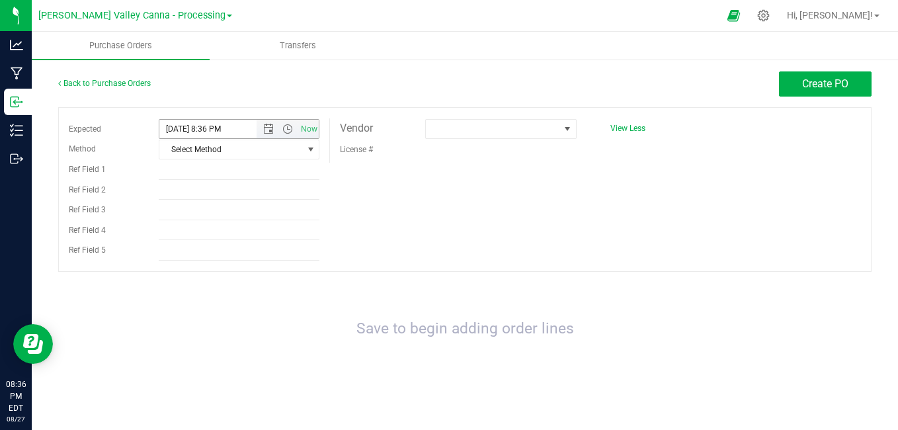
click at [262, 136] on span "Now" at bounding box center [288, 129] width 62 height 19
click at [266, 130] on span "Open the date view" at bounding box center [268, 129] width 11 height 11
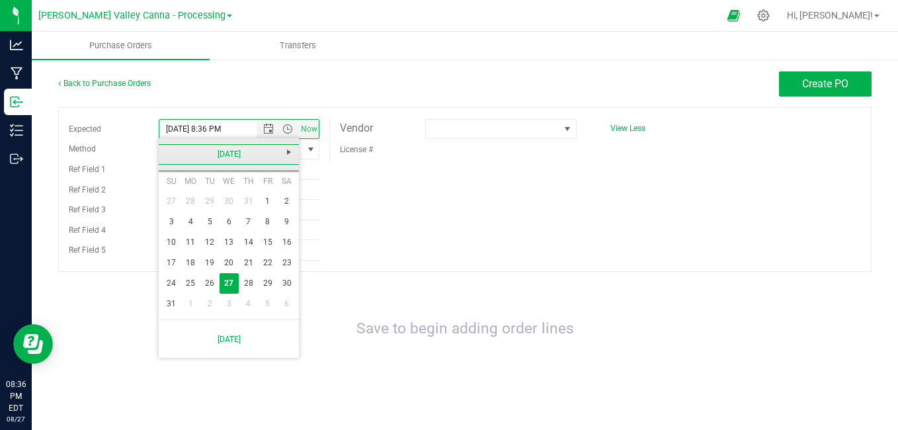
click at [170, 155] on link "[DATE]" at bounding box center [229, 154] width 142 height 20
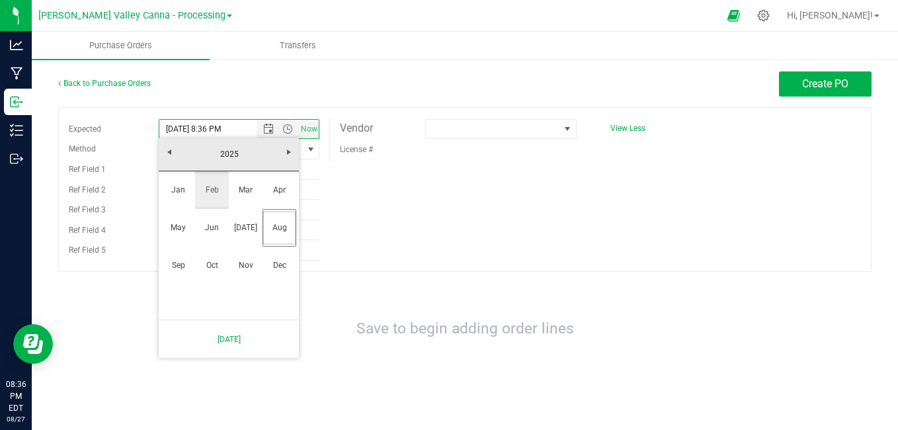
click at [217, 191] on link "Feb" at bounding box center [212, 190] width 34 height 34
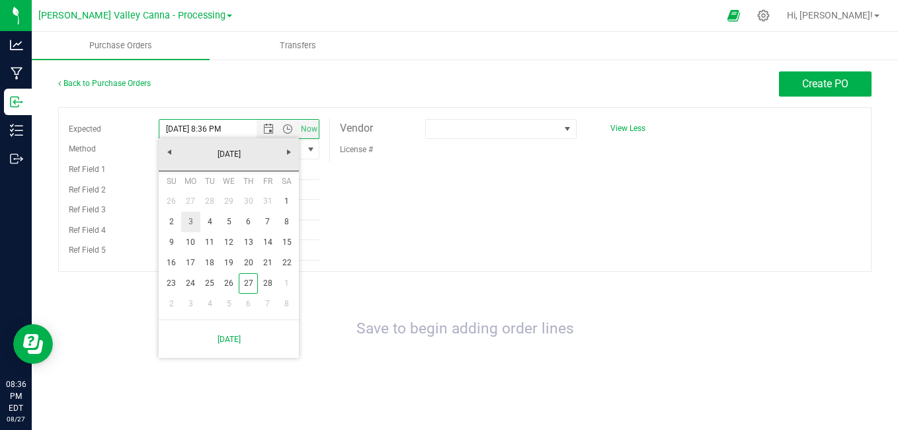
click at [193, 221] on link "3" at bounding box center [190, 222] width 19 height 20
type input "2/3/2025 8:36 PM"
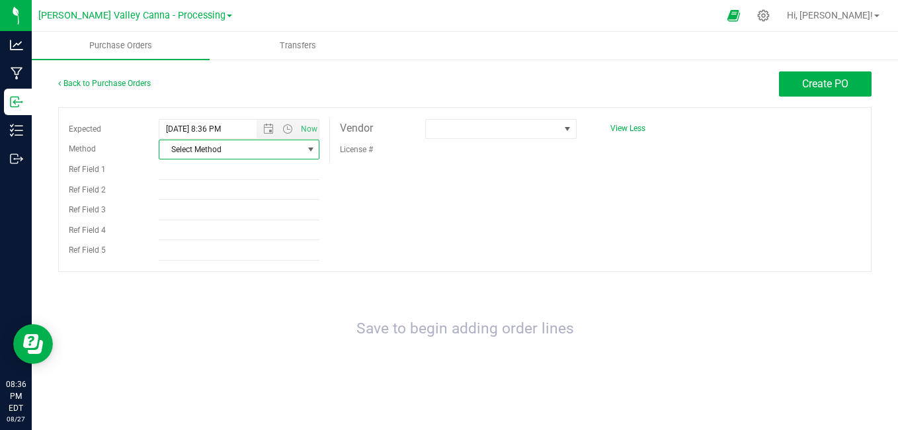
click at [277, 149] on span "Select Method" at bounding box center [230, 149] width 143 height 19
click at [216, 263] on li "Pickup" at bounding box center [238, 270] width 159 height 20
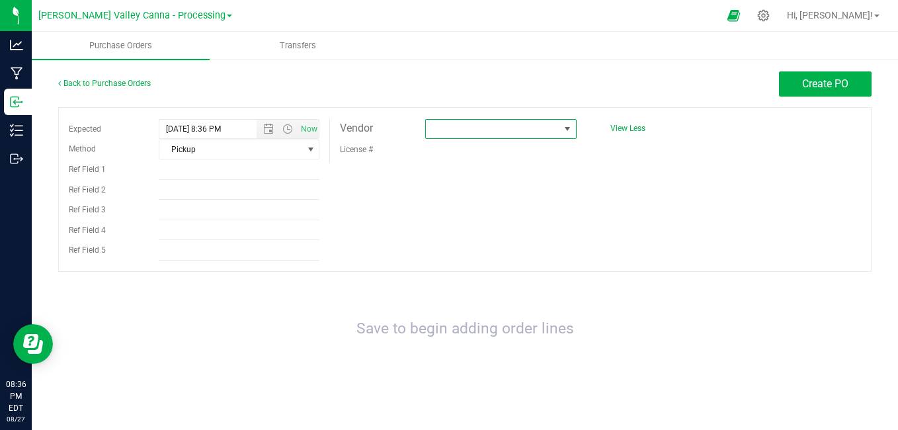
click at [496, 126] on span at bounding box center [492, 129] width 133 height 19
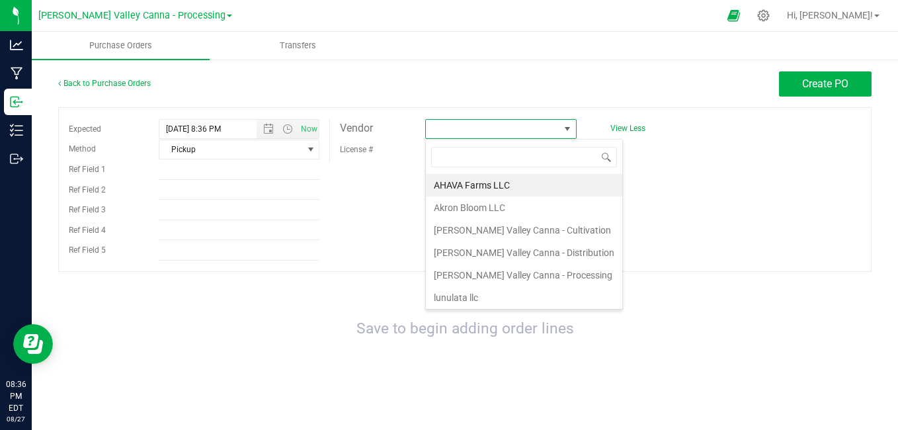
scroll to position [20, 151]
click at [486, 184] on li "AHAVA Farms LLC" at bounding box center [524, 185] width 196 height 22
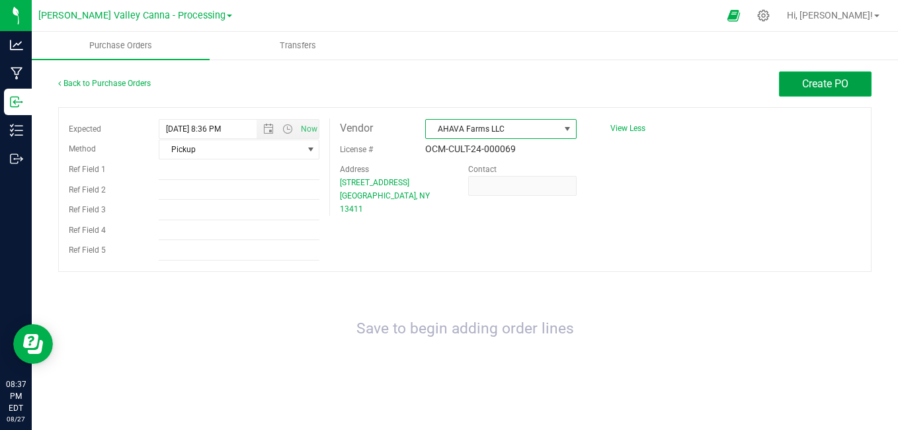
click at [800, 85] on button "Create PO" at bounding box center [825, 83] width 93 height 25
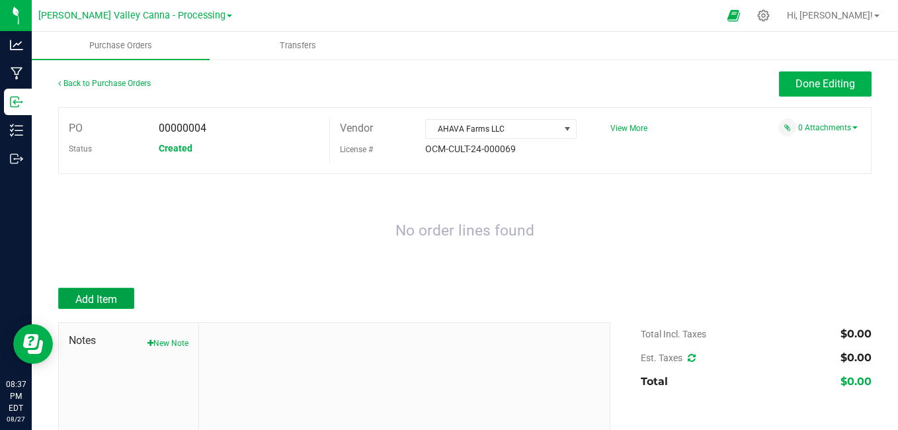
click at [104, 298] on span "Add Item" at bounding box center [96, 299] width 42 height 13
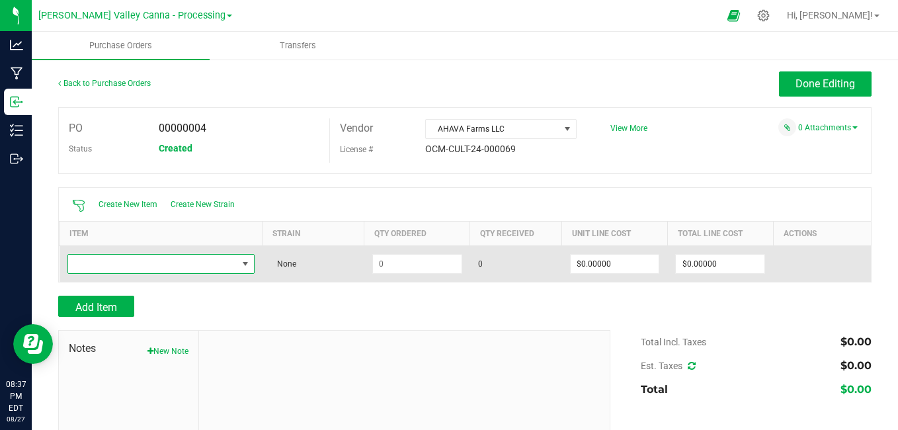
click at [182, 257] on span "NO DATA FOUND" at bounding box center [152, 264] width 169 height 19
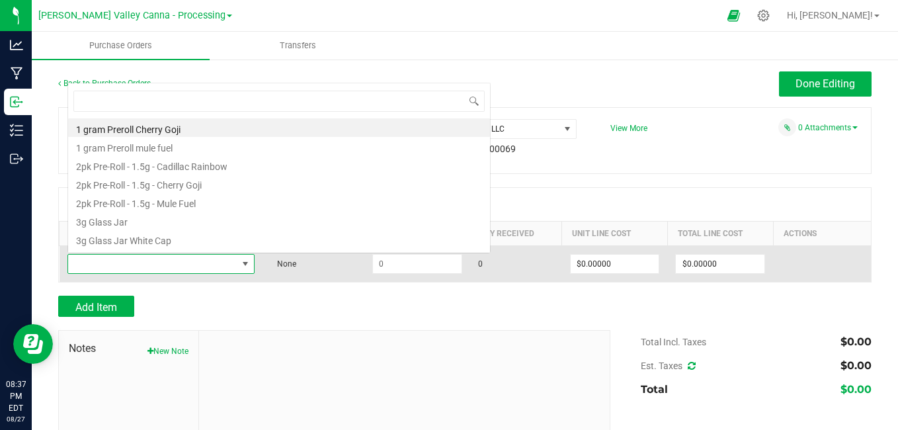
scroll to position [20, 183]
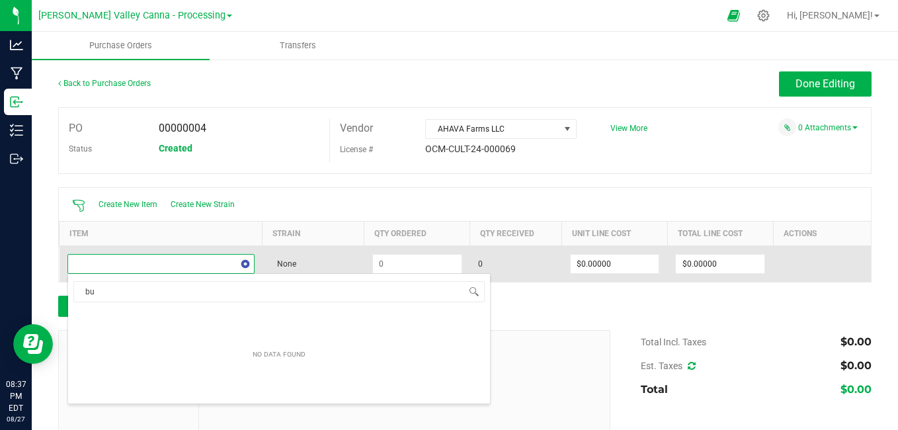
type input "b"
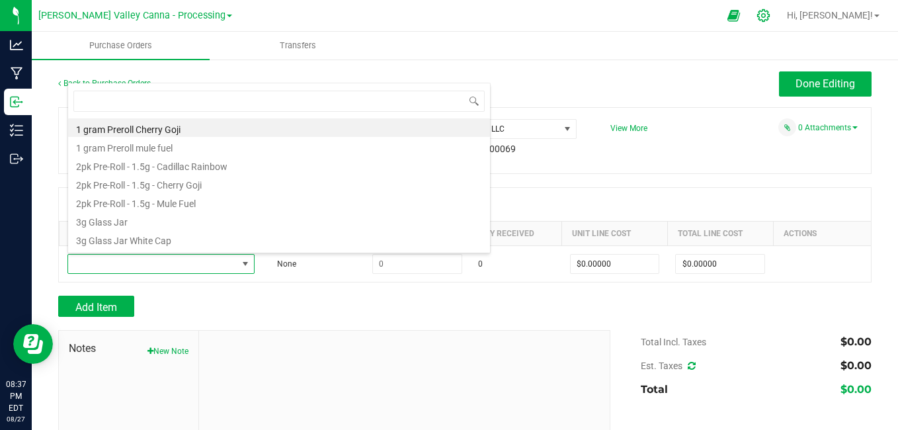
click at [770, 15] on icon at bounding box center [763, 15] width 13 height 13
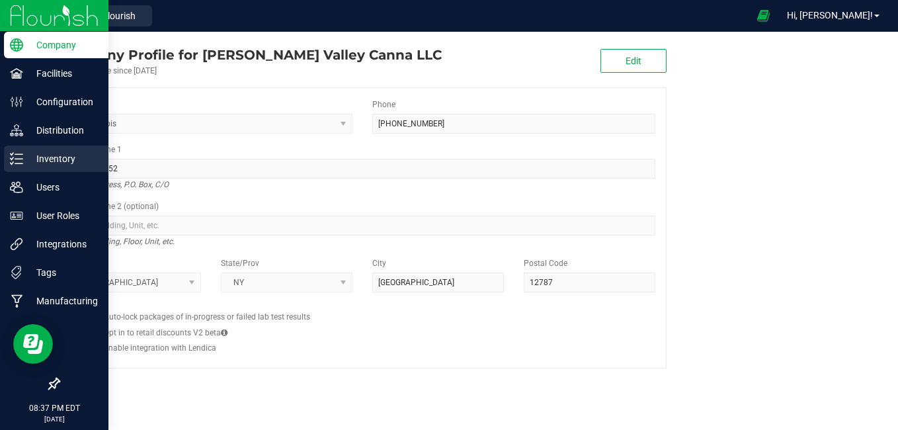
click at [42, 164] on p "Inventory" at bounding box center [62, 159] width 79 height 16
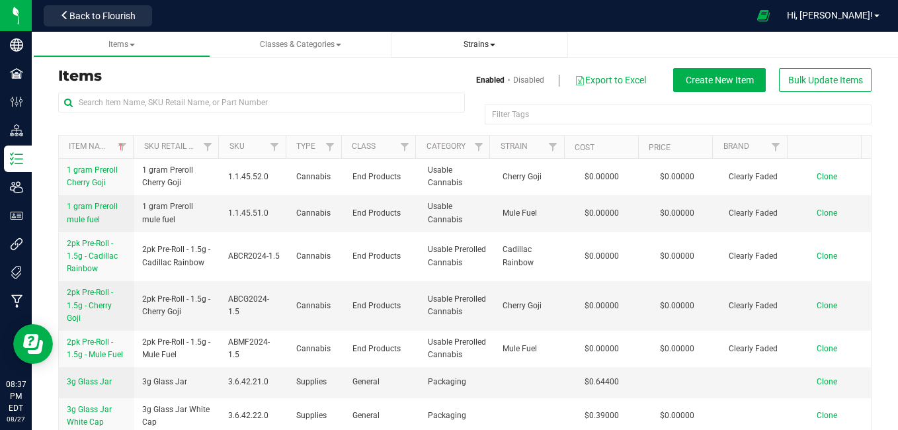
click at [473, 49] on span "Strains" at bounding box center [479, 44] width 157 height 11
click at [496, 48] on span "Strains" at bounding box center [479, 44] width 157 height 11
click at [493, 42] on span "Strains" at bounding box center [479, 44] width 32 height 9
click at [434, 97] on span "Create new strain" at bounding box center [447, 99] width 72 height 11
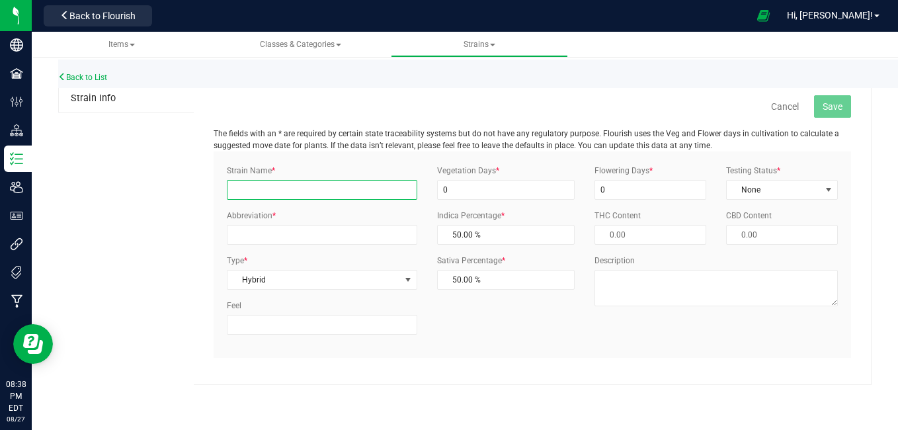
click at [333, 185] on input "Strain Name *" at bounding box center [322, 190] width 190 height 20
type input "l"
type input "Lemon Haze"
click at [317, 237] on input "Abbreviation *" at bounding box center [322, 235] width 190 height 20
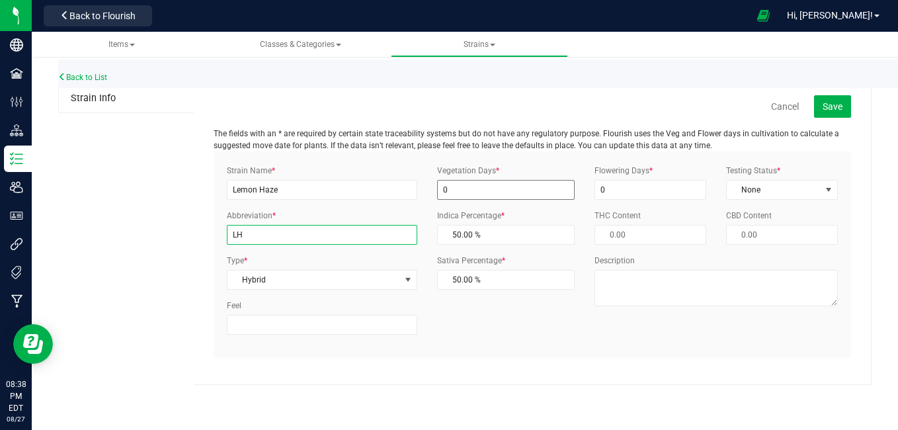
type input "LH"
click at [527, 197] on input "0" at bounding box center [506, 190] width 138 height 20
drag, startPoint x: 491, startPoint y: 189, endPoint x: 450, endPoint y: 192, distance: 41.1
click at [450, 192] on input "0" at bounding box center [506, 190] width 138 height 20
click at [777, 108] on link "Cancel" at bounding box center [785, 106] width 28 height 13
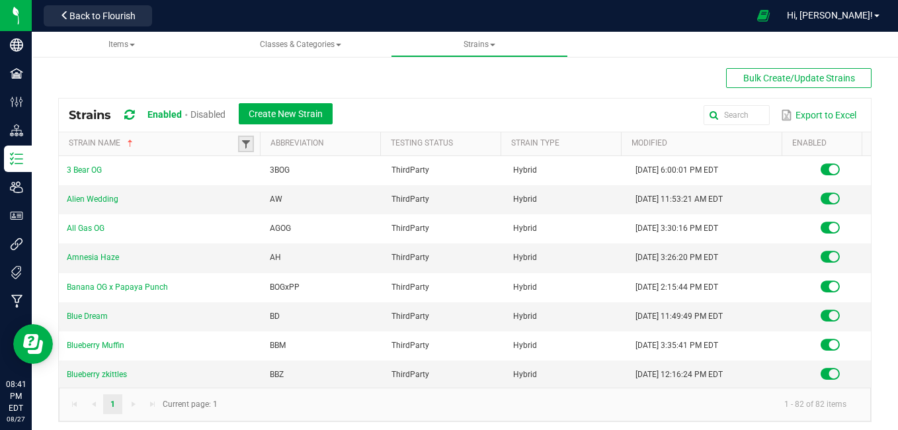
click at [242, 142] on span at bounding box center [246, 144] width 11 height 11
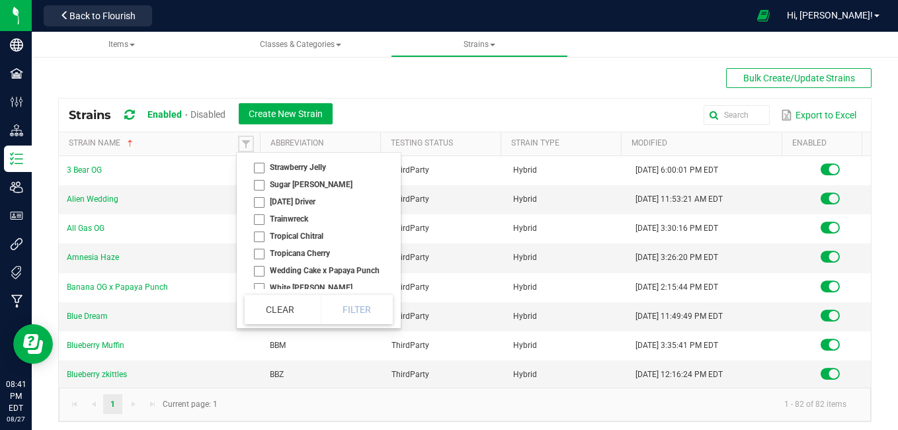
scroll to position [1311, 0]
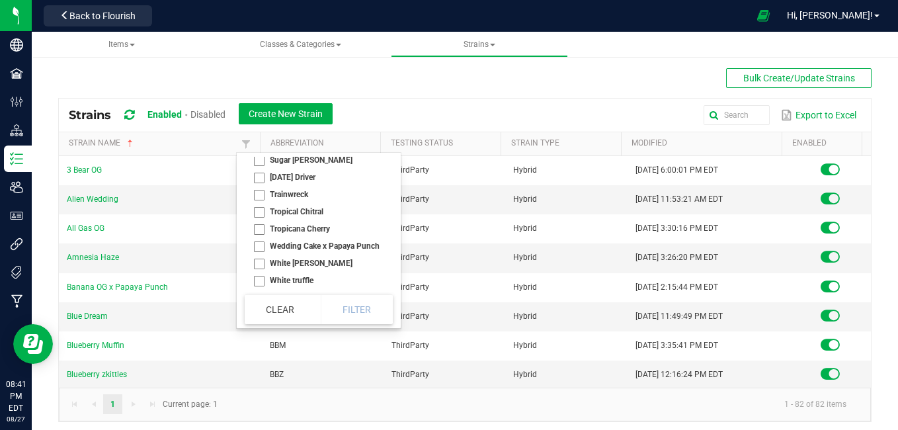
click at [440, 81] on div "Bulk Create/Update Strains Strains Enabled Disabled Create New Strain Export to…" at bounding box center [464, 245] width 813 height 354
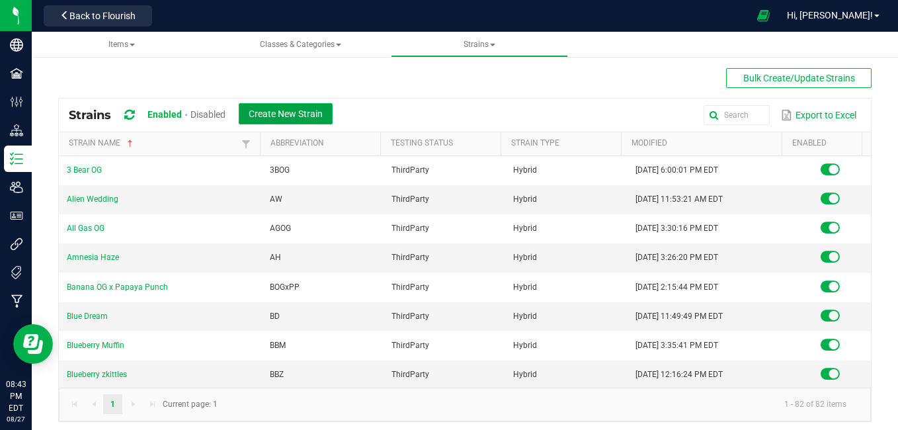
click at [313, 120] on button "Create New Strain" at bounding box center [286, 113] width 94 height 21
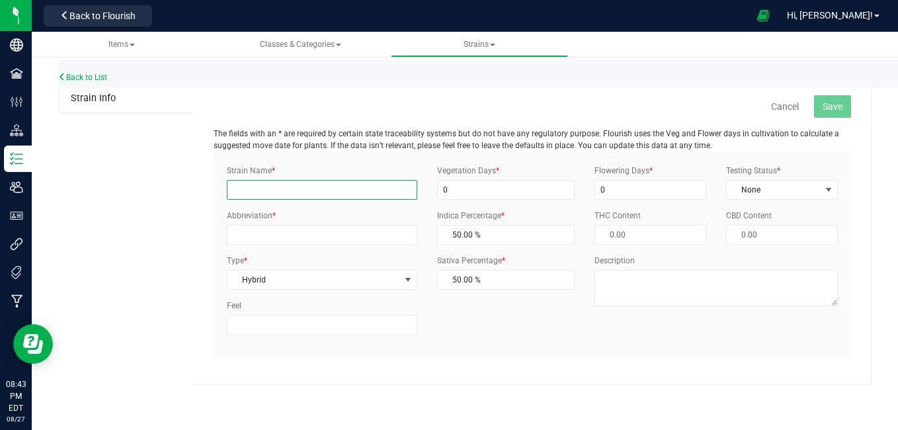
click at [280, 198] on input "Strain Name *" at bounding box center [322, 190] width 190 height 20
type input "Lemon Haze"
type input "LH"
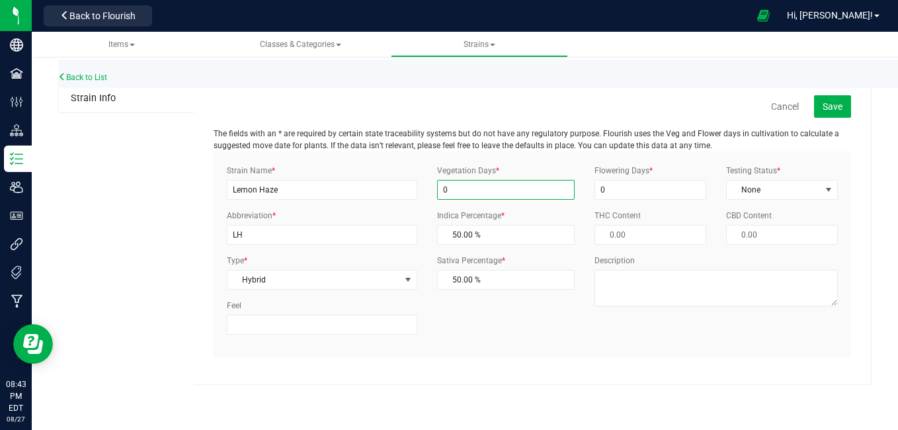
click at [515, 189] on input "0" at bounding box center [506, 190] width 138 height 20
type input "30"
click at [621, 188] on input "0" at bounding box center [650, 190] width 112 height 20
type input "60"
click at [749, 202] on div "Flowering Days * 60 Testing Status * None Select Status InHouse ThirdParty None…" at bounding box center [715, 240] width 263 height 151
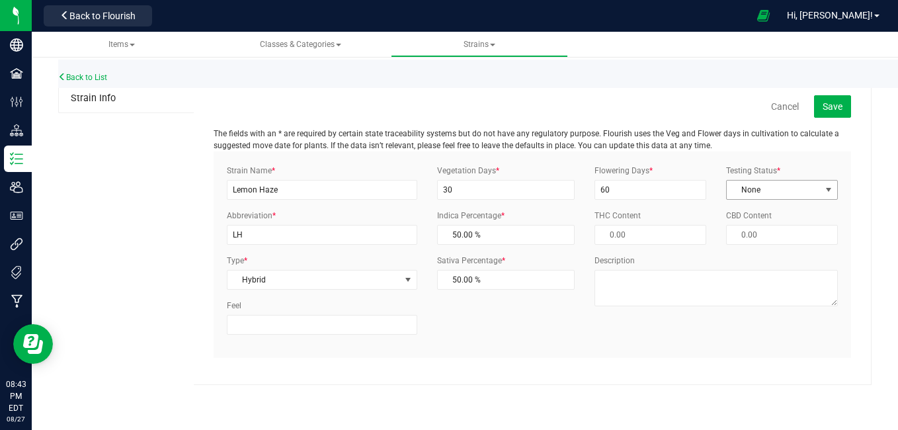
click at [748, 190] on span "None" at bounding box center [774, 189] width 94 height 19
click at [748, 225] on li "ThirdParty" at bounding box center [782, 232] width 110 height 20
click at [834, 101] on span "Save" at bounding box center [832, 106] width 20 height 11
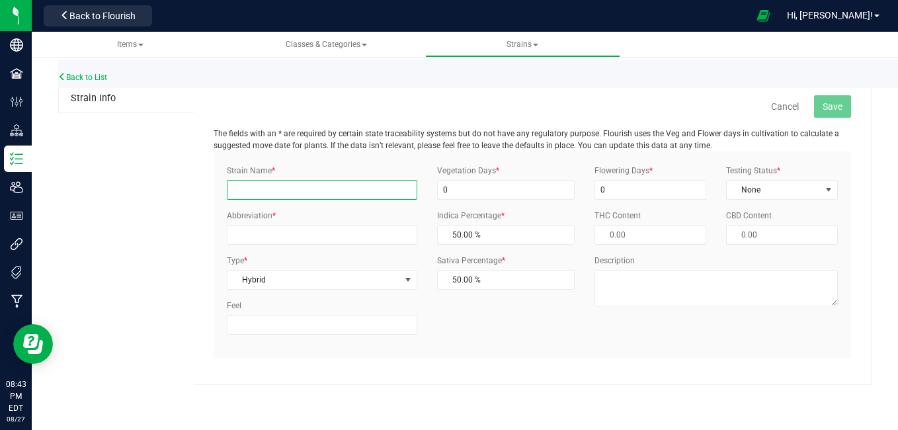
click at [262, 192] on input "Strain Name *" at bounding box center [322, 190] width 190 height 20
type input "Sherbanger"
click at [286, 243] on input "Abbreviation *" at bounding box center [322, 235] width 190 height 20
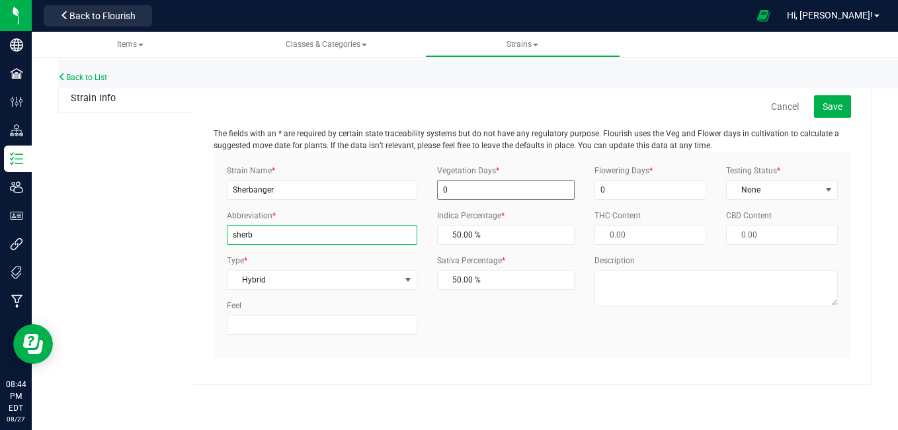
type input "sherb"
click at [461, 190] on input "0" at bounding box center [506, 190] width 138 height 20
type input "30"
click at [606, 188] on input "0" at bounding box center [650, 190] width 112 height 20
type input "60"
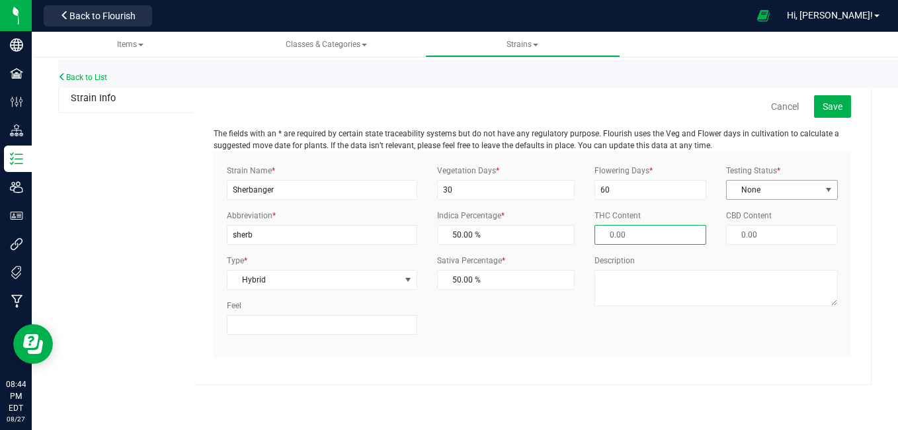
click at [772, 194] on span "None" at bounding box center [774, 189] width 94 height 19
drag, startPoint x: 776, startPoint y: 231, endPoint x: 783, endPoint y: 356, distance: 125.8
click at [783, 356] on div "Strain Name * Sherbanger Abbreviation * sherb Type * Hybrid Select Indica Sativ…" at bounding box center [532, 254] width 637 height 206
click at [800, 188] on span "None" at bounding box center [774, 189] width 94 height 19
click at [800, 231] on li "ThirdParty" at bounding box center [782, 232] width 110 height 20
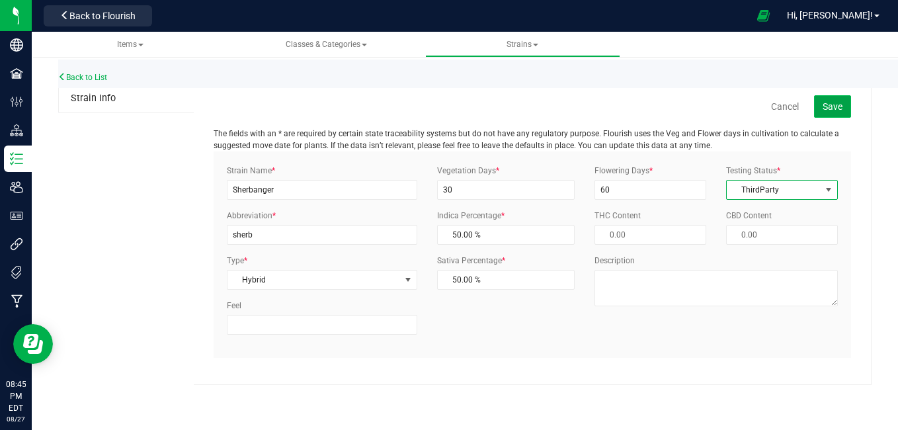
click at [822, 104] on button "Save" at bounding box center [832, 106] width 37 height 22
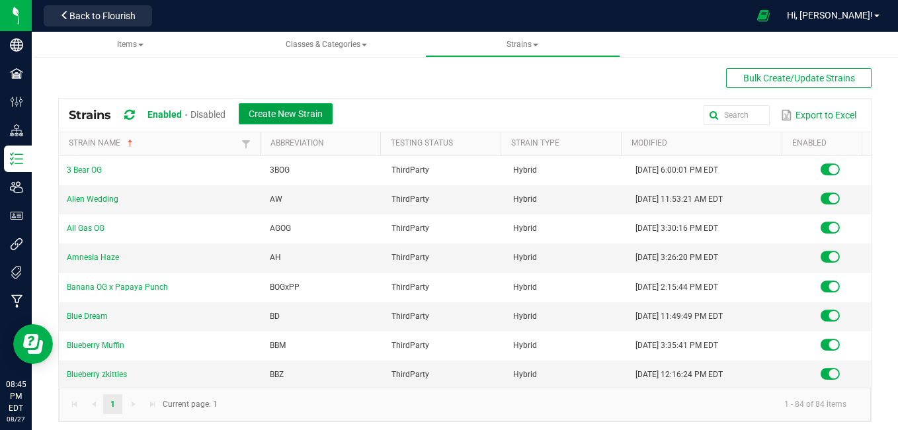
click at [323, 116] on span "Create New Strain" at bounding box center [286, 113] width 74 height 11
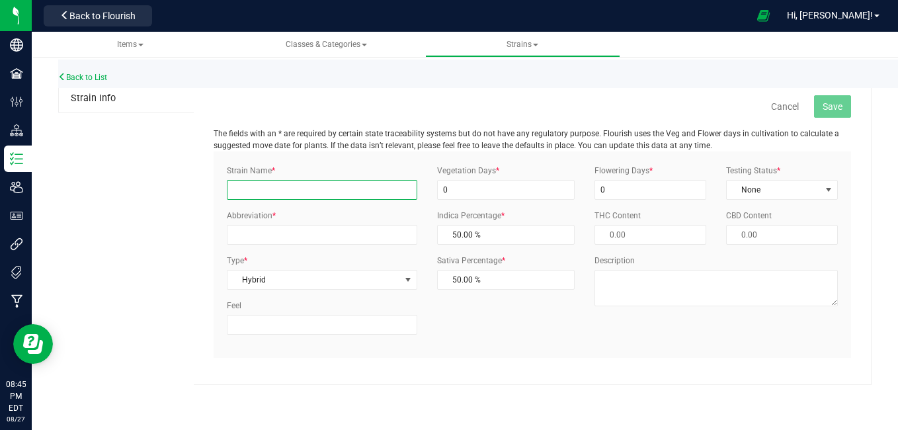
click at [247, 186] on input "Strain Name *" at bounding box center [322, 190] width 190 height 20
type input "White [PERSON_NAME]"
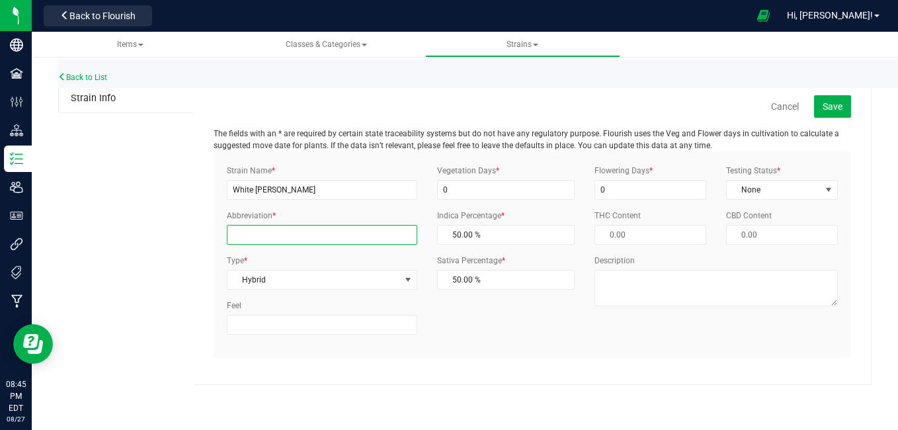
click at [284, 239] on input "Abbreviation *" at bounding box center [322, 235] width 190 height 20
type input "WR"
click at [492, 184] on input "0" at bounding box center [506, 190] width 138 height 20
type input "30"
click at [611, 194] on input "0" at bounding box center [650, 190] width 112 height 20
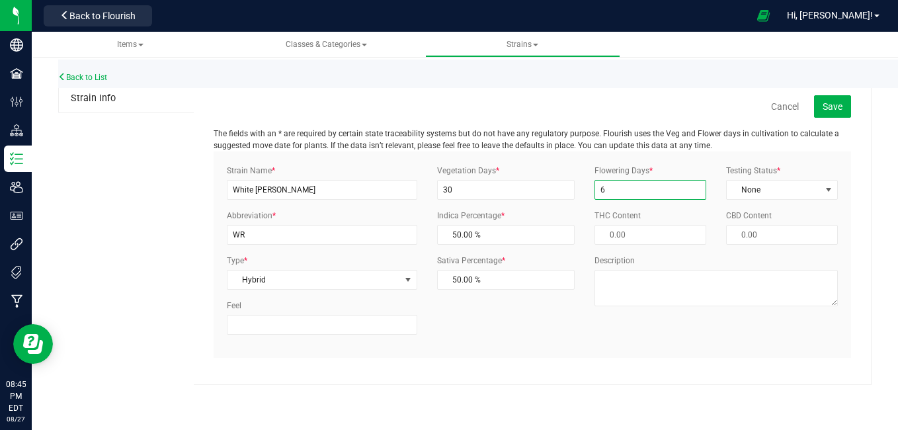
type input "60"
click at [815, 186] on span "None" at bounding box center [774, 189] width 94 height 19
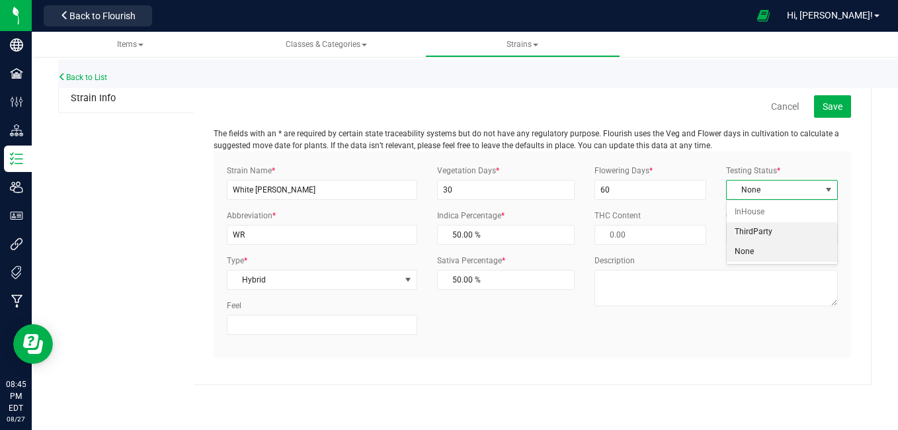
click at [785, 234] on li "ThirdParty" at bounding box center [782, 232] width 110 height 20
click at [834, 108] on span "Save" at bounding box center [832, 106] width 20 height 11
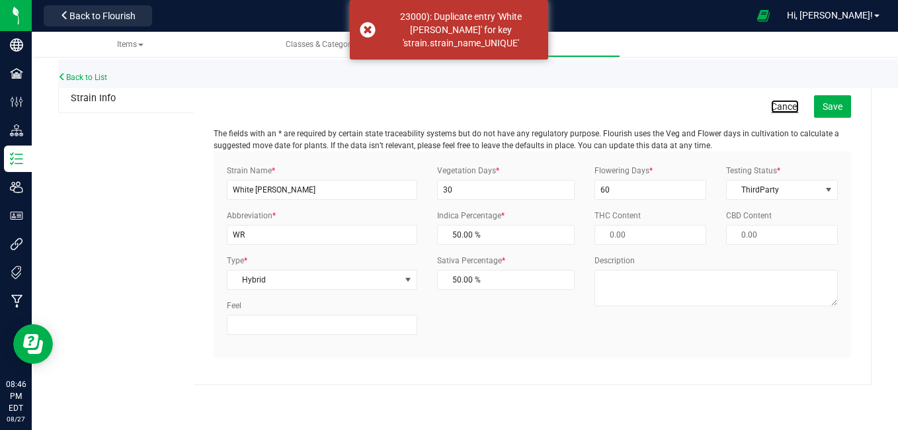
click at [795, 107] on link "Cancel" at bounding box center [785, 106] width 28 height 13
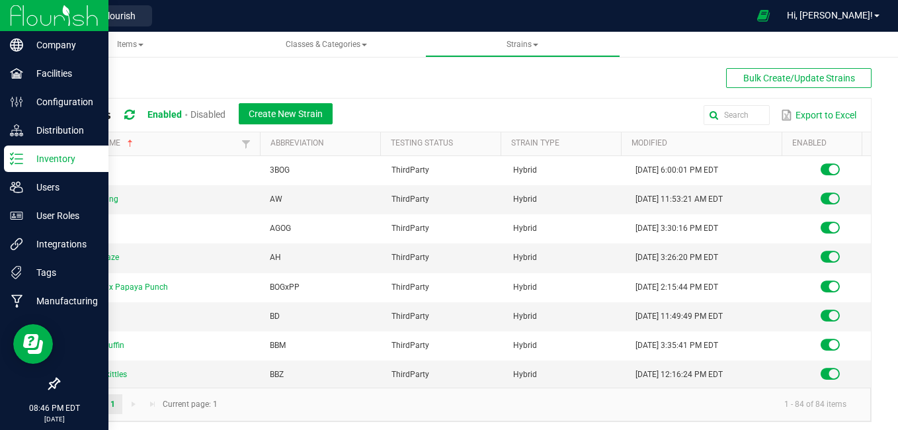
click at [38, 165] on p "Inventory" at bounding box center [62, 159] width 79 height 16
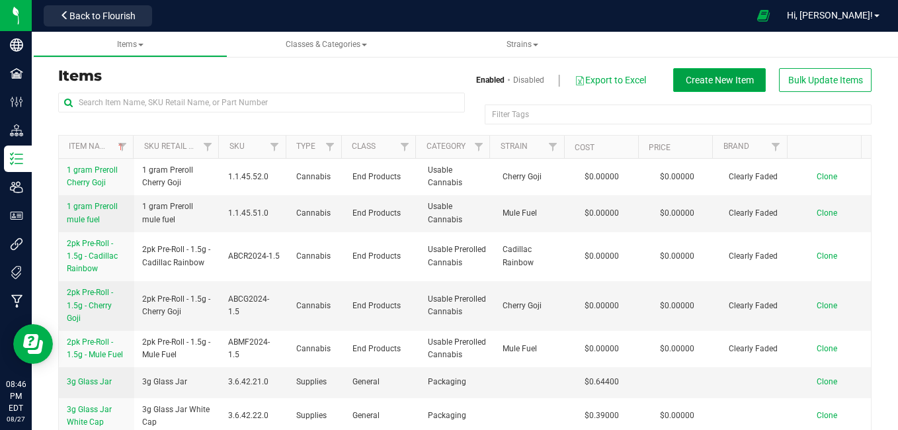
click at [698, 81] on span "Create New Item" at bounding box center [720, 80] width 68 height 11
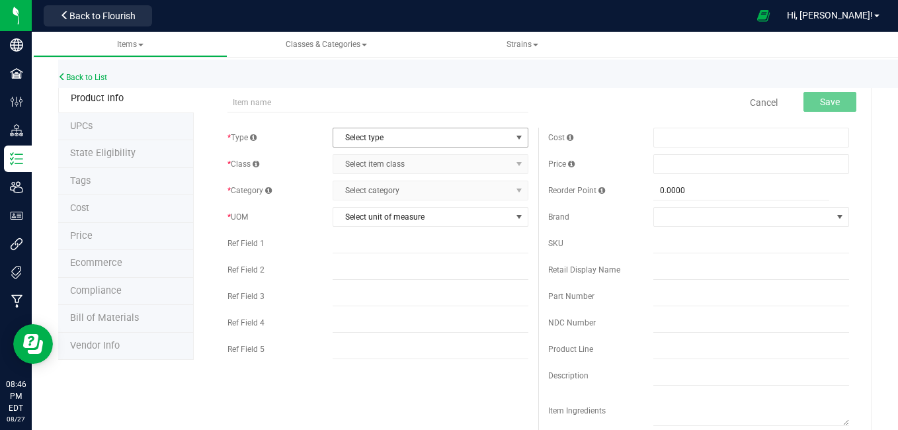
click at [514, 136] on span "select" at bounding box center [519, 137] width 11 height 11
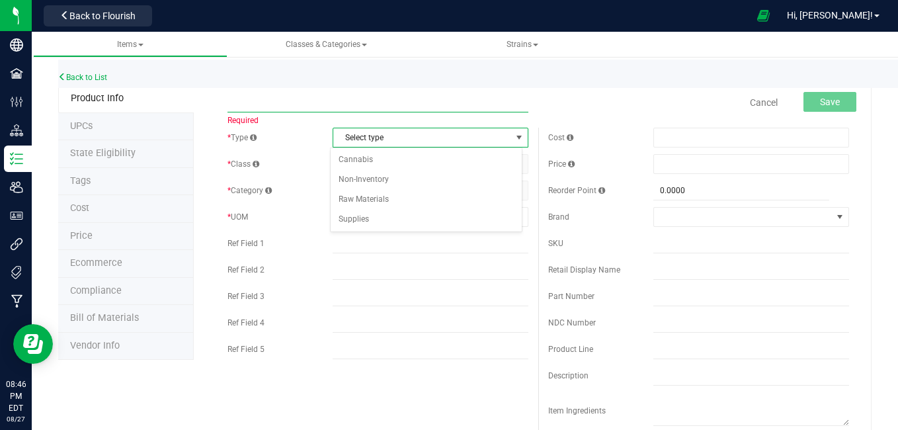
click at [514, 105] on input "text" at bounding box center [377, 103] width 301 height 20
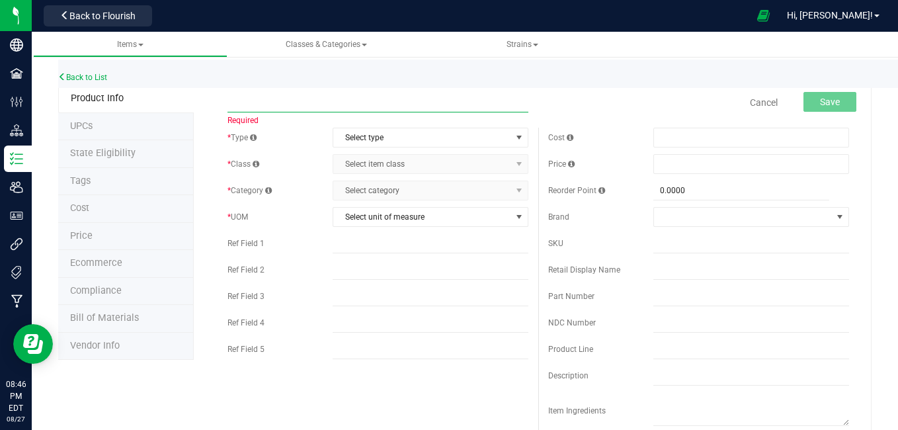
click at [271, 102] on input "text" at bounding box center [377, 103] width 301 height 20
type input "Bulk Lot Flower Lemon Haze"
click at [365, 134] on span "Select type" at bounding box center [422, 137] width 178 height 19
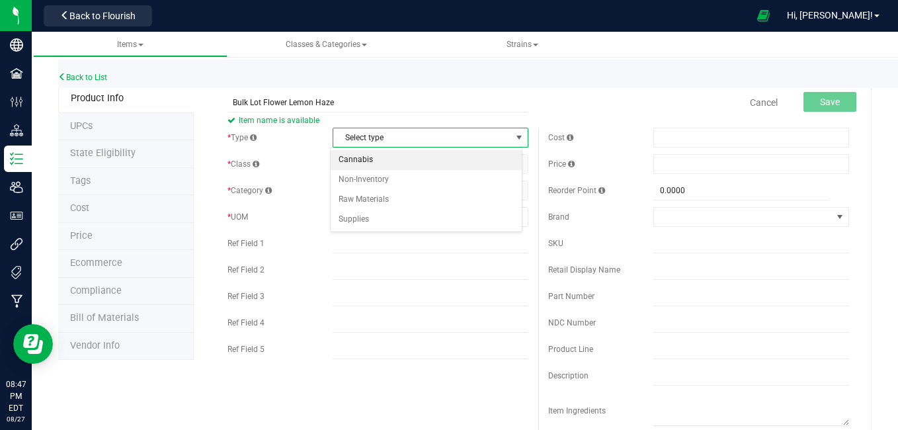
click at [365, 161] on li "Cannabis" at bounding box center [427, 160] width 192 height 20
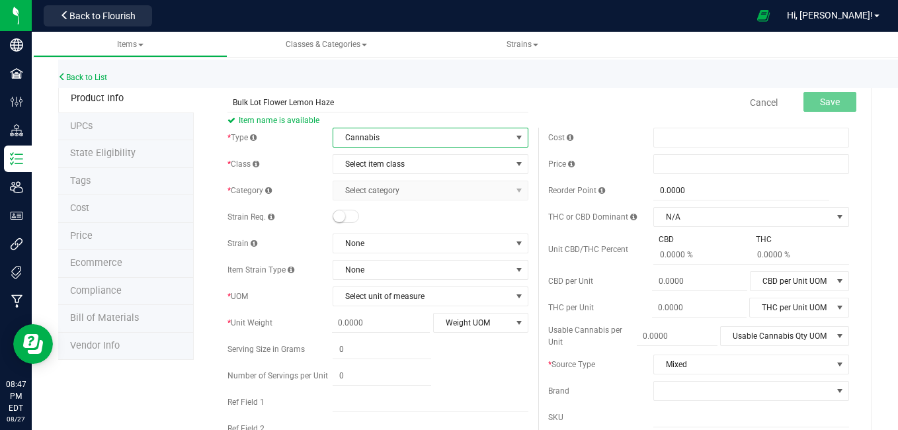
click at [371, 136] on span "Cannabis" at bounding box center [422, 137] width 178 height 19
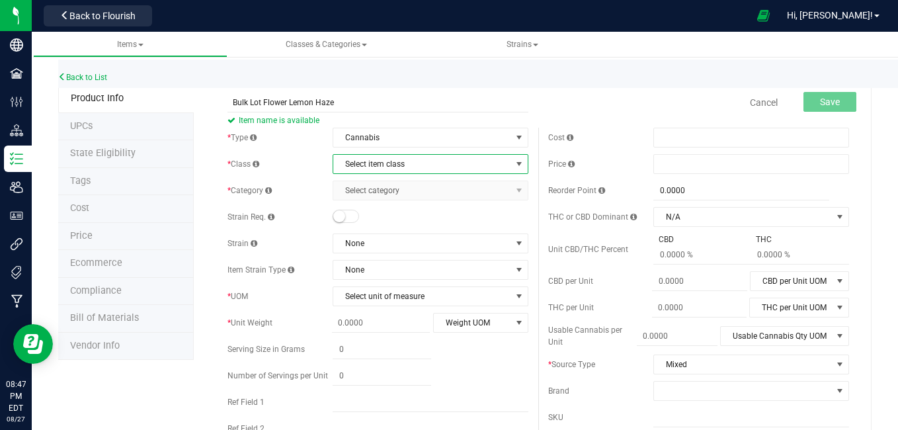
click at [376, 170] on span "Select item class" at bounding box center [422, 164] width 178 height 19
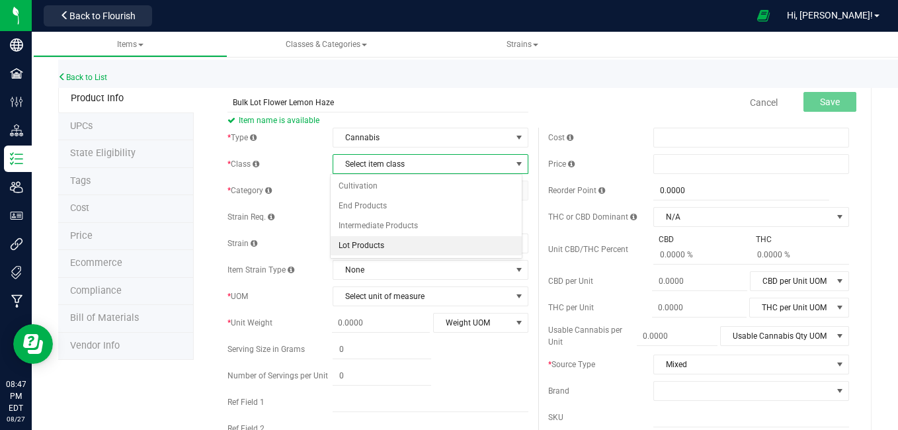
click at [378, 245] on li "Lot Products" at bounding box center [427, 246] width 192 height 20
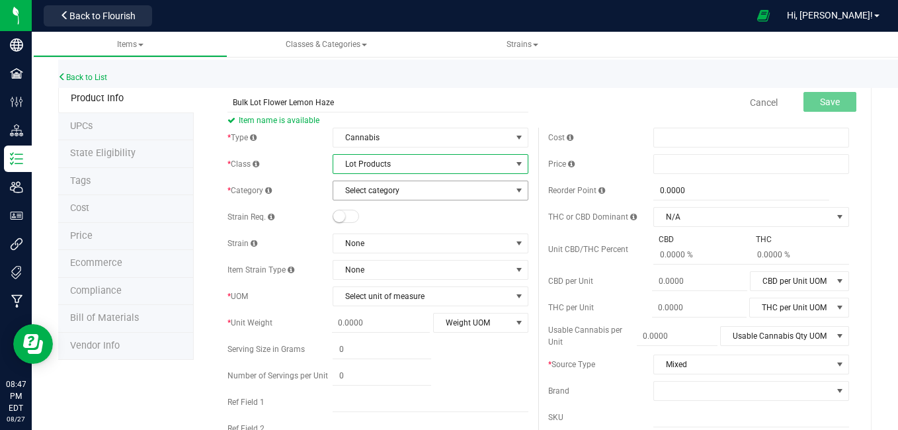
click at [383, 190] on span "Select category" at bounding box center [422, 190] width 178 height 19
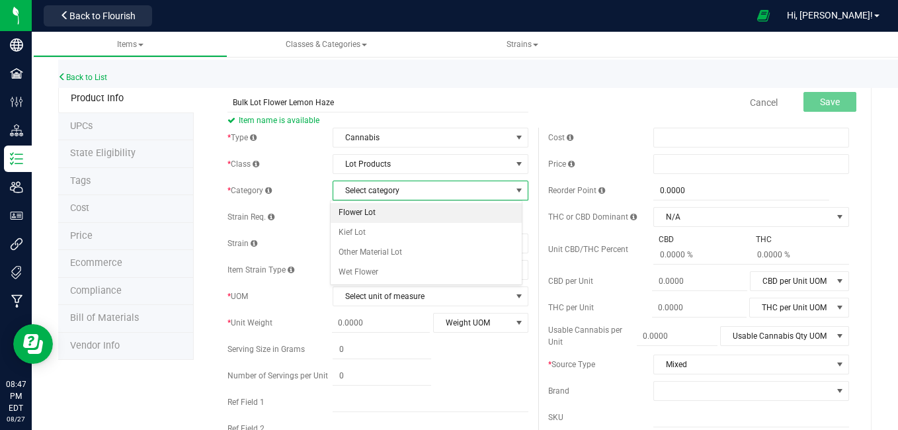
click at [383, 214] on li "Flower Lot" at bounding box center [427, 213] width 192 height 20
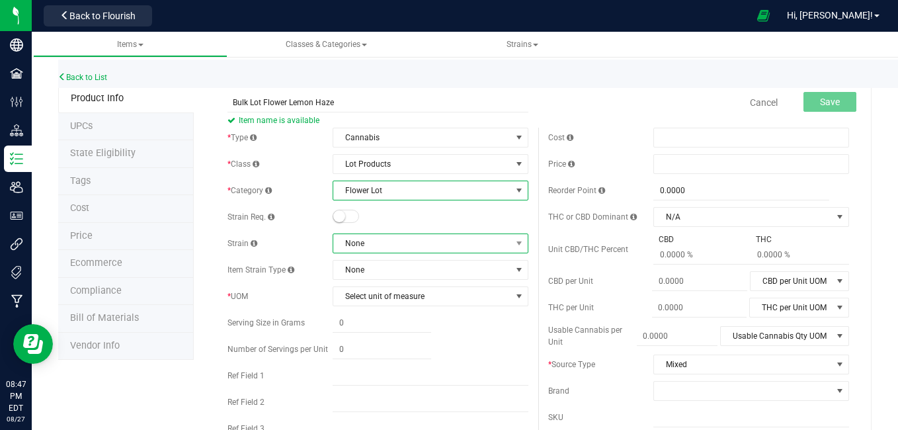
click at [440, 238] on span "None" at bounding box center [422, 243] width 178 height 19
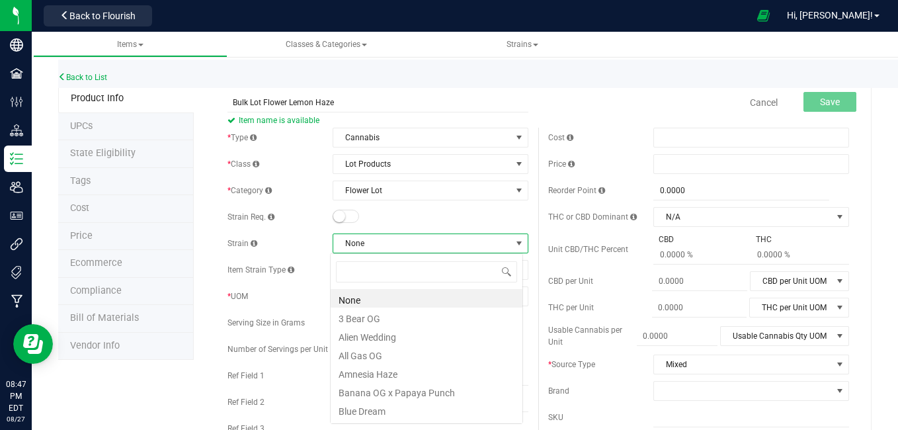
scroll to position [20, 192]
type input "l"
type input "lem"
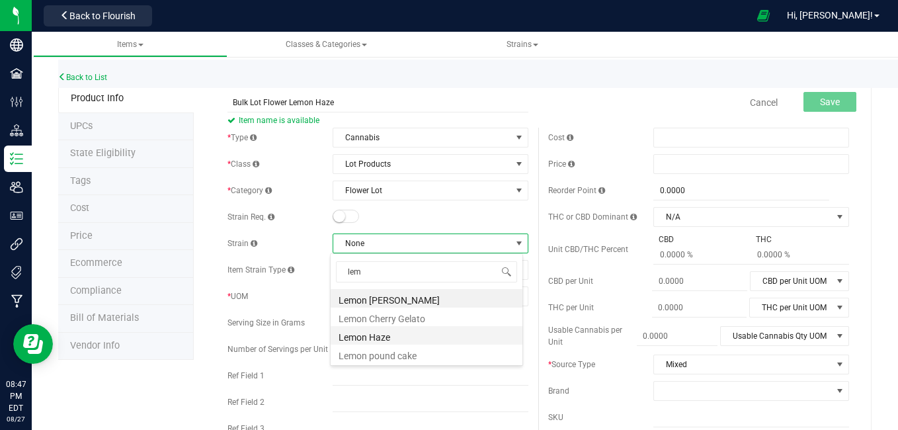
drag, startPoint x: 366, startPoint y: 345, endPoint x: 363, endPoint y: 331, distance: 14.8
click at [363, 289] on ul "Lemon Cherry Dulce Lemon Cherry Gelato Lemon Haze Lemon pound cake" at bounding box center [427, 289] width 192 height 0
click at [363, 331] on li "Lemon Haze" at bounding box center [427, 335] width 192 height 19
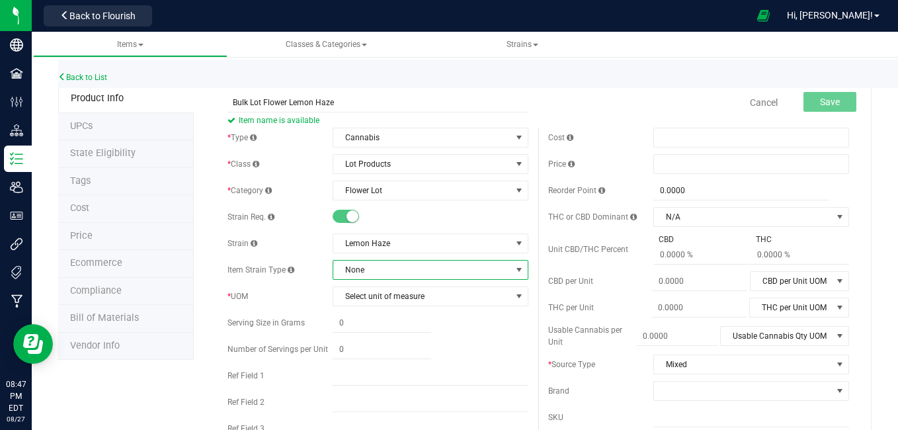
click at [383, 267] on span "None" at bounding box center [422, 269] width 178 height 19
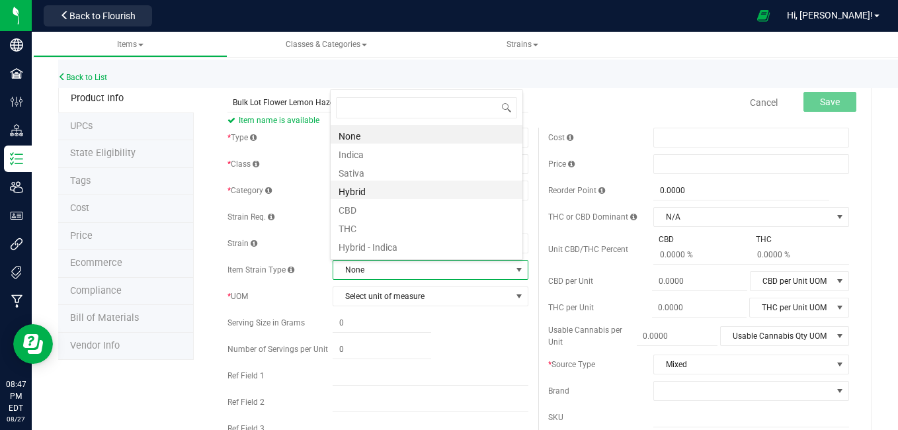
click at [383, 186] on li "Hybrid" at bounding box center [427, 189] width 192 height 19
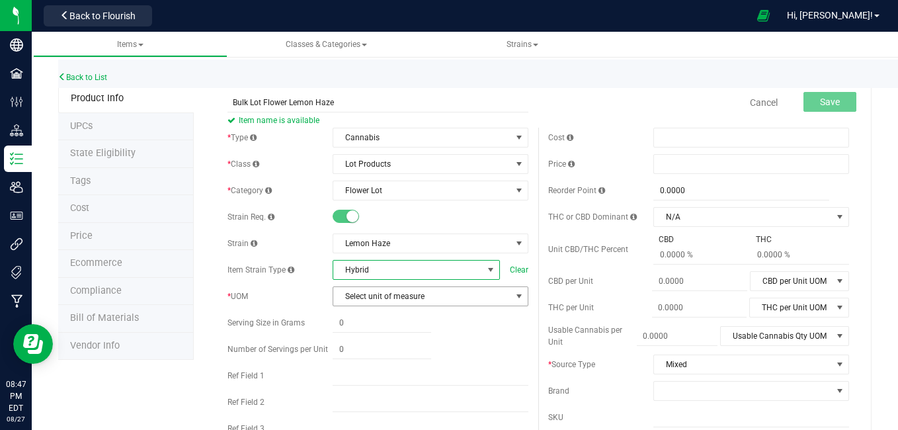
click at [423, 299] on span "Select unit of measure" at bounding box center [422, 296] width 178 height 19
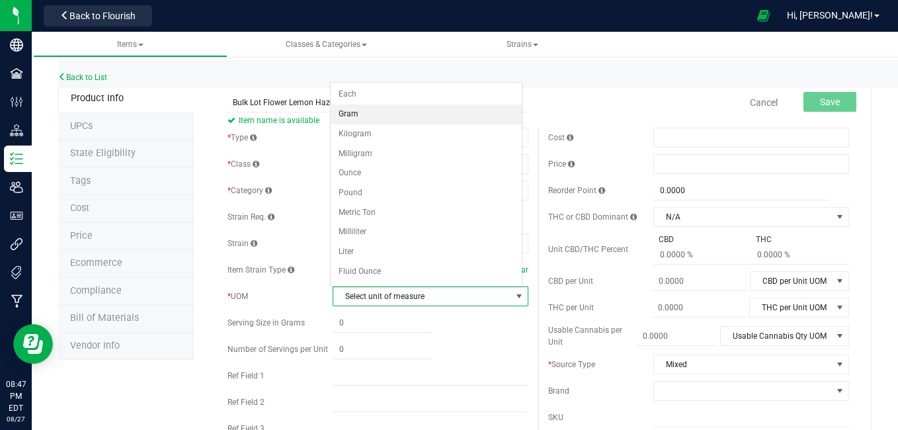
click at [403, 114] on li "Gram" at bounding box center [427, 114] width 192 height 20
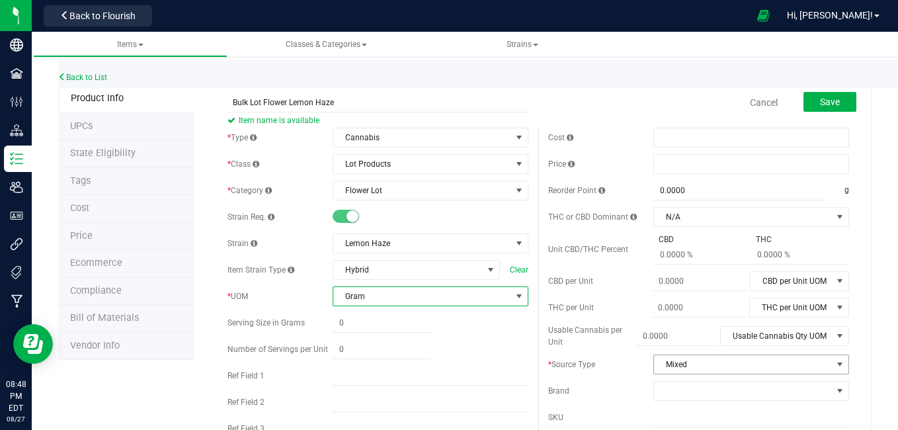
click at [762, 367] on span "Mixed" at bounding box center [743, 364] width 178 height 19
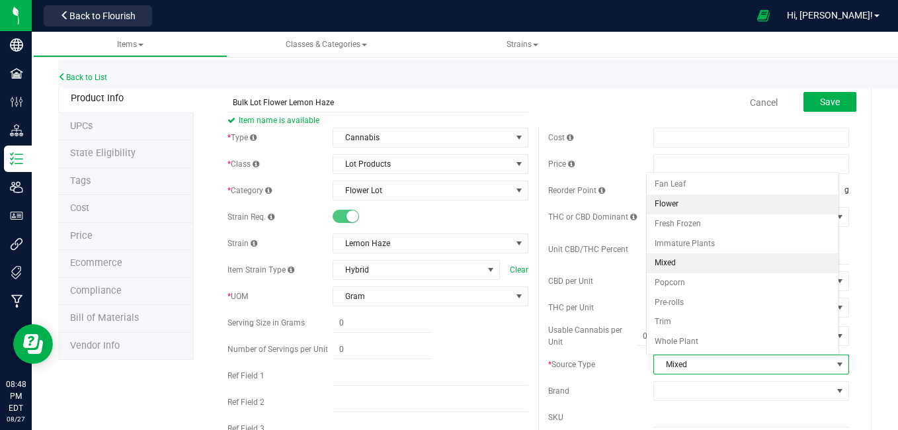
click at [732, 204] on li "Flower" at bounding box center [743, 204] width 192 height 20
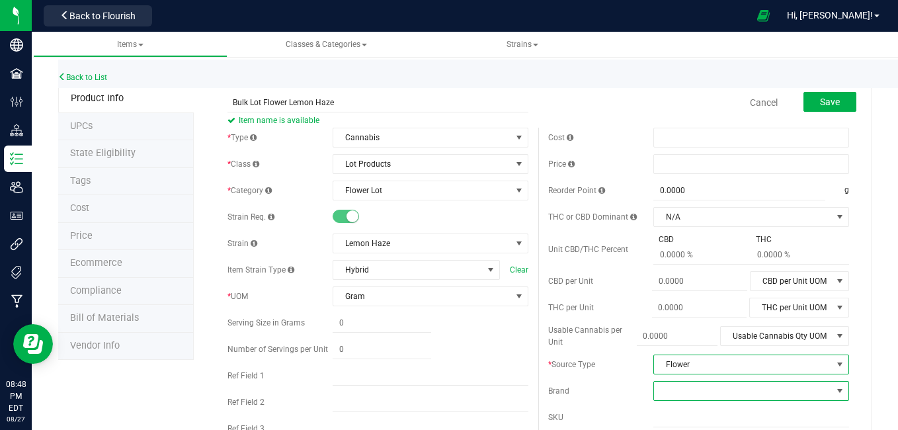
click at [834, 389] on span at bounding box center [839, 390] width 11 height 11
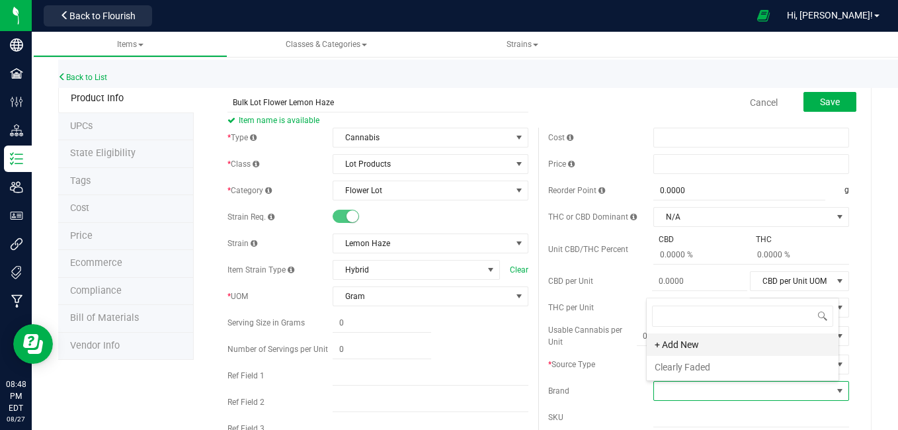
click at [727, 348] on li "+ Add New" at bounding box center [743, 344] width 192 height 22
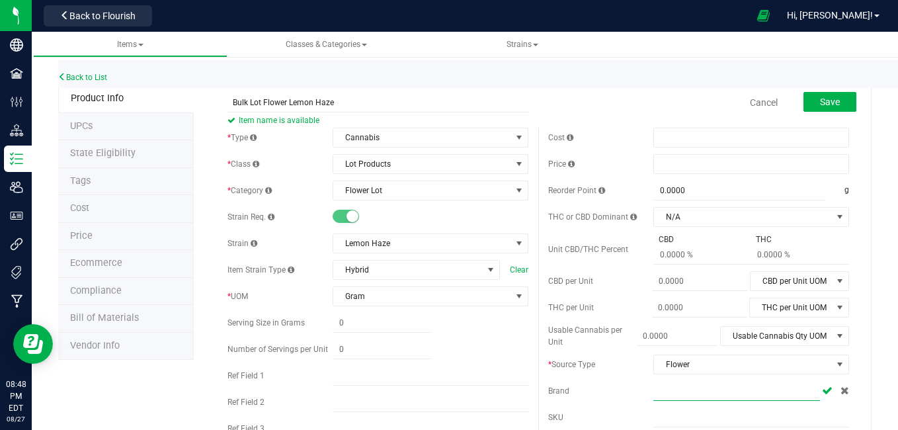
click at [705, 383] on input "text" at bounding box center [736, 391] width 166 height 20
type input "operator"
click at [822, 389] on icon at bounding box center [827, 390] width 11 height 8
click at [826, 95] on button "Save" at bounding box center [829, 102] width 53 height 20
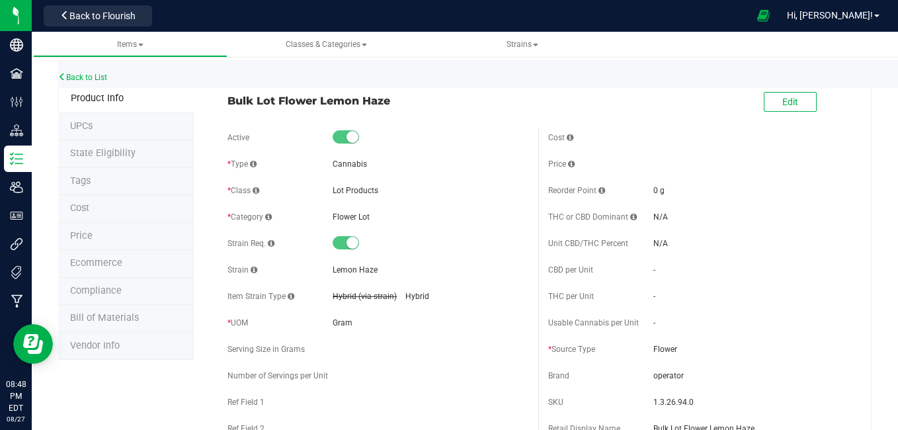
drag, startPoint x: 227, startPoint y: 99, endPoint x: 405, endPoint y: 93, distance: 177.3
click at [405, 93] on span "Bulk Lot Flower Lemon Haze" at bounding box center [377, 101] width 301 height 16
copy span "Bulk Lot Flower Lemon Haze"
click at [87, 75] on link "Back to List" at bounding box center [82, 77] width 49 height 9
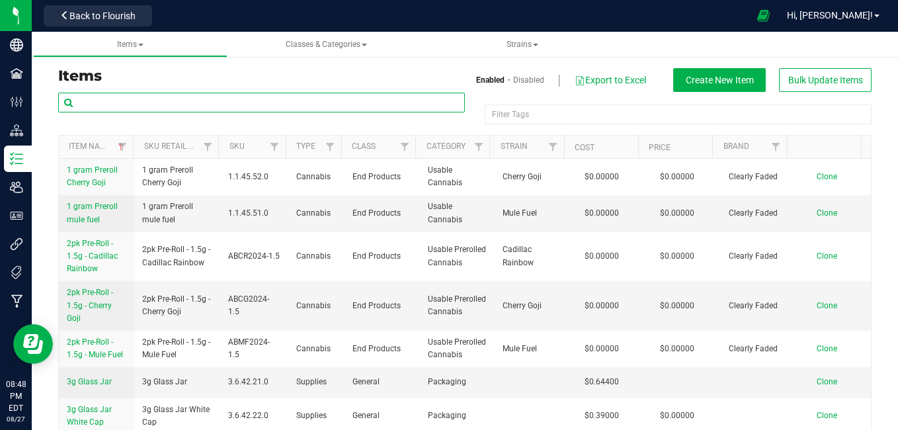
click at [169, 97] on input "text" at bounding box center [261, 103] width 407 height 20
paste input "Bulk Lot Flower Lemon Haze"
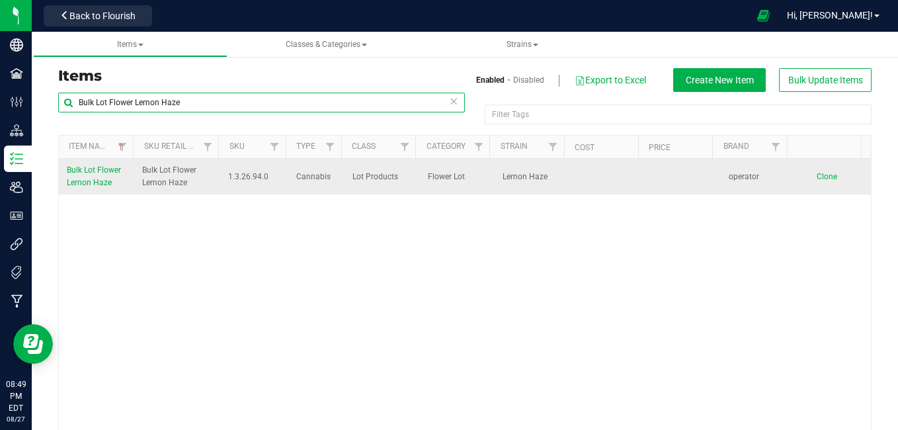
type input "Bulk Lot Flower Lemon Haze"
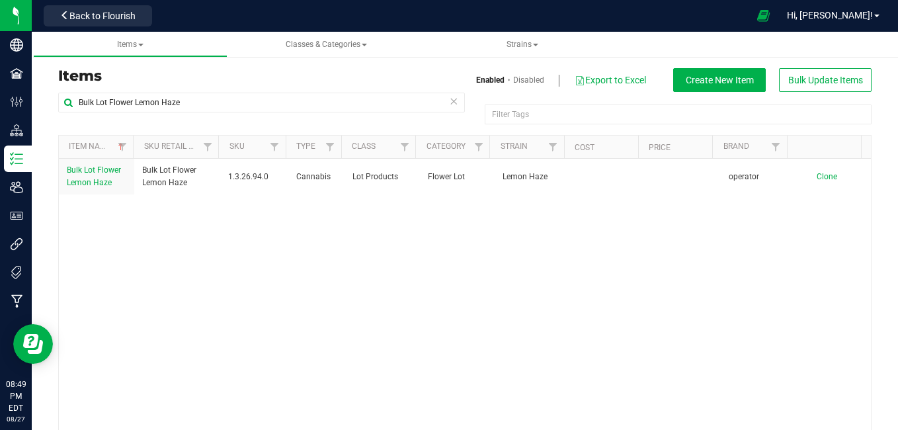
drag, startPoint x: 809, startPoint y: 176, endPoint x: 691, endPoint y: 280, distance: 157.4
click at [691, 280] on div "Bulk Lot Flower Lemon Haze Bulk Lot Flower Lemon Haze 1.3.26.94.0 Cannabis Lot …" at bounding box center [465, 294] width 812 height 271
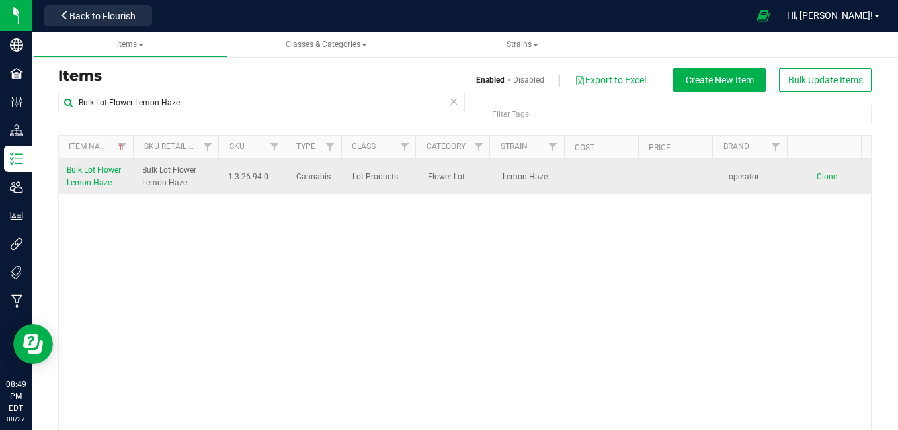
click at [817, 178] on span "Clone" at bounding box center [827, 176] width 20 height 9
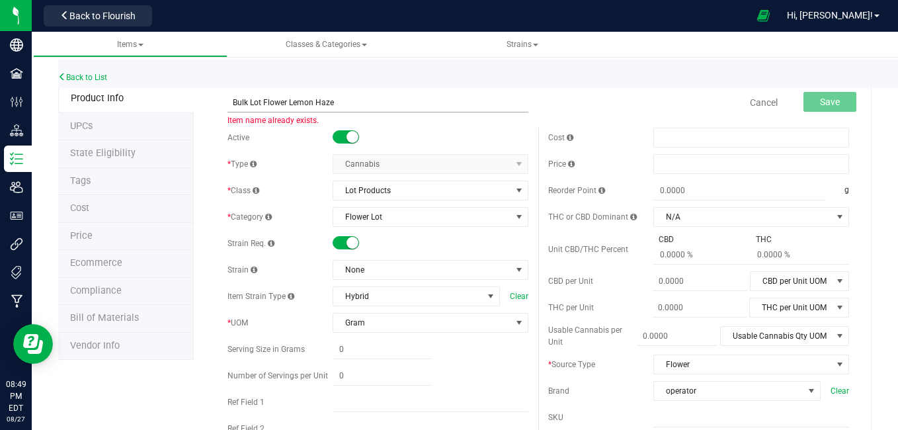
drag, startPoint x: 338, startPoint y: 102, endPoint x: 288, endPoint y: 103, distance: 50.3
click at [288, 103] on input "Bulk Lot Flower Lemon Haze" at bounding box center [377, 103] width 301 height 20
type input "Bulk Lot Flower Sherbanger"
click at [379, 267] on span "None" at bounding box center [422, 269] width 178 height 19
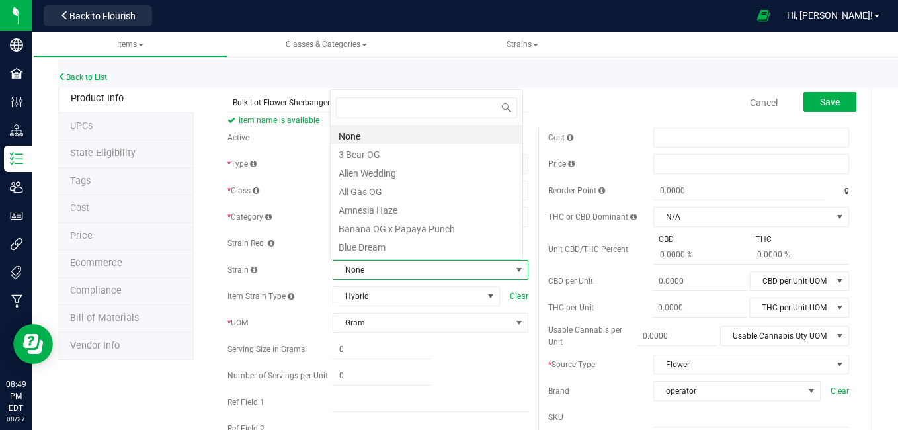
scroll to position [20, 190]
type input "sh"
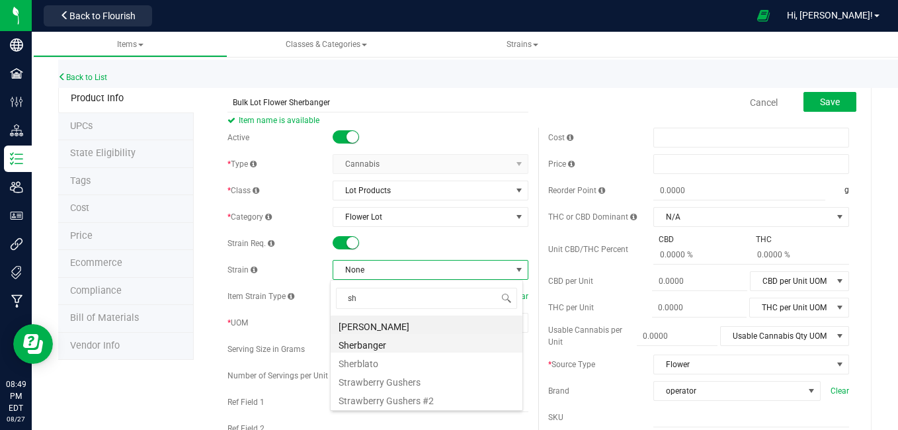
click at [365, 344] on li "Sherbanger" at bounding box center [427, 343] width 192 height 19
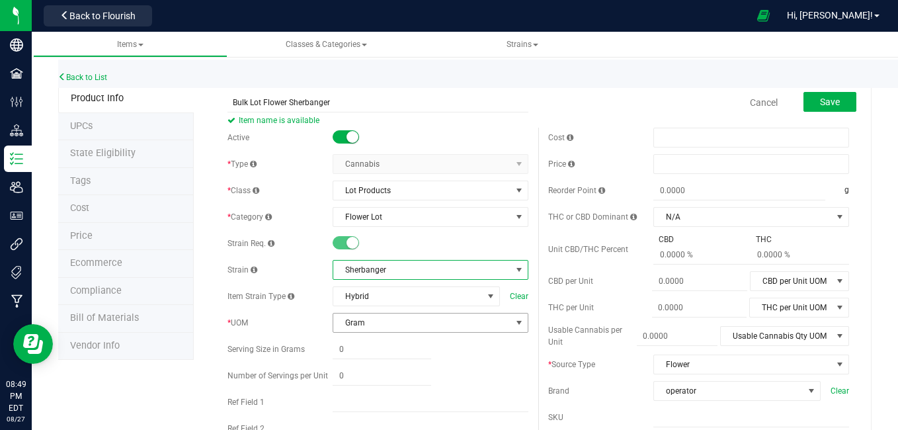
click at [454, 322] on span "Gram" at bounding box center [422, 322] width 178 height 19
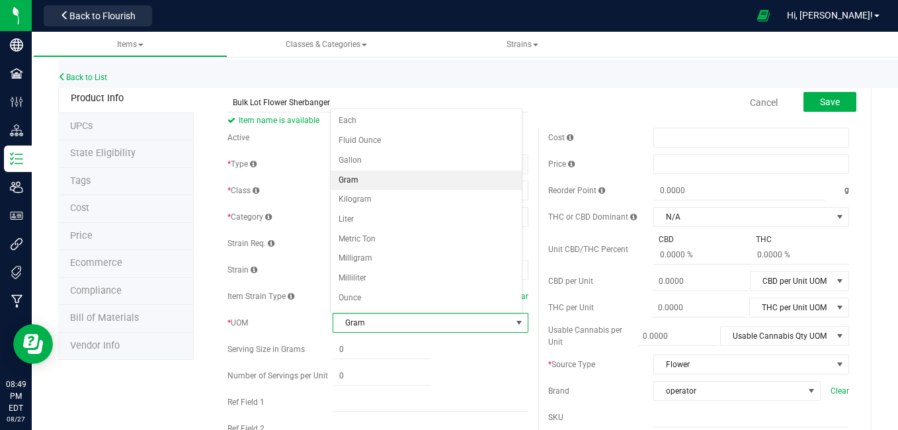
click at [454, 322] on span "Gram" at bounding box center [422, 322] width 178 height 19
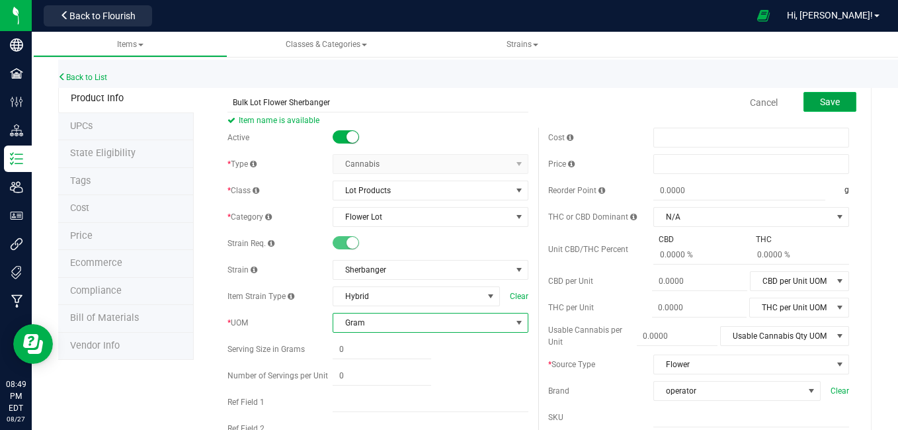
click at [820, 107] on span "Save" at bounding box center [830, 102] width 20 height 11
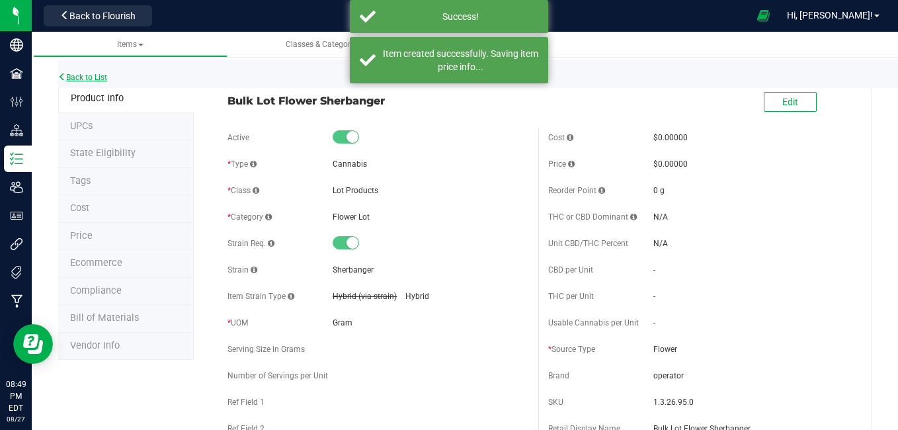
click at [95, 81] on link "Back to List" at bounding box center [82, 77] width 49 height 9
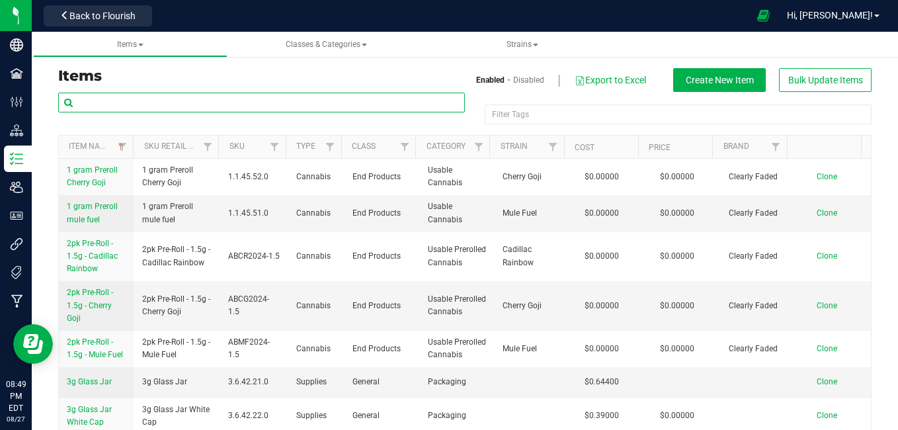
click at [403, 104] on input "text" at bounding box center [261, 103] width 407 height 20
paste input "Bulk Lot Flower Lemon Haze"
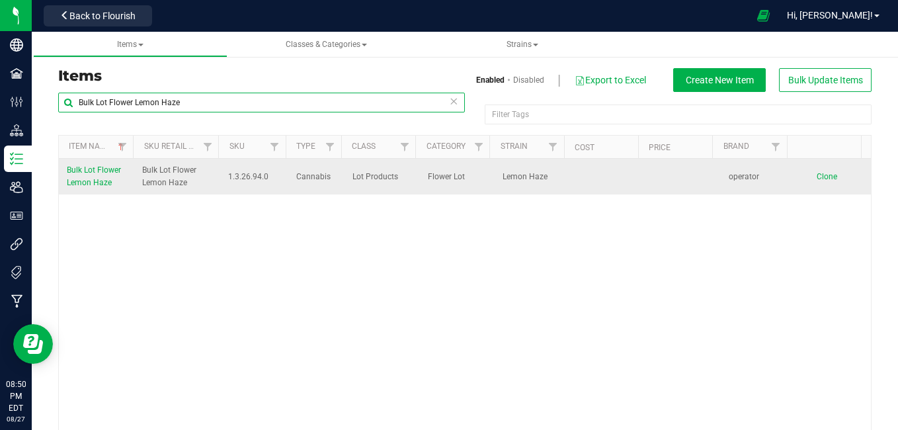
type input "Bulk Lot Flower Lemon Haze"
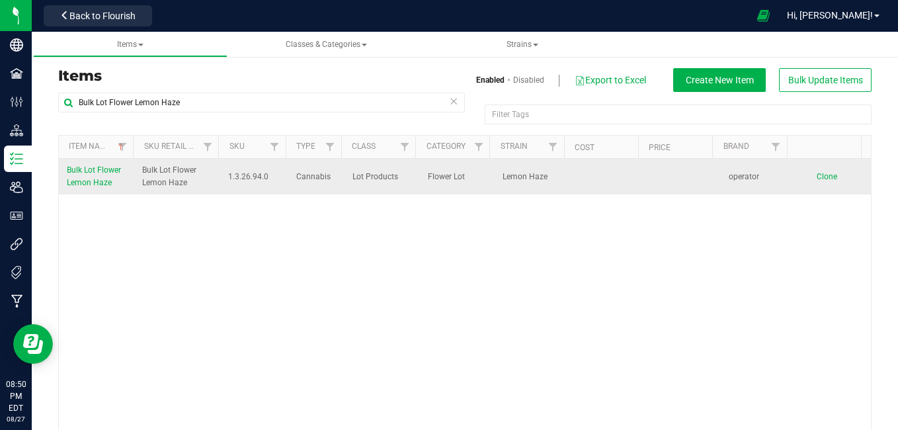
click at [817, 174] on span "Clone" at bounding box center [827, 176] width 20 height 9
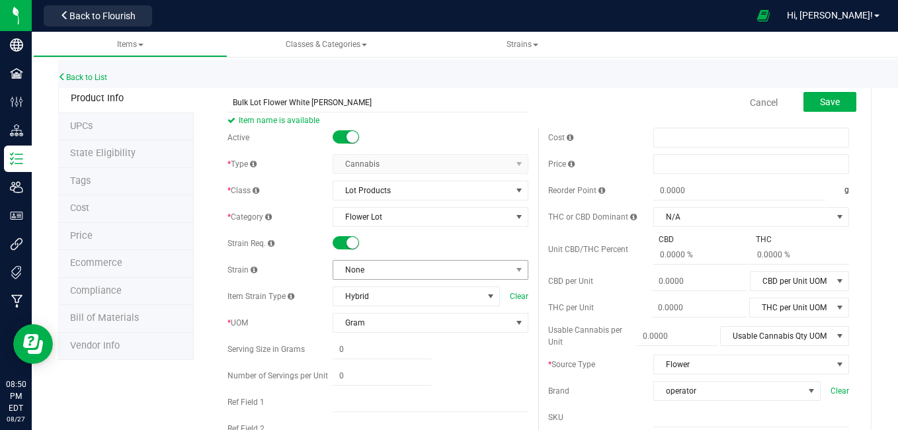
type input "Bulk Lot Flower White [PERSON_NAME]"
click at [419, 270] on span "None" at bounding box center [422, 269] width 178 height 19
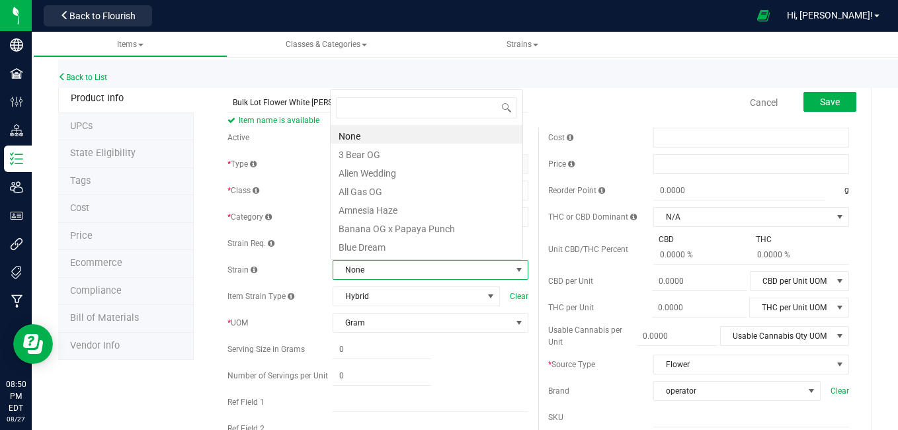
scroll to position [20, 190]
type input "wh"
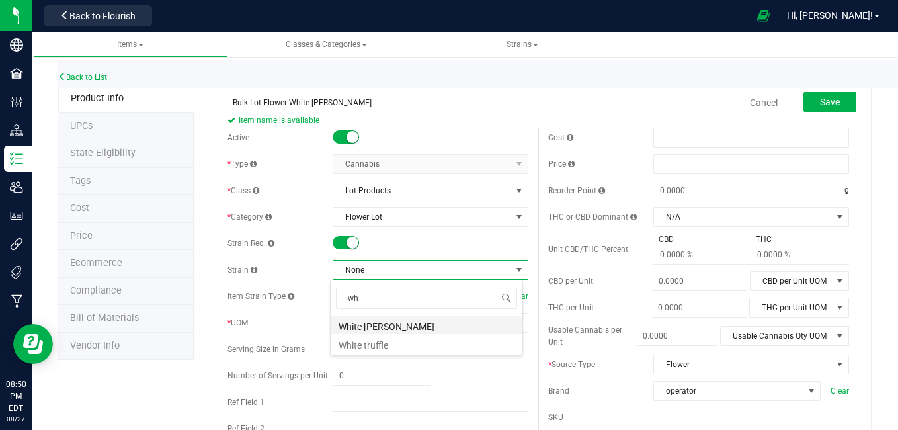
click at [413, 328] on li "White [PERSON_NAME]" at bounding box center [427, 324] width 192 height 19
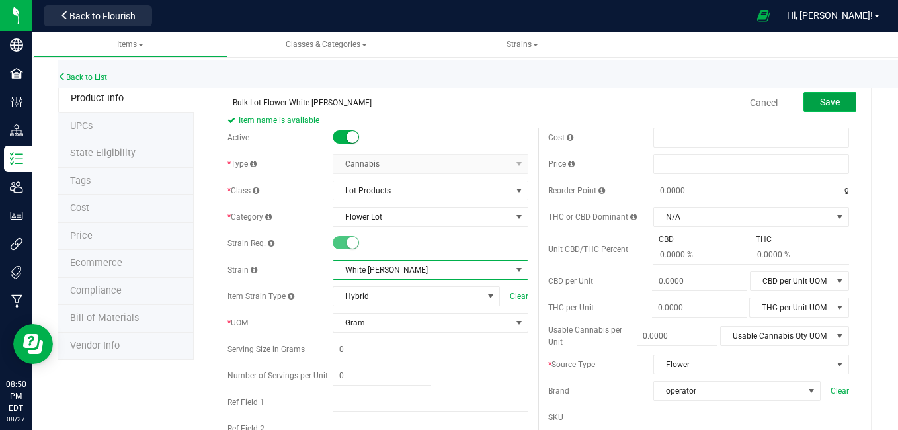
click at [830, 106] on button "Save" at bounding box center [829, 102] width 53 height 20
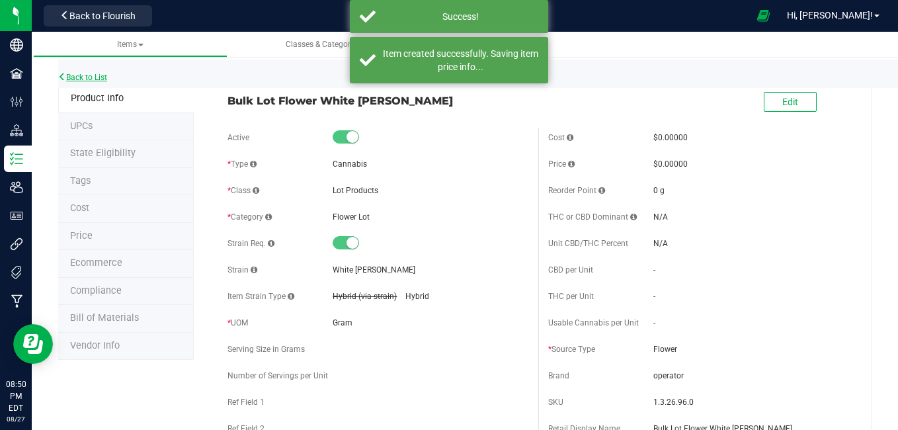
click at [77, 74] on link "Back to List" at bounding box center [82, 77] width 49 height 9
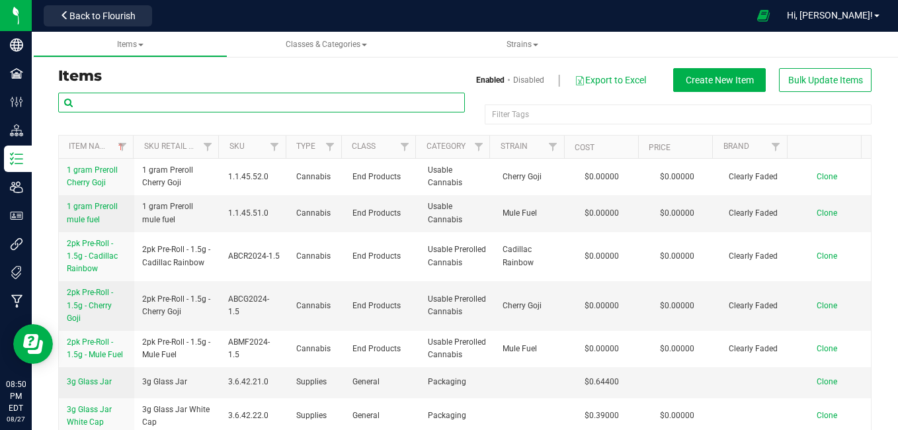
click at [171, 104] on input "text" at bounding box center [261, 103] width 407 height 20
paste input "Bulk Lot Flower Lemon Haze"
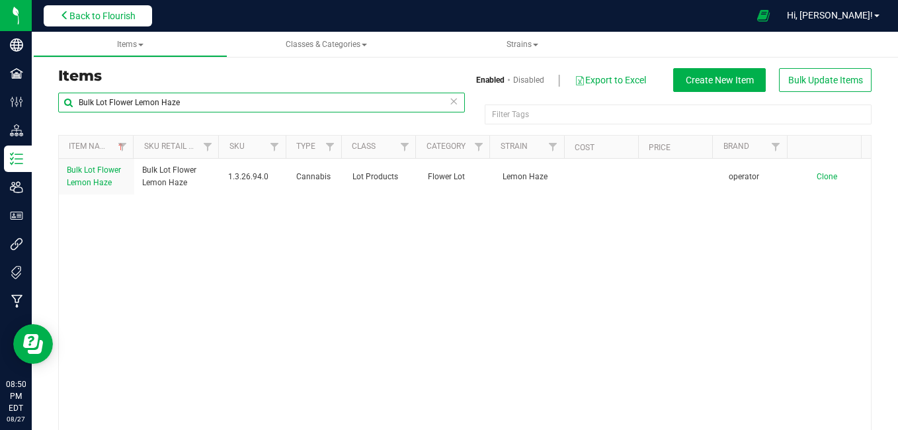
type input "Bulk Lot Flower Lemon Haze"
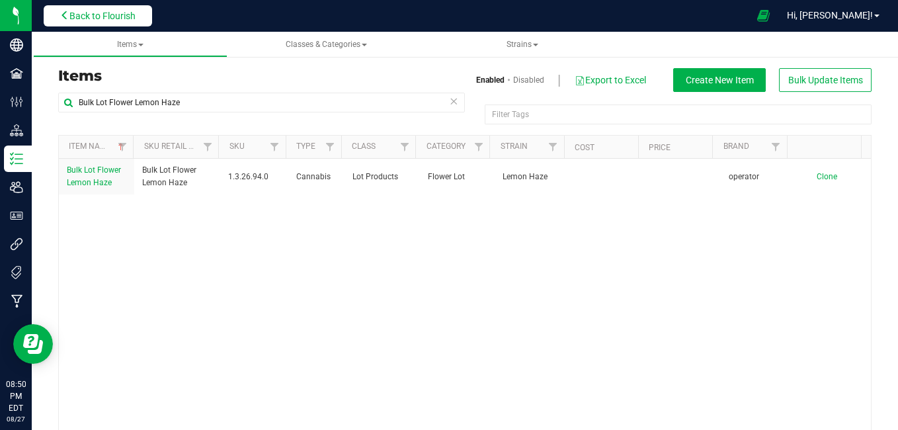
click at [100, 16] on span "Back to Flourish" at bounding box center [102, 16] width 66 height 11
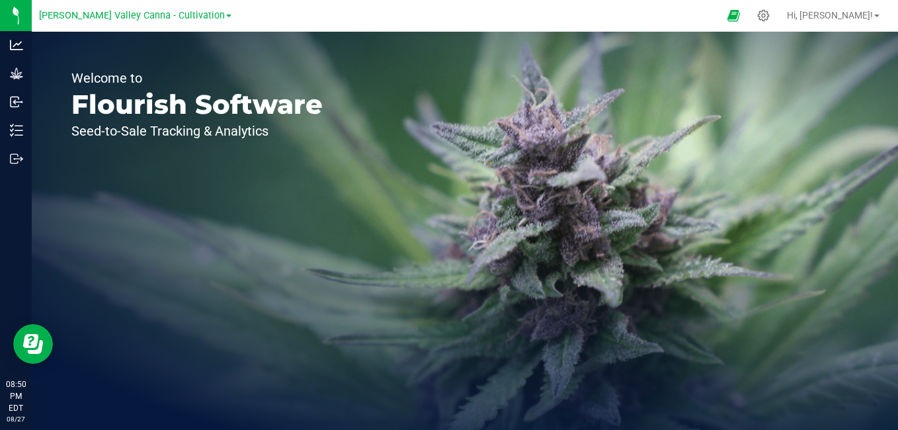
click at [205, 29] on nav "Hudson Valley Canna - Cultivation Hi, Matt!" at bounding box center [465, 16] width 866 height 32
click at [200, 18] on span "[PERSON_NAME] Valley Canna - Cultivation" at bounding box center [132, 16] width 186 height 12
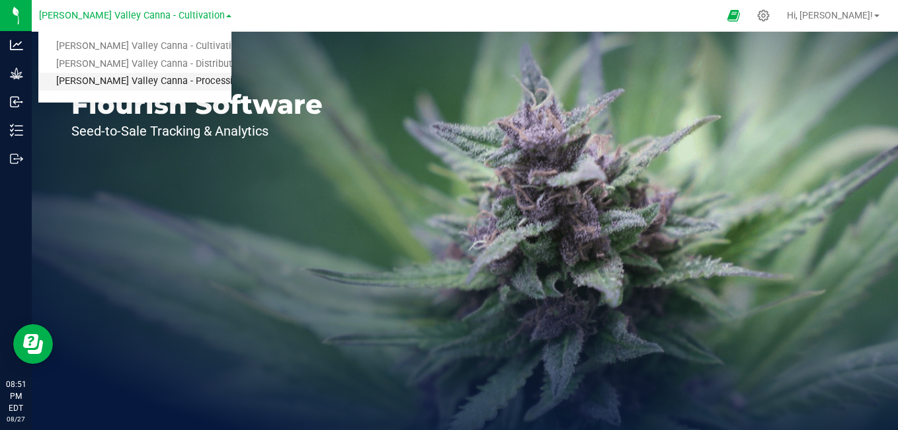
click at [208, 83] on link "[PERSON_NAME] Valley Canna - Processing" at bounding box center [134, 82] width 193 height 18
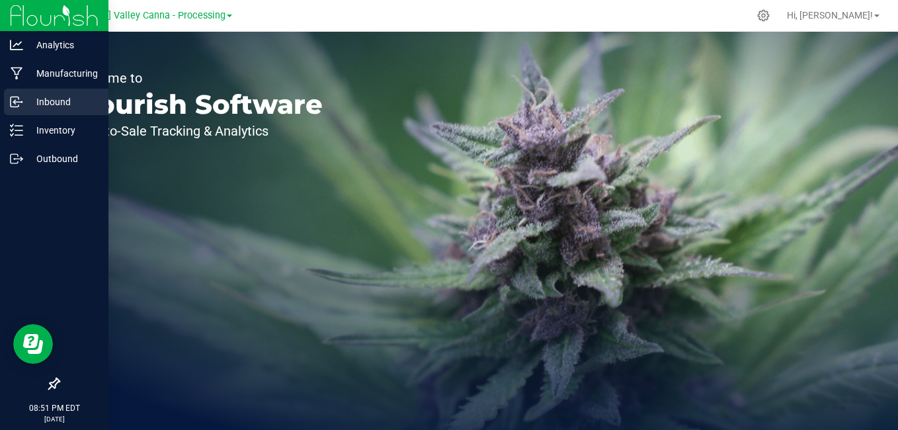
click at [29, 97] on p "Inbound" at bounding box center [62, 102] width 79 height 16
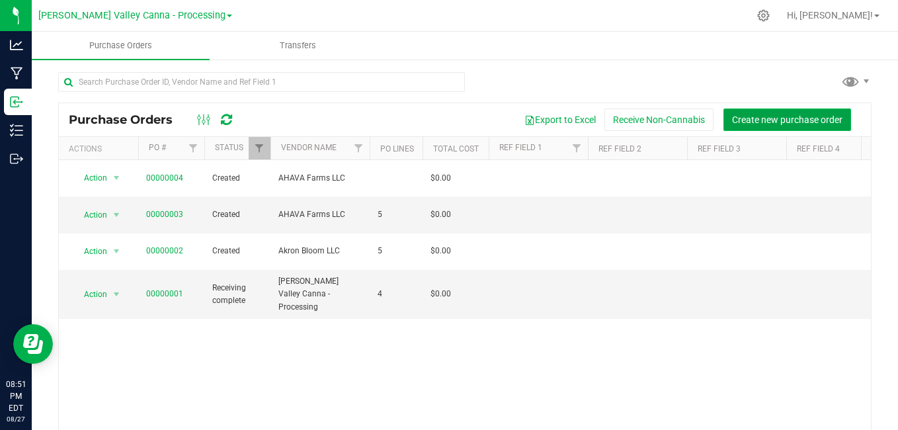
click at [748, 123] on span "Create new purchase order" at bounding box center [787, 119] width 110 height 11
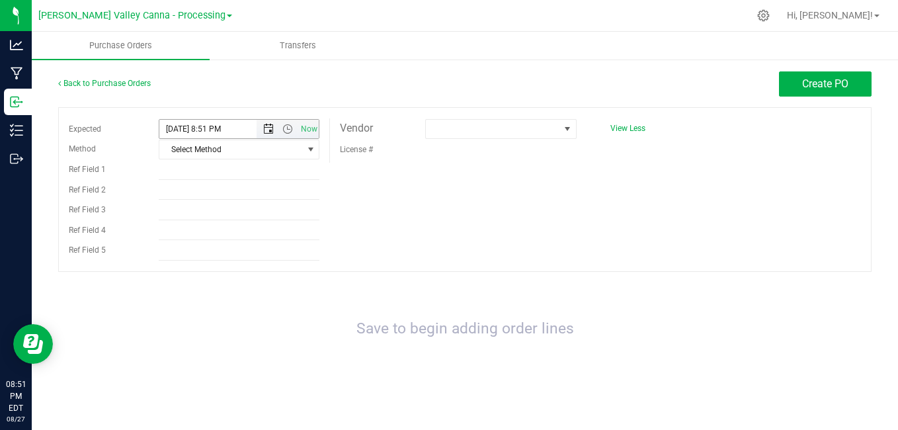
click at [268, 130] on span "Open the date view" at bounding box center [268, 129] width 11 height 11
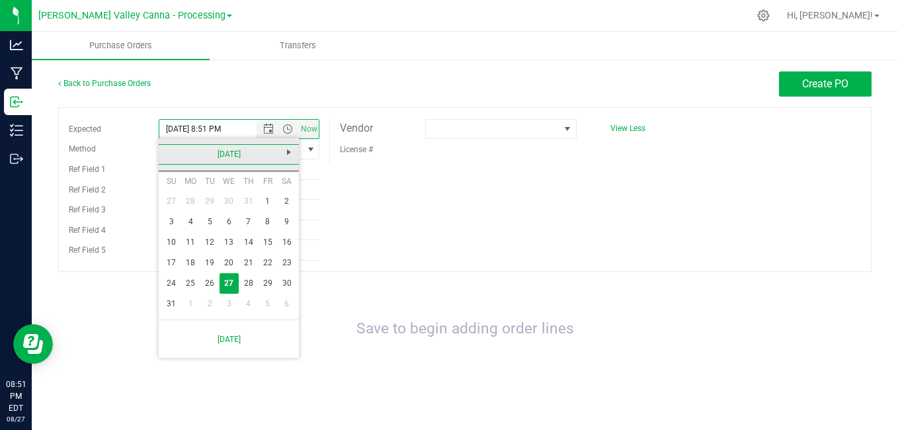
click at [172, 152] on link "[DATE]" at bounding box center [229, 154] width 142 height 20
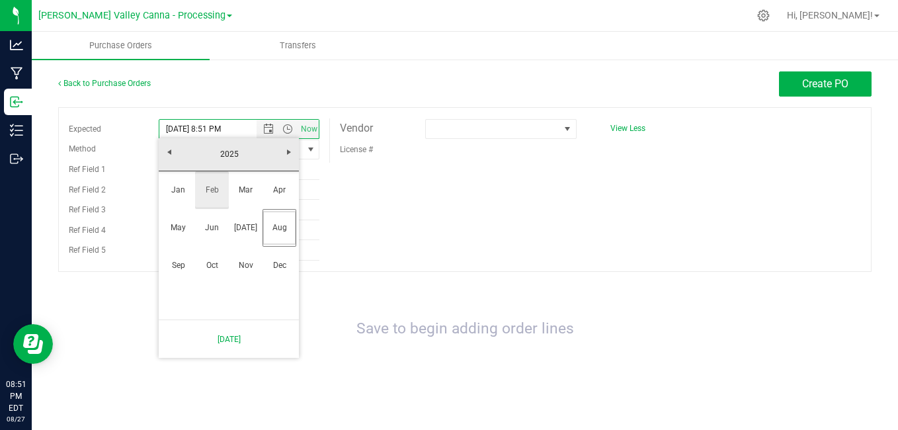
click at [212, 189] on link "Feb" at bounding box center [212, 190] width 34 height 34
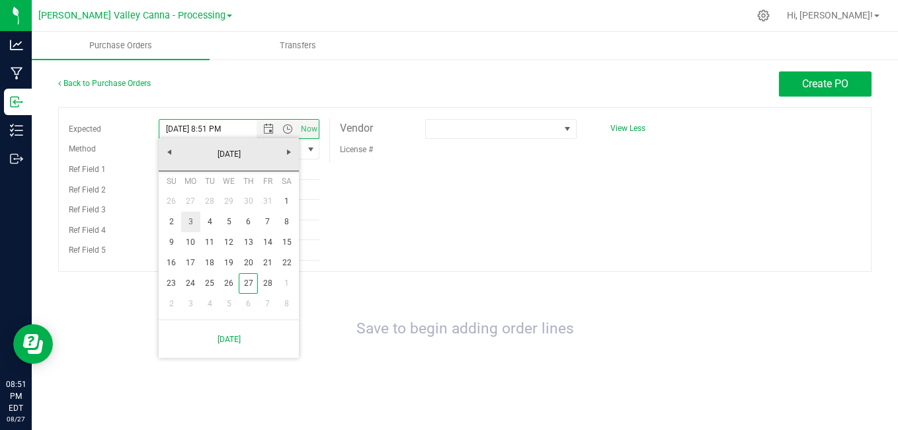
click at [188, 221] on link "3" at bounding box center [190, 222] width 19 height 20
type input "2/3/2025 8:51 PM"
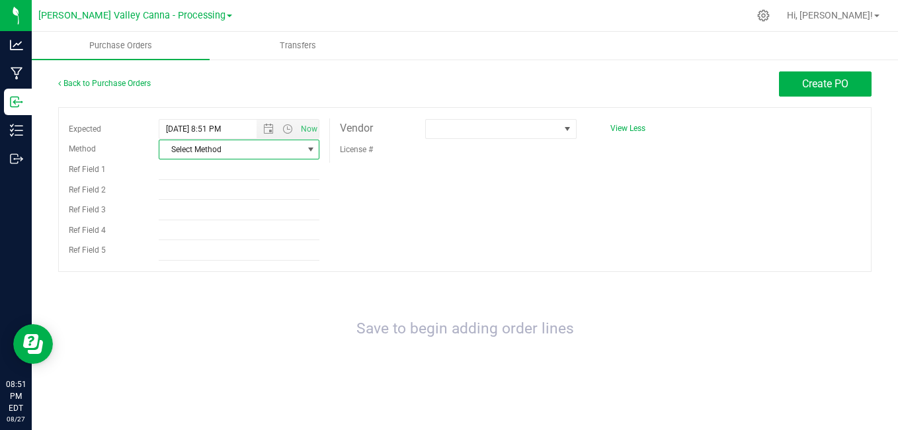
click at [216, 147] on span "Select Method" at bounding box center [230, 149] width 143 height 19
click at [210, 270] on li "Pickup" at bounding box center [238, 270] width 159 height 20
click at [514, 134] on span at bounding box center [492, 129] width 133 height 19
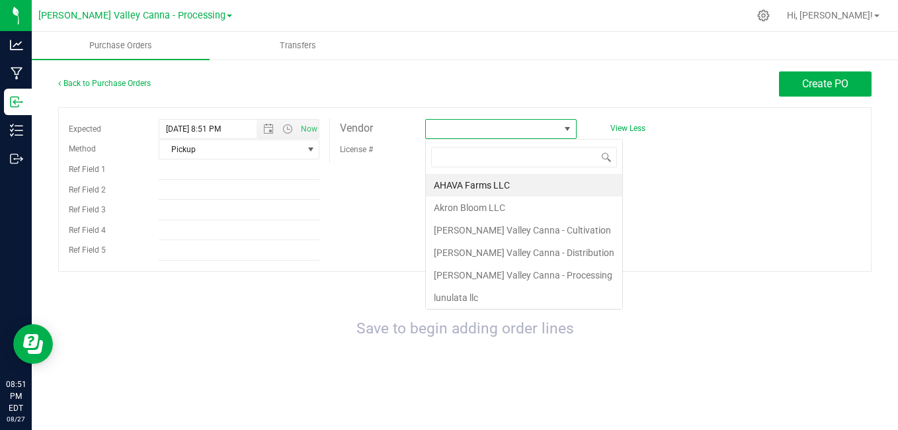
scroll to position [20, 151]
click at [509, 188] on li "AHAVA Farms LLC" at bounding box center [524, 185] width 196 height 22
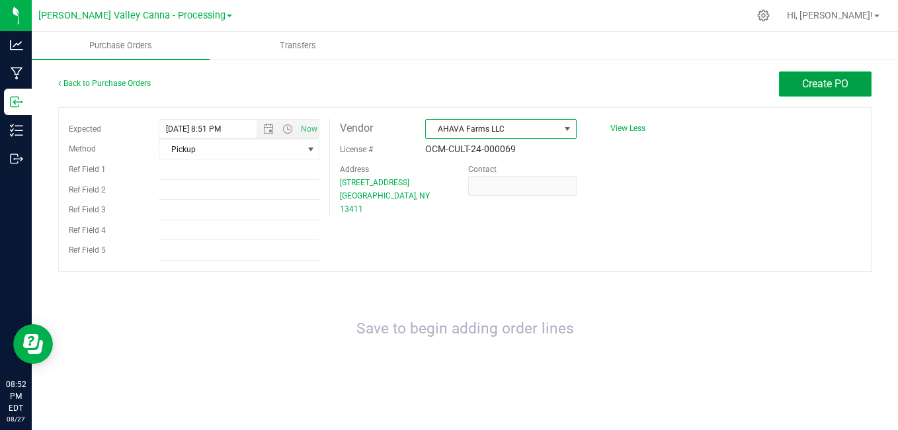
click at [805, 87] on span "Create PO" at bounding box center [825, 83] width 46 height 13
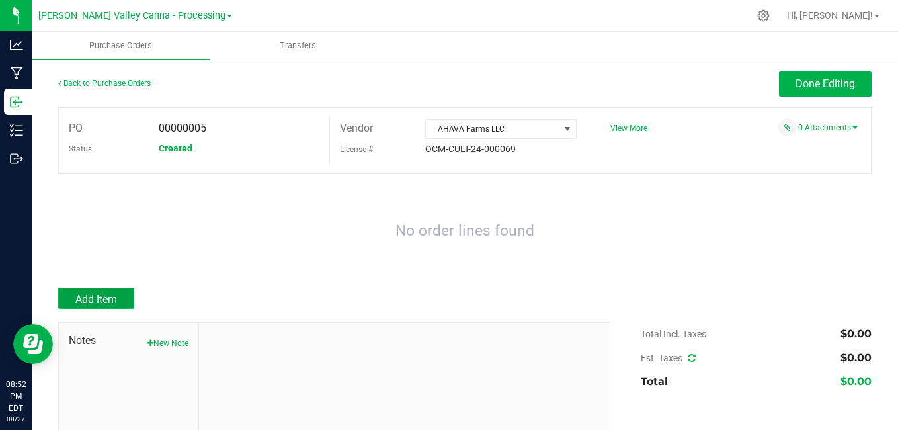
click at [82, 290] on button "Add Item" at bounding box center [96, 298] width 76 height 21
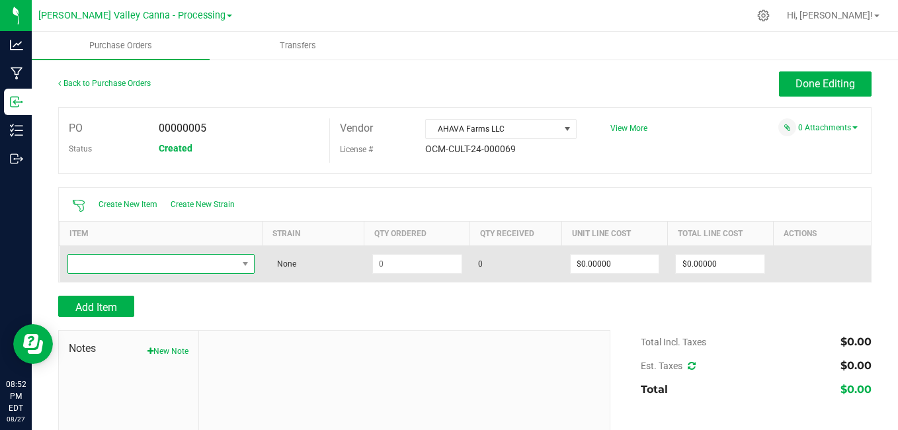
click at [87, 263] on span "NO DATA FOUND" at bounding box center [152, 264] width 169 height 19
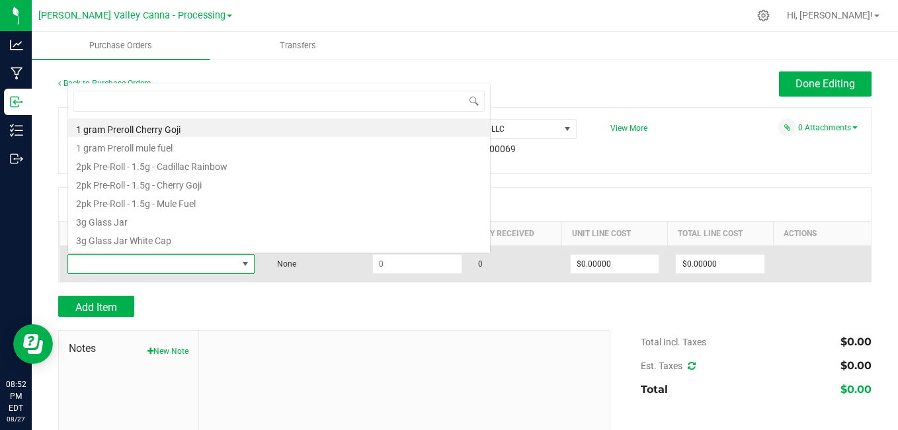
scroll to position [20, 183]
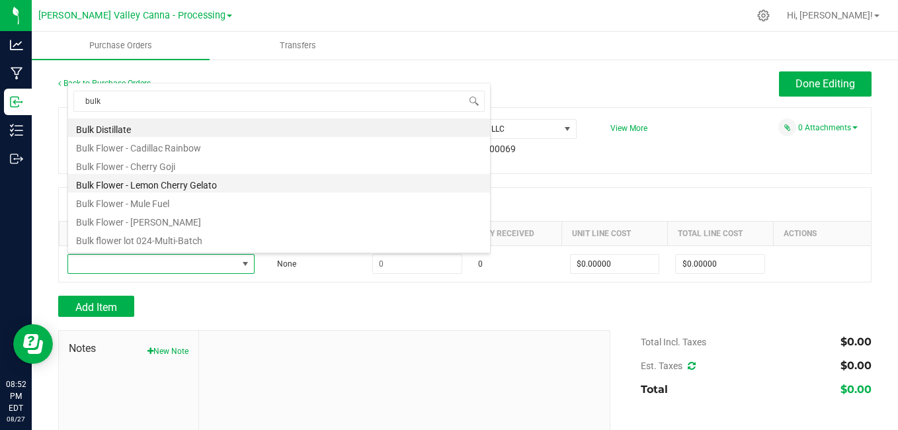
type input "bulk"
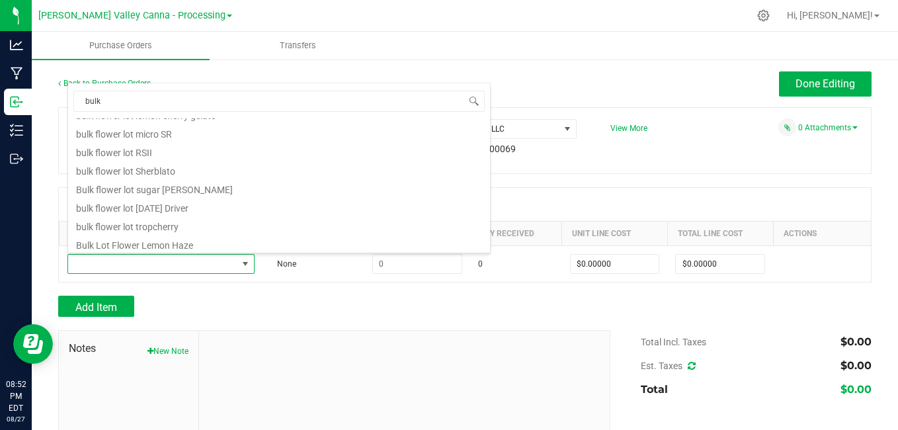
scroll to position [331, 0]
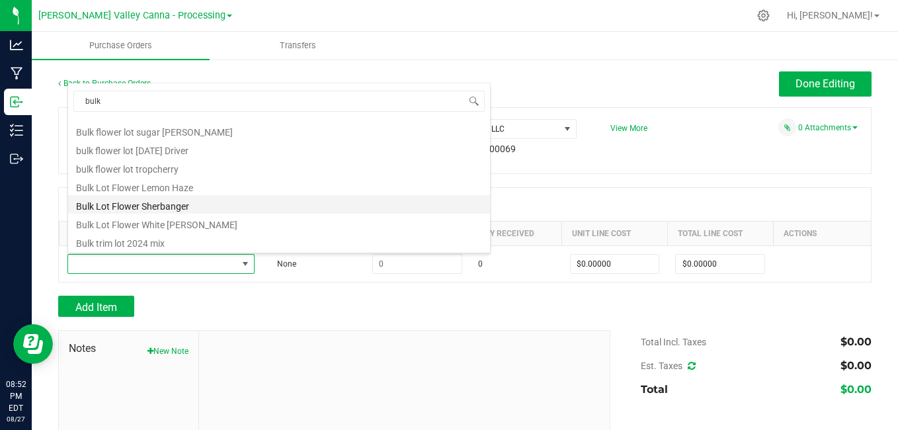
click at [446, 206] on li "Bulk Lot Flower Sherbanger" at bounding box center [279, 204] width 422 height 19
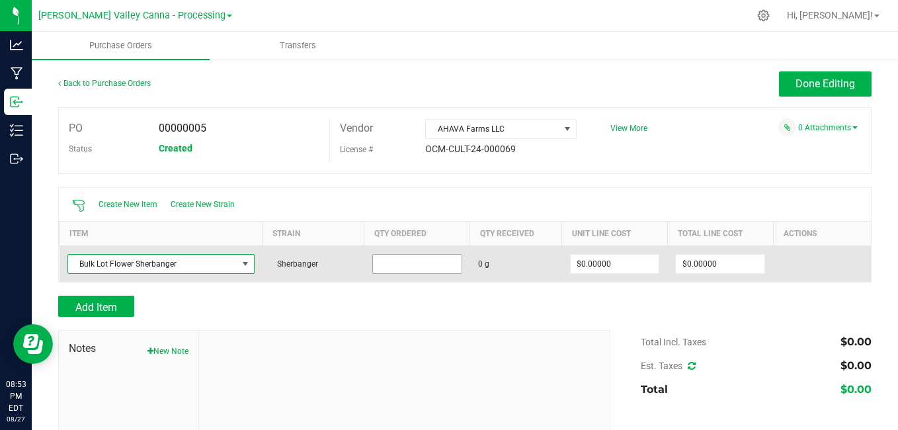
click at [382, 263] on input at bounding box center [417, 264] width 89 height 19
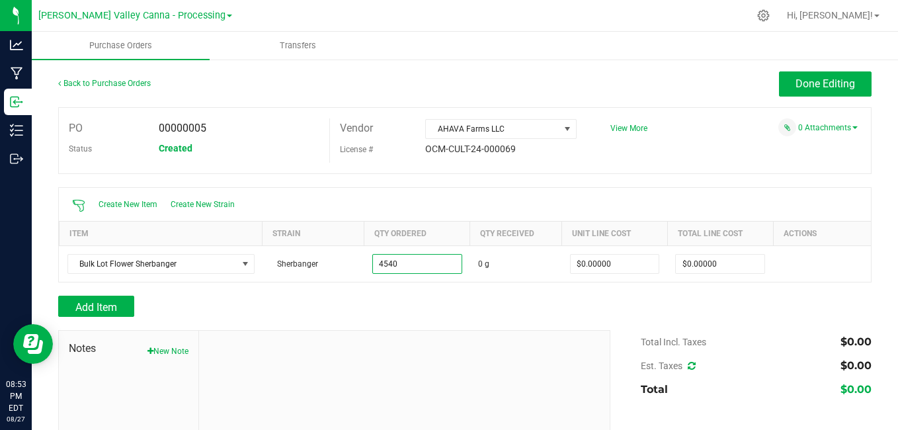
type input "4540.0000 g"
click at [522, 292] on div at bounding box center [464, 288] width 813 height 13
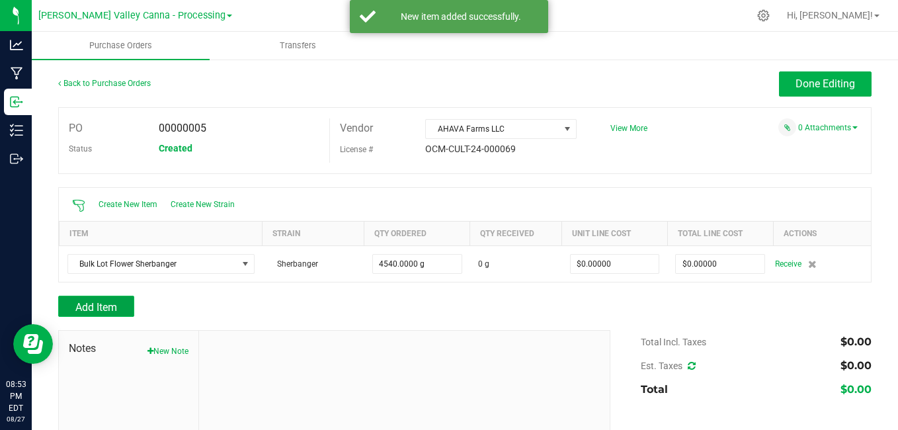
click at [114, 298] on button "Add Item" at bounding box center [96, 306] width 76 height 21
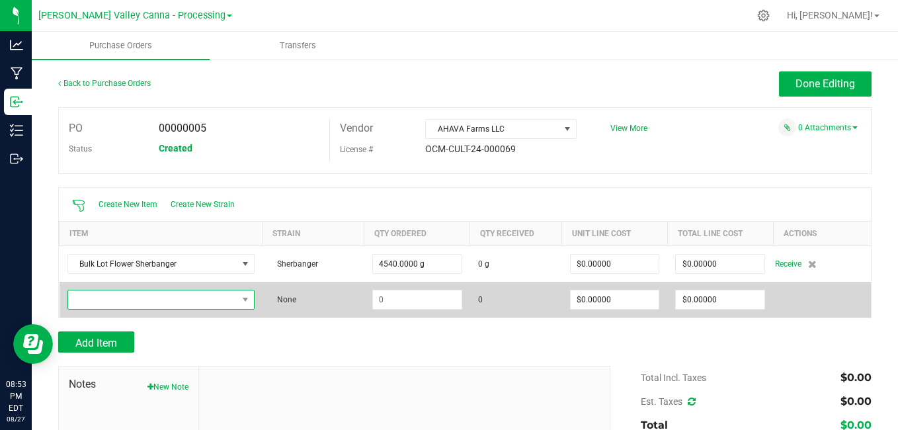
click at [123, 298] on span "NO DATA FOUND" at bounding box center [152, 299] width 169 height 19
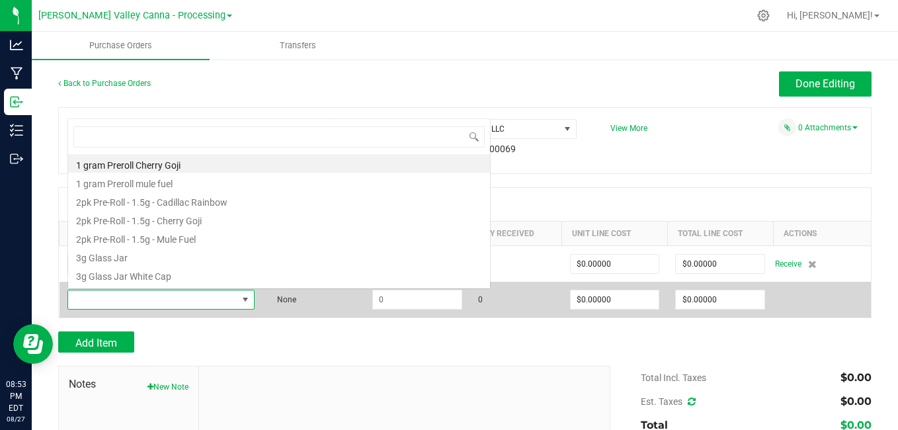
scroll to position [20, 183]
drag, startPoint x: 124, startPoint y: 299, endPoint x: 107, endPoint y: 300, distance: 16.6
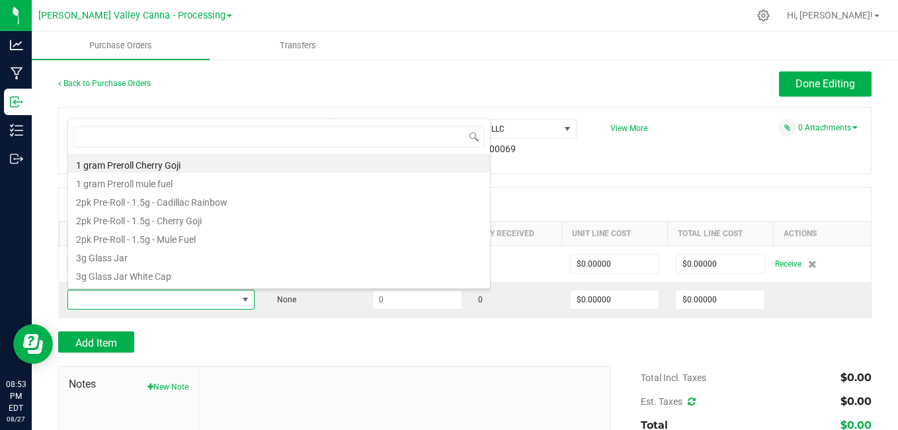
drag, startPoint x: 107, startPoint y: 300, endPoint x: 233, endPoint y: 318, distance: 126.9
click at [233, 318] on div at bounding box center [464, 324] width 813 height 13
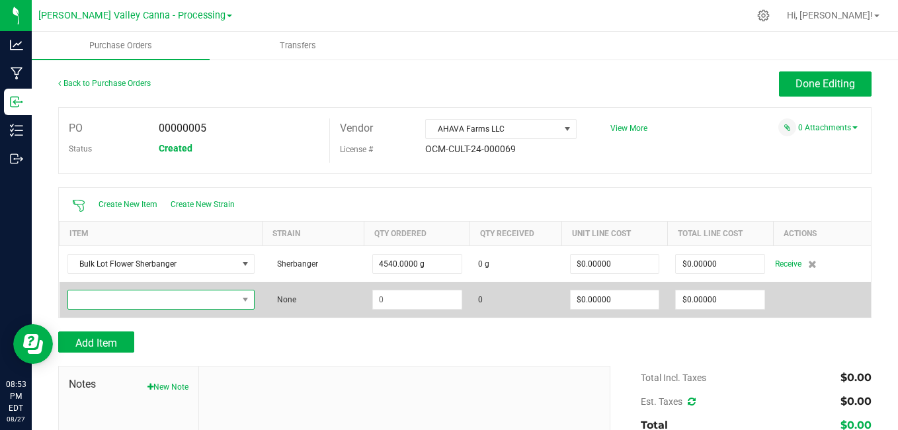
click at [151, 294] on span "NO DATA FOUND" at bounding box center [152, 299] width 169 height 19
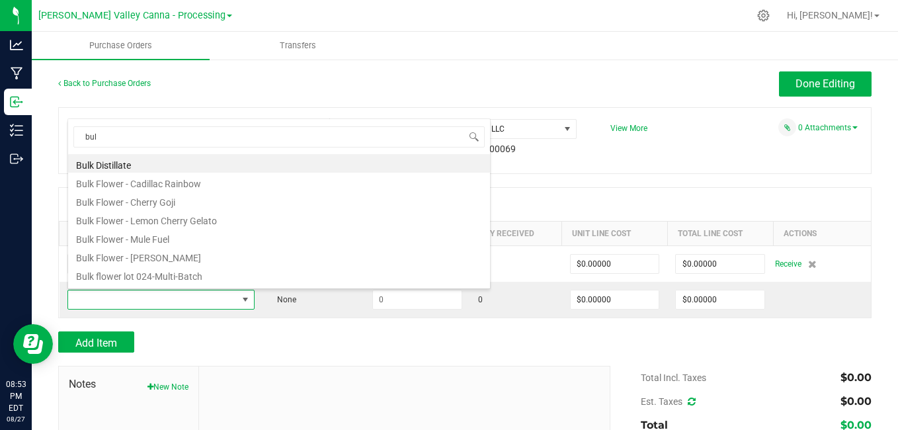
type input "bulk"
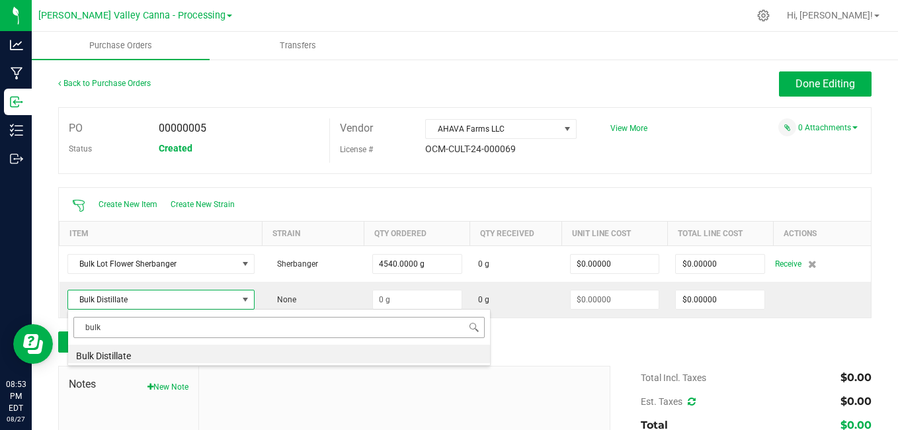
click at [200, 320] on input "bulk" at bounding box center [278, 327] width 411 height 20
click at [444, 313] on span "bulk" at bounding box center [279, 326] width 422 height 31
click at [446, 323] on input "bulk" at bounding box center [278, 327] width 411 height 20
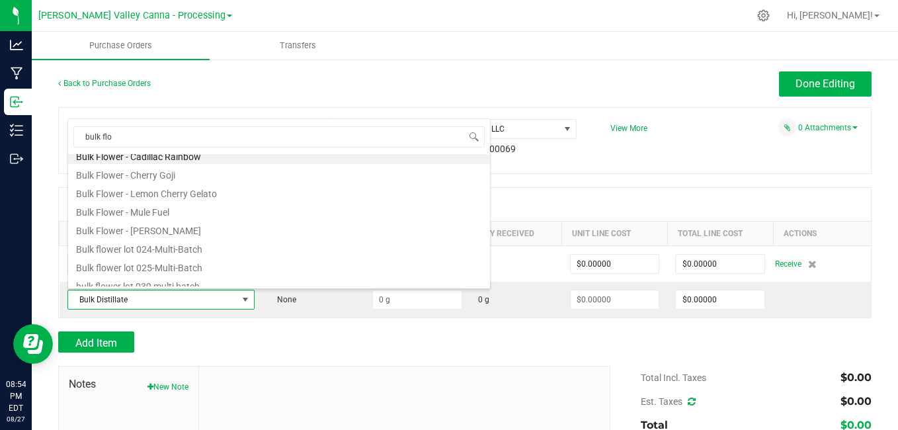
scroll to position [0, 0]
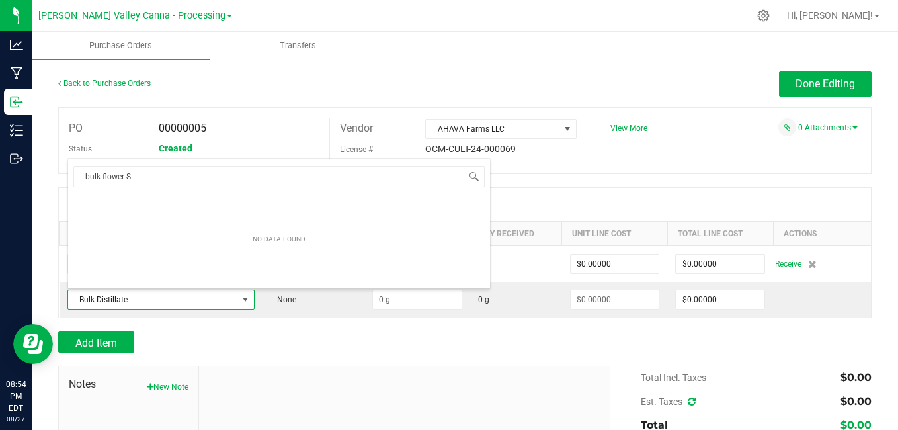
type input "bulk flower S"
click at [270, 352] on div at bounding box center [464, 358] width 813 height 13
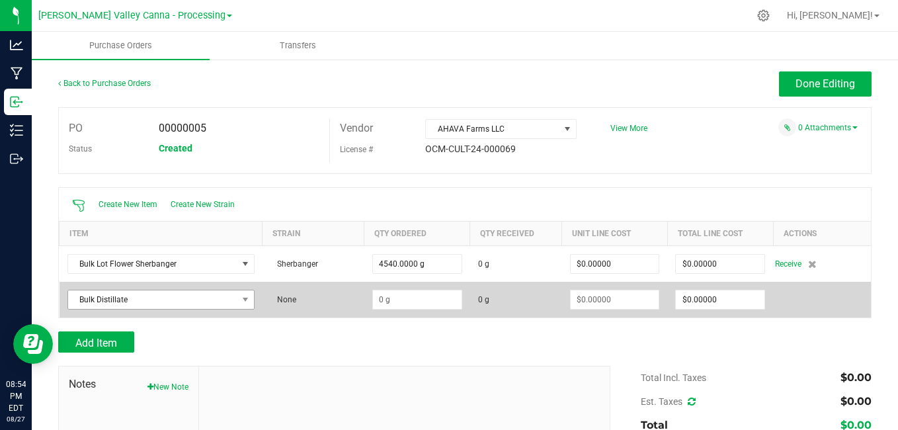
drag, startPoint x: 253, startPoint y: 301, endPoint x: 242, endPoint y: 292, distance: 15.0
click at [249, 296] on td "Bulk Distillate" at bounding box center [161, 300] width 203 height 36
click at [245, 302] on span at bounding box center [245, 299] width 11 height 11
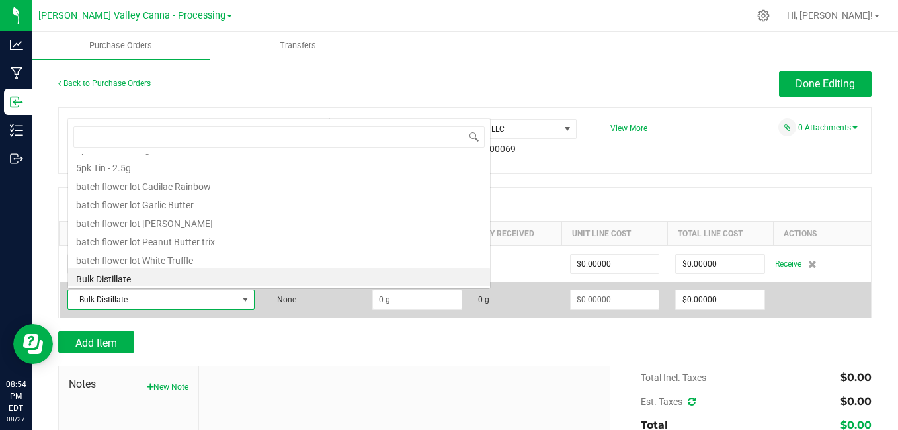
scroll to position [20, 183]
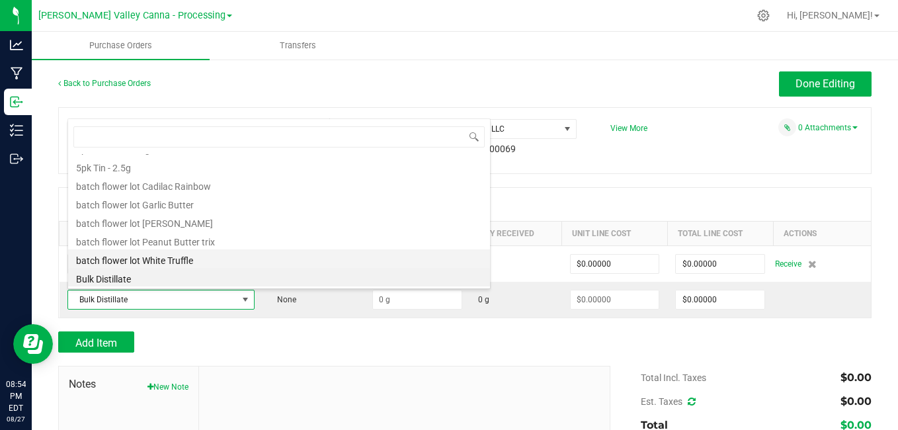
click at [347, 259] on li "batch flower lot White Truffle" at bounding box center [279, 258] width 422 height 19
type input "$0.00000"
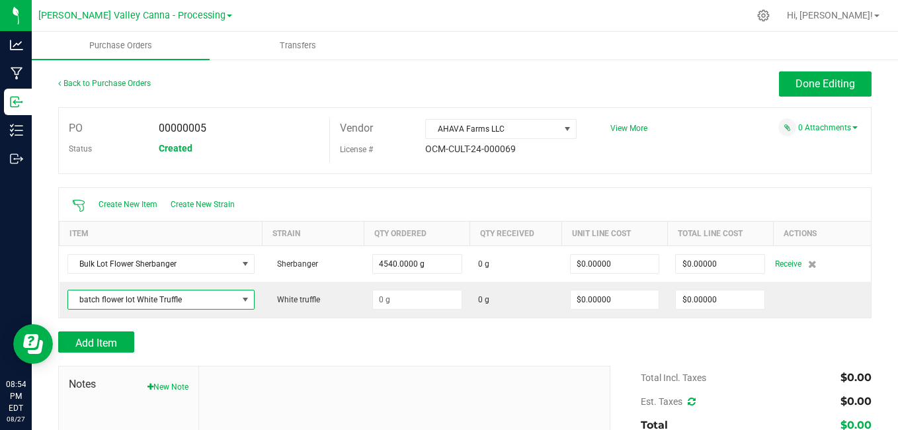
click at [347, 259] on td "Sherbanger" at bounding box center [313, 263] width 102 height 36
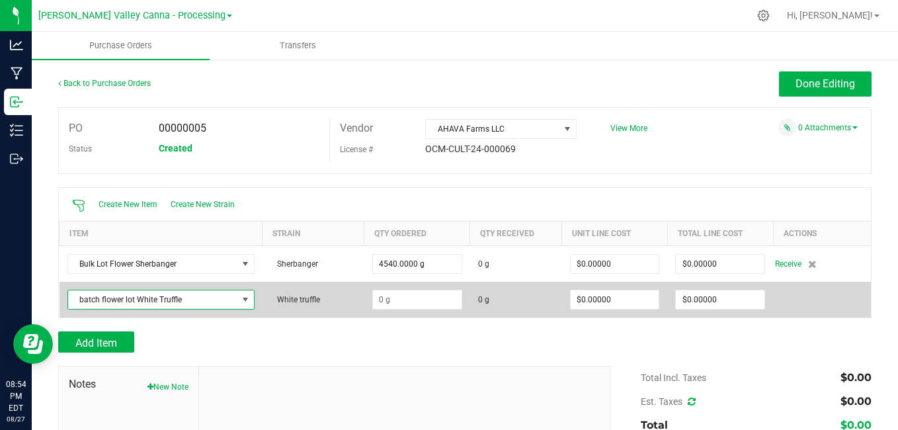
click at [243, 297] on span at bounding box center [245, 299] width 11 height 11
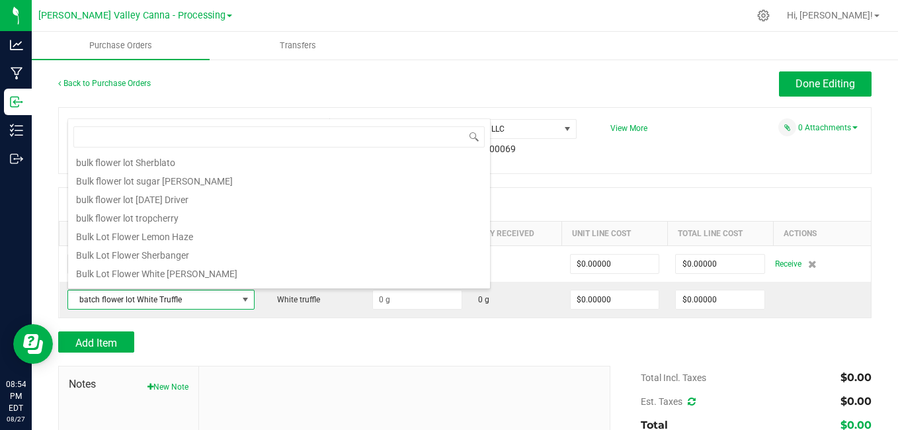
scroll to position [640, 0]
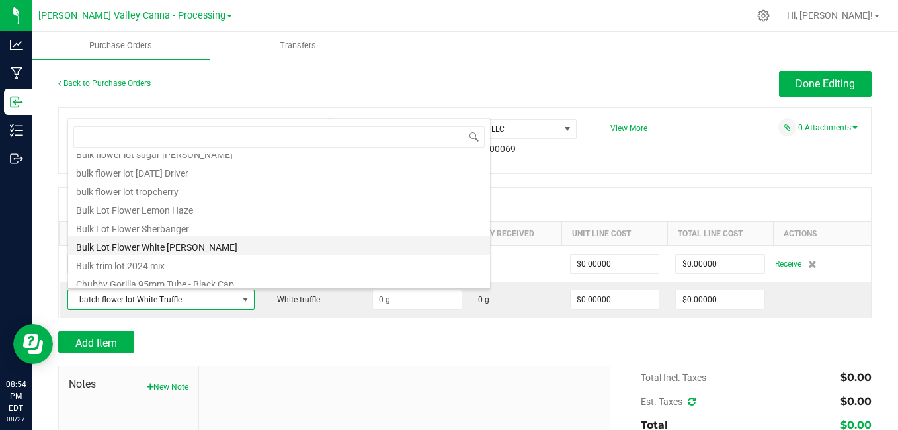
click at [399, 243] on li "Bulk Lot Flower White [PERSON_NAME]" at bounding box center [279, 245] width 422 height 19
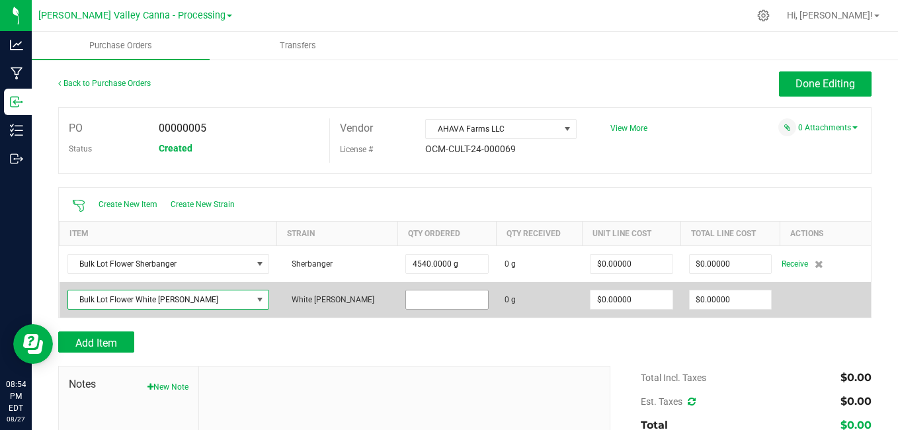
click at [406, 296] on input at bounding box center [446, 299] width 81 height 19
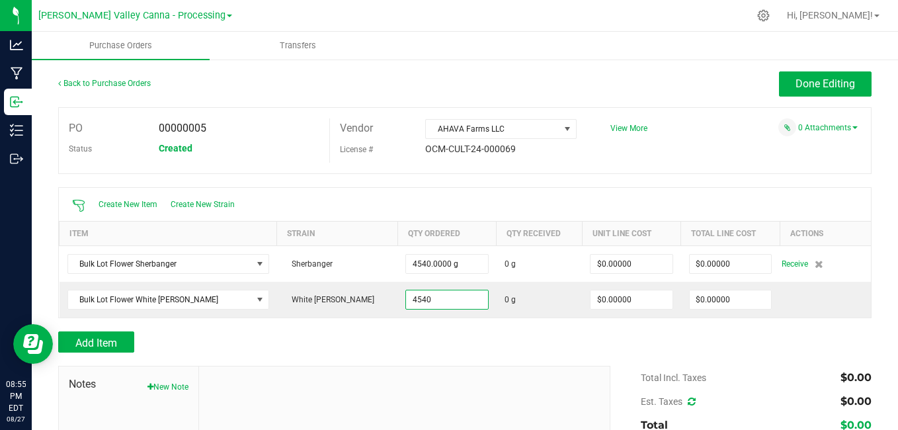
type input "4540.0000 g"
click at [430, 330] on div at bounding box center [464, 324] width 813 height 13
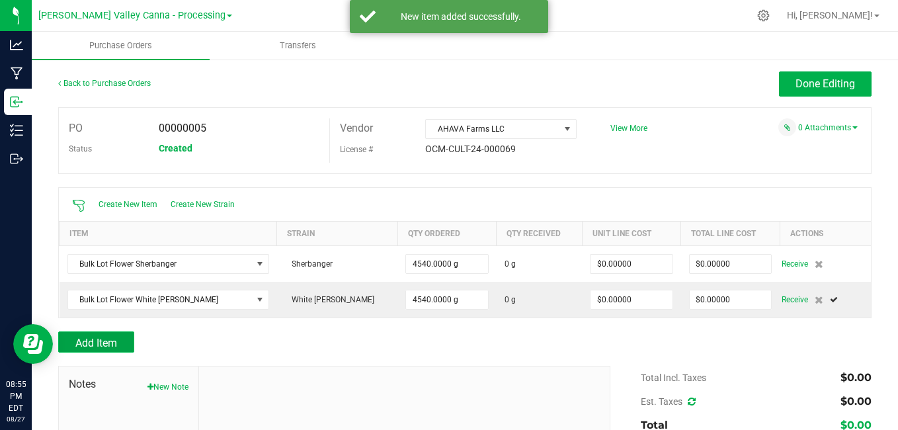
click at [99, 347] on span "Add Item" at bounding box center [96, 343] width 42 height 13
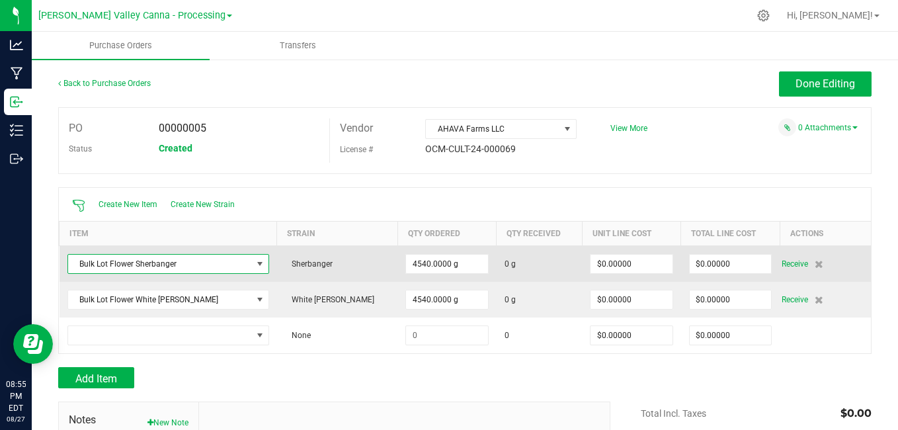
click at [255, 264] on span at bounding box center [260, 264] width 11 height 11
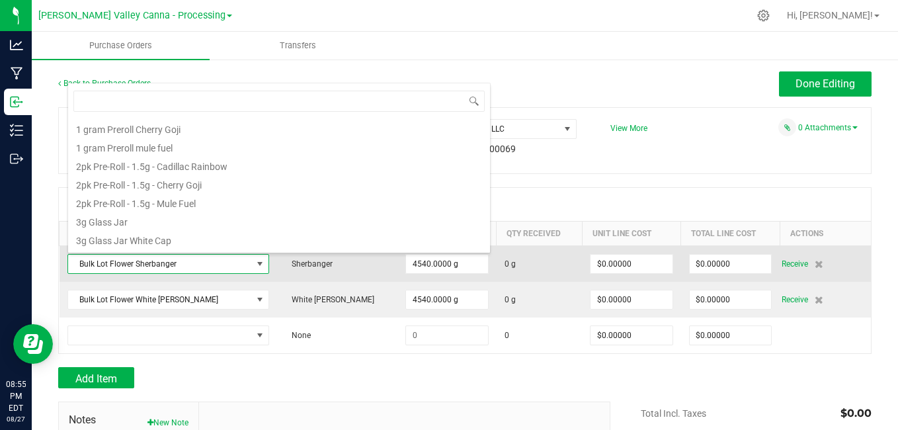
scroll to position [20, 183]
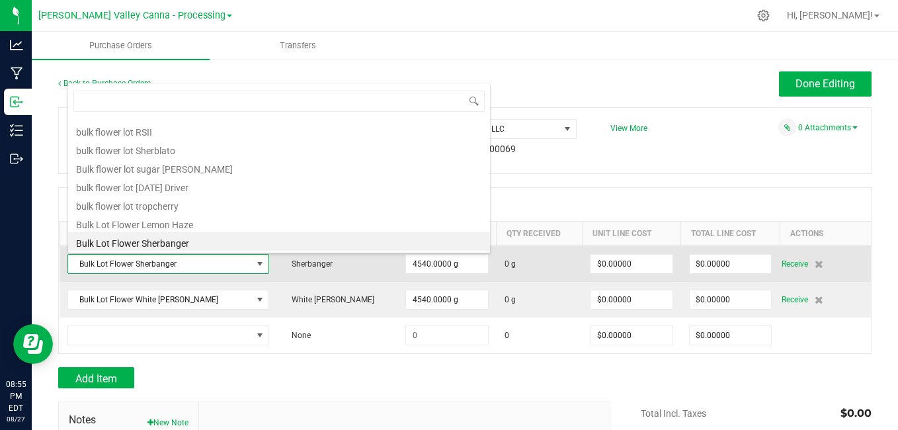
click at [255, 264] on span at bounding box center [260, 264] width 11 height 11
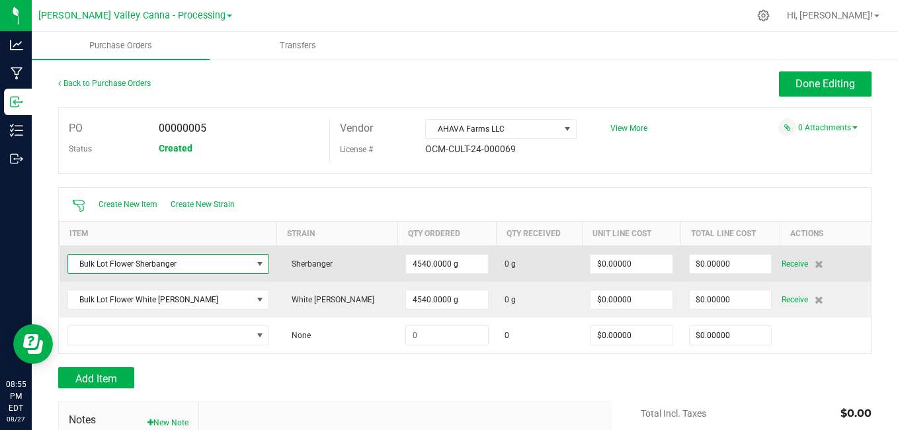
click at [255, 264] on span at bounding box center [260, 264] width 11 height 11
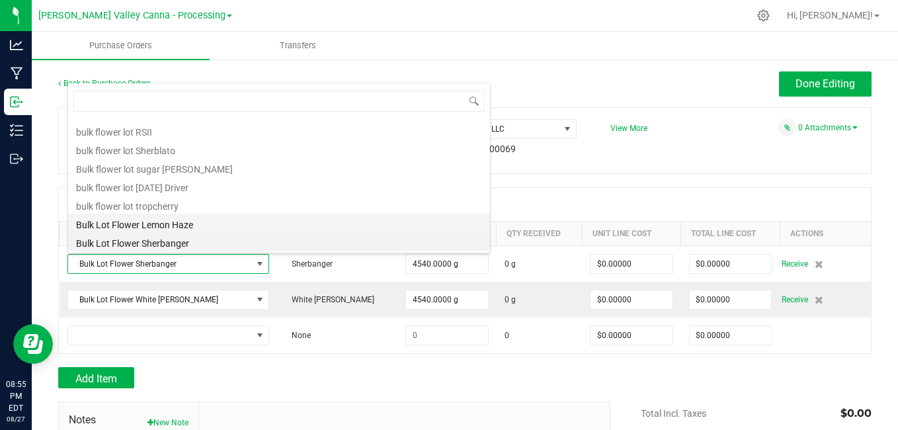
click at [240, 226] on li "Bulk Lot Flower Lemon Haze" at bounding box center [279, 223] width 422 height 19
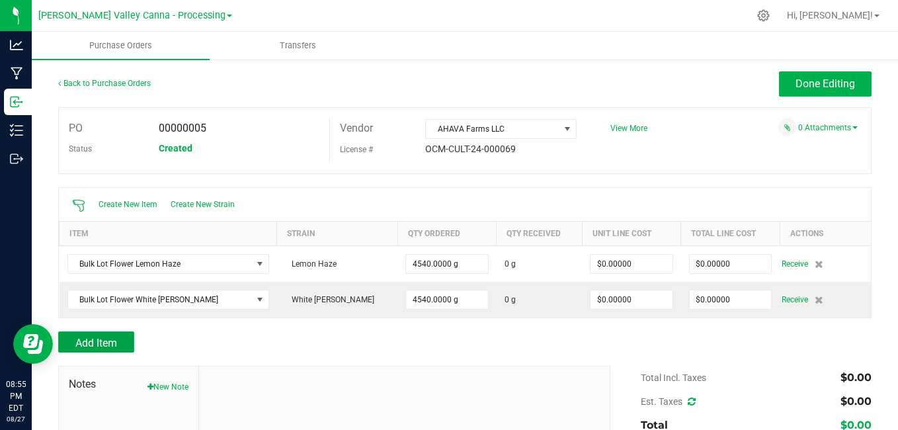
click at [116, 339] on span "Add Item" at bounding box center [96, 343] width 42 height 13
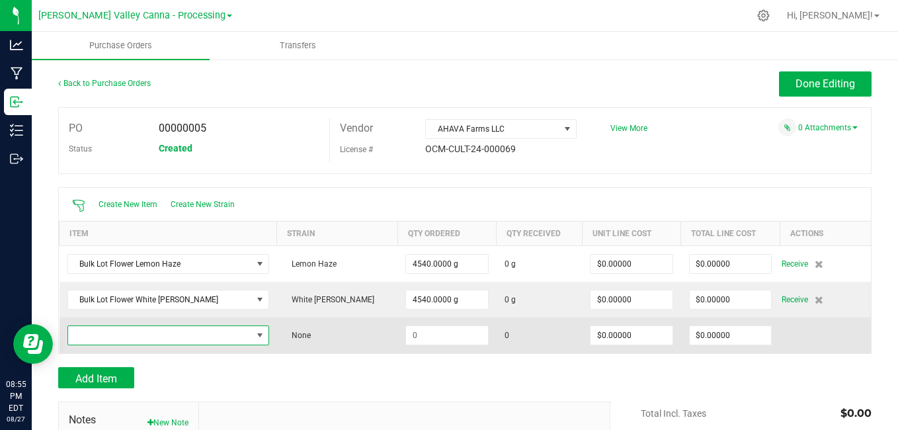
click at [255, 332] on span "NO DATA FOUND" at bounding box center [260, 335] width 11 height 11
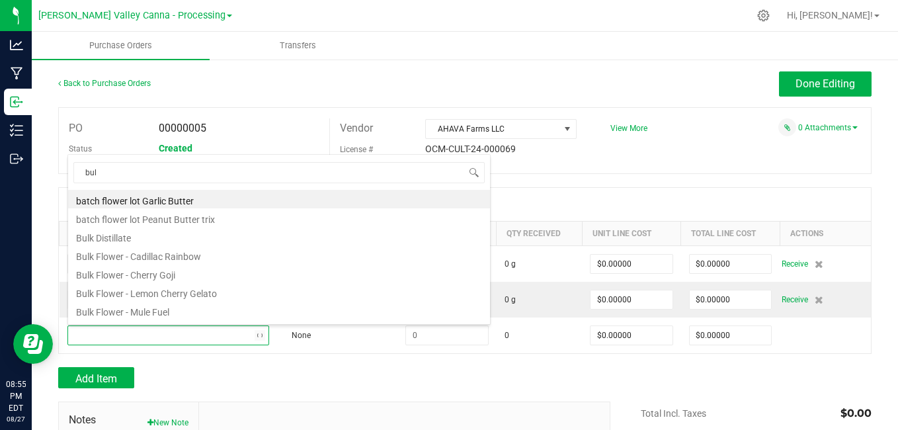
type input "bulk"
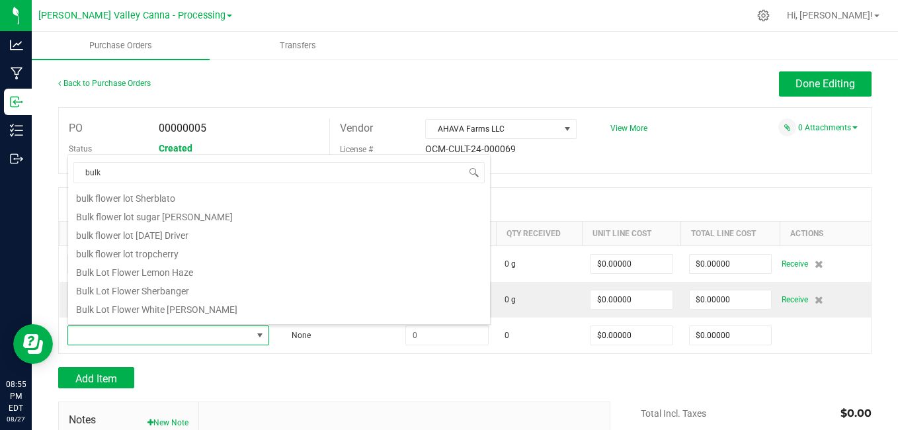
scroll to position [331, 0]
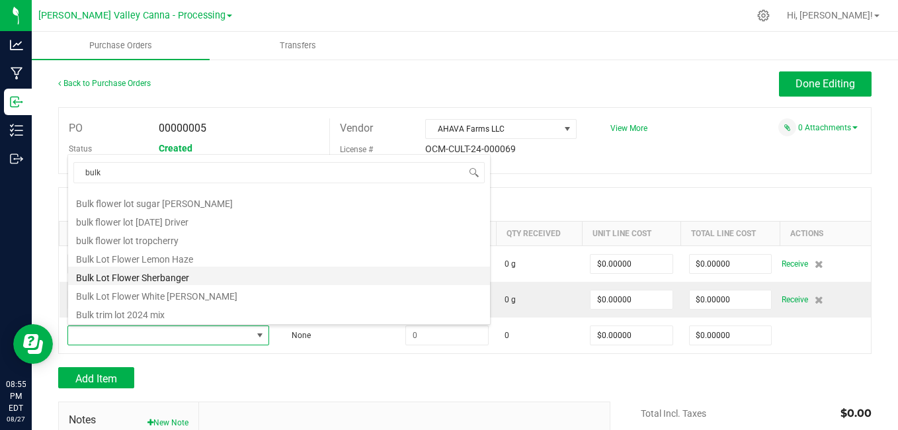
click at [426, 276] on li "Bulk Lot Flower Sherbanger" at bounding box center [279, 275] width 422 height 19
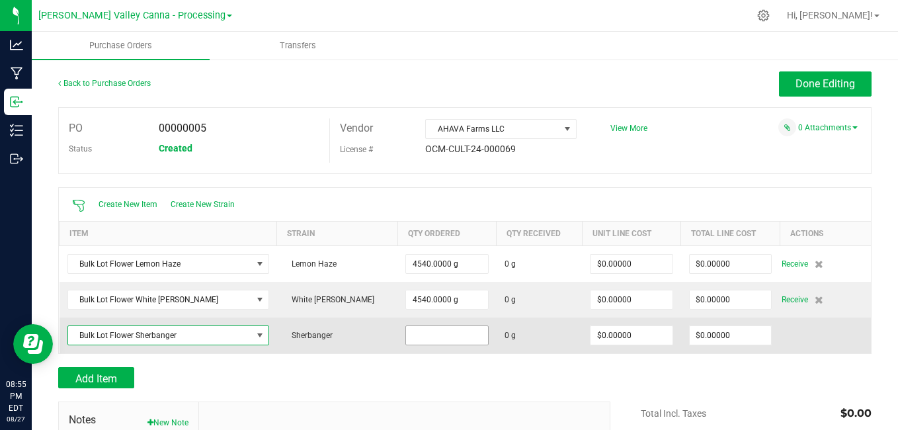
click at [406, 332] on input at bounding box center [446, 335] width 81 height 19
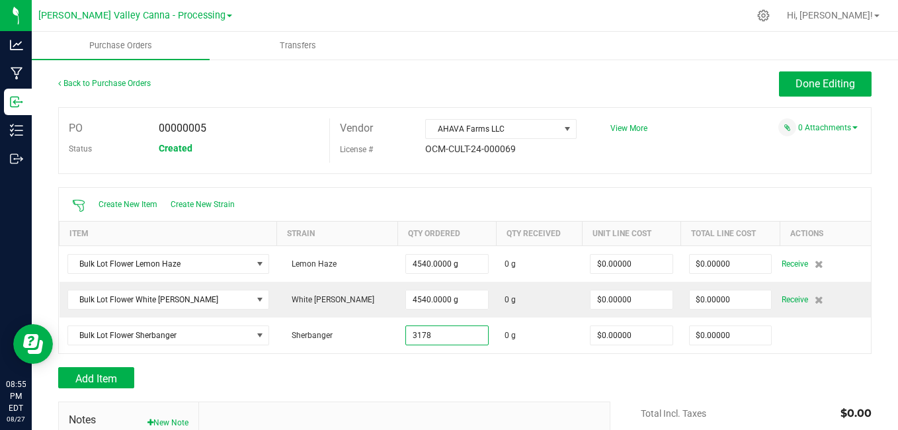
type input "3178.0000 g"
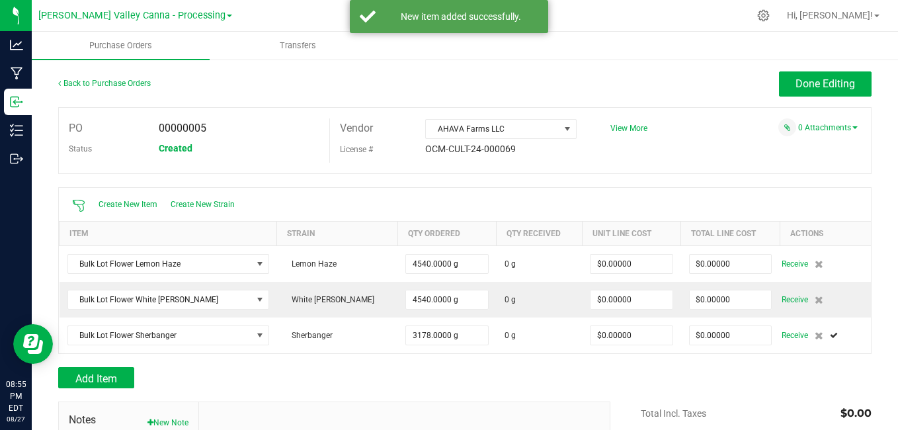
drag, startPoint x: 366, startPoint y: 382, endPoint x: 337, endPoint y: 380, distance: 29.2
click at [337, 380] on div "Add Item" at bounding box center [329, 377] width 542 height 21
click at [808, 82] on span "Done Editing" at bounding box center [825, 83] width 60 height 13
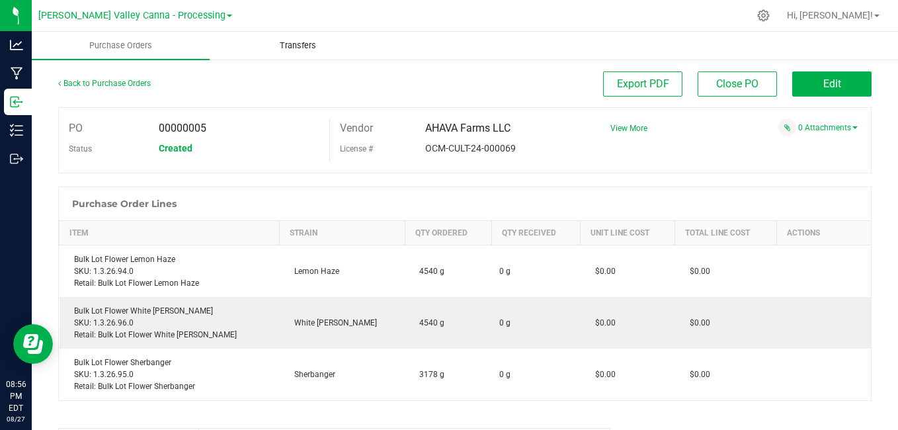
click at [301, 50] on span "Transfers" at bounding box center [298, 46] width 72 height 12
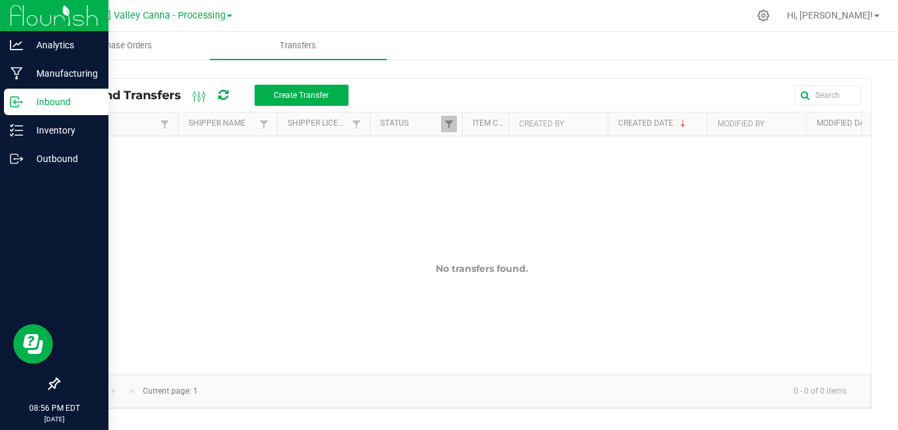
click at [37, 114] on div "Inbound" at bounding box center [56, 102] width 104 height 26
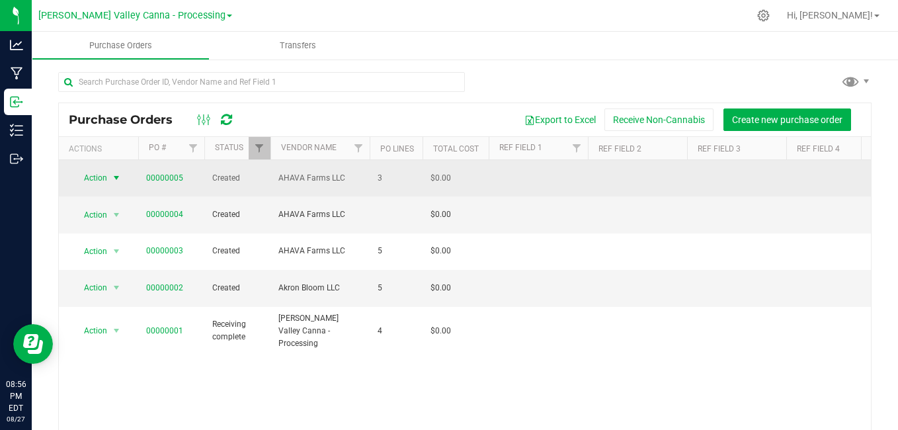
click at [115, 173] on span "select" at bounding box center [116, 178] width 11 height 11
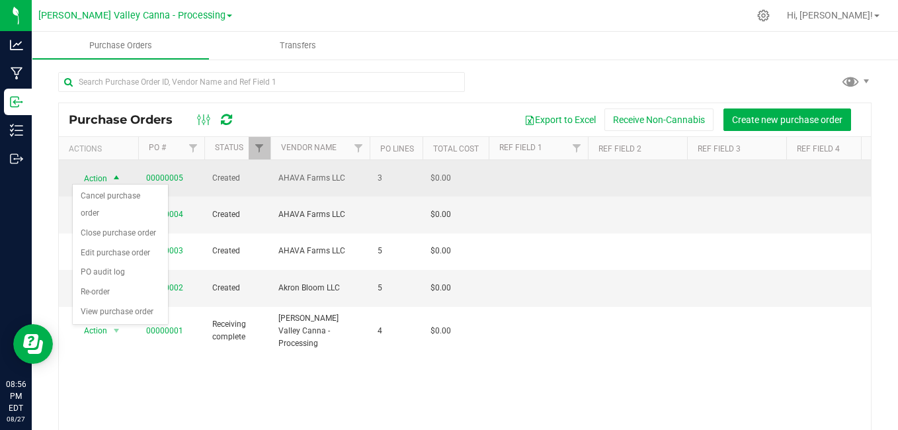
click at [115, 173] on span "select" at bounding box center [116, 178] width 11 height 11
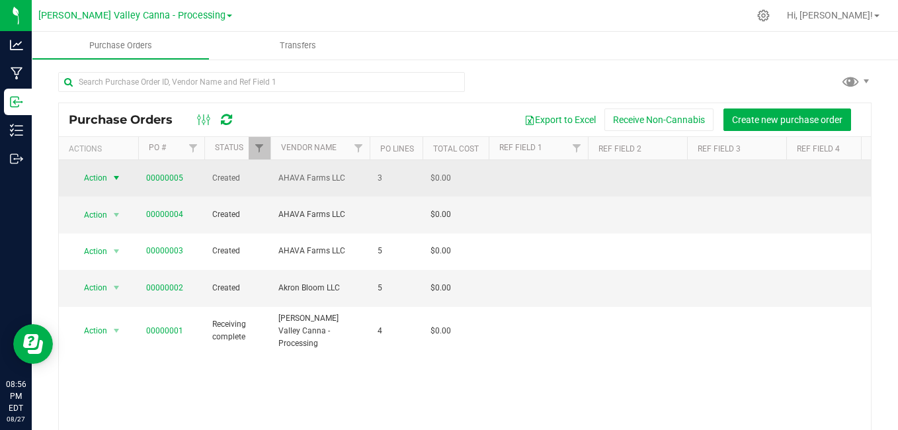
click at [327, 173] on span "AHAVA Farms LLC" at bounding box center [319, 178] width 83 height 13
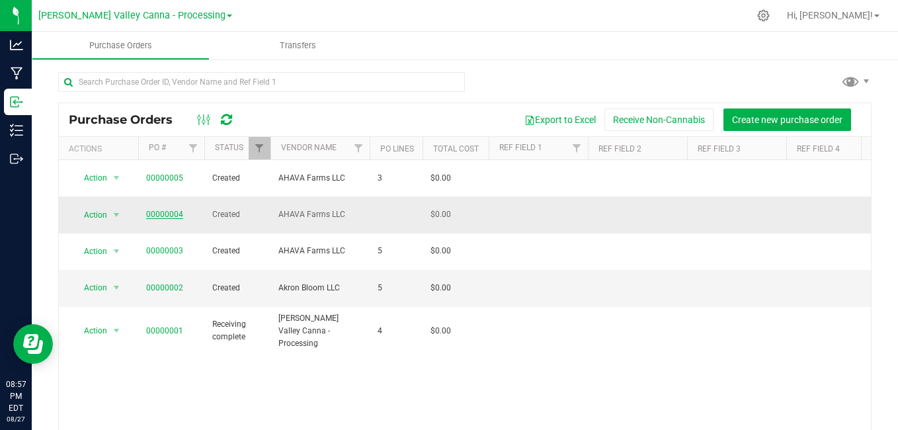
click at [165, 210] on link "00000004" at bounding box center [164, 214] width 37 height 9
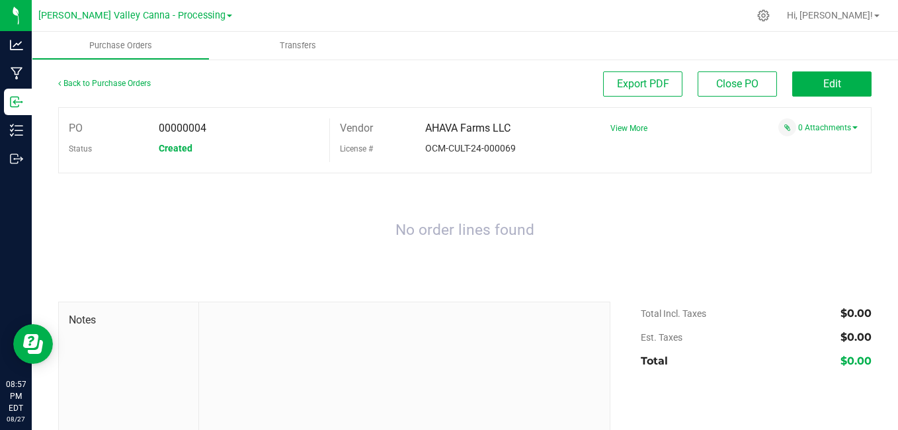
click at [111, 77] on div "Back to Purchase Orders" at bounding box center [160, 83] width 204 height 24
click at [112, 83] on link "Back to Purchase Orders" at bounding box center [104, 83] width 93 height 9
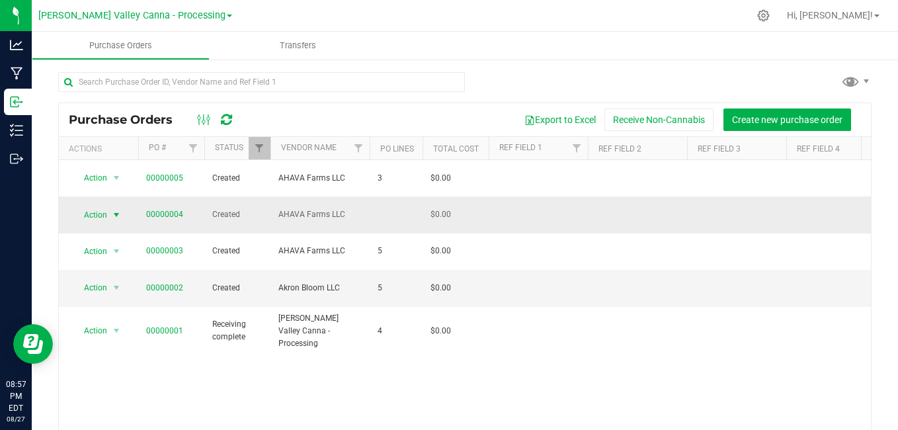
click at [89, 207] on span "Action" at bounding box center [90, 215] width 36 height 19
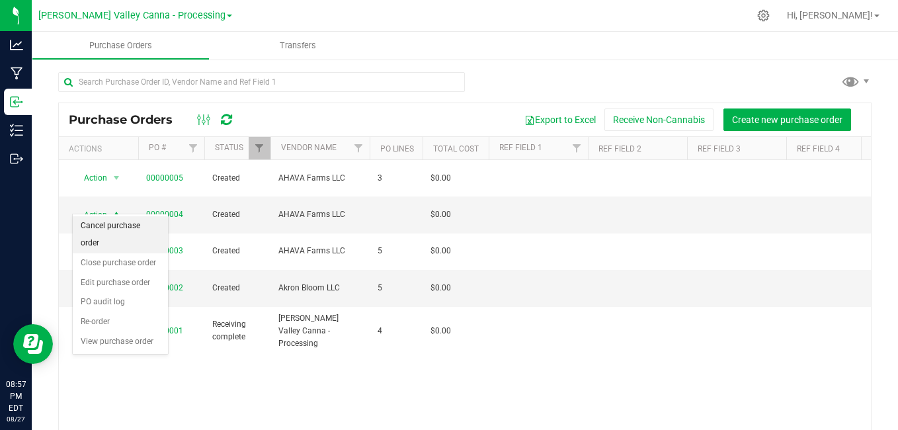
click at [99, 221] on li "Cancel purchase order" at bounding box center [120, 234] width 95 height 36
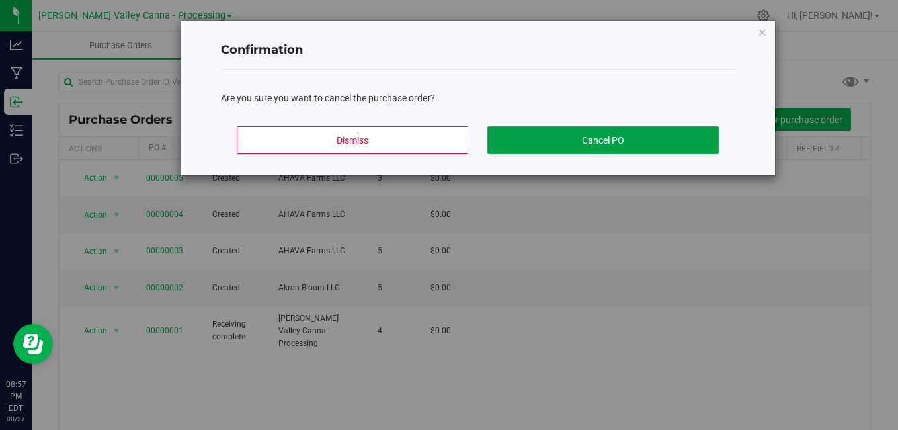
click at [581, 136] on button "Cancel PO" at bounding box center [602, 140] width 231 height 28
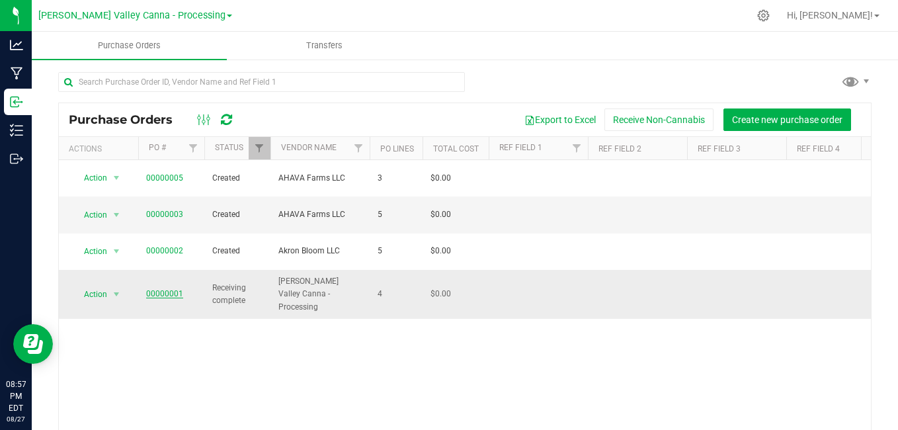
click at [151, 289] on link "00000001" at bounding box center [164, 293] width 37 height 9
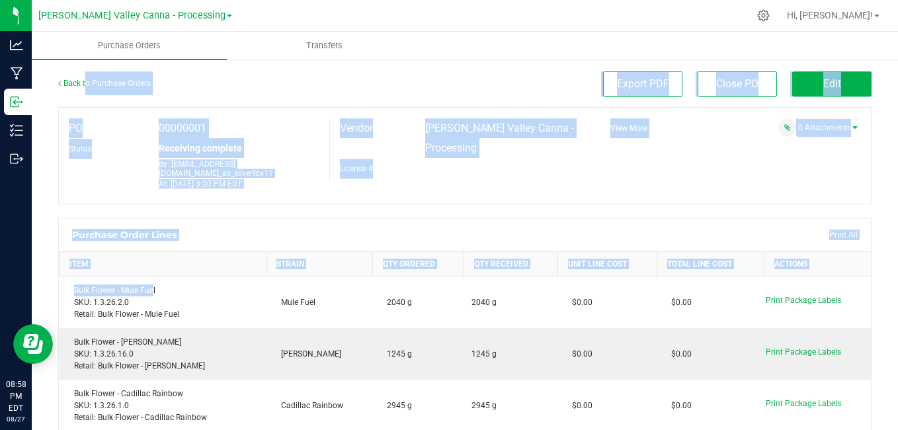
drag, startPoint x: 151, startPoint y: 267, endPoint x: 85, endPoint y: 77, distance: 201.2
click at [85, 77] on div "Back to Purchase Orders Export PDF Close PO Edit PO 00000001 Status Receiving c…" at bounding box center [464, 380] width 813 height 618
click at [312, 89] on div "Export PDF Close PO Edit" at bounding box center [567, 83] width 610 height 25
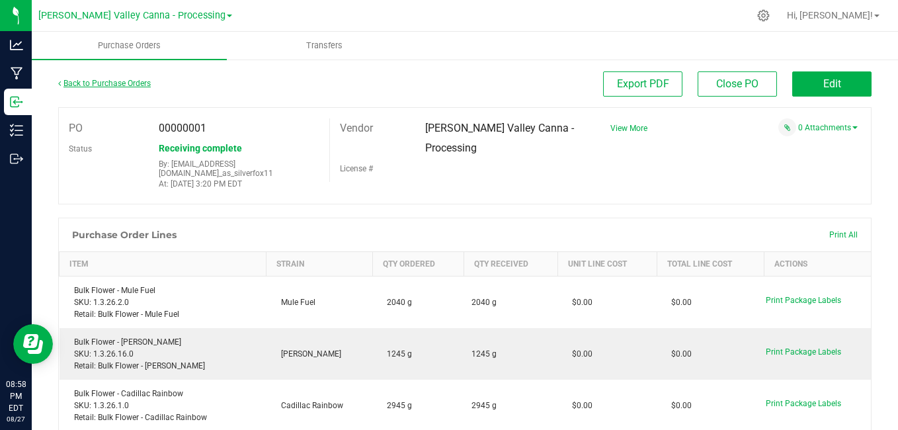
click at [104, 85] on link "Back to Purchase Orders" at bounding box center [104, 83] width 93 height 9
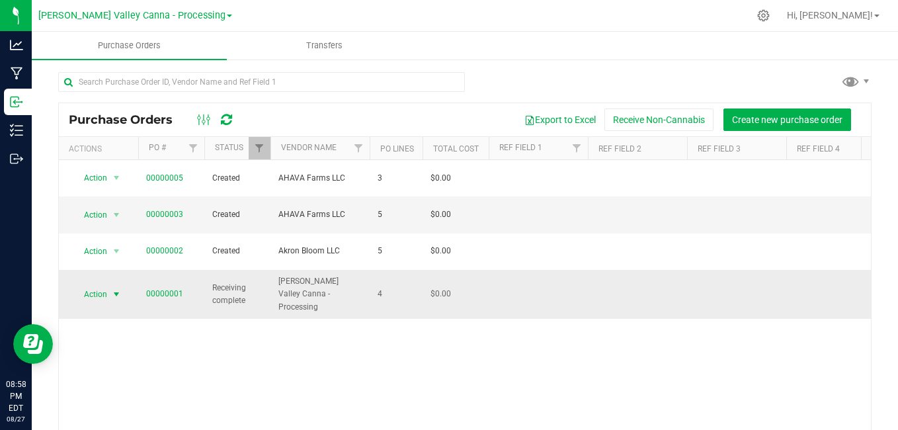
click at [94, 285] on span "Action" at bounding box center [90, 294] width 36 height 19
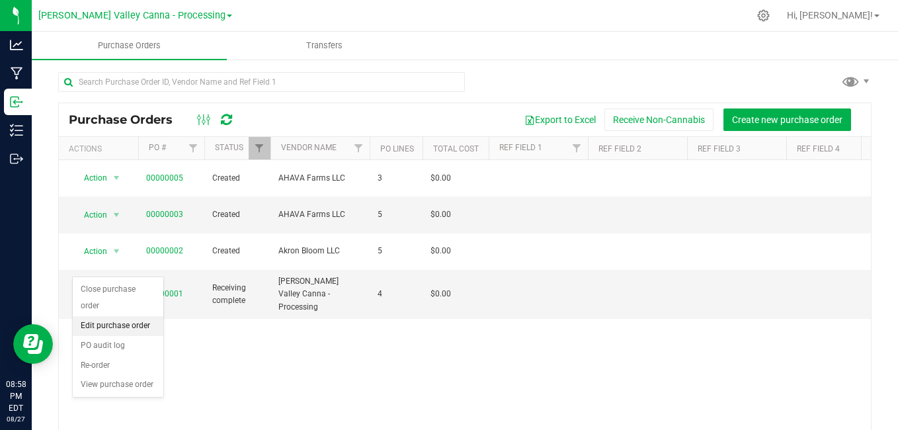
click at [97, 323] on li "Edit purchase order" at bounding box center [118, 326] width 91 height 20
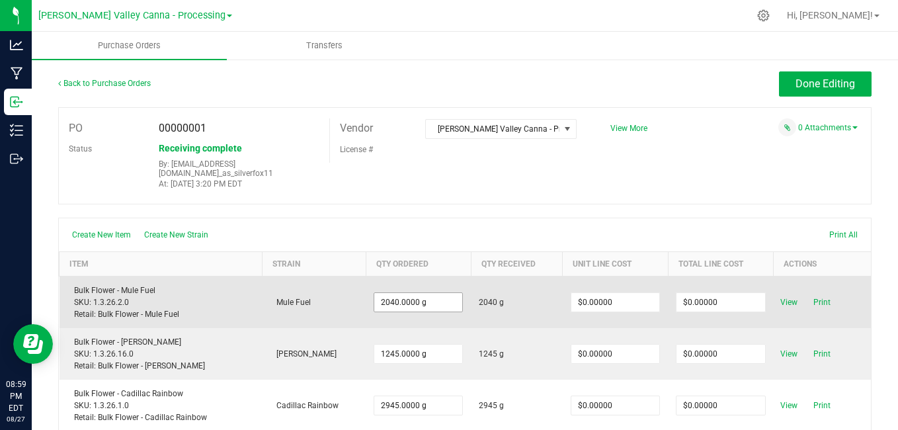
type input "2040"
type input "0"
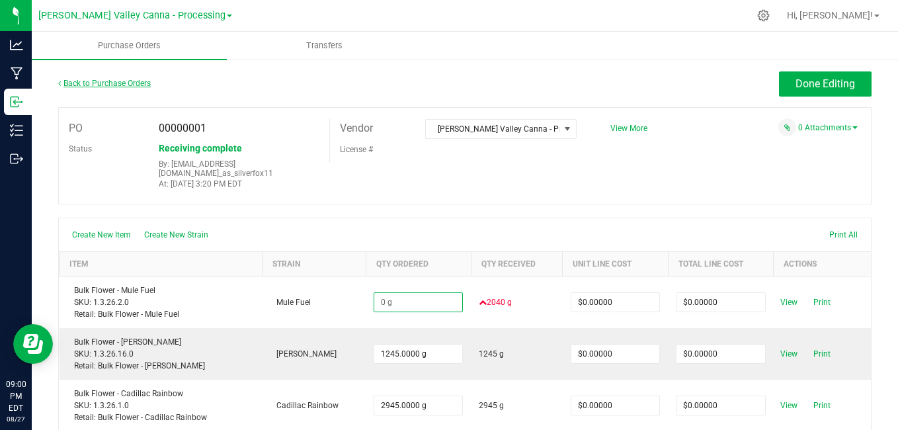
click at [87, 86] on link "Back to Purchase Orders" at bounding box center [104, 83] width 93 height 9
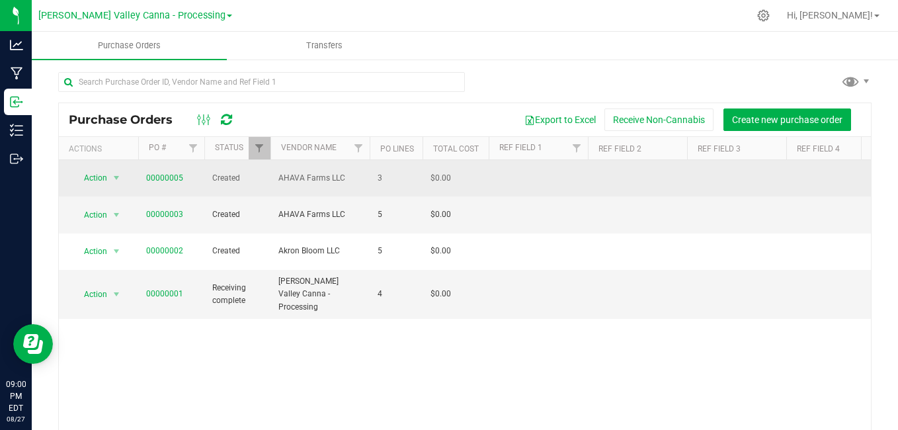
click at [337, 183] on td "AHAVA Farms LLC" at bounding box center [319, 178] width 99 height 36
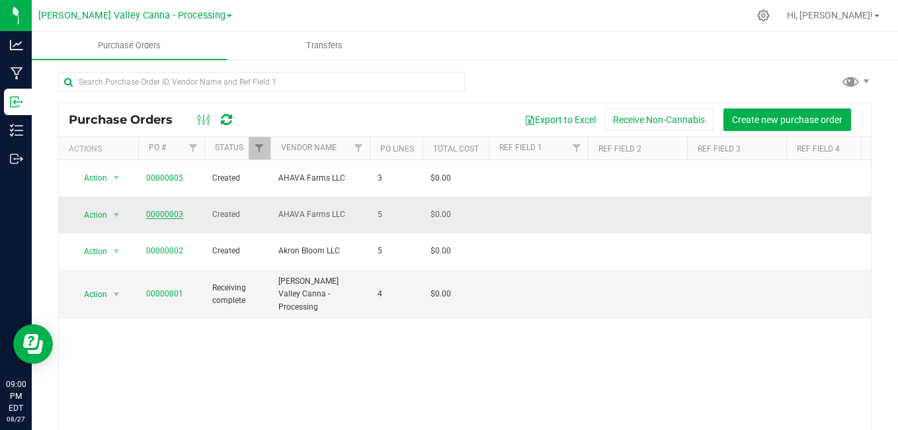
click at [155, 210] on link "00000003" at bounding box center [164, 214] width 37 height 9
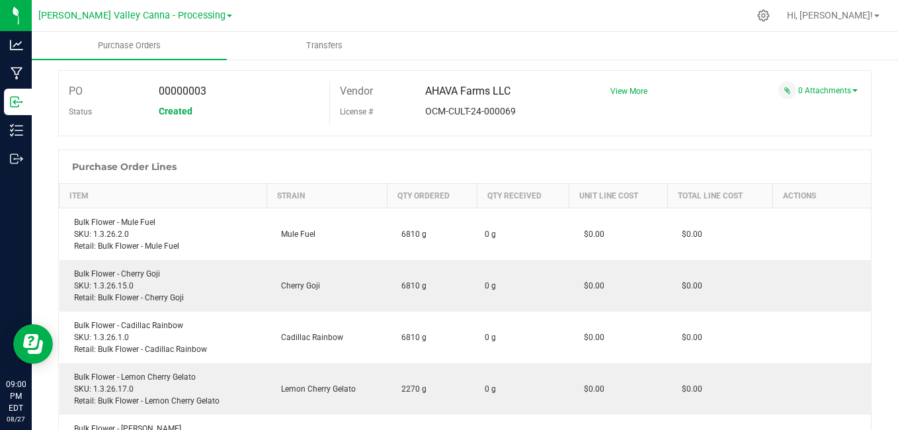
scroll to position [90, 0]
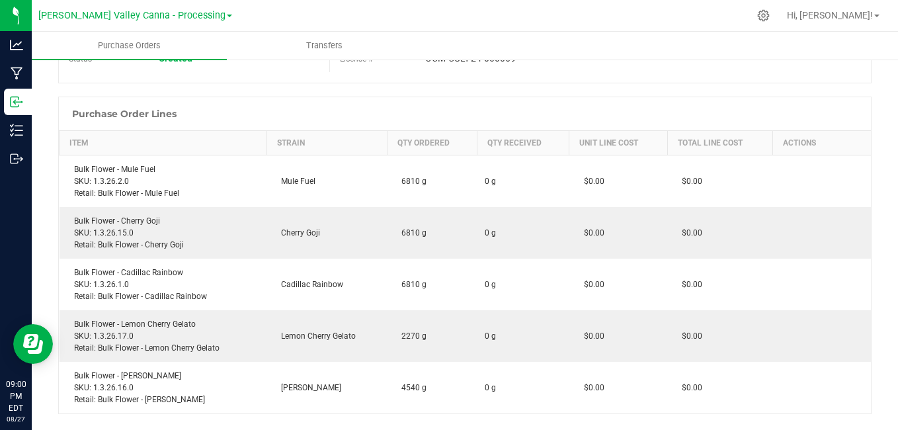
click at [92, 114] on h1 "Purchase Order Lines" at bounding box center [124, 113] width 104 height 11
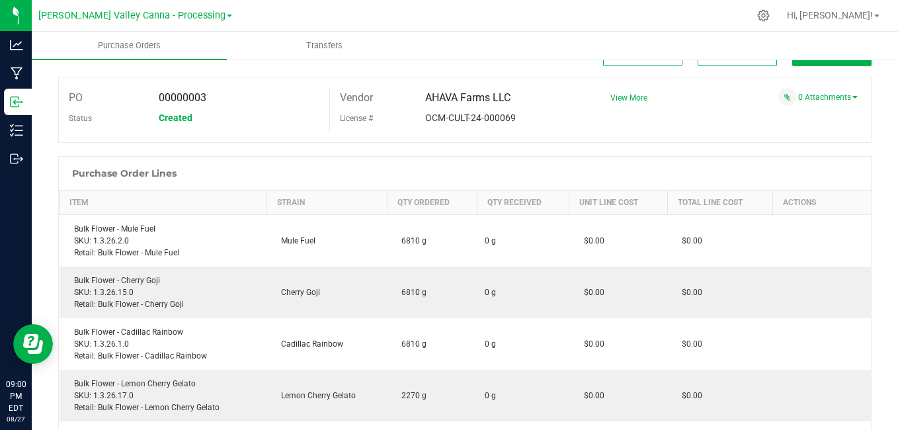
scroll to position [0, 0]
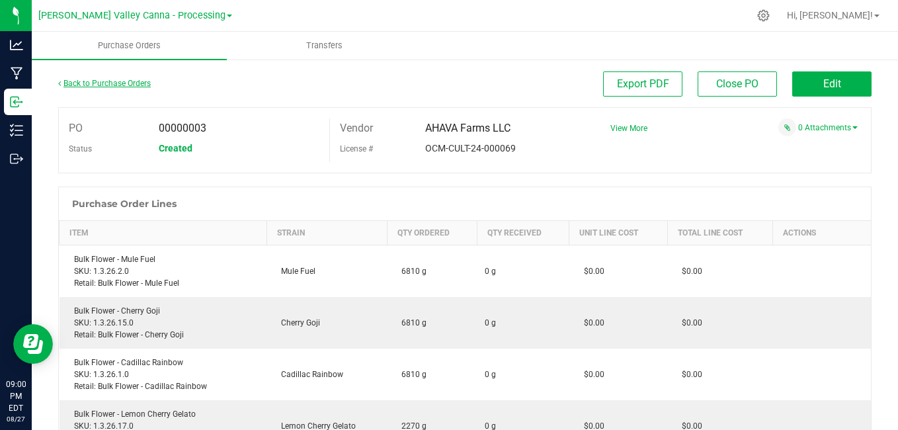
click at [126, 87] on link "Back to Purchase Orders" at bounding box center [104, 83] width 93 height 9
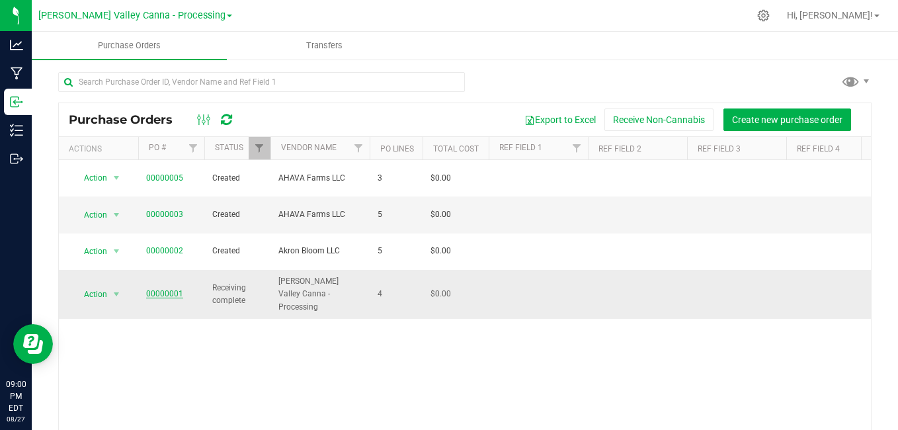
click at [167, 289] on link "00000001" at bounding box center [164, 293] width 37 height 9
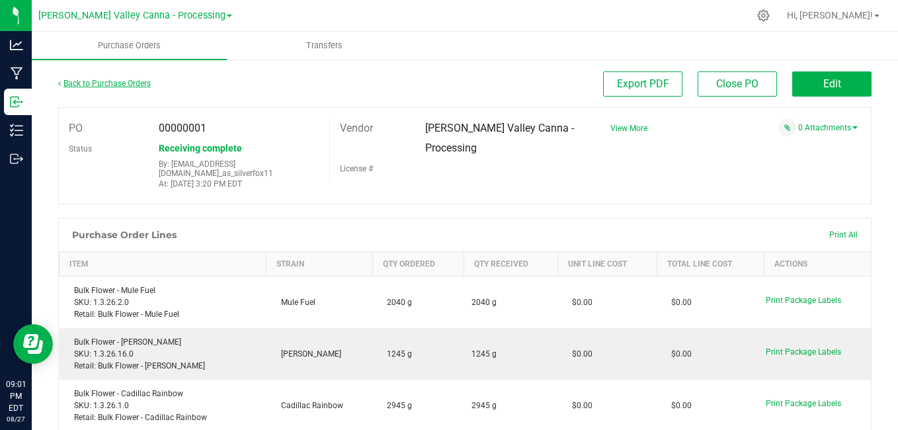
click at [129, 86] on link "Back to Purchase Orders" at bounding box center [104, 83] width 93 height 9
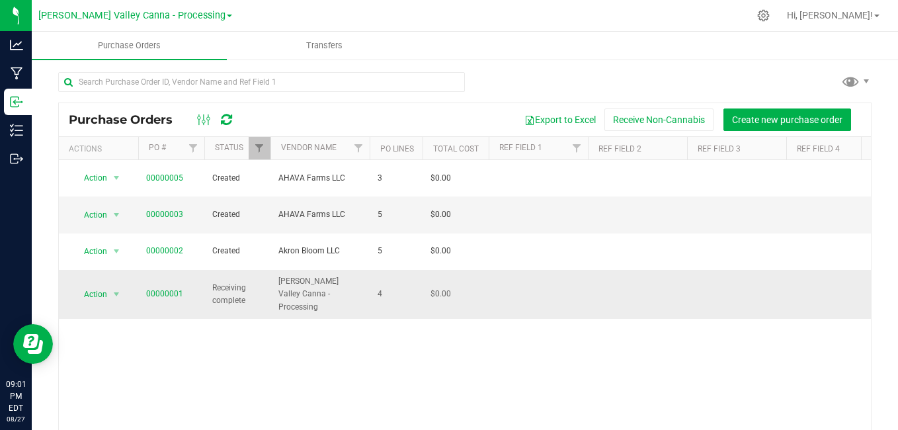
click at [101, 285] on span "Action" at bounding box center [90, 294] width 36 height 19
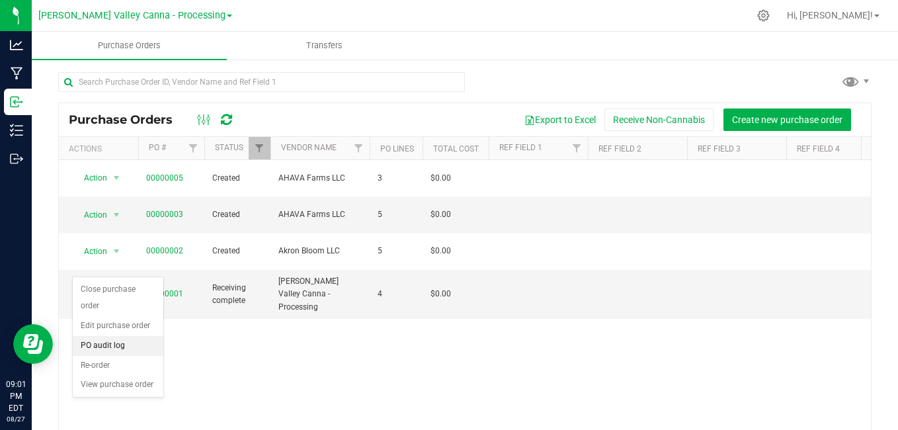
click at [120, 350] on li "PO audit log" at bounding box center [118, 346] width 91 height 20
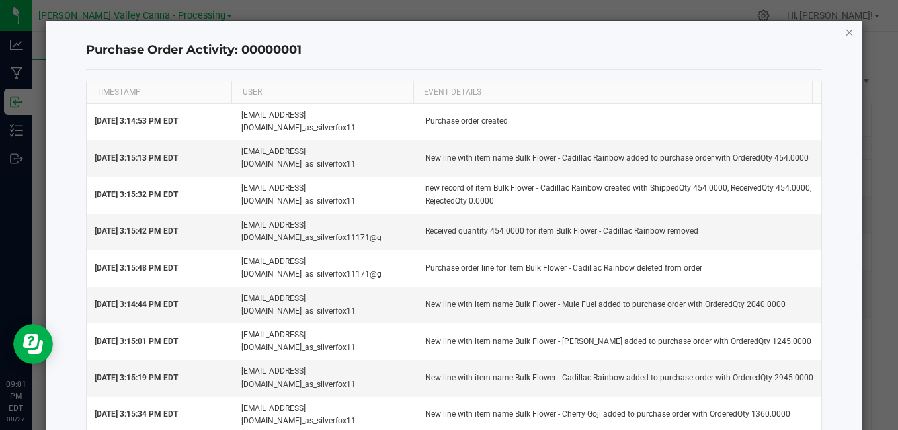
click at [845, 36] on icon "button" at bounding box center [849, 32] width 9 height 16
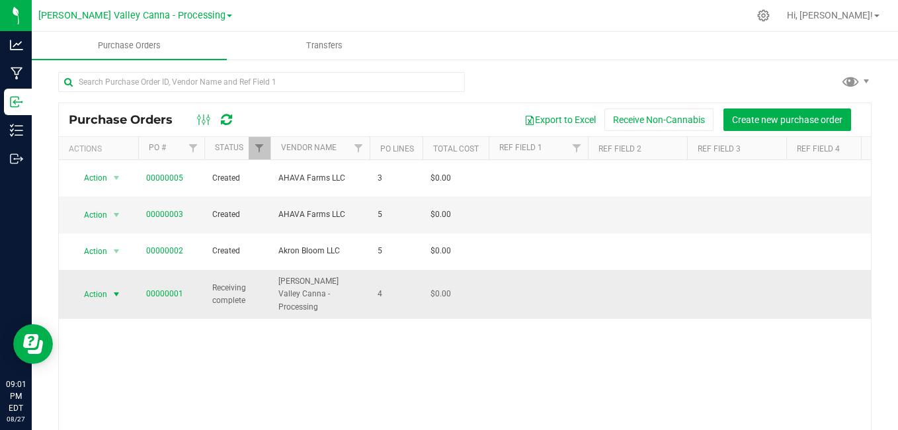
click at [94, 285] on span "Action" at bounding box center [90, 294] width 36 height 19
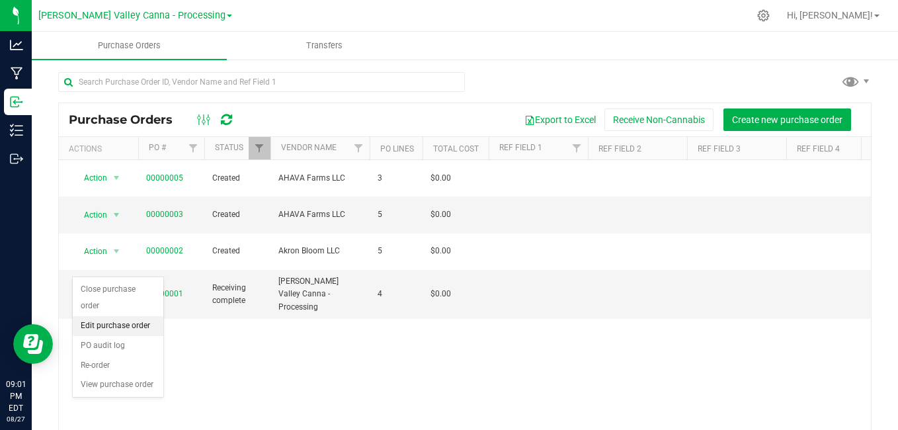
click at [103, 327] on li "Edit purchase order" at bounding box center [118, 326] width 91 height 20
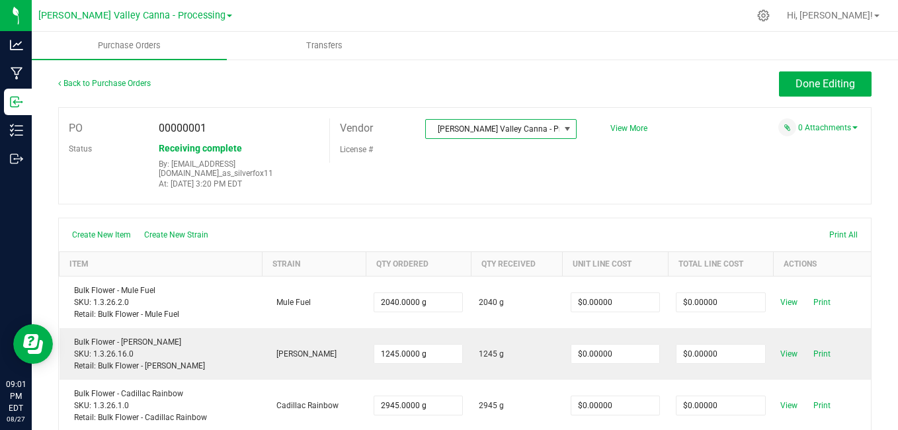
click at [562, 128] on span at bounding box center [567, 129] width 11 height 11
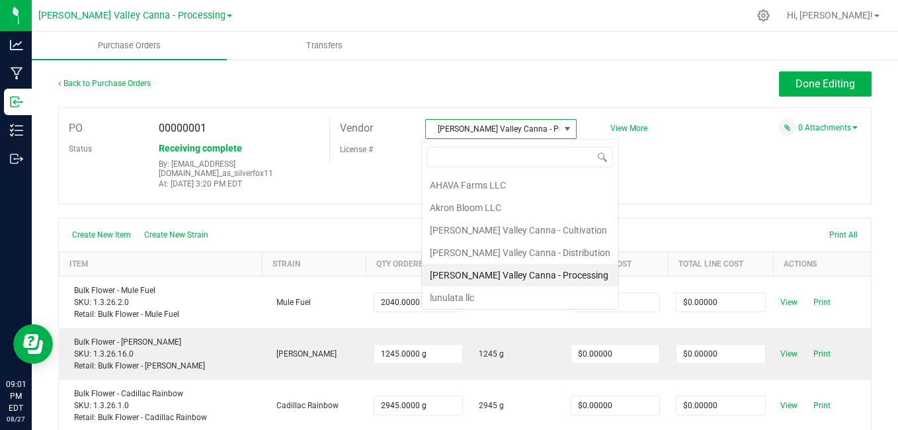
scroll to position [20, 149]
click at [538, 188] on li "AHAVA Farms LLC" at bounding box center [520, 185] width 196 height 22
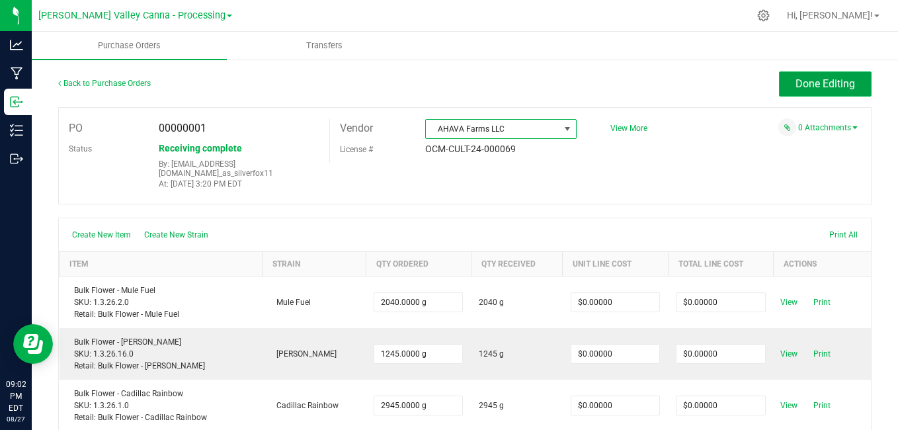
click at [795, 82] on span "Done Editing" at bounding box center [825, 83] width 60 height 13
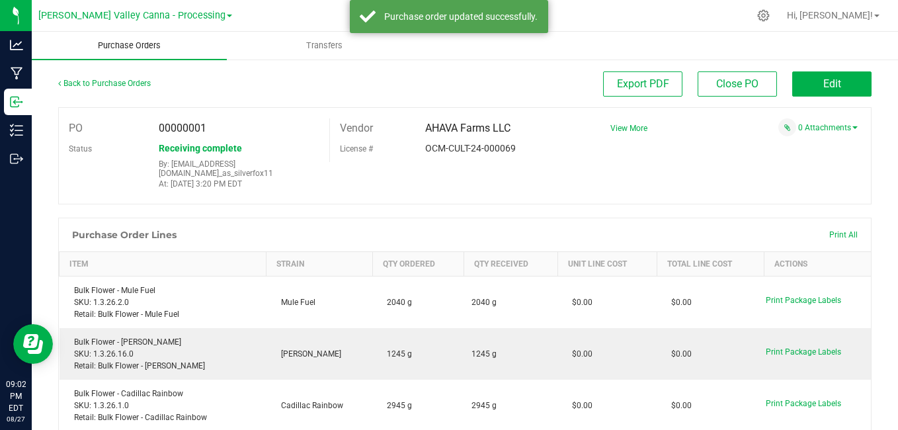
click at [121, 45] on span "Purchase Orders" at bounding box center [129, 46] width 99 height 12
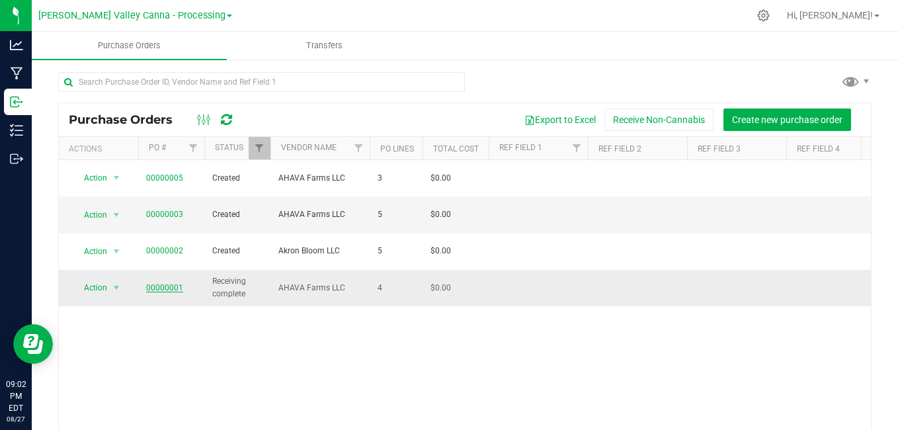
click at [165, 283] on link "00000001" at bounding box center [164, 287] width 37 height 9
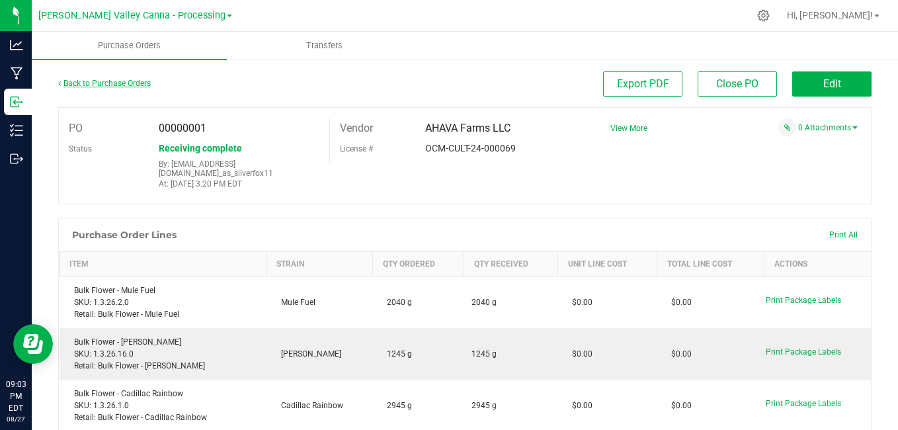
drag, startPoint x: 124, startPoint y: 83, endPoint x: 91, endPoint y: 85, distance: 32.5
click at [91, 85] on link "Back to Purchase Orders" at bounding box center [104, 83] width 93 height 9
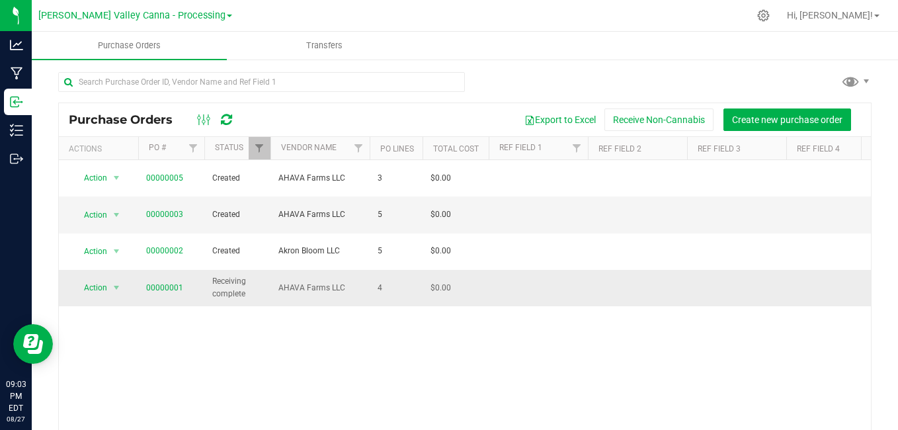
click at [420, 284] on td "4" at bounding box center [396, 288] width 53 height 36
click at [478, 212] on td "$0.00" at bounding box center [455, 214] width 66 height 36
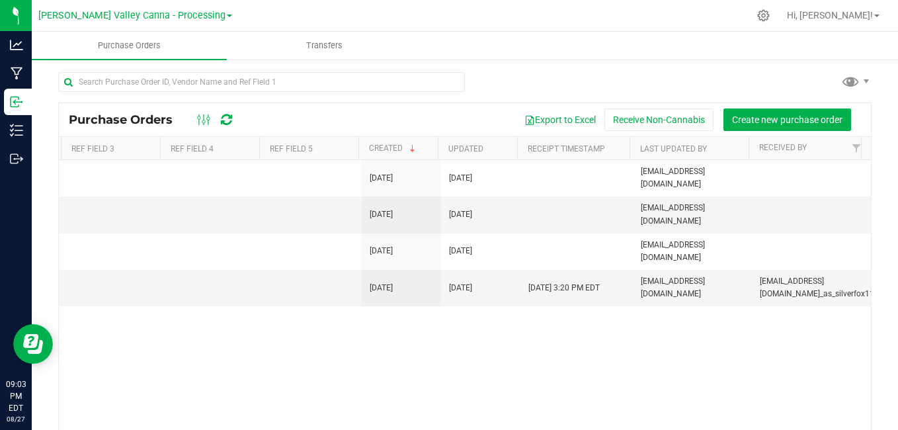
scroll to position [0, 643]
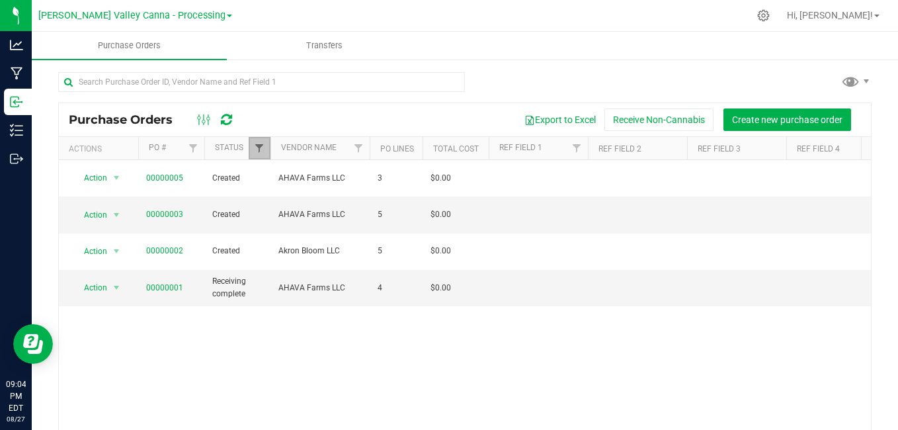
click at [260, 147] on span "Filter" at bounding box center [259, 148] width 11 height 11
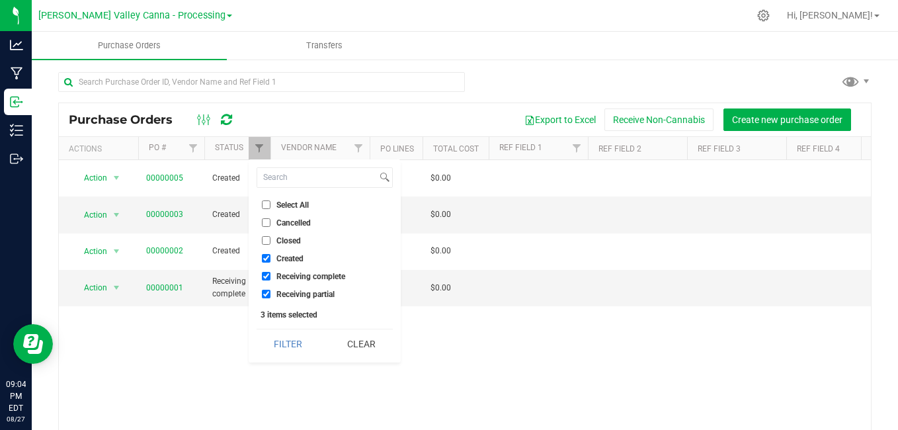
click at [265, 225] on input "Cancelled" at bounding box center [266, 222] width 9 height 9
click at [313, 348] on button "Filter" at bounding box center [288, 343] width 63 height 29
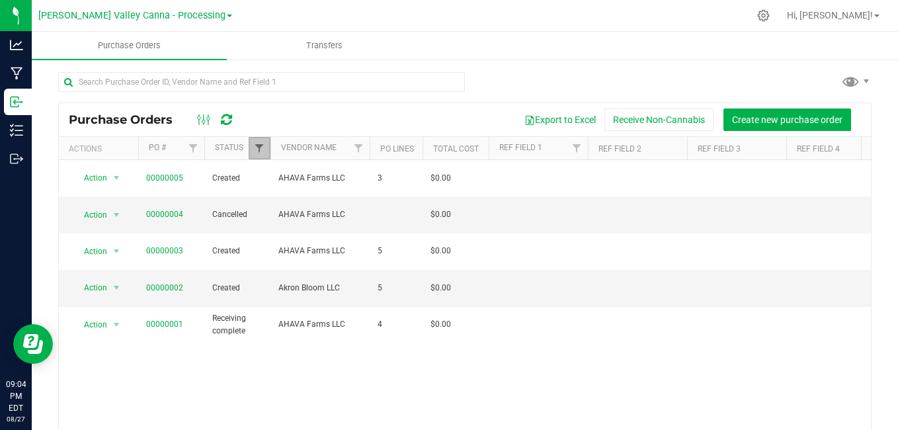
click at [258, 147] on span "Filter" at bounding box center [259, 148] width 11 height 11
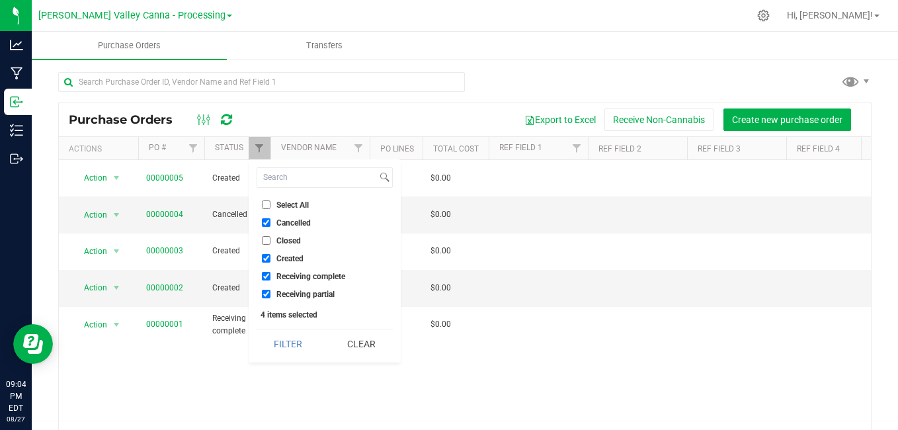
click at [270, 226] on label "Cancelled" at bounding box center [286, 222] width 49 height 9
click at [270, 226] on input "Cancelled" at bounding box center [266, 222] width 9 height 9
checkbox input "false"
click at [267, 335] on button "Filter" at bounding box center [288, 343] width 63 height 29
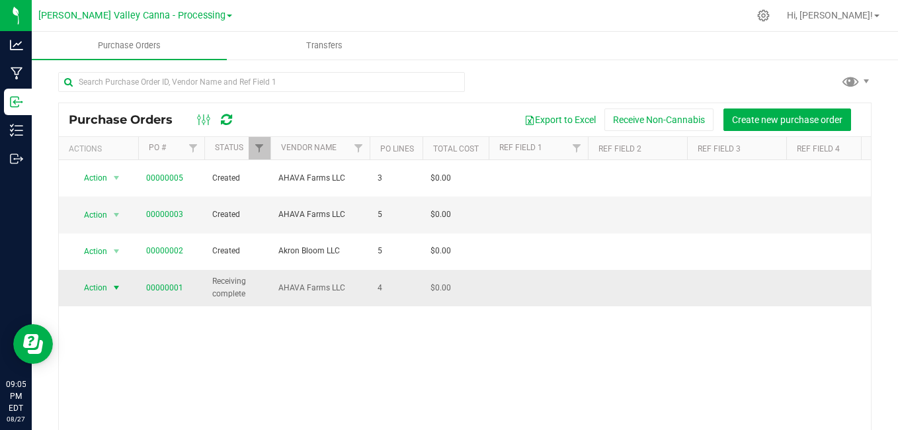
click at [117, 282] on span "select" at bounding box center [116, 287] width 11 height 11
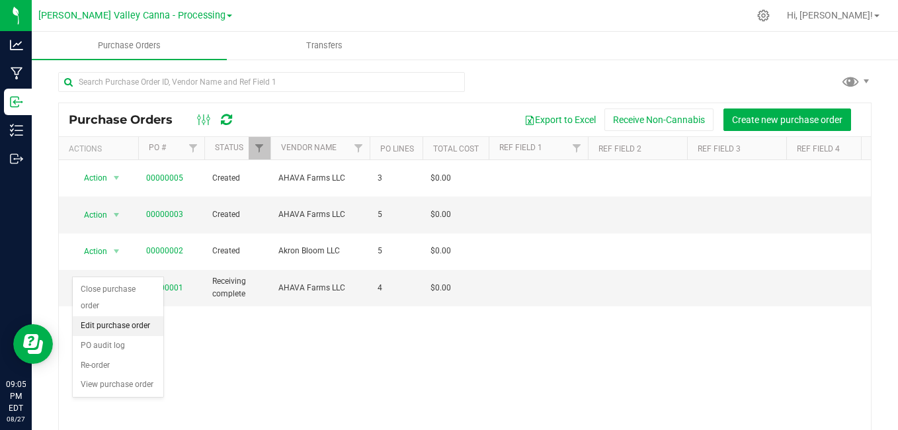
click at [110, 322] on li "Edit purchase order" at bounding box center [118, 326] width 91 height 20
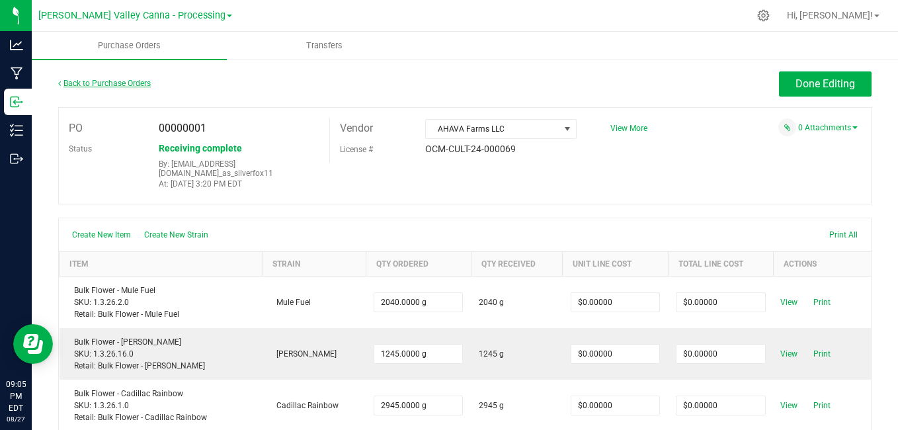
click at [106, 83] on link "Back to Purchase Orders" at bounding box center [104, 83] width 93 height 9
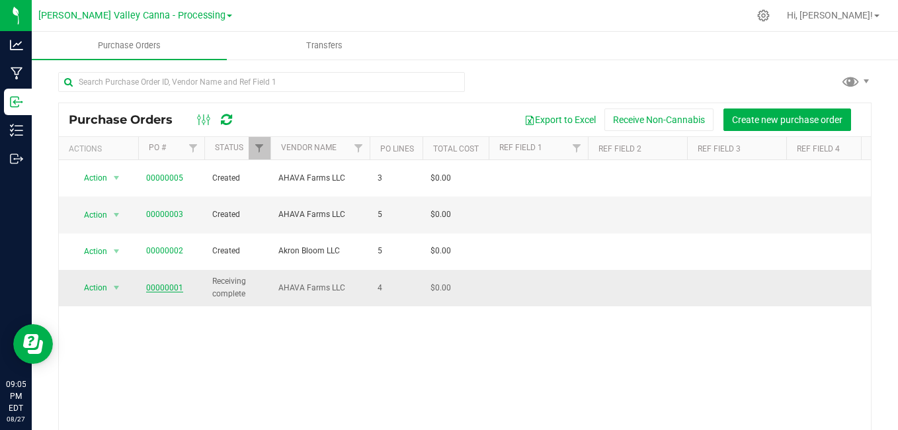
click at [169, 283] on link "00000001" at bounding box center [164, 287] width 37 height 9
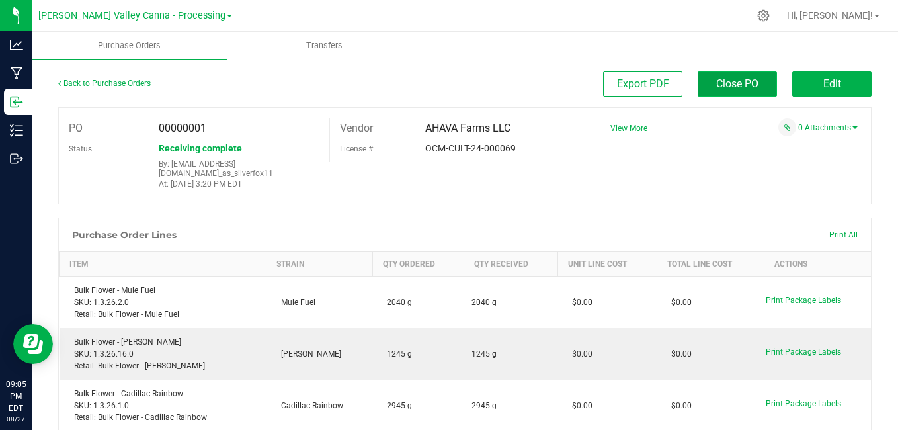
click at [716, 84] on span "Close PO" at bounding box center [737, 83] width 42 height 13
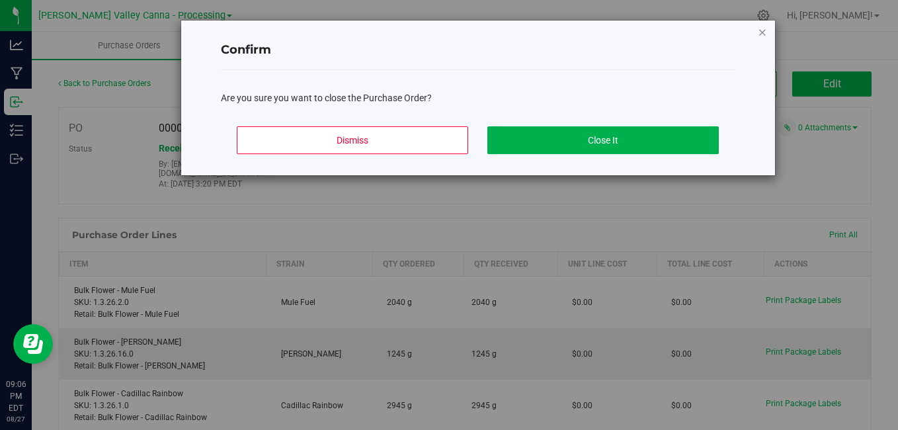
click at [762, 34] on icon "Close modal" at bounding box center [762, 32] width 9 height 16
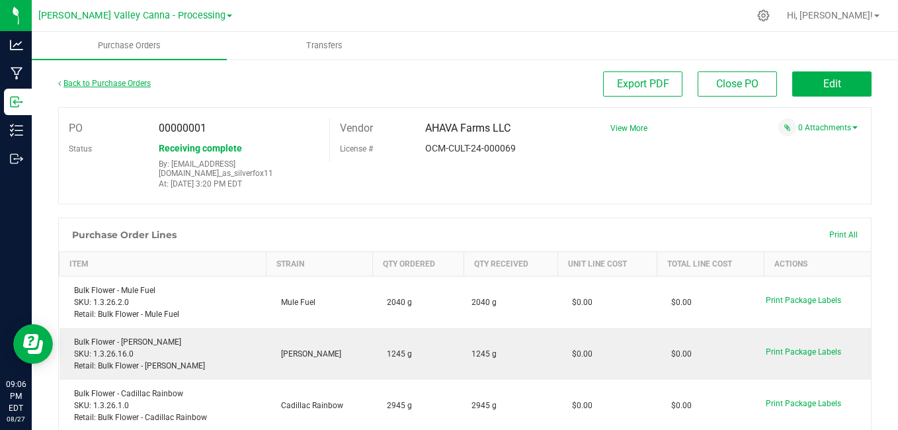
click at [86, 85] on link "Back to Purchase Orders" at bounding box center [104, 83] width 93 height 9
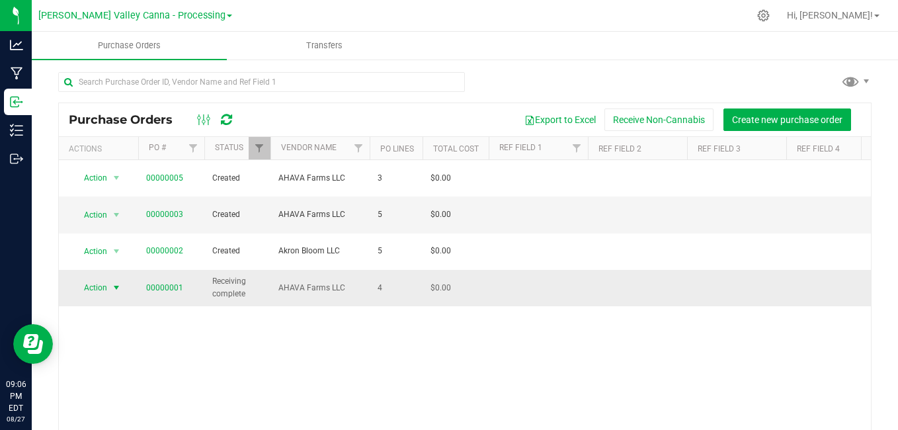
click at [117, 282] on span "select" at bounding box center [116, 287] width 11 height 11
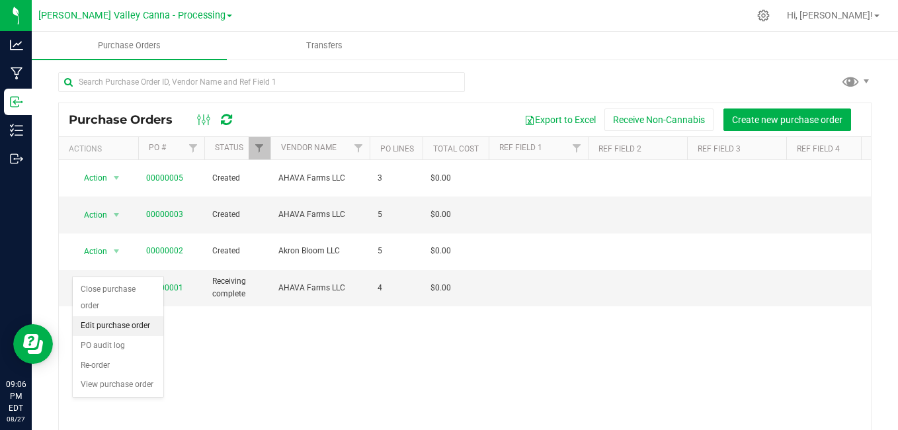
click at [120, 323] on li "Edit purchase order" at bounding box center [118, 326] width 91 height 20
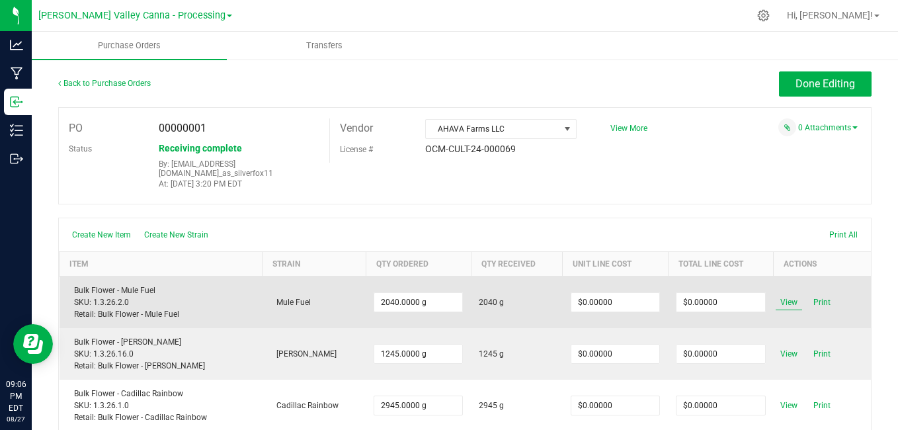
click at [778, 294] on span "View" at bounding box center [789, 302] width 26 height 16
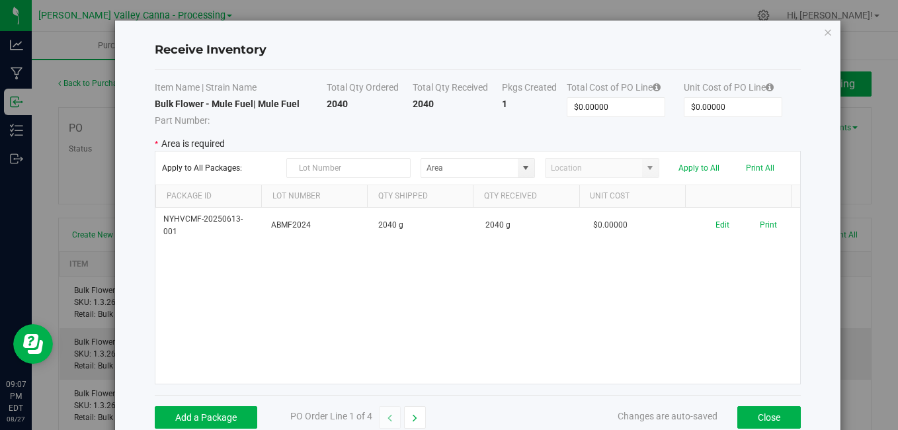
drag, startPoint x: 372, startPoint y: 244, endPoint x: 259, endPoint y: 256, distance: 113.0
click at [259, 256] on div "NYHVCMF-20250613-001 ABMF2024 2040 g 2040 g $0.00000 Edit Print" at bounding box center [477, 296] width 644 height 176
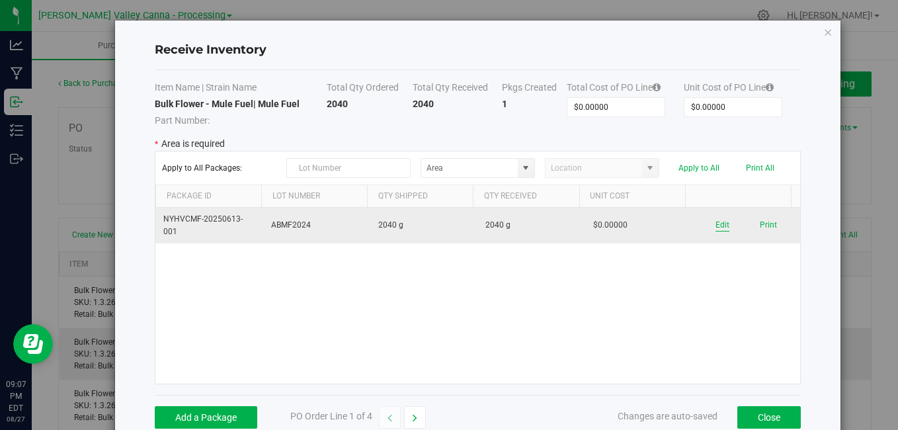
click at [715, 226] on button "Edit" at bounding box center [722, 225] width 14 height 13
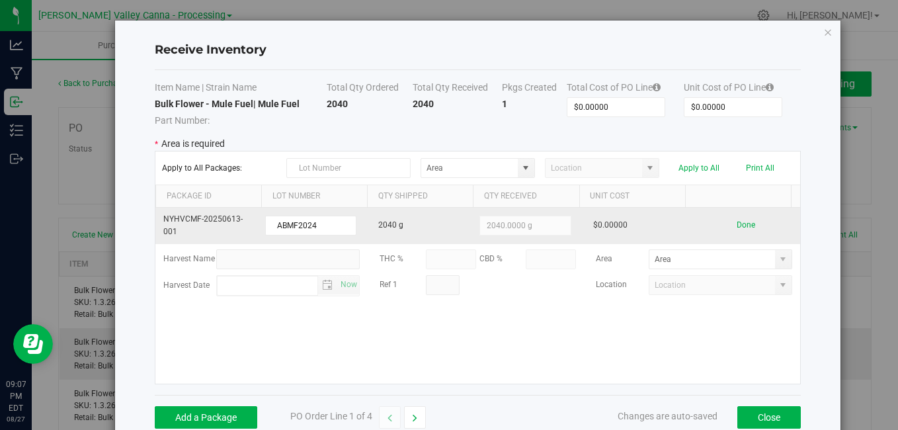
click at [546, 221] on kendo-numerictextbox "2040.0000 g" at bounding box center [524, 226] width 91 height 20
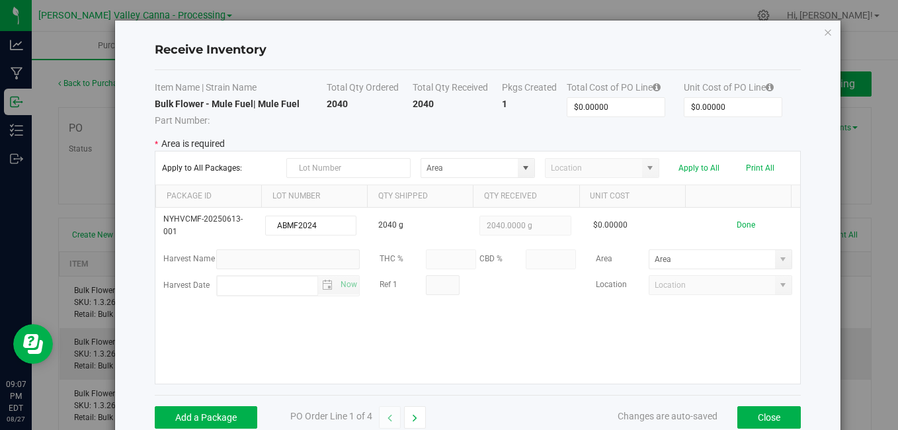
click at [537, 196] on th "Qty Received" at bounding box center [526, 196] width 106 height 22
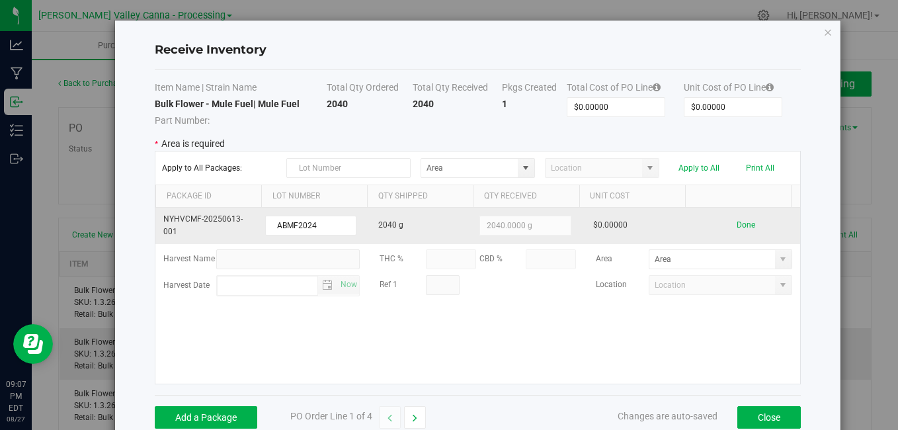
click at [530, 218] on kendo-numerictextbox "2040.0000 g" at bounding box center [524, 226] width 91 height 20
click at [530, 221] on kendo-numerictextbox "2040.0000 g" at bounding box center [524, 226] width 91 height 20
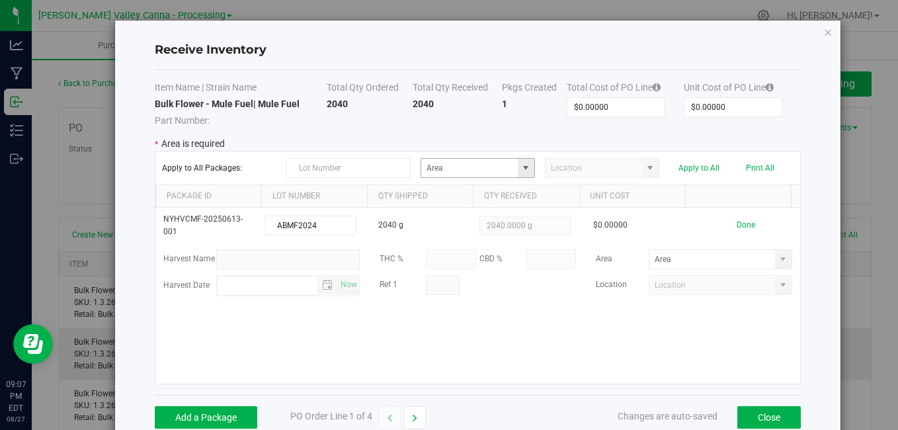
click at [522, 165] on span at bounding box center [525, 168] width 11 height 11
click at [523, 167] on span at bounding box center [525, 168] width 11 height 11
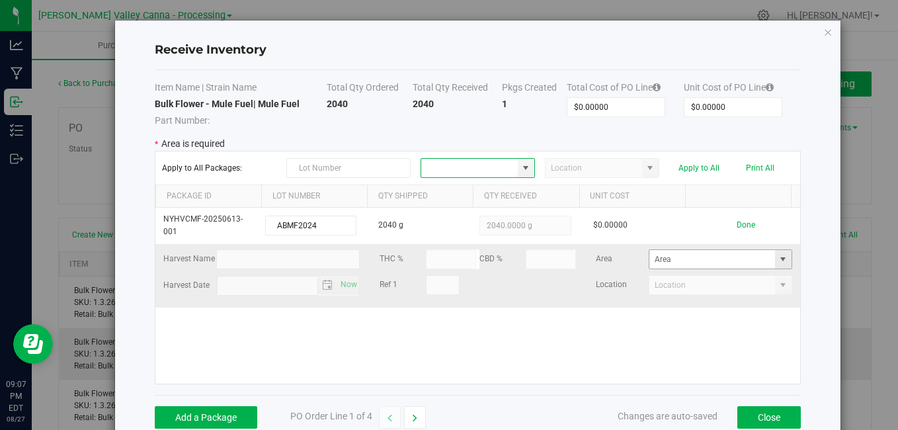
click at [778, 257] on span at bounding box center [783, 259] width 11 height 11
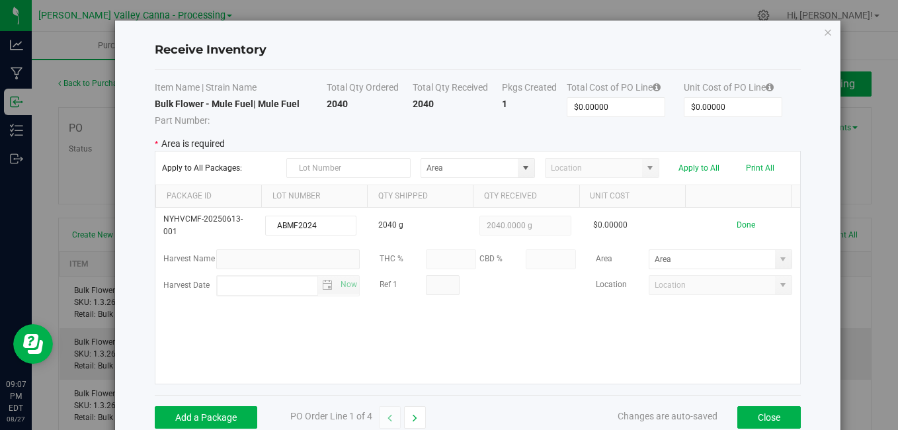
click at [352, 100] on td "2040" at bounding box center [369, 112] width 85 height 30
click at [333, 102] on strong "2040" at bounding box center [337, 104] width 21 height 11
drag, startPoint x: 333, startPoint y: 102, endPoint x: 474, endPoint y: 110, distance: 141.1
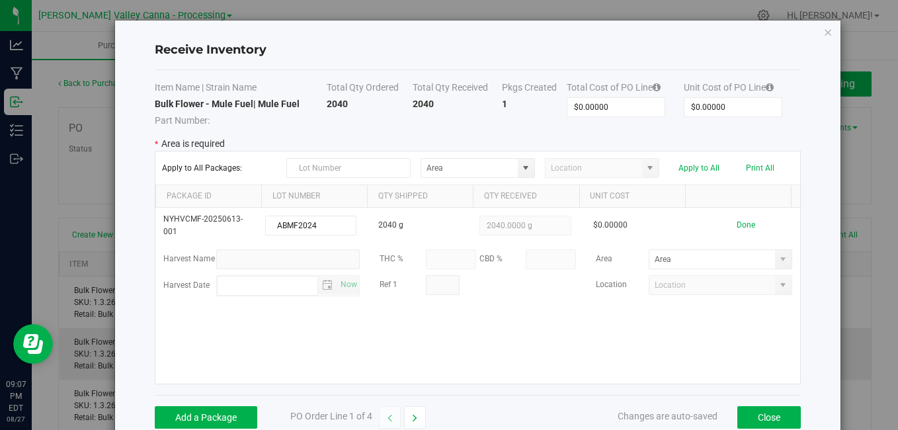
click at [474, 110] on td "2040" at bounding box center [457, 112] width 89 height 30
click at [769, 415] on button "Close" at bounding box center [768, 417] width 63 height 22
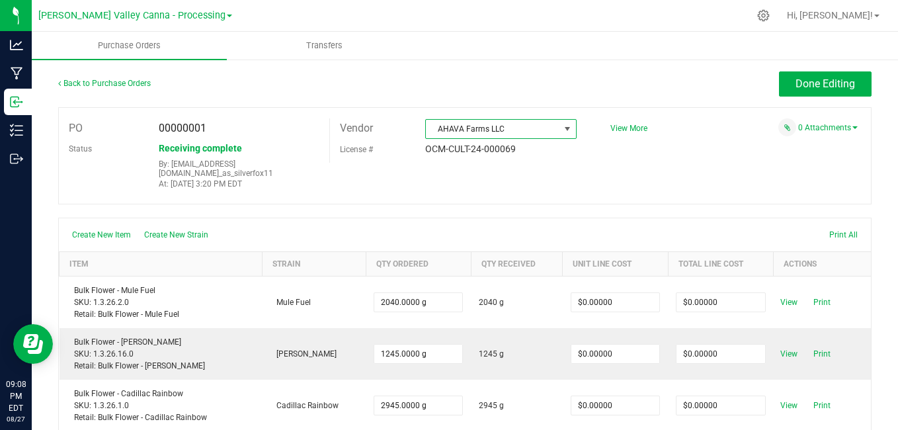
click at [562, 132] on span at bounding box center [567, 129] width 11 height 11
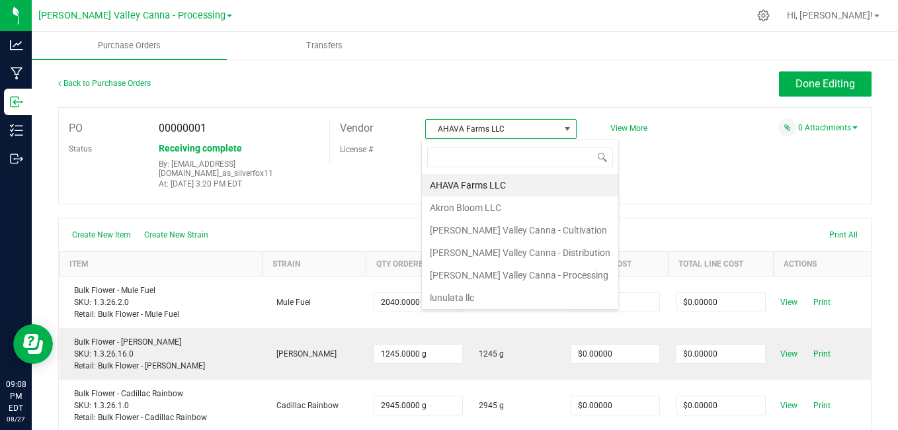
scroll to position [20, 149]
click at [550, 277] on li "[PERSON_NAME] Valley Canna - Processing" at bounding box center [520, 275] width 196 height 22
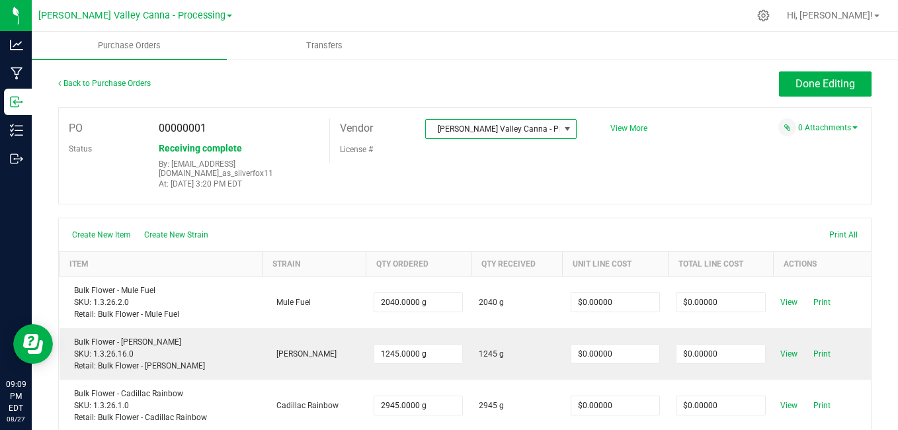
click at [619, 128] on span "View More" at bounding box center [628, 128] width 37 height 9
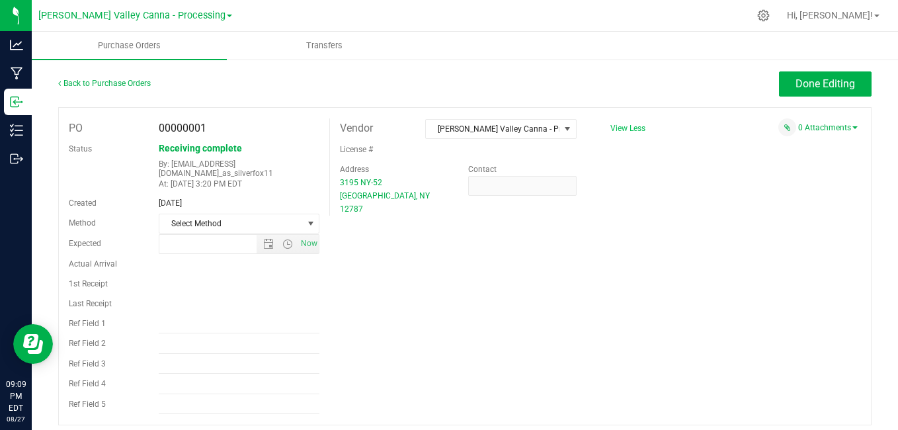
type input "6/10/2025 3:14 PM"
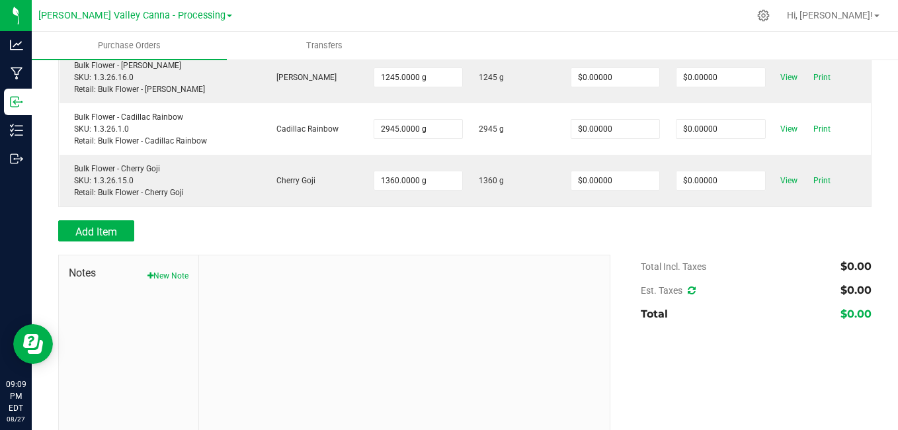
scroll to position [505, 0]
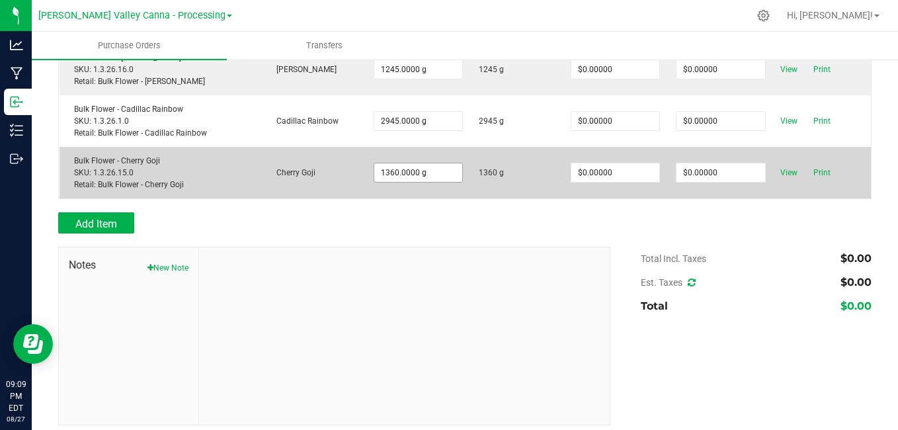
type input "1360"
click at [436, 165] on input "1360" at bounding box center [418, 172] width 88 height 19
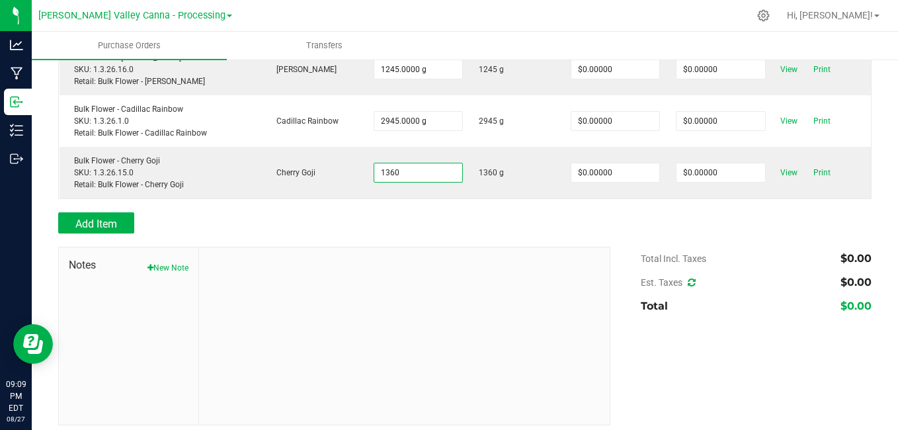
scroll to position [157, 0]
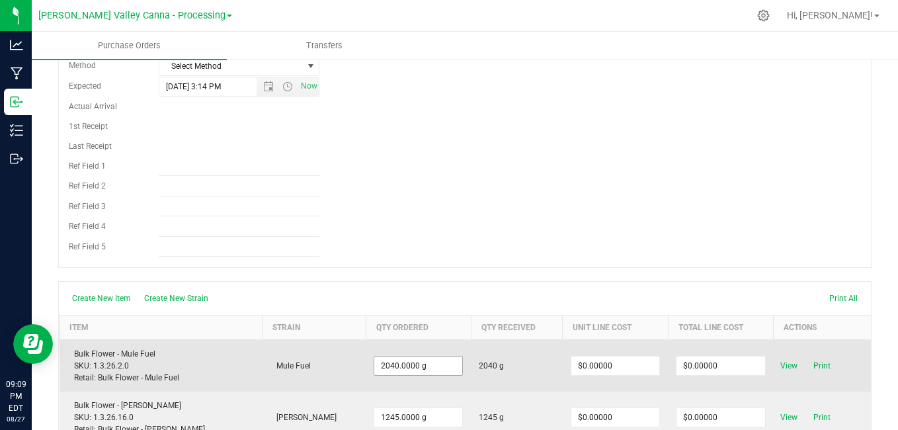
type input "2040"
type input "1360.0000 g"
click at [432, 358] on input "2040" at bounding box center [418, 365] width 88 height 19
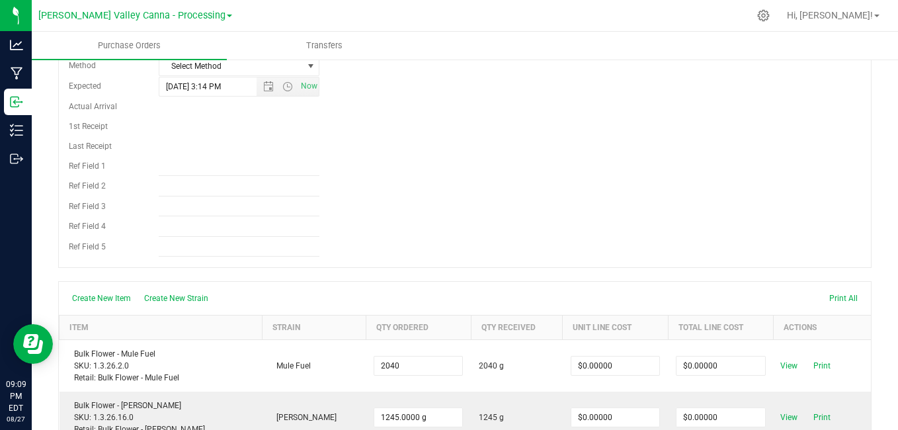
click at [436, 358] on input "2040" at bounding box center [418, 365] width 88 height 19
type input "2040.0000 g"
click at [444, 255] on div "PO 00000001 Status Receiving complete By: cwestfall@flourishsoftware.com_as_sil…" at bounding box center [464, 109] width 813 height 318
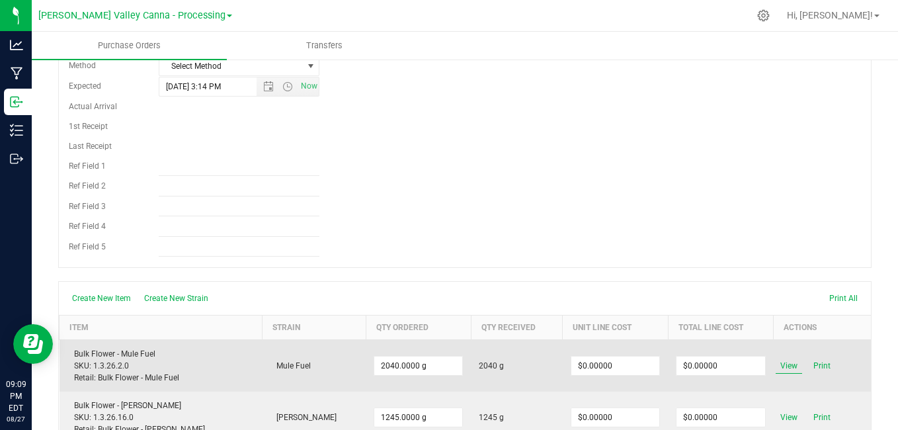
click at [777, 358] on span "View" at bounding box center [789, 366] width 26 height 16
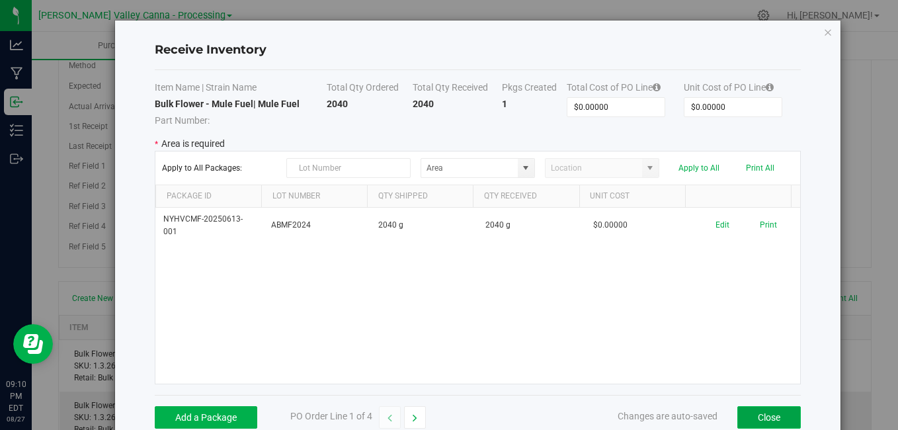
click at [758, 418] on button "Close" at bounding box center [768, 417] width 63 height 22
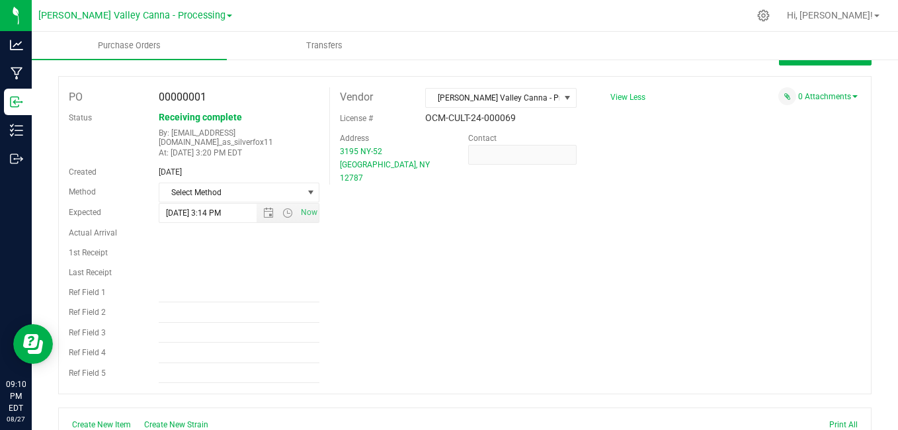
scroll to position [0, 0]
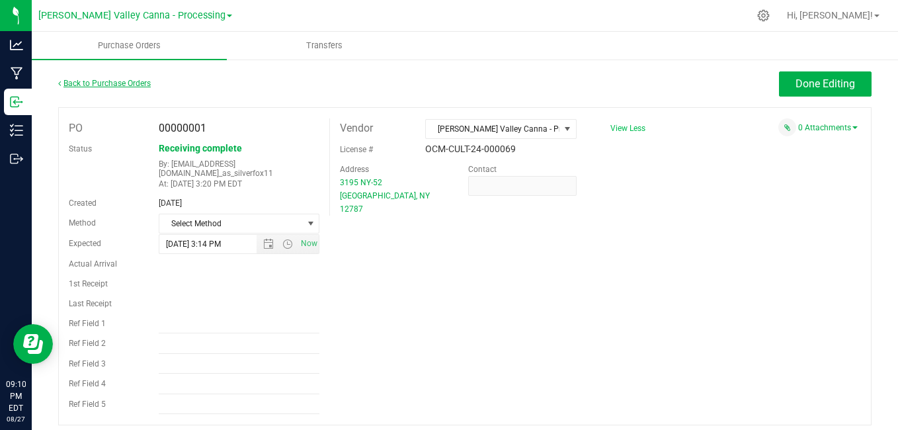
click at [73, 85] on link "Back to Purchase Orders" at bounding box center [104, 83] width 93 height 9
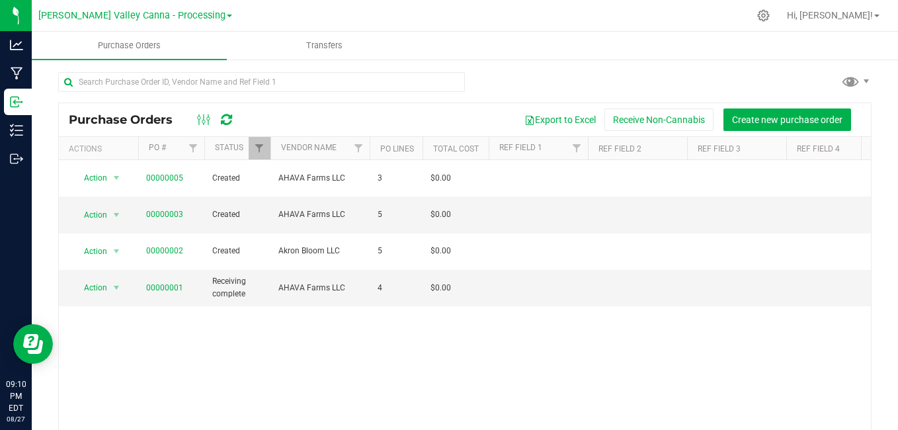
drag, startPoint x: 319, startPoint y: 325, endPoint x: 283, endPoint y: 337, distance: 37.4
click at [169, 283] on link "00000001" at bounding box center [164, 287] width 37 height 9
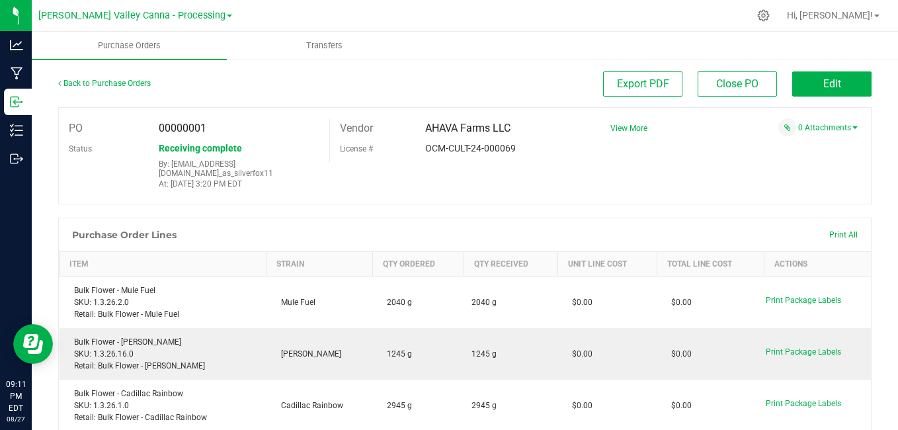
click at [511, 128] on div "AHAVA Farms LLC" at bounding box center [500, 128] width 171 height 20
click at [843, 79] on button "Edit" at bounding box center [831, 83] width 79 height 25
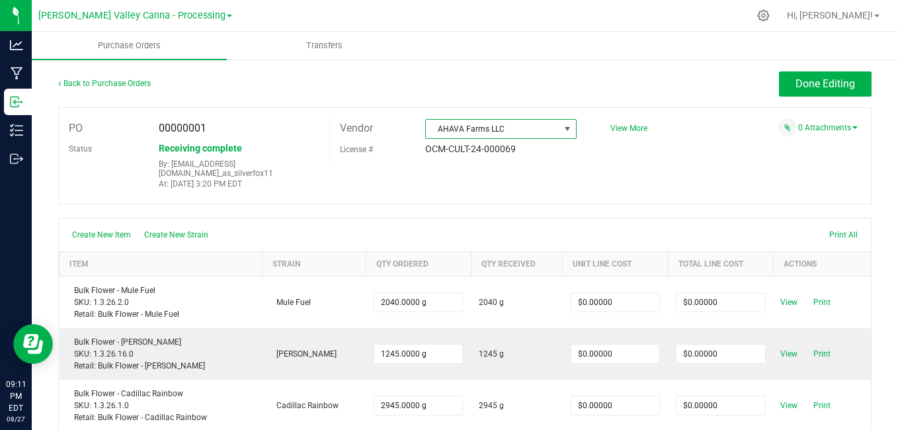
click at [565, 126] on span at bounding box center [567, 129] width 11 height 11
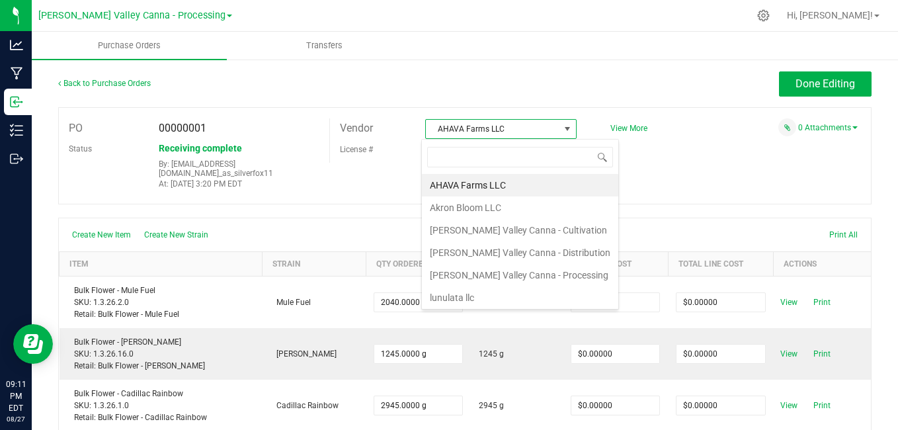
scroll to position [20, 149]
click at [565, 269] on li "[PERSON_NAME] Valley Canna - Processing" at bounding box center [520, 275] width 196 height 22
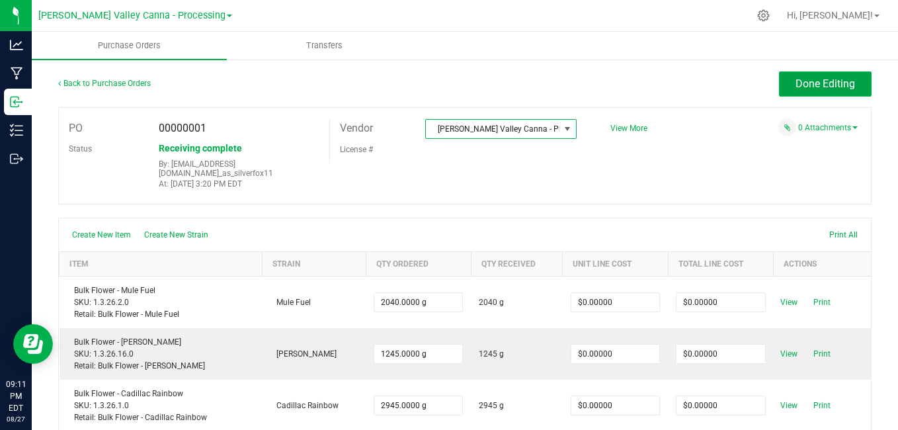
click at [813, 79] on span "Done Editing" at bounding box center [825, 83] width 60 height 13
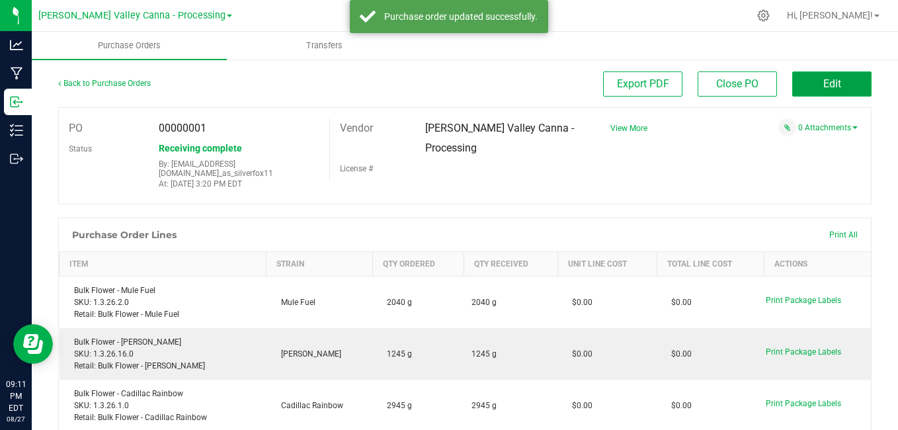
drag, startPoint x: 813, startPoint y: 79, endPoint x: 297, endPoint y: 79, distance: 515.7
click at [297, 79] on div "Export PDF Close PO Edit" at bounding box center [567, 83] width 610 height 25
click at [73, 86] on link "Back to Purchase Orders" at bounding box center [104, 83] width 93 height 9
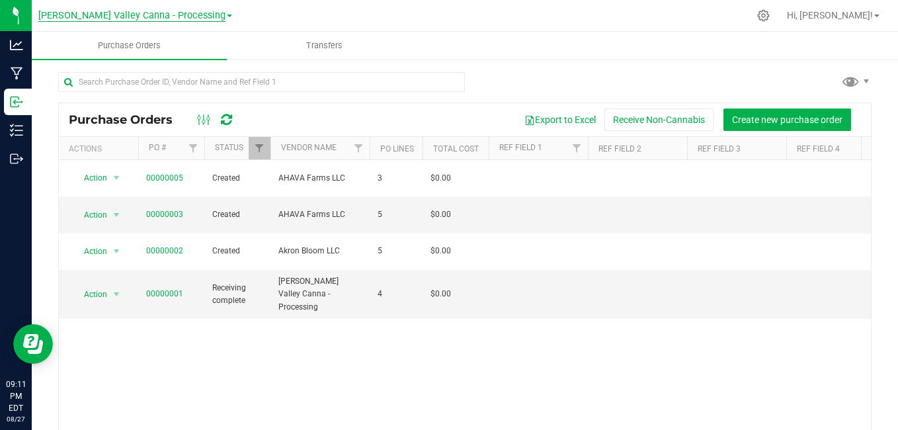
click at [177, 17] on span "[PERSON_NAME] Valley Canna - Processing" at bounding box center [131, 16] width 187 height 12
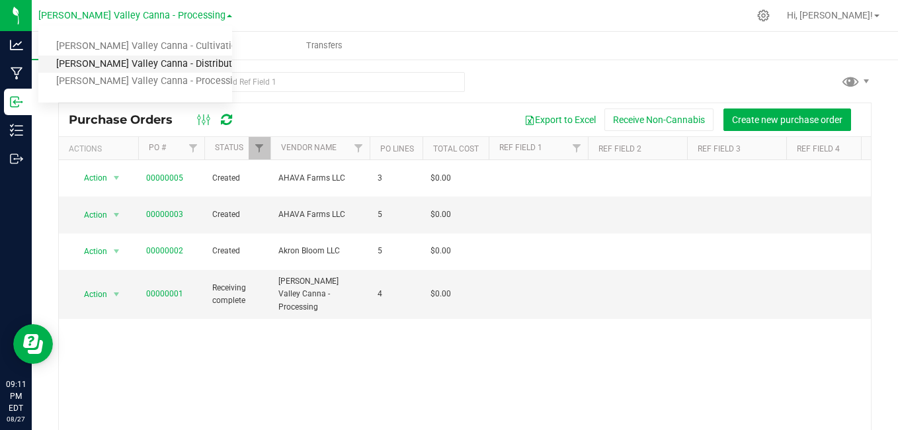
click at [185, 60] on link "[PERSON_NAME] Valley Canna - Distribution" at bounding box center [135, 65] width 194 height 18
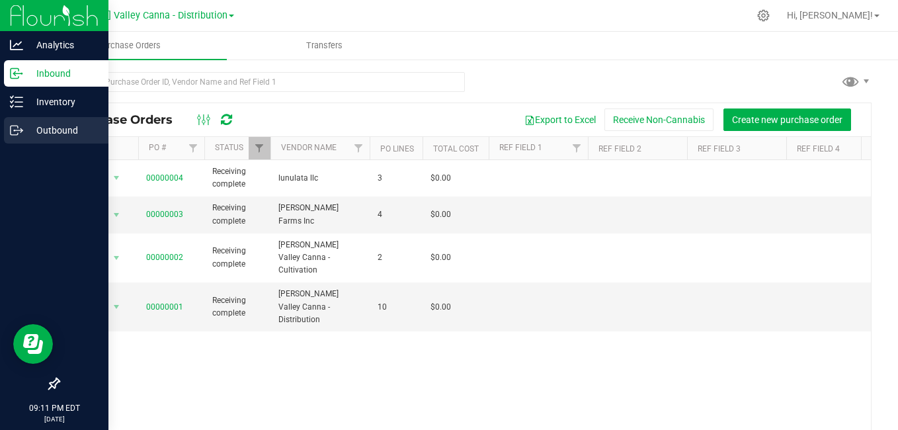
click at [35, 133] on p "Outbound" at bounding box center [62, 130] width 79 height 16
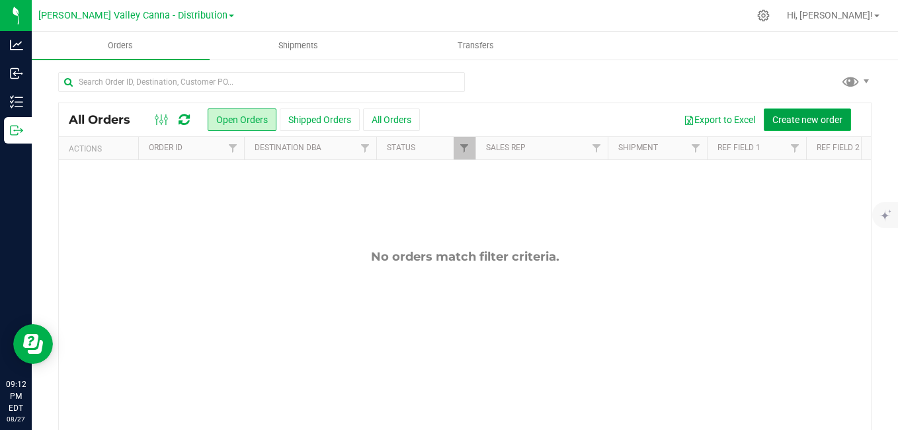
click at [772, 118] on span "Create new order" at bounding box center [807, 119] width 70 height 11
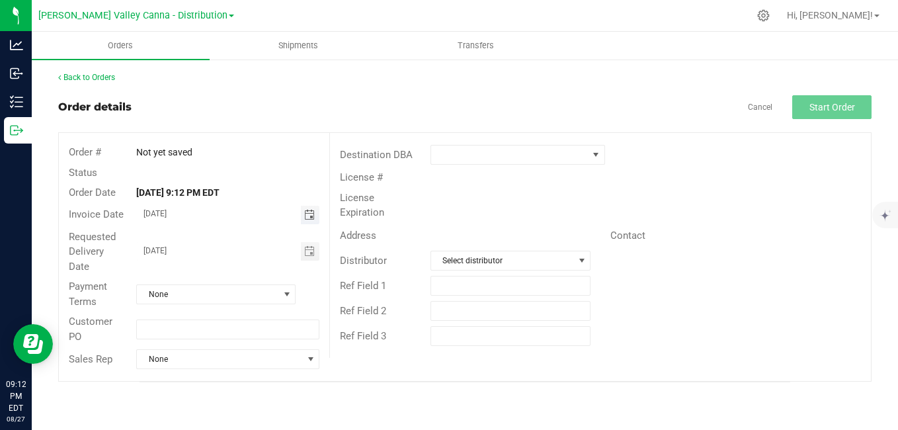
click at [307, 217] on span "Toggle calendar" at bounding box center [309, 215] width 11 height 11
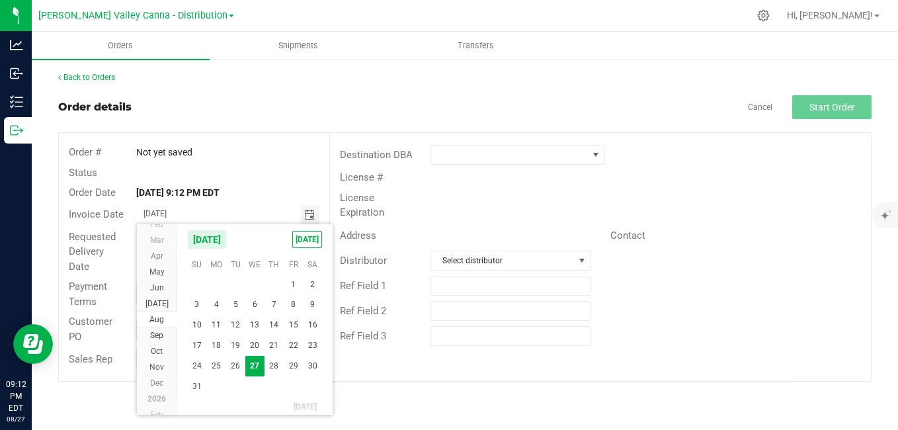
click at [275, 105] on div "Order details Cancel Start Order" at bounding box center [464, 107] width 813 height 24
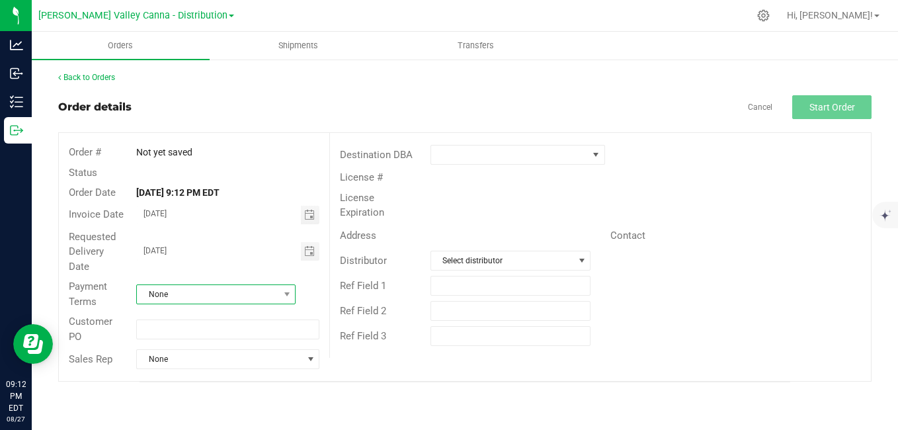
click at [294, 285] on span at bounding box center [286, 294] width 17 height 19
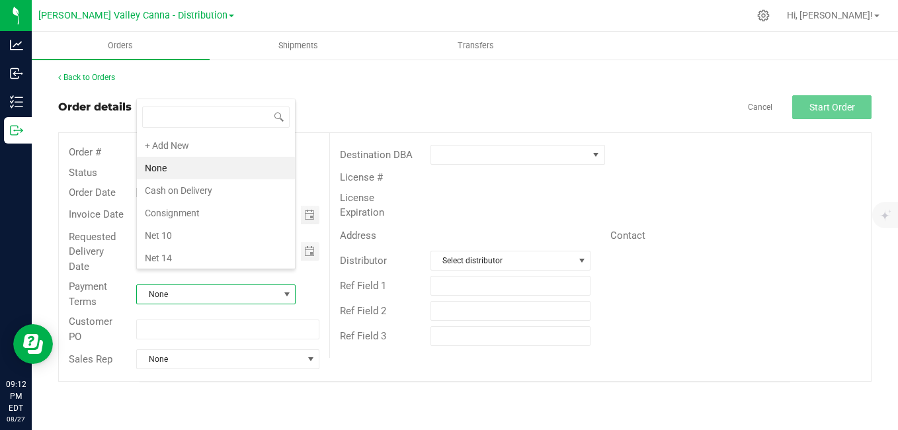
scroll to position [20, 157]
click at [208, 190] on li "Cash on Delivery" at bounding box center [216, 190] width 158 height 22
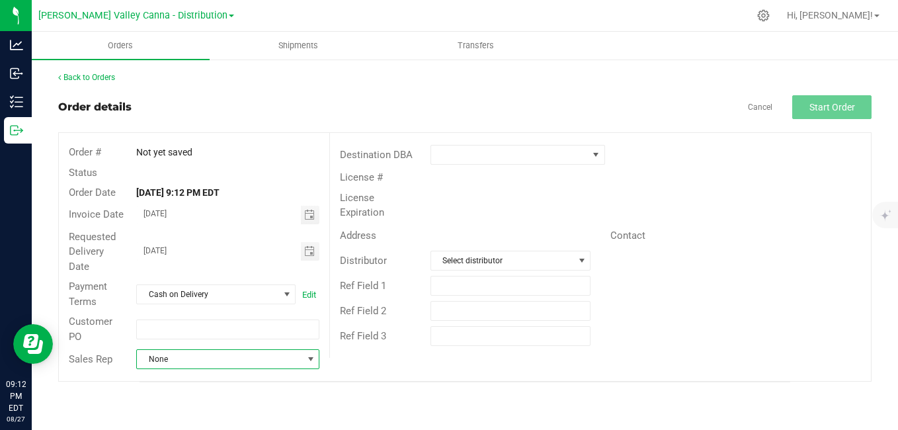
click at [311, 354] on span at bounding box center [310, 359] width 11 height 11
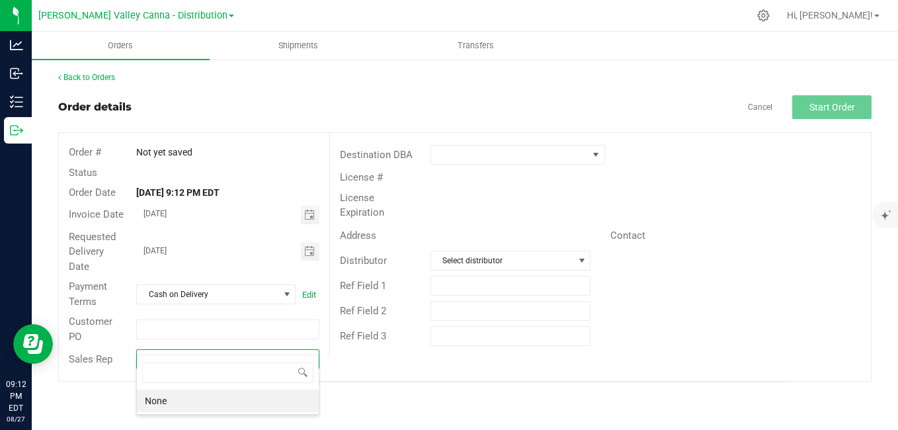
scroll to position [20, 183]
click at [311, 354] on span at bounding box center [310, 359] width 11 height 11
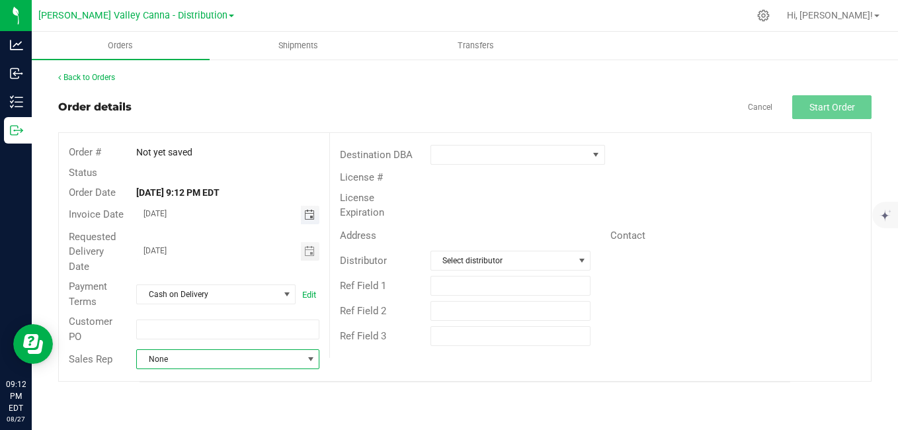
click at [310, 217] on span "Toggle calendar" at bounding box center [309, 215] width 11 height 11
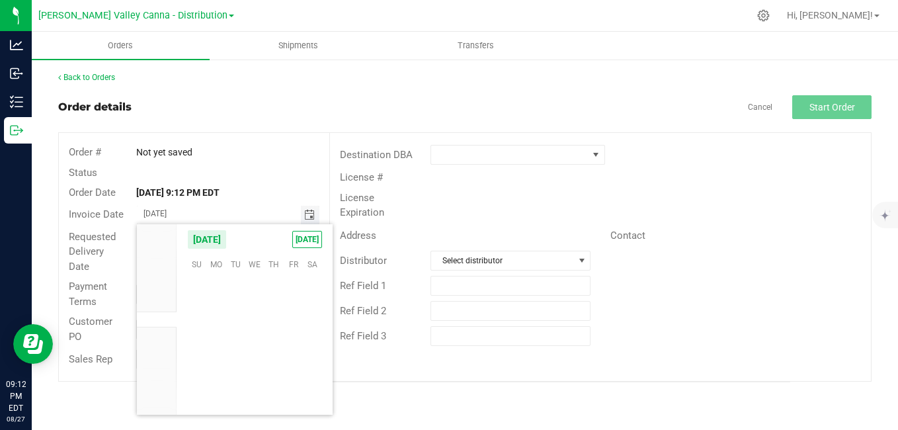
scroll to position [214282, 0]
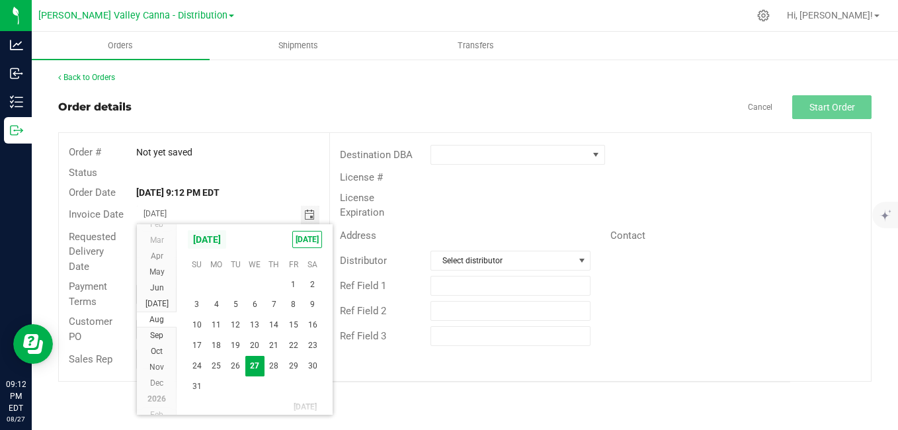
click at [200, 240] on span "[DATE]" at bounding box center [207, 239] width 40 height 20
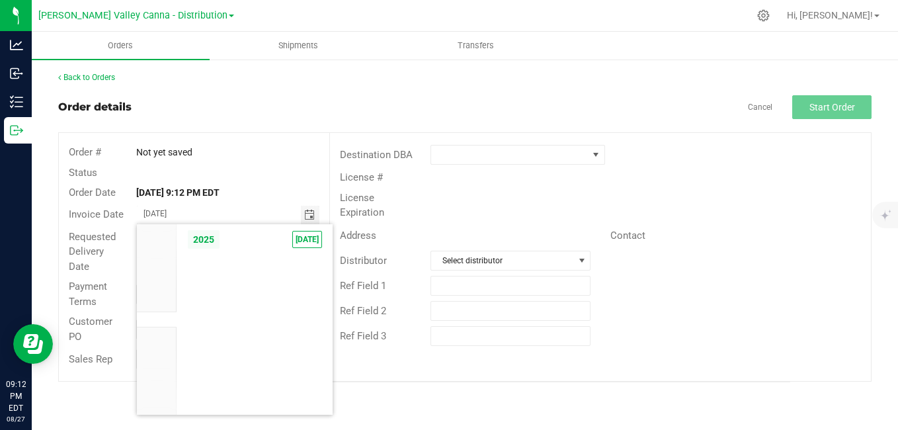
scroll to position [12595, 0]
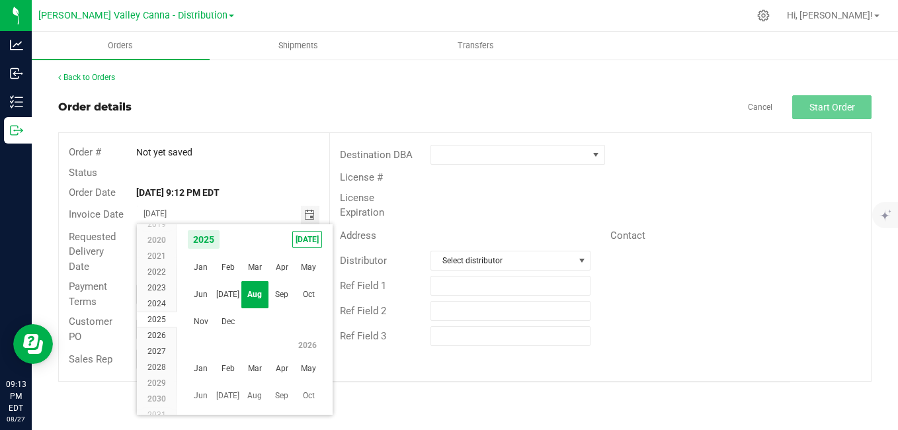
click at [881, 152] on div "Back to Orders Order details Cancel Start Order Order # Not yet saved Status Or…" at bounding box center [465, 226] width 866 height 337
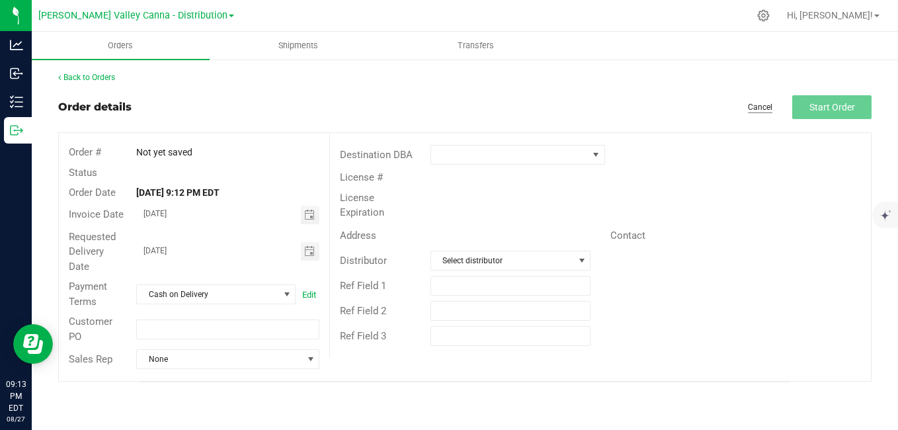
click at [748, 107] on link "Cancel" at bounding box center [760, 107] width 24 height 11
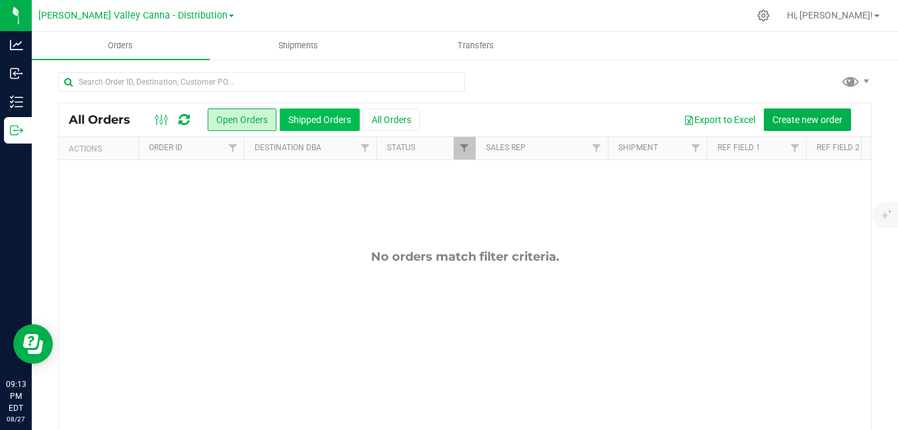
click at [309, 117] on button "Shipped Orders" at bounding box center [320, 119] width 80 height 22
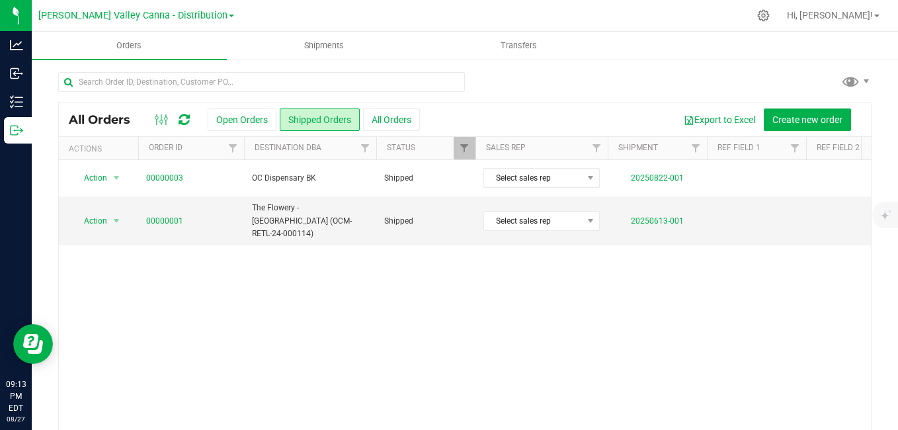
drag, startPoint x: 841, startPoint y: 422, endPoint x: 520, endPoint y: 395, distance: 322.5
click at [516, 395] on div "Action Action Clone order Mark as fully paid Order audit log Print COAs (single…" at bounding box center [465, 295] width 812 height 271
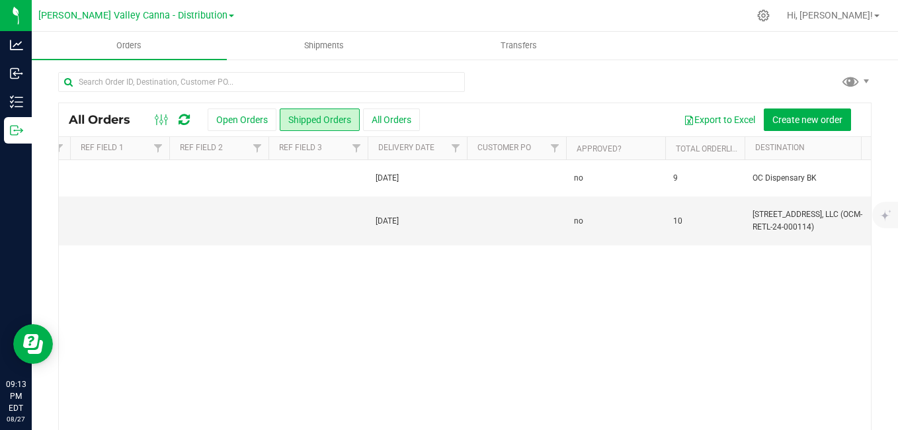
scroll to position [0, 656]
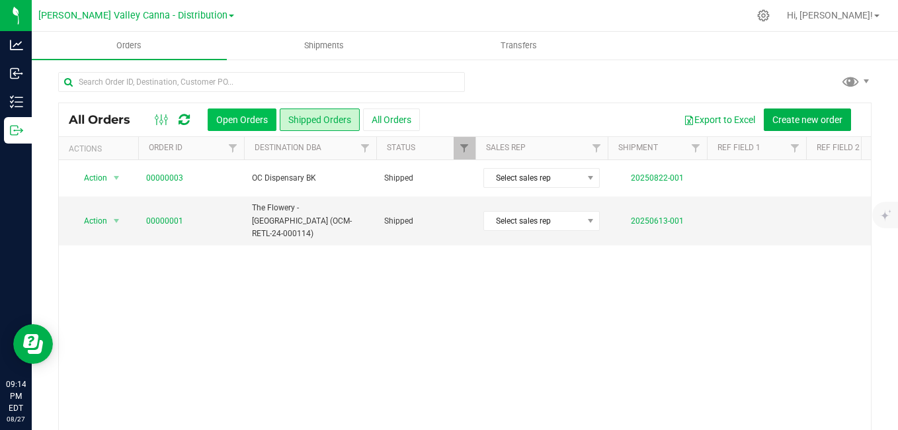
click at [255, 121] on button "Open Orders" at bounding box center [242, 119] width 69 height 22
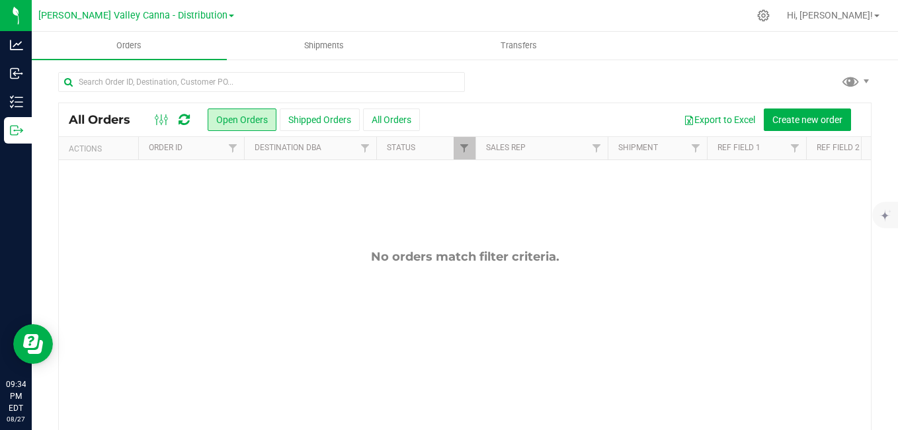
click at [229, 15] on span at bounding box center [231, 16] width 5 height 3
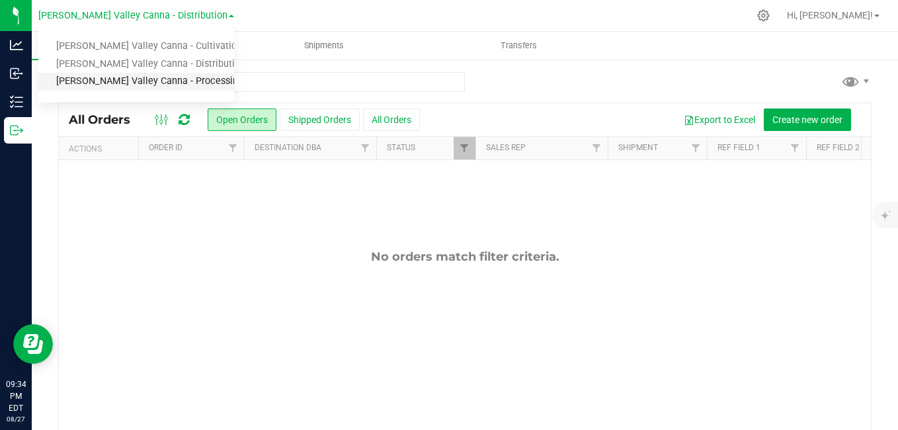
click at [208, 81] on link "[PERSON_NAME] Valley Canna - Processing" at bounding box center [136, 82] width 196 height 18
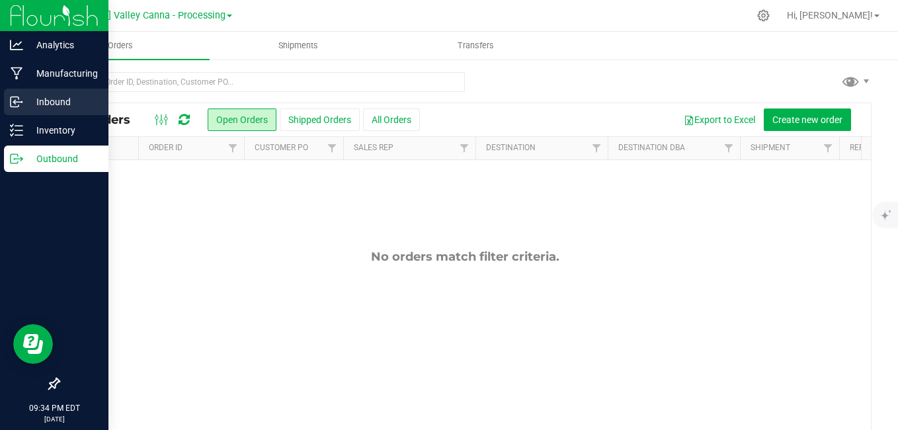
click at [33, 94] on p "Inbound" at bounding box center [62, 102] width 79 height 16
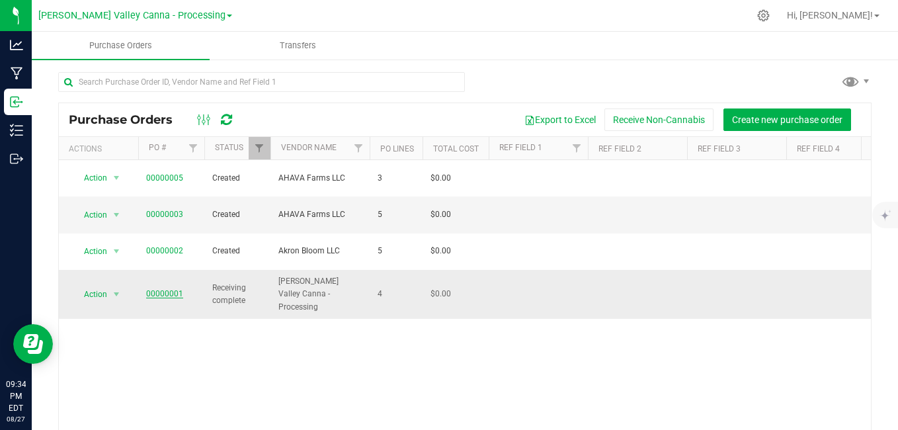
click at [173, 289] on link "00000001" at bounding box center [164, 293] width 37 height 9
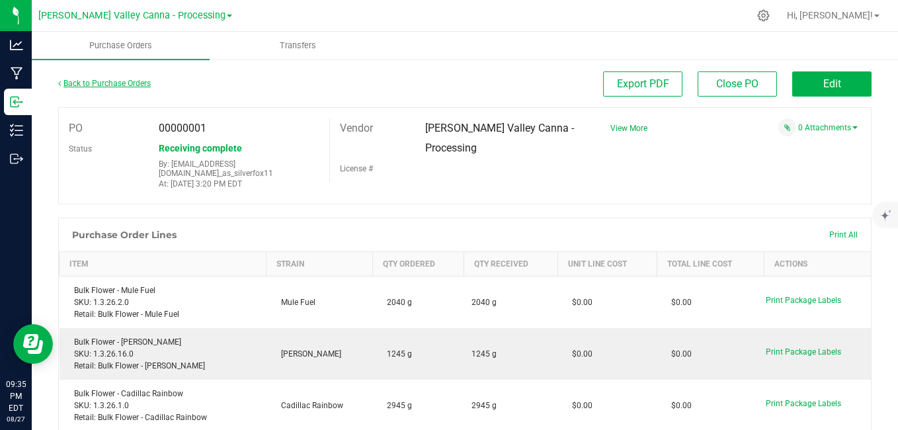
click at [103, 82] on link "Back to Purchase Orders" at bounding box center [104, 83] width 93 height 9
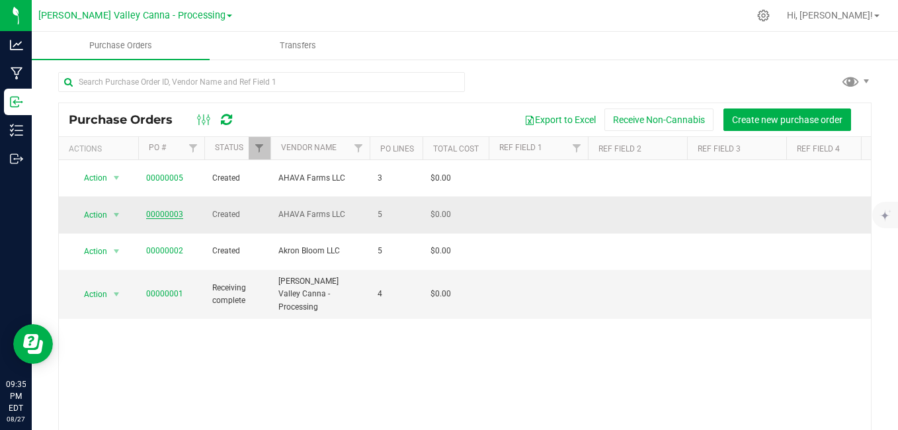
click at [159, 210] on link "00000003" at bounding box center [164, 214] width 37 height 9
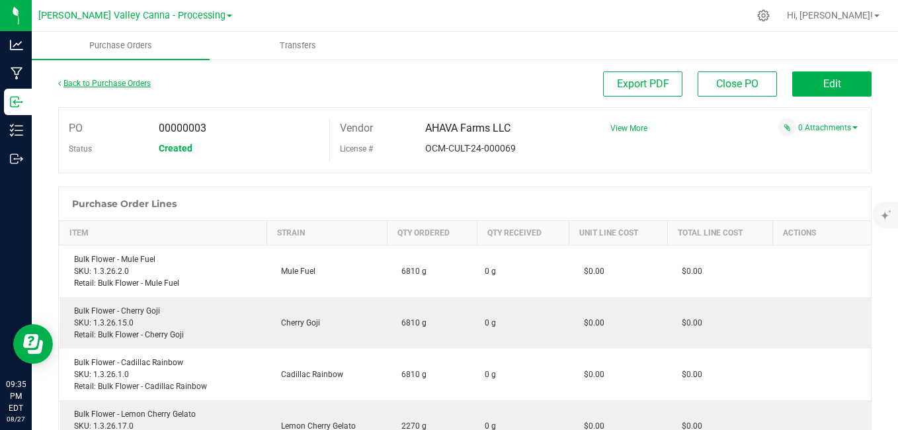
click at [108, 85] on link "Back to Purchase Orders" at bounding box center [104, 83] width 93 height 9
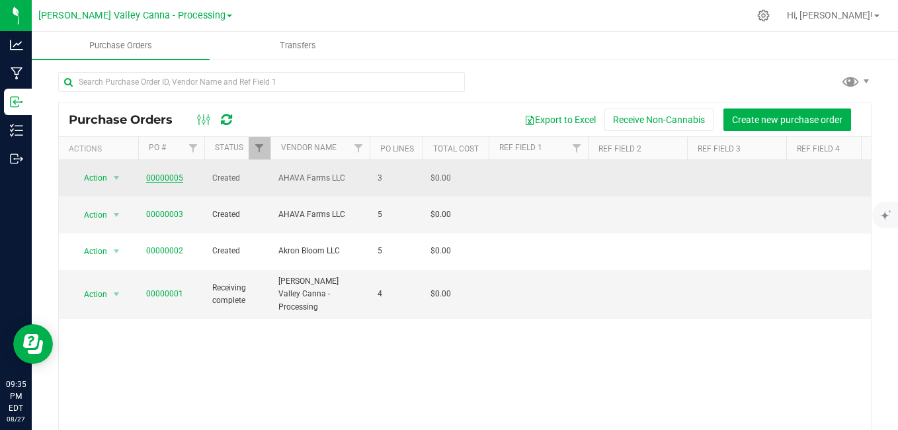
click at [169, 173] on link "00000005" at bounding box center [164, 177] width 37 height 9
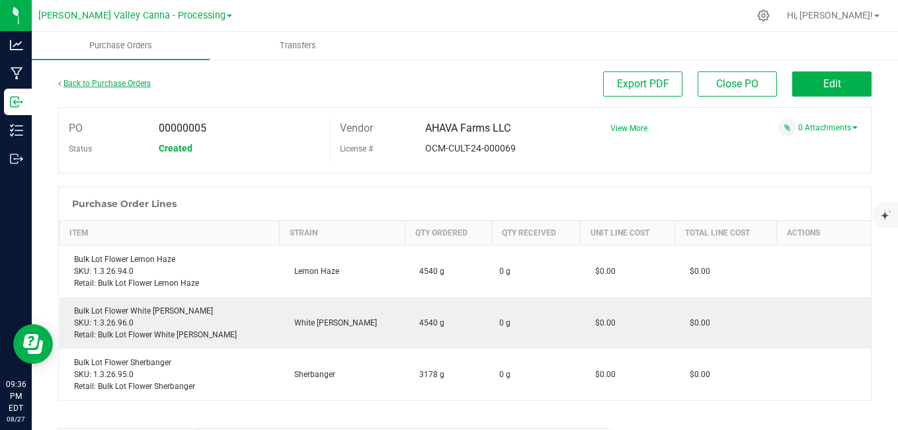
click at [112, 81] on link "Back to Purchase Orders" at bounding box center [104, 83] width 93 height 9
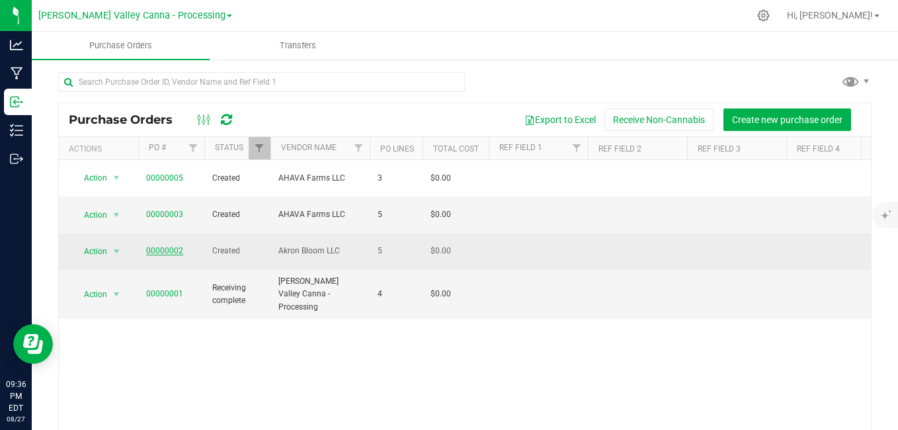
click at [165, 246] on link "00000002" at bounding box center [164, 250] width 37 height 9
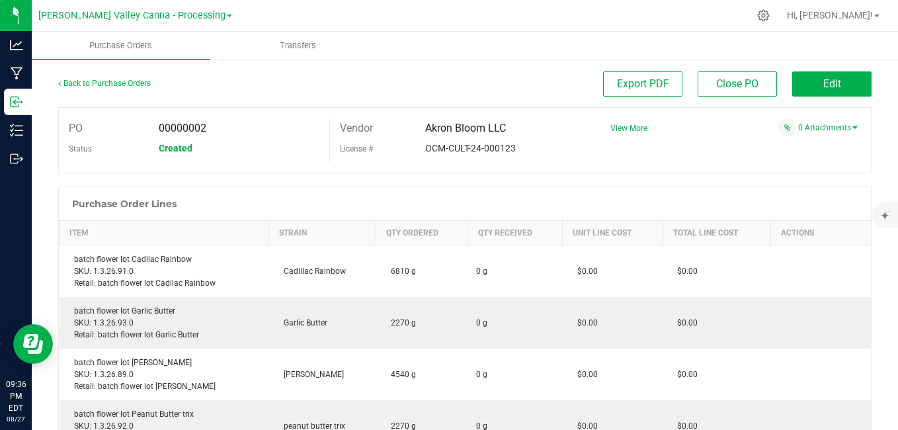
click at [135, 77] on div "Back to Purchase Orders" at bounding box center [160, 83] width 204 height 24
click at [135, 86] on link "Back to Purchase Orders" at bounding box center [104, 83] width 93 height 9
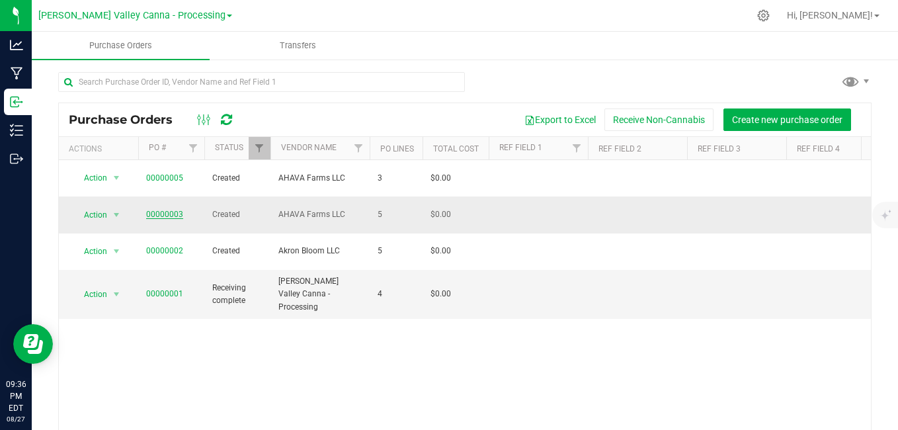
click at [167, 210] on link "00000003" at bounding box center [164, 214] width 37 height 9
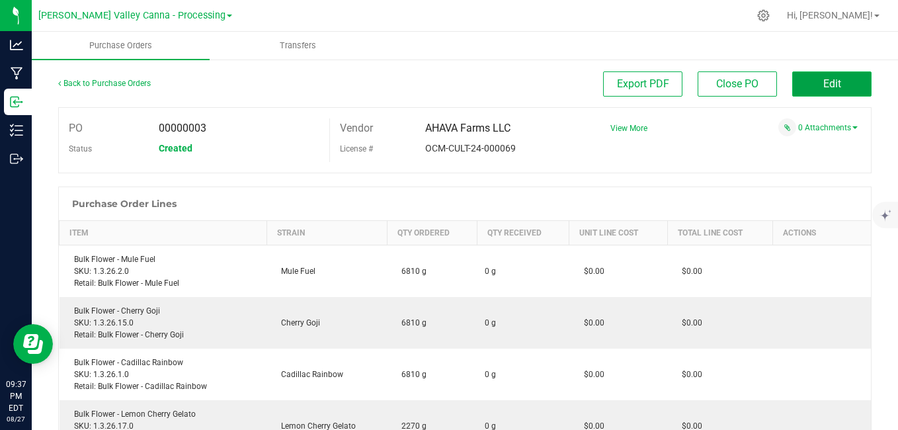
click at [830, 84] on span "Edit" at bounding box center [832, 83] width 18 height 13
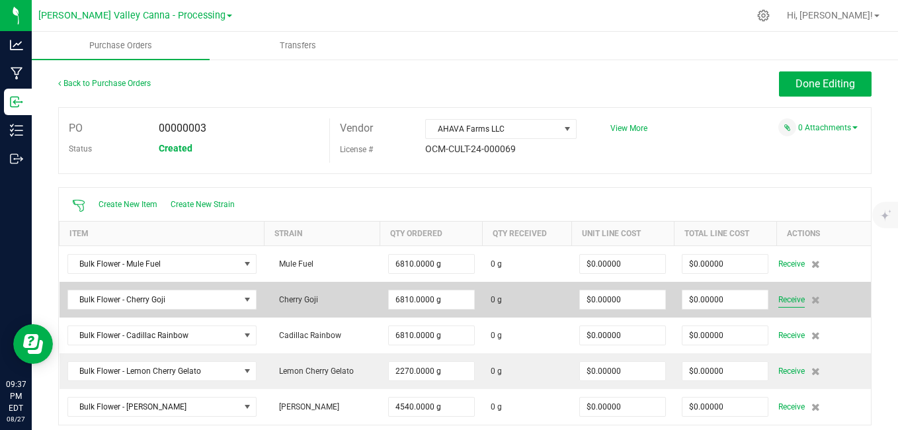
click at [785, 300] on span "Receive" at bounding box center [791, 300] width 26 height 16
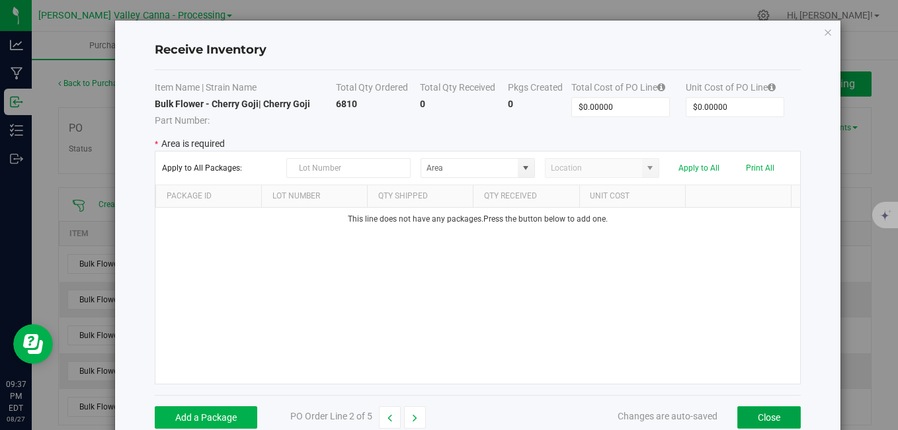
click at [758, 415] on button "Close" at bounding box center [768, 417] width 63 height 22
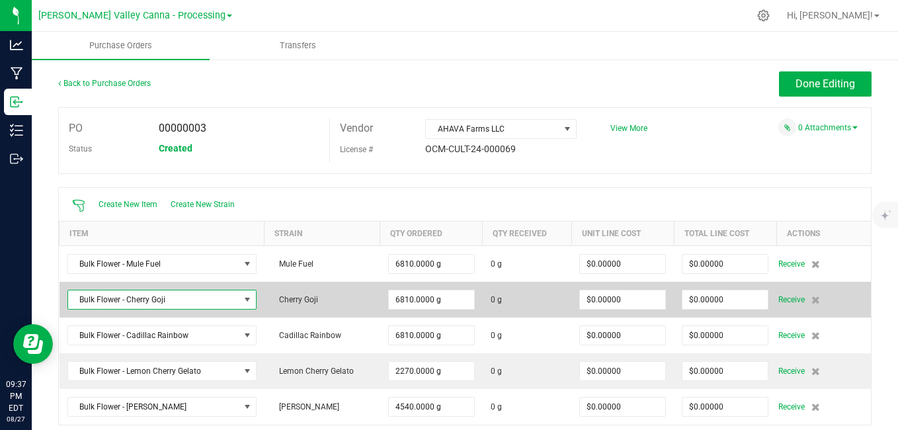
click at [244, 296] on span "NO DATA FOUND" at bounding box center [247, 299] width 11 height 11
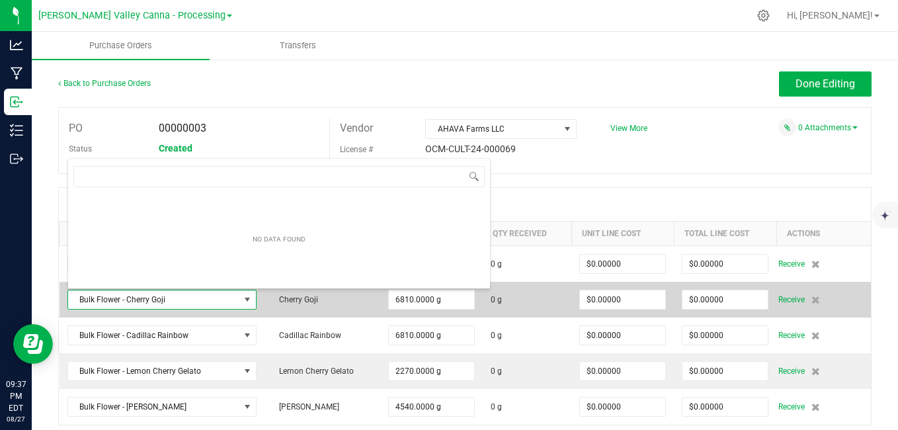
scroll to position [20, 184]
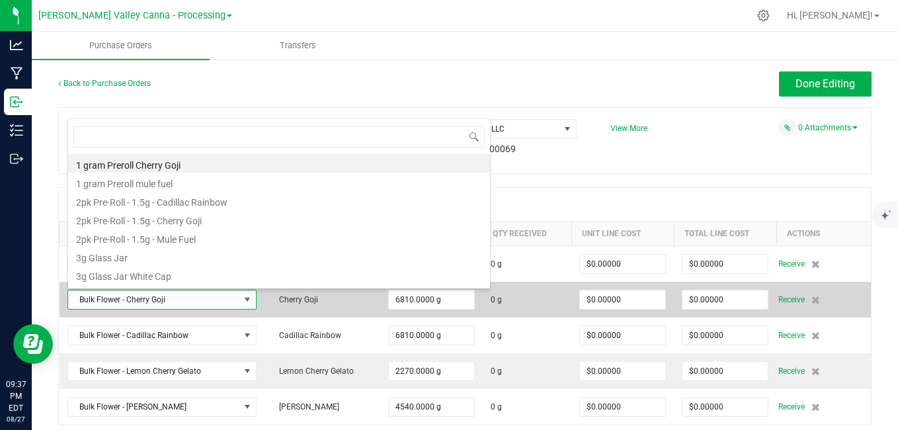
click at [283, 313] on td "Cherry Goji" at bounding box center [322, 300] width 116 height 36
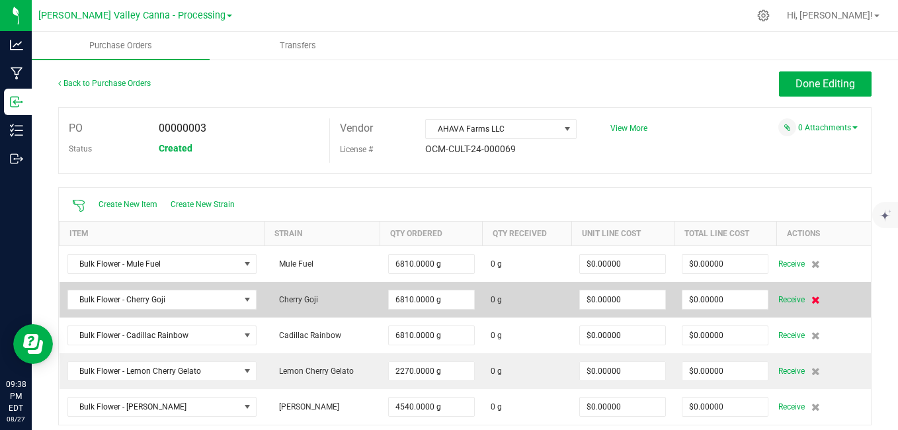
click at [811, 300] on icon at bounding box center [815, 300] width 9 height 8
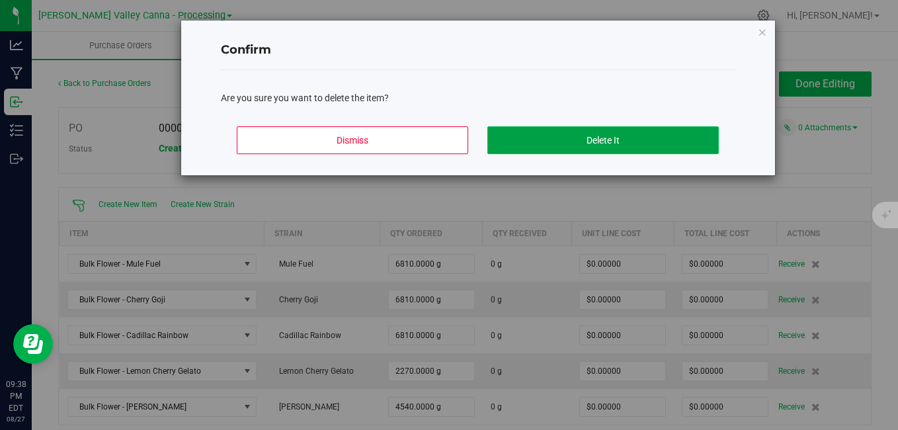
click at [622, 139] on button "Delete It" at bounding box center [602, 140] width 231 height 28
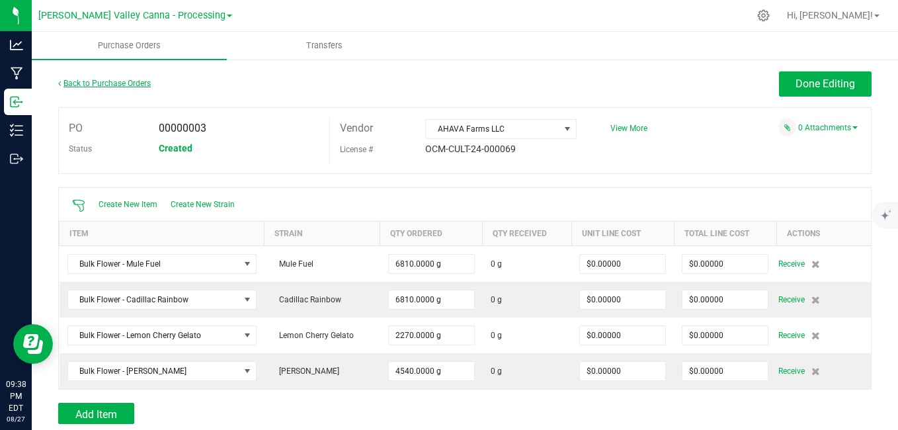
click at [131, 83] on link "Back to Purchase Orders" at bounding box center [104, 83] width 93 height 9
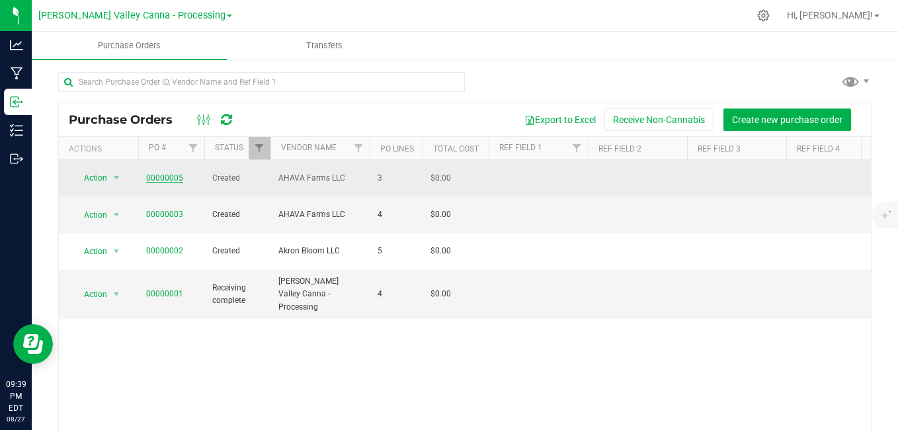
click at [176, 175] on link "00000005" at bounding box center [164, 177] width 37 height 9
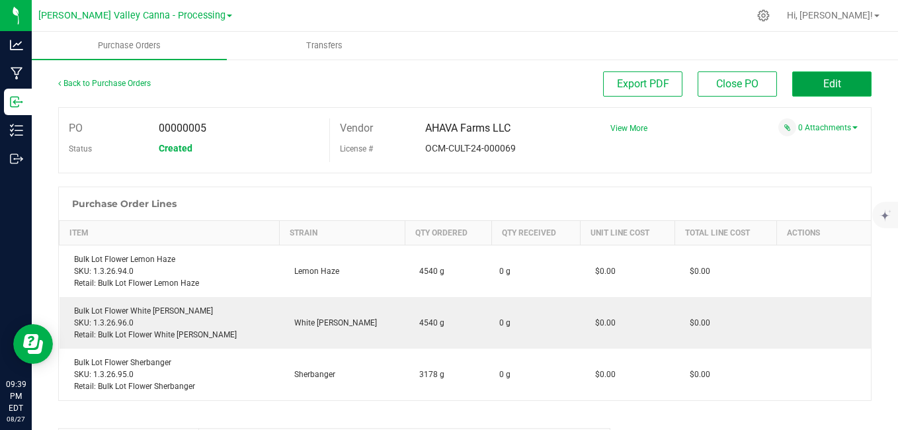
click at [810, 87] on button "Edit" at bounding box center [831, 83] width 79 height 25
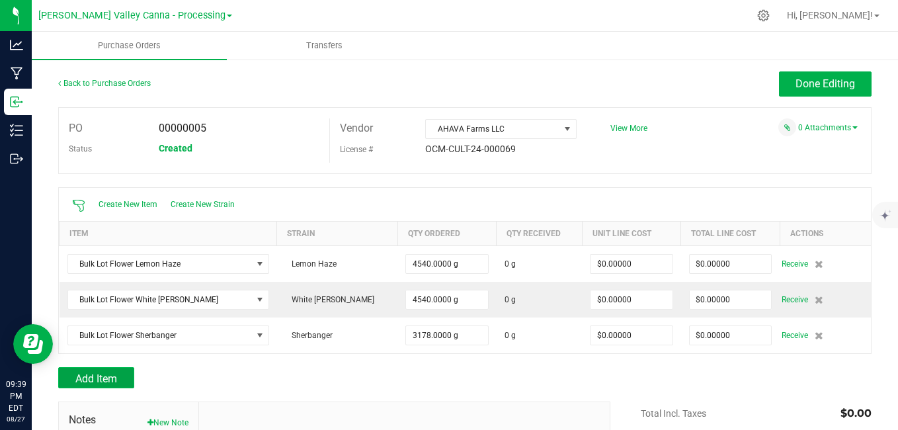
click at [73, 385] on button "Add Item" at bounding box center [96, 377] width 76 height 21
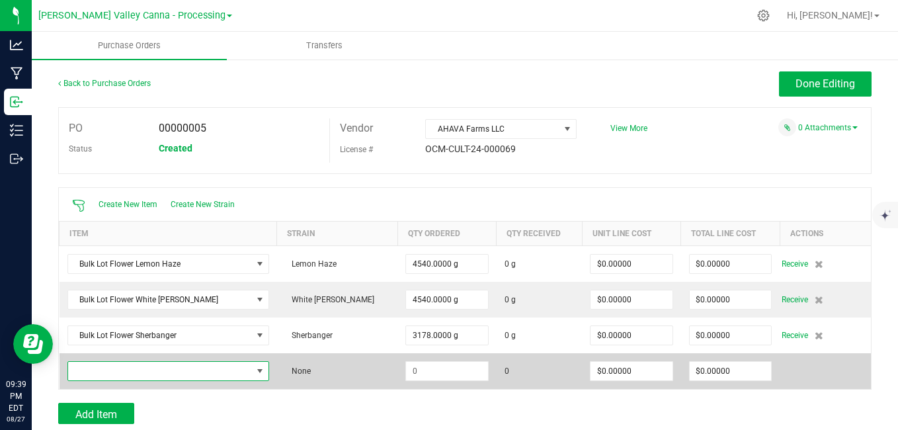
click at [255, 371] on span "NO DATA FOUND" at bounding box center [260, 371] width 11 height 11
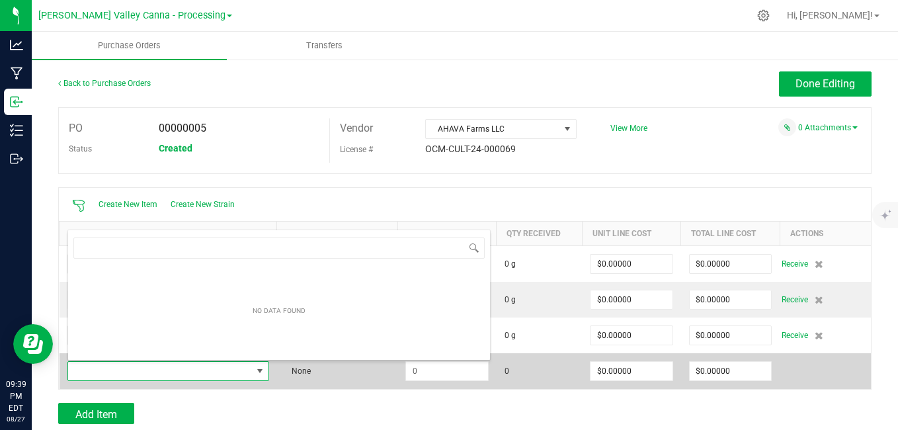
scroll to position [20, 183]
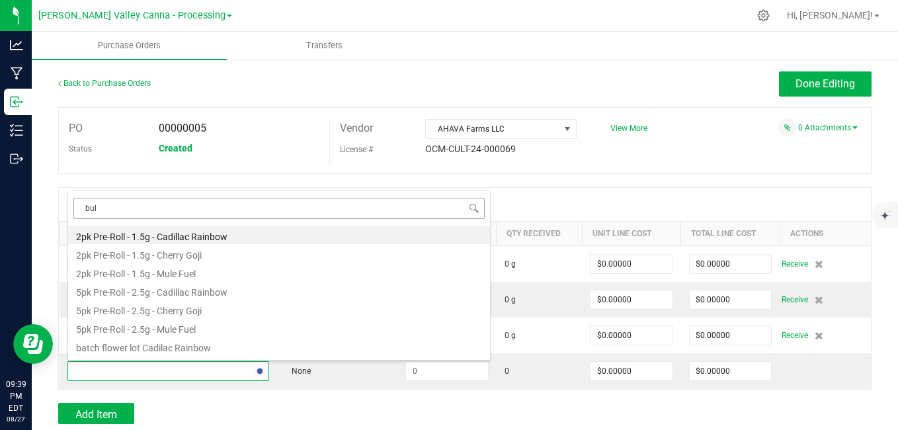
type input "bulk"
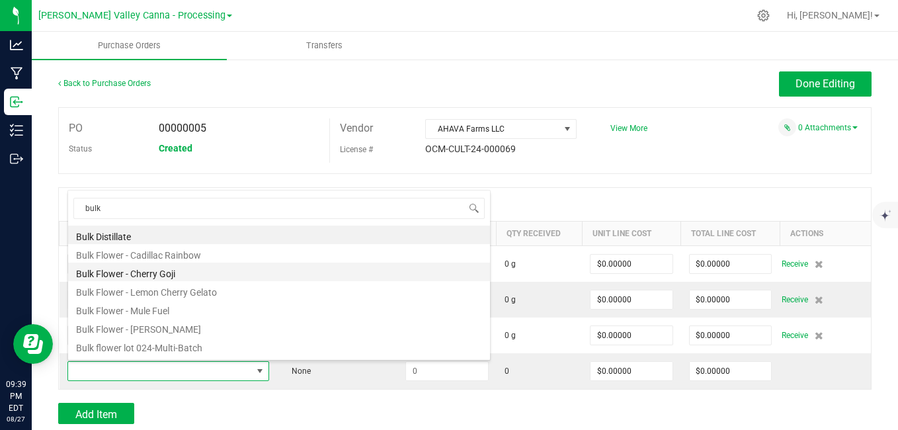
click at [210, 270] on li "Bulk Flower - Cherry Goji" at bounding box center [279, 271] width 422 height 19
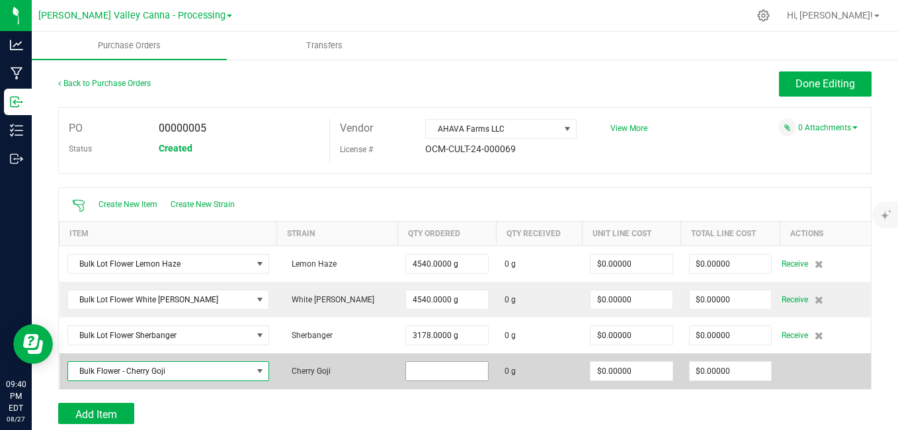
click at [406, 370] on input at bounding box center [446, 371] width 81 height 19
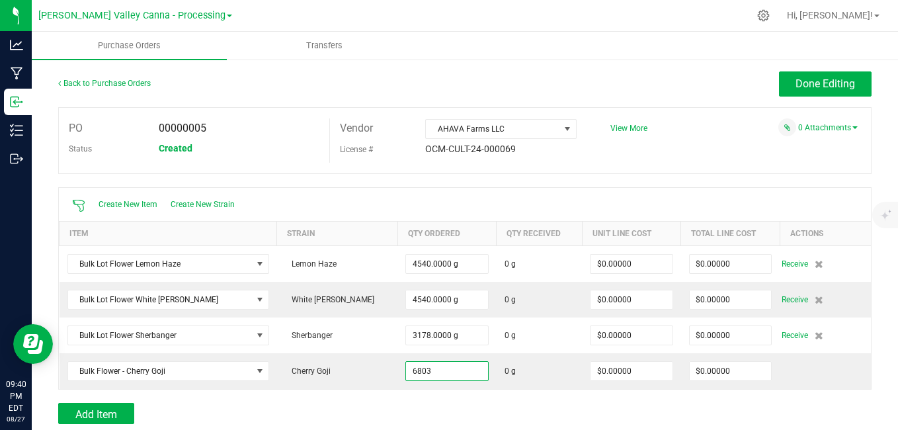
type input "6803.0000 g"
click at [514, 403] on div "Add Item" at bounding box center [329, 413] width 542 height 21
click at [818, 89] on span "Done Editing" at bounding box center [825, 83] width 60 height 13
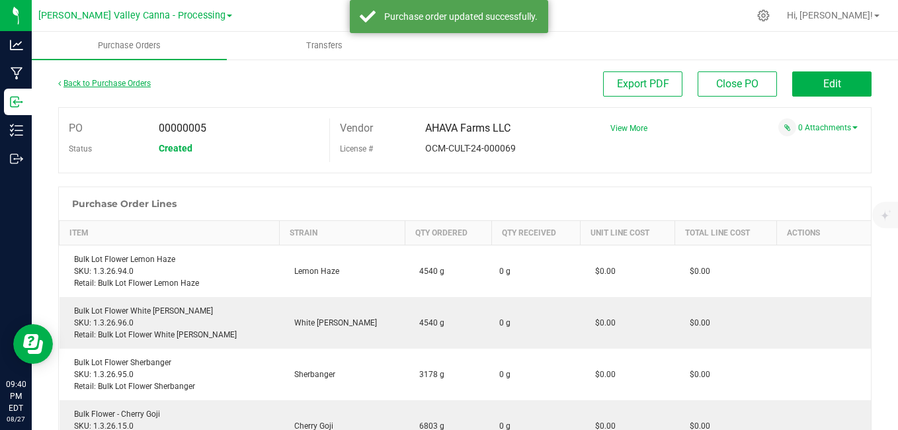
click at [106, 82] on link "Back to Purchase Orders" at bounding box center [104, 83] width 93 height 9
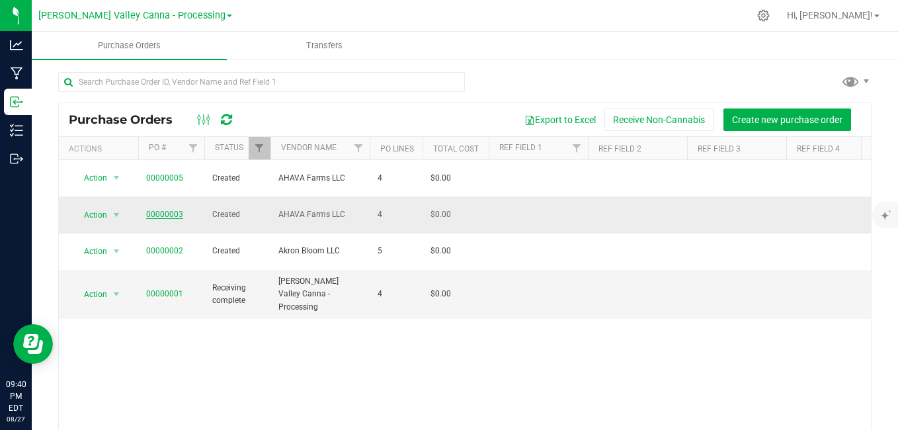
click at [164, 210] on link "00000003" at bounding box center [164, 214] width 37 height 9
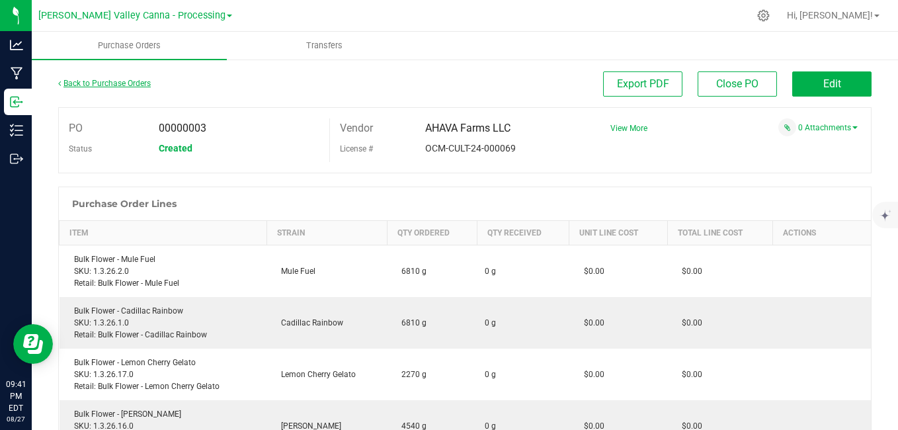
click at [114, 80] on link "Back to Purchase Orders" at bounding box center [104, 83] width 93 height 9
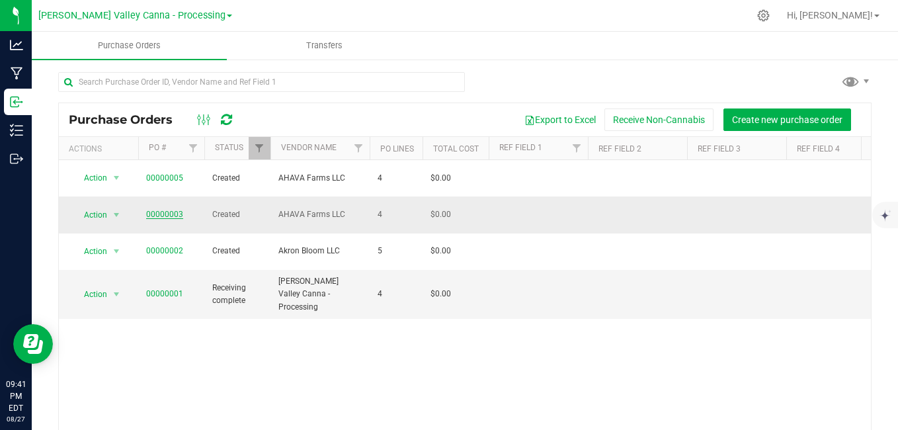
click at [169, 210] on link "00000003" at bounding box center [164, 214] width 37 height 9
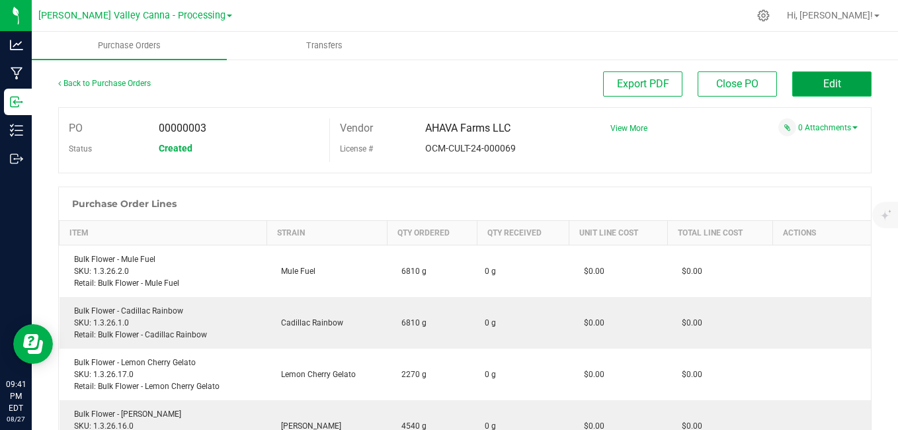
click at [823, 80] on span "Edit" at bounding box center [832, 83] width 18 height 13
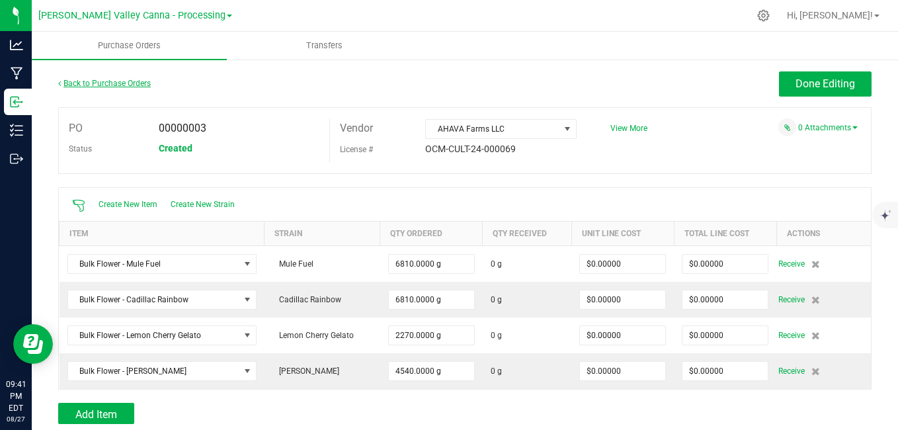
click at [130, 84] on link "Back to Purchase Orders" at bounding box center [104, 83] width 93 height 9
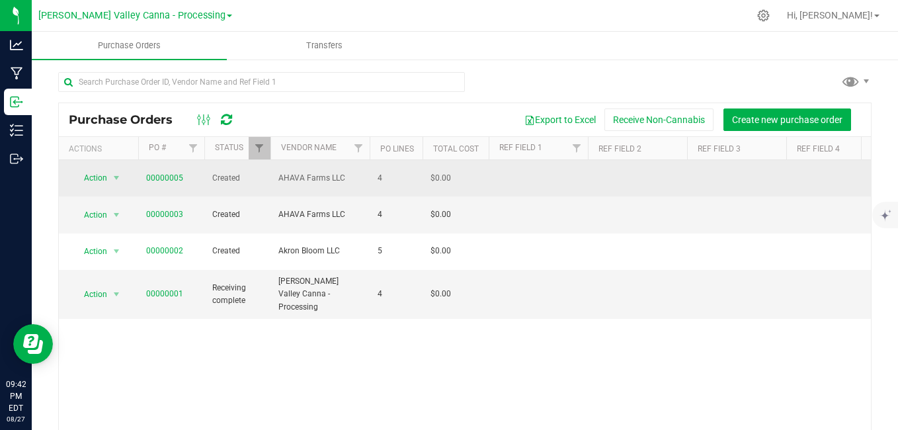
click at [298, 178] on span "AHAVA Farms LLC" at bounding box center [319, 178] width 83 height 13
click at [162, 174] on link "00000005" at bounding box center [164, 177] width 37 height 9
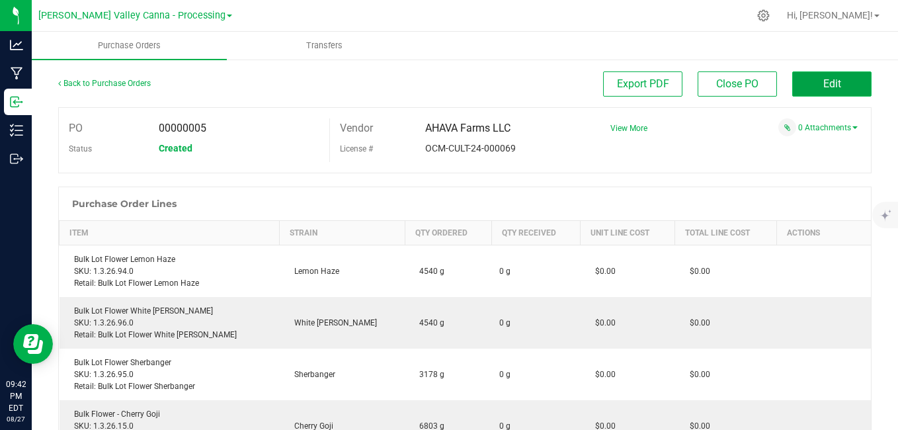
click at [836, 76] on button "Edit" at bounding box center [831, 83] width 79 height 25
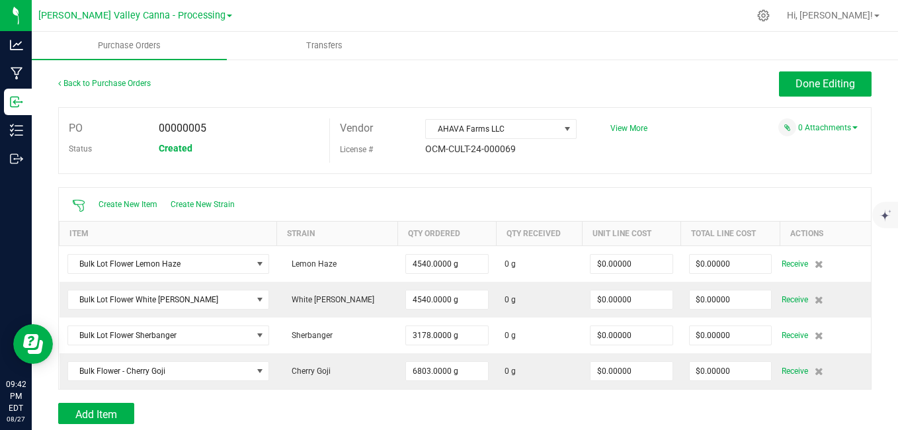
drag, startPoint x: 805, startPoint y: 372, endPoint x: 783, endPoint y: 416, distance: 49.7
drag, startPoint x: 783, startPoint y: 416, endPoint x: 617, endPoint y: 409, distance: 166.1
click at [617, 409] on div "Add Item" at bounding box center [464, 413] width 813 height 21
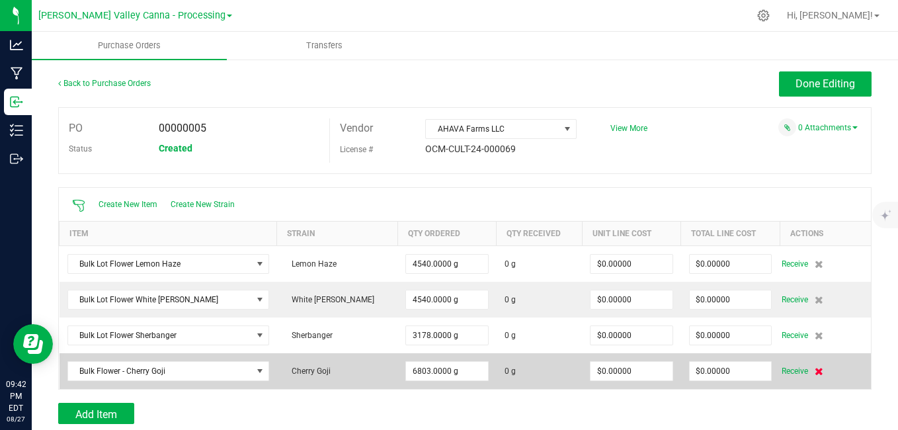
click at [815, 369] on icon at bounding box center [819, 371] width 9 height 8
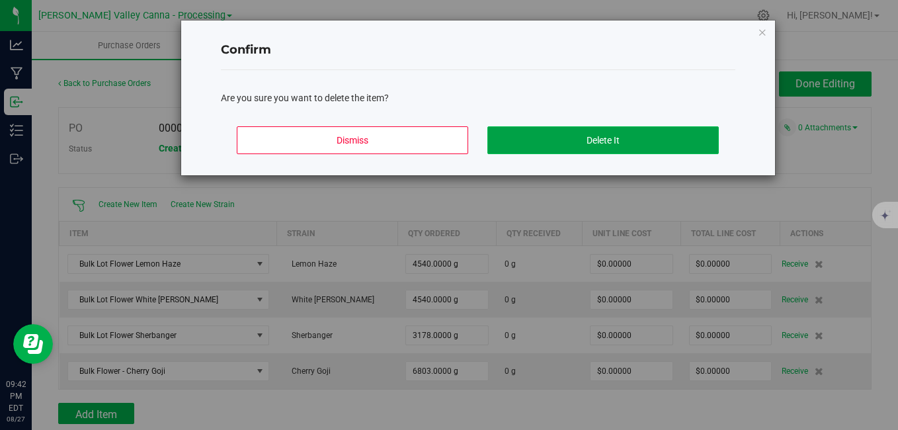
click at [620, 141] on button "Delete It" at bounding box center [602, 140] width 231 height 28
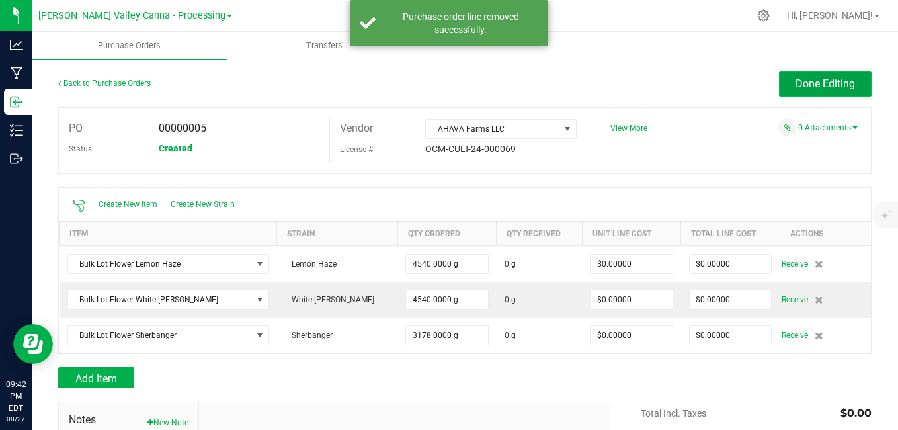
click at [823, 77] on span "Done Editing" at bounding box center [825, 83] width 60 height 13
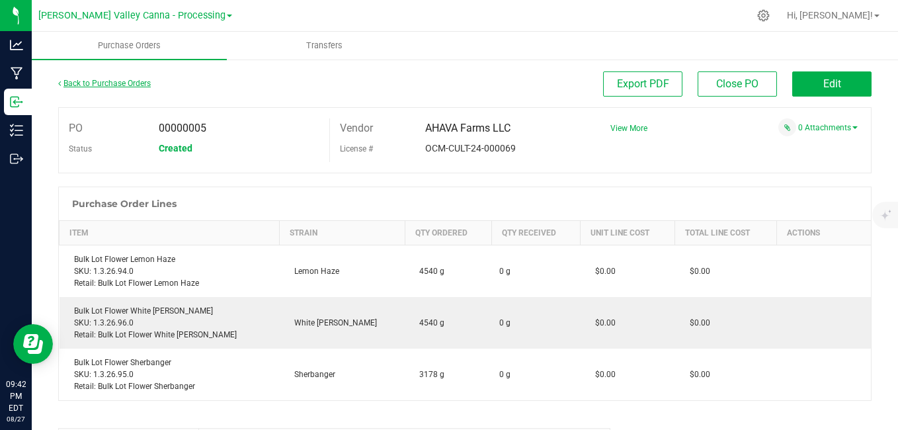
click at [133, 79] on link "Back to Purchase Orders" at bounding box center [104, 83] width 93 height 9
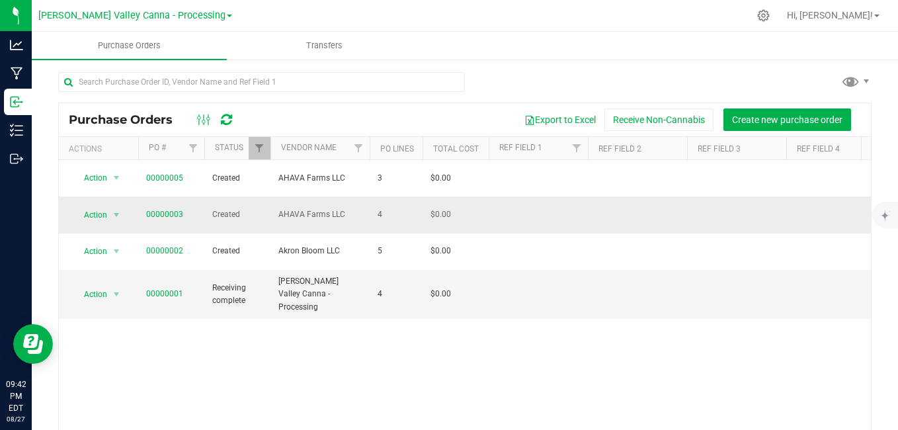
click at [215, 208] on span "Created" at bounding box center [237, 214] width 50 height 13
click at [174, 210] on link "00000003" at bounding box center [164, 214] width 37 height 9
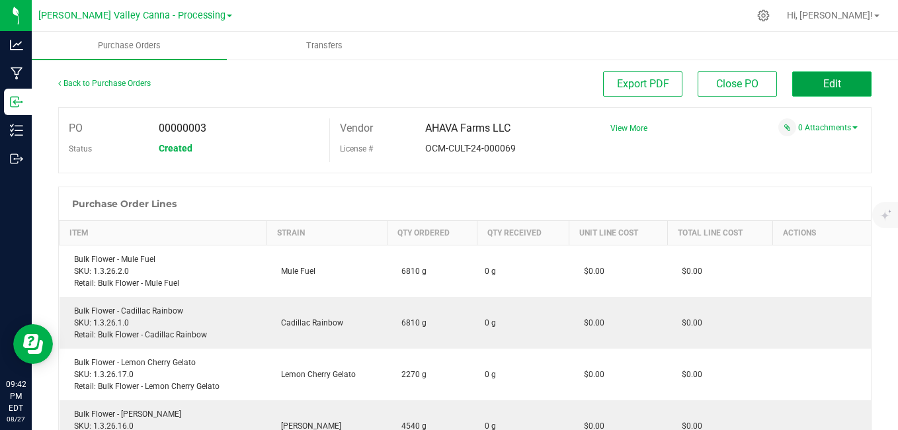
click at [834, 92] on button "Edit" at bounding box center [831, 83] width 79 height 25
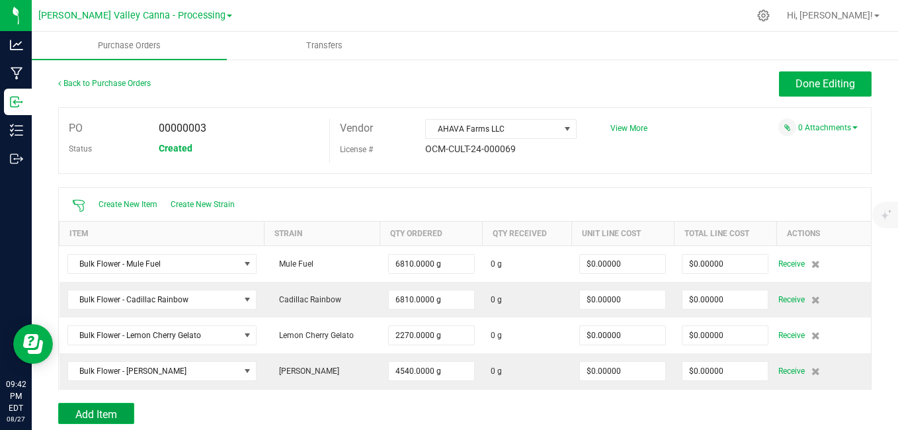
click at [99, 405] on button "Add Item" at bounding box center [96, 413] width 76 height 21
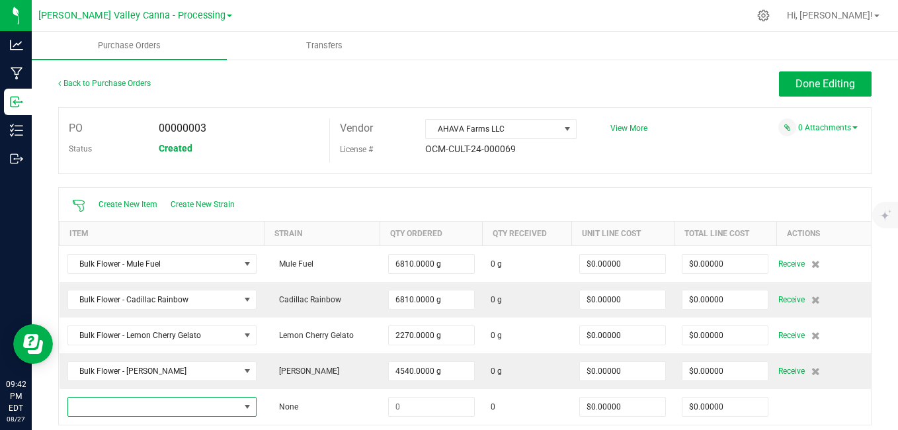
click at [99, 405] on span "NO DATA FOUND" at bounding box center [153, 406] width 171 height 19
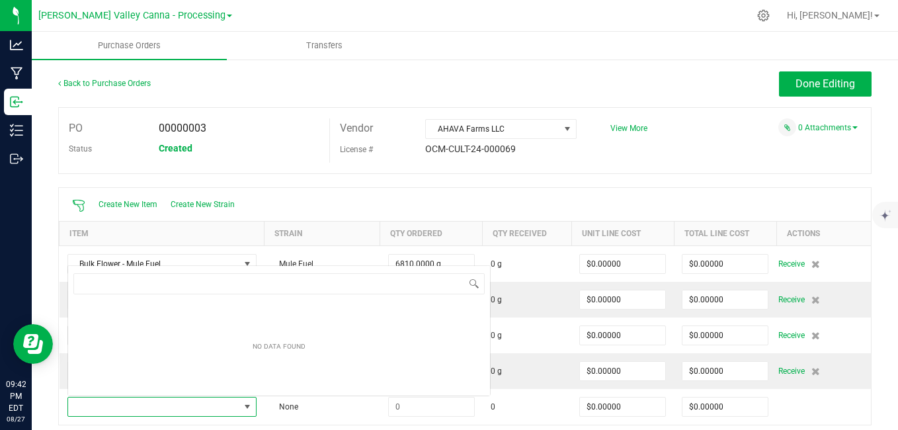
scroll to position [20, 184]
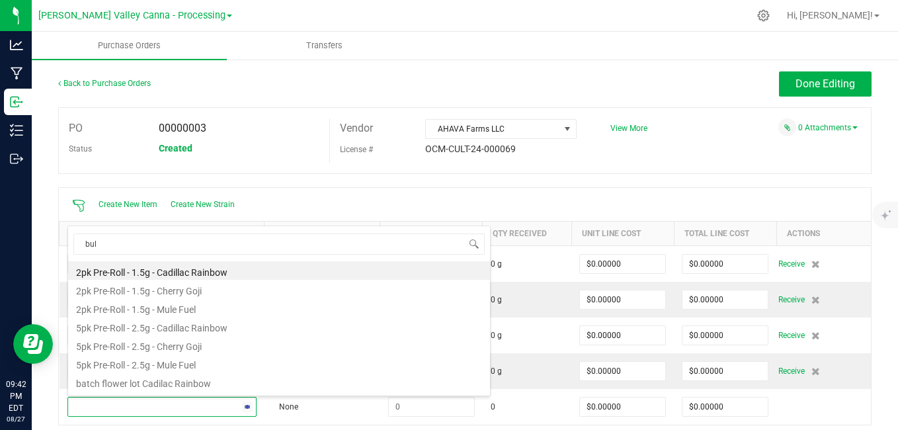
type input "bulk"
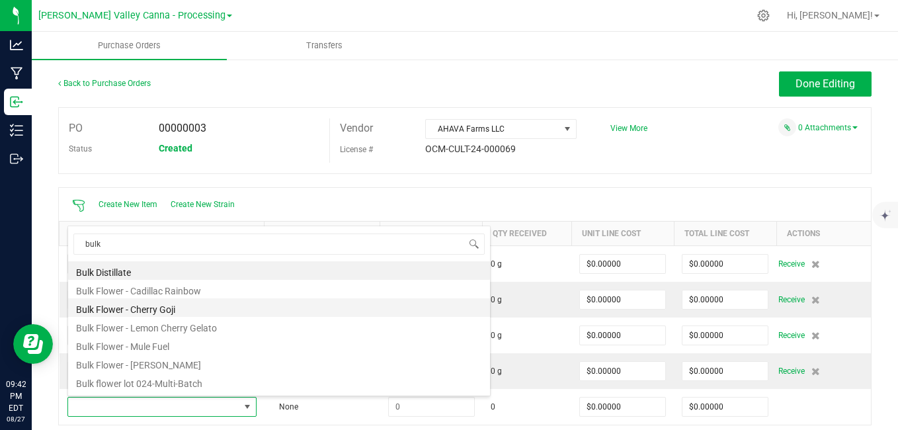
click at [147, 305] on li "Bulk Flower - Cherry Goji" at bounding box center [279, 307] width 422 height 19
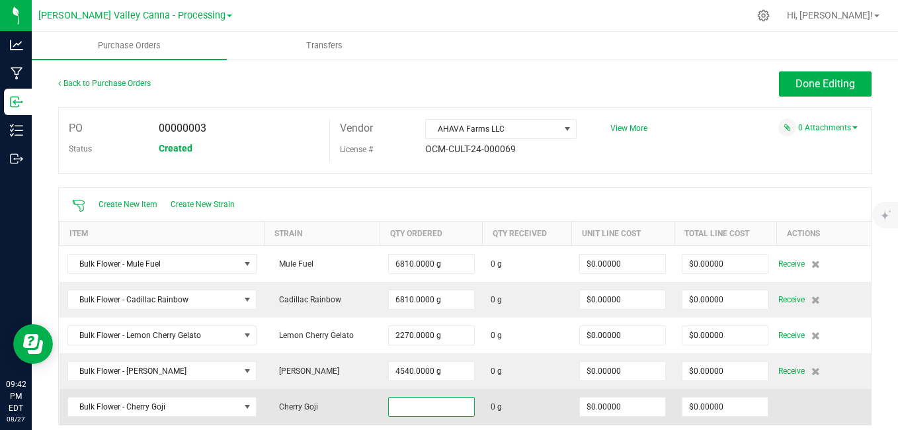
click at [397, 405] on input at bounding box center [431, 406] width 85 height 19
type input "6803.0000 g"
click at [507, 409] on span "0 g" at bounding box center [527, 407] width 73 height 12
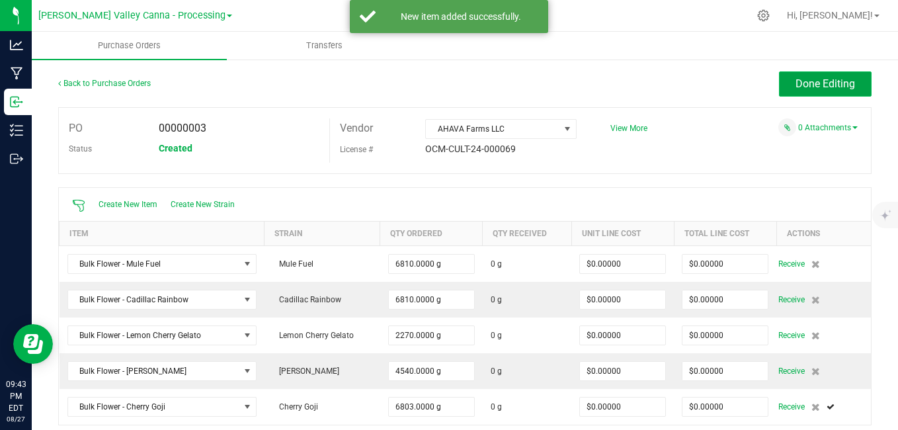
click at [780, 83] on button "Done Editing" at bounding box center [825, 83] width 93 height 25
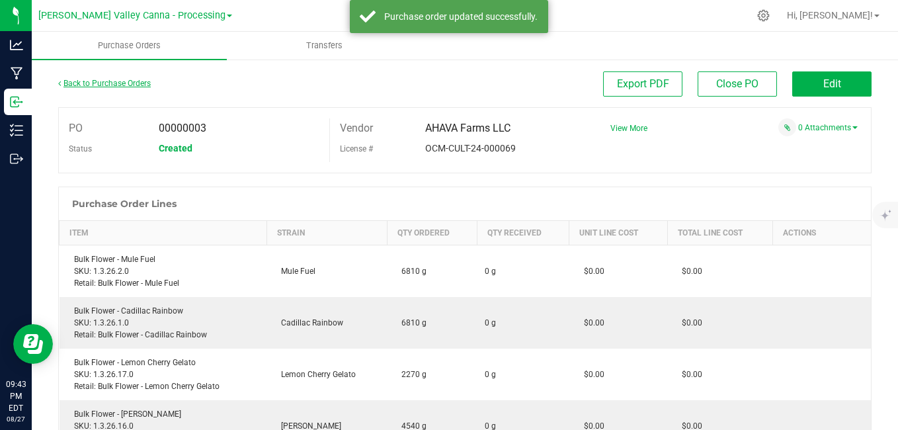
click at [88, 83] on link "Back to Purchase Orders" at bounding box center [104, 83] width 93 height 9
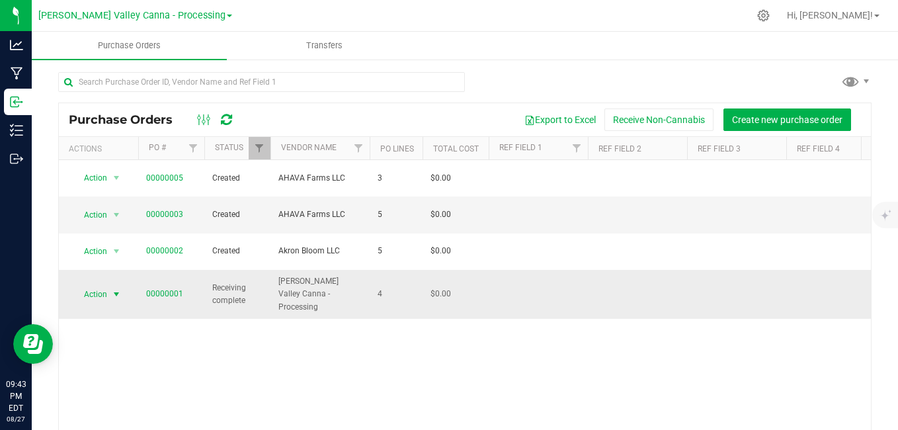
click at [98, 285] on span "Action" at bounding box center [90, 294] width 36 height 19
click at [180, 289] on link "00000001" at bounding box center [164, 293] width 37 height 9
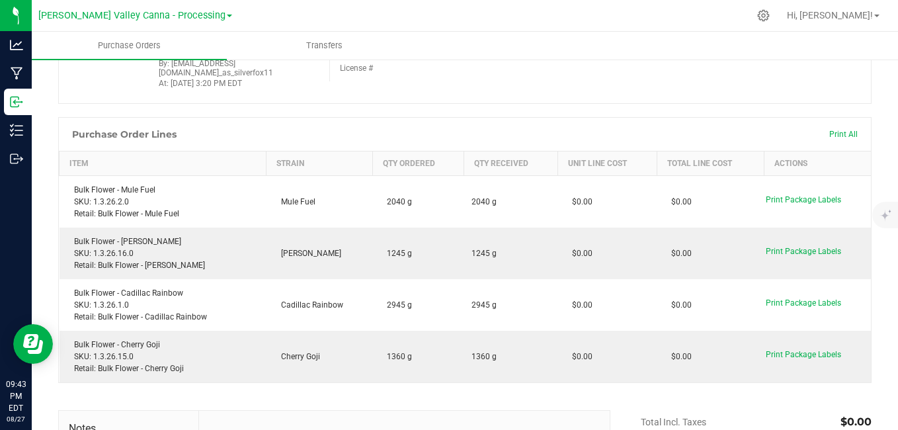
scroll to position [108, 0]
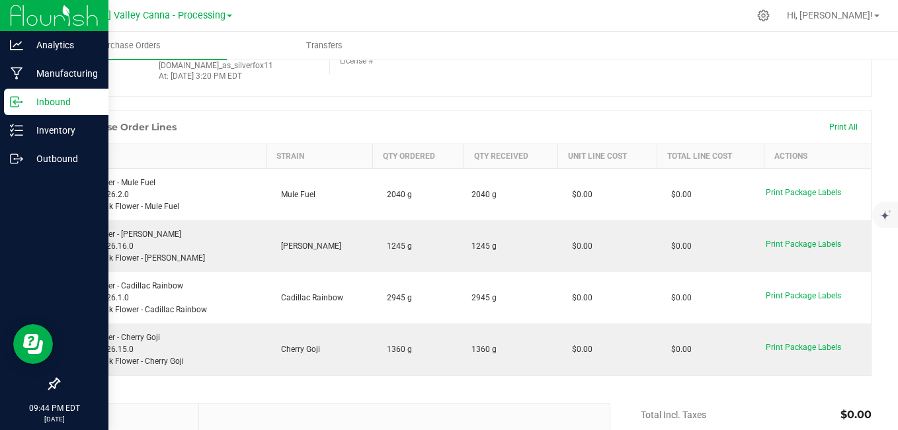
click at [57, 108] on p "Inbound" at bounding box center [62, 102] width 79 height 16
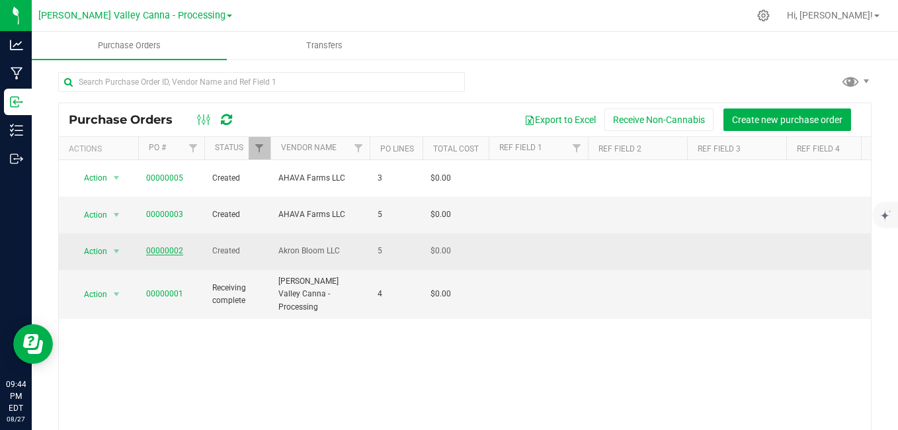
click at [162, 246] on link "00000002" at bounding box center [164, 250] width 37 height 9
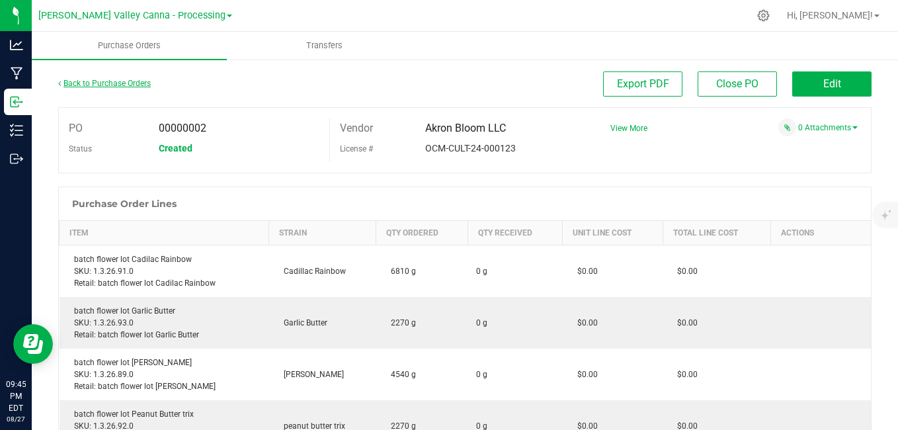
click at [105, 85] on link "Back to Purchase Orders" at bounding box center [104, 83] width 93 height 9
